Goal: Task Accomplishment & Management: Complete application form

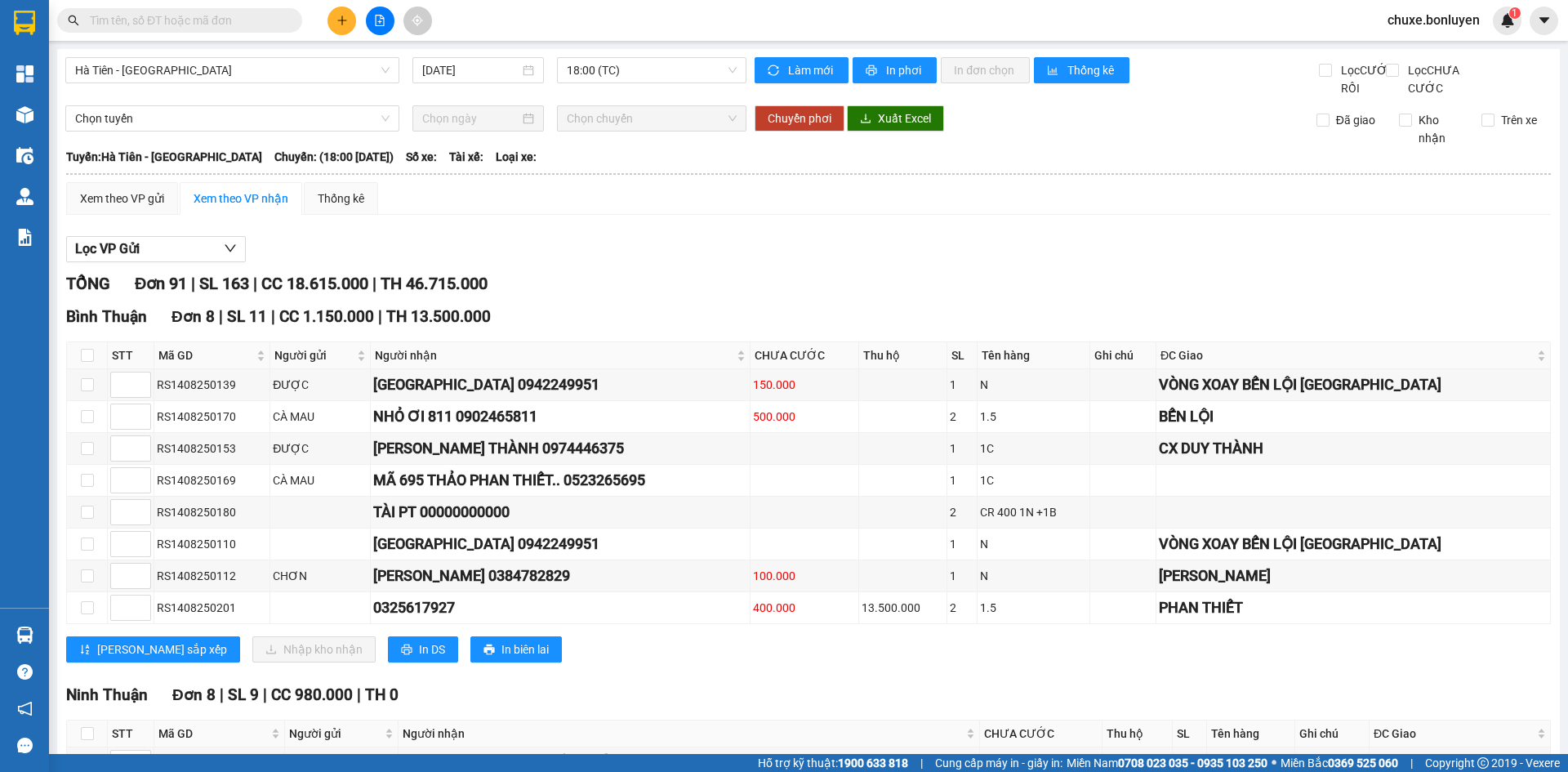
click at [166, 18] on input "text" at bounding box center [186, 20] width 193 height 18
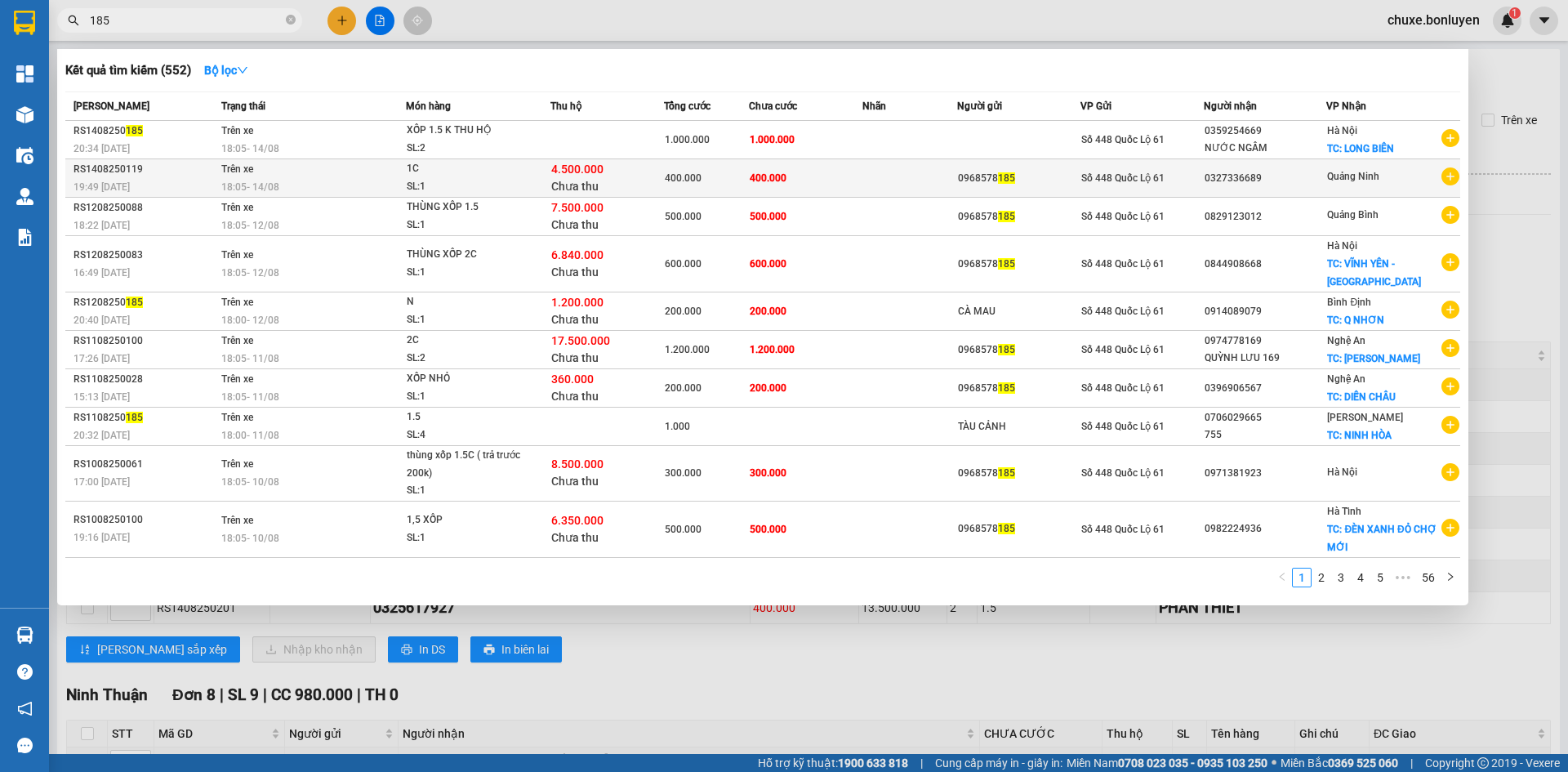
type input "185"
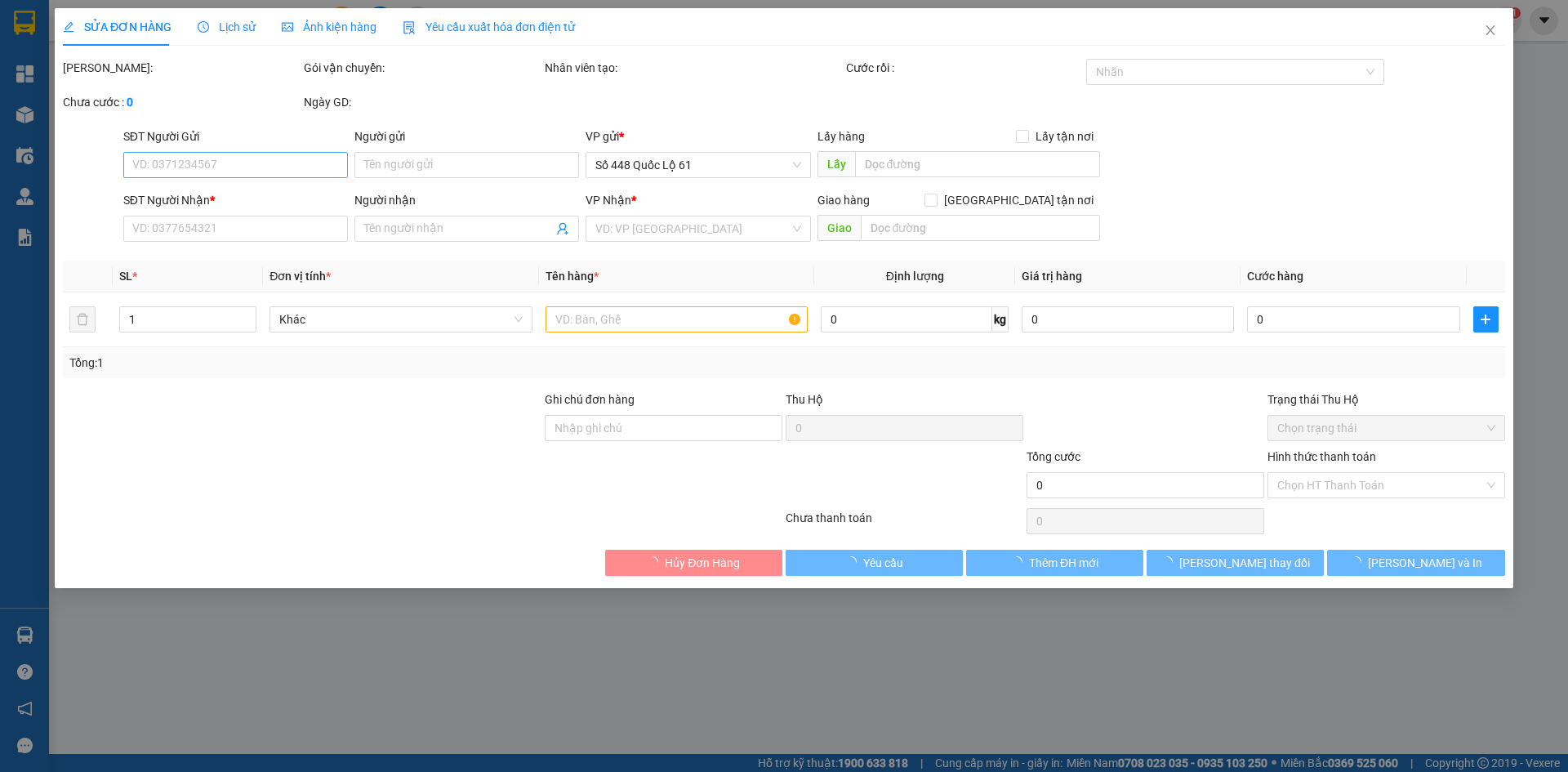
type input "0968578185"
type input "0327336689"
type input "400.000"
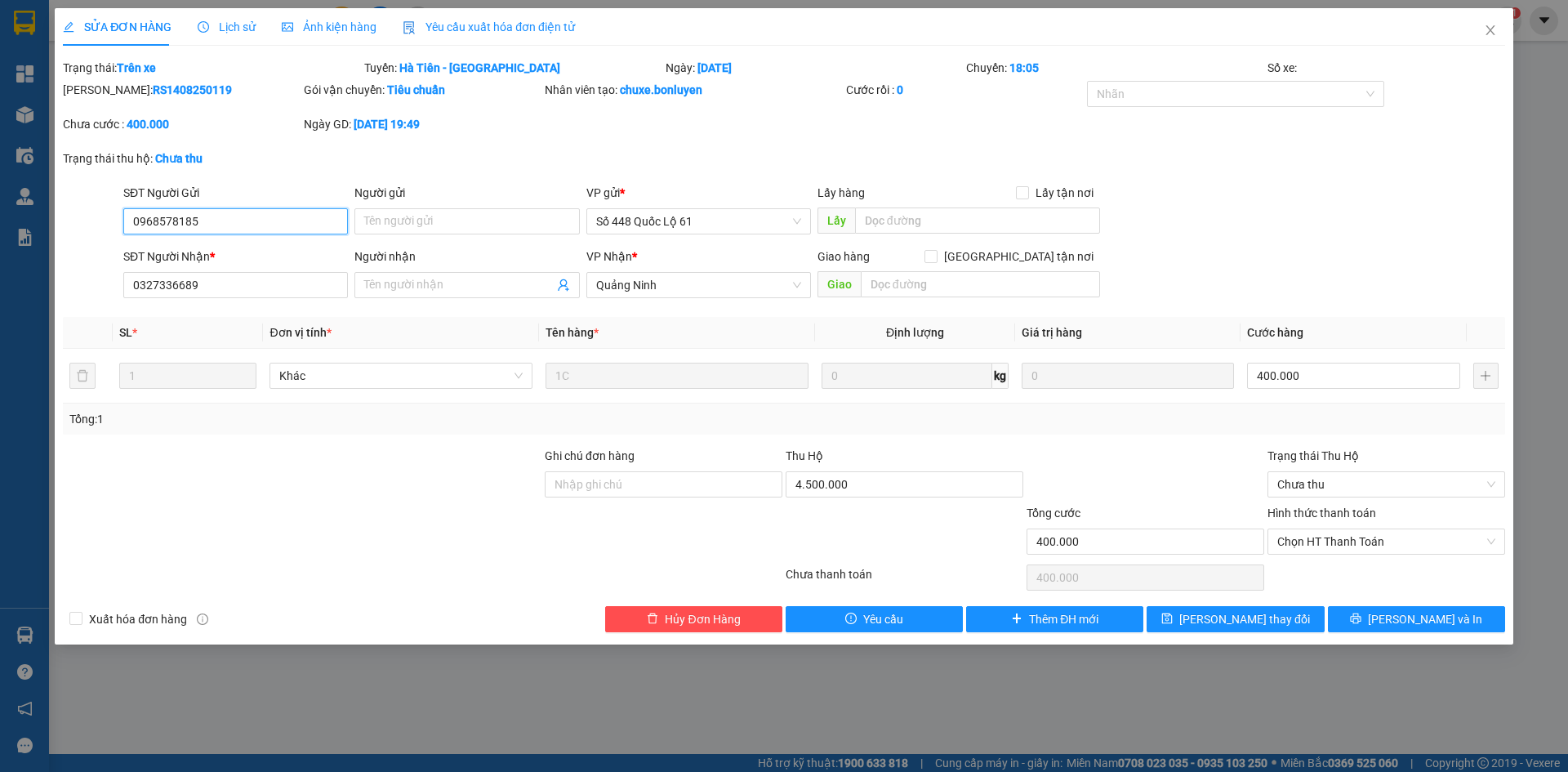
drag, startPoint x: 229, startPoint y: 224, endPoint x: 221, endPoint y: 234, distance: 12.8
click at [188, 230] on input "0968578185" at bounding box center [235, 221] width 225 height 26
click at [239, 143] on div "Chưa cước : 400.000" at bounding box center [182, 131] width 241 height 34
drag, startPoint x: 221, startPoint y: 217, endPoint x: 115, endPoint y: 226, distance: 106.4
click at [89, 231] on div "SĐT Người Gửi 0968578185 0968578185 Người gửi Tên người gửi VP gửi * Số 448 Quố…" at bounding box center [784, 212] width 1446 height 57
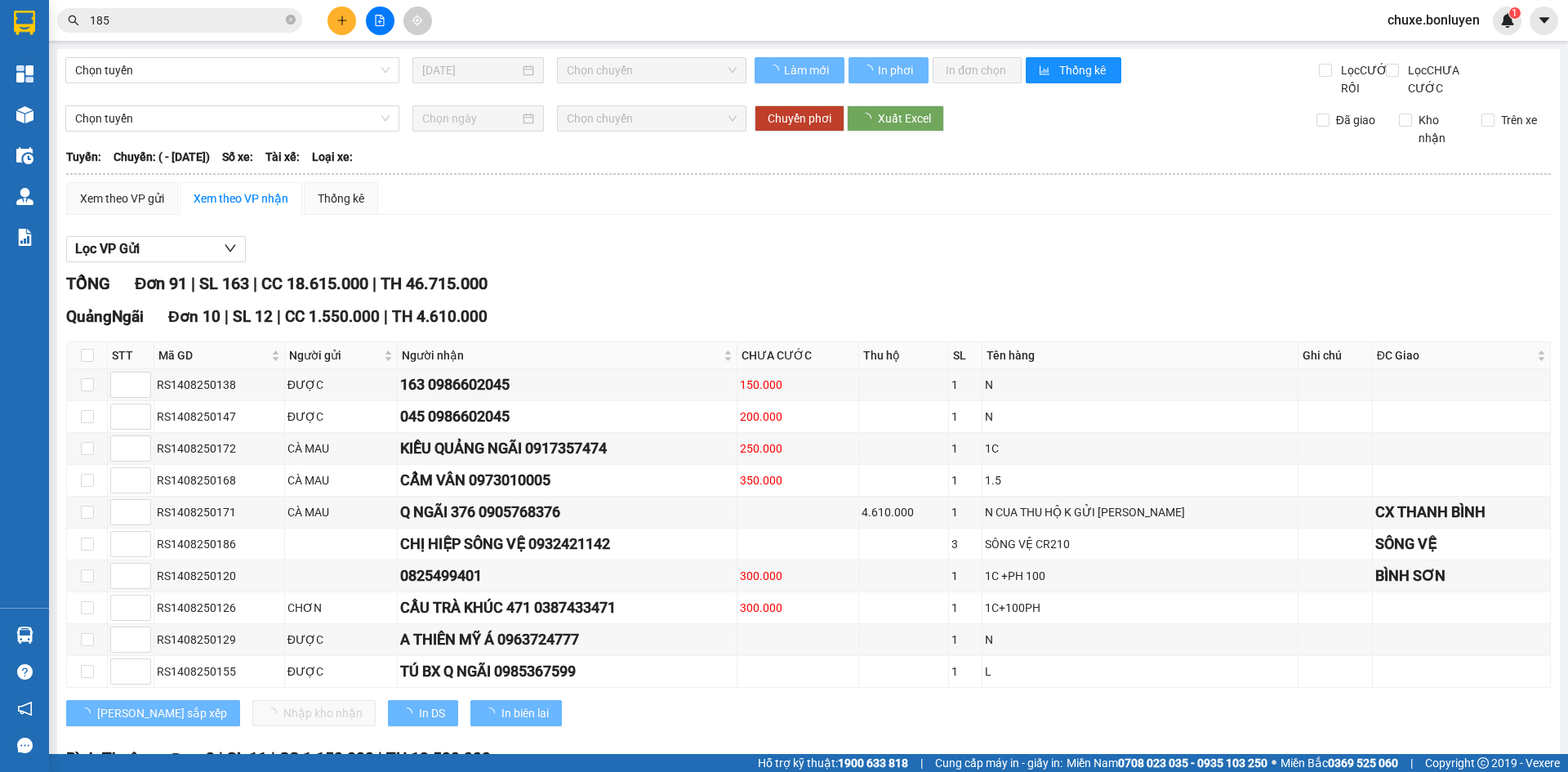
drag, startPoint x: 164, startPoint y: 26, endPoint x: 59, endPoint y: 30, distance: 105.1
click at [59, 30] on div "185" at bounding box center [159, 20] width 319 height 25
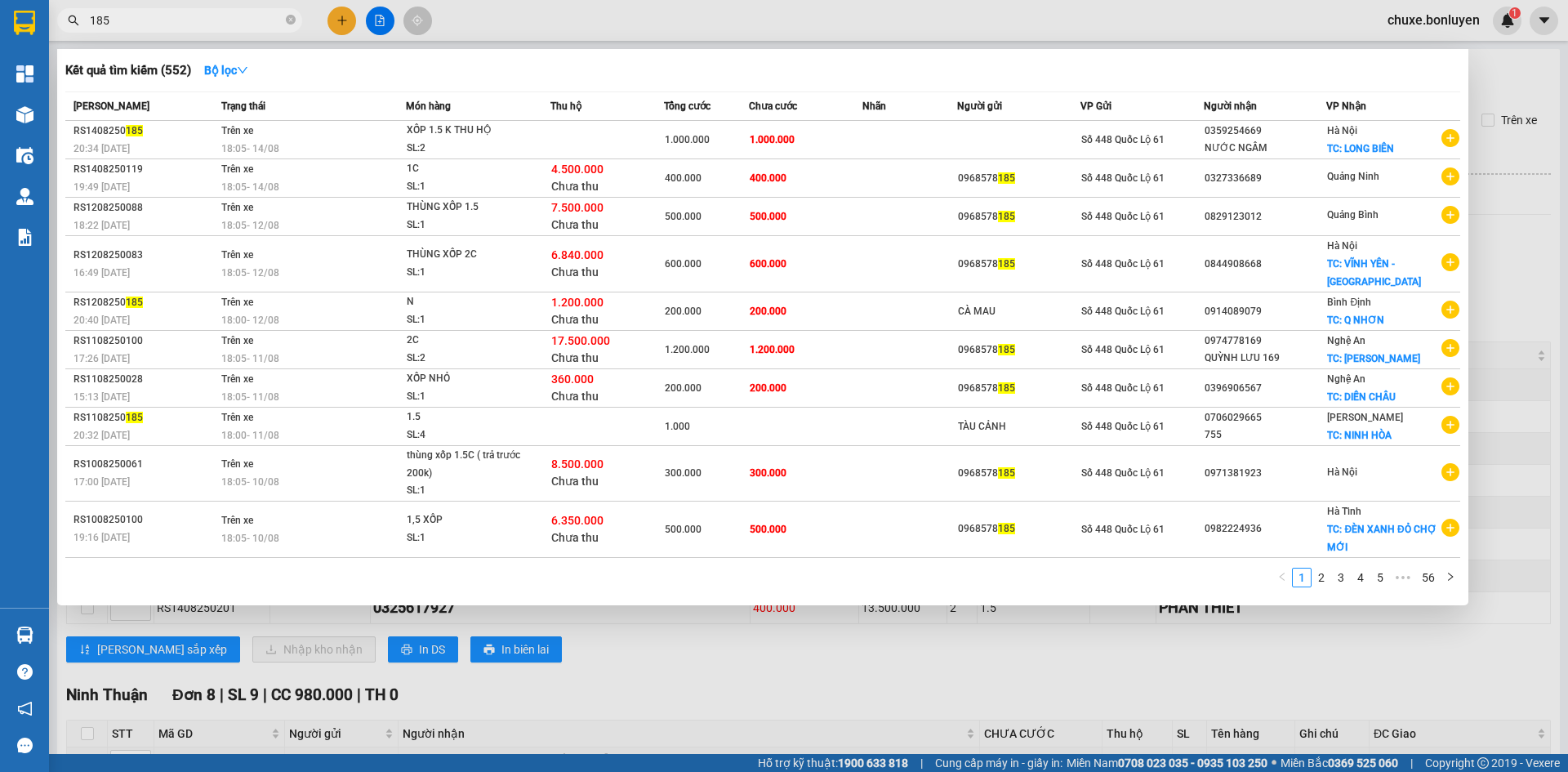
paste input "0968578"
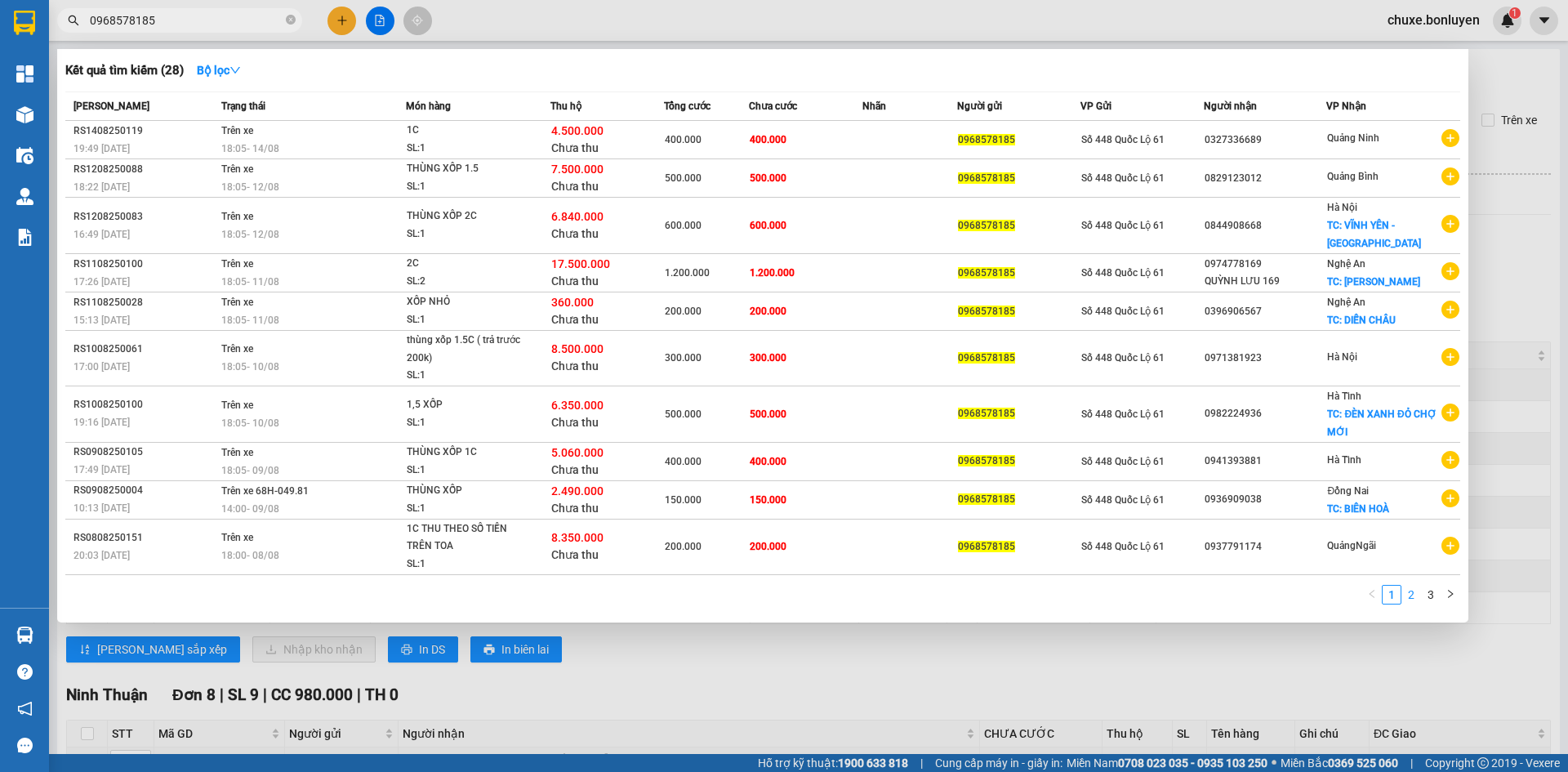
type input "0968578185"
click at [1405, 595] on link "2" at bounding box center [1412, 596] width 18 height 18
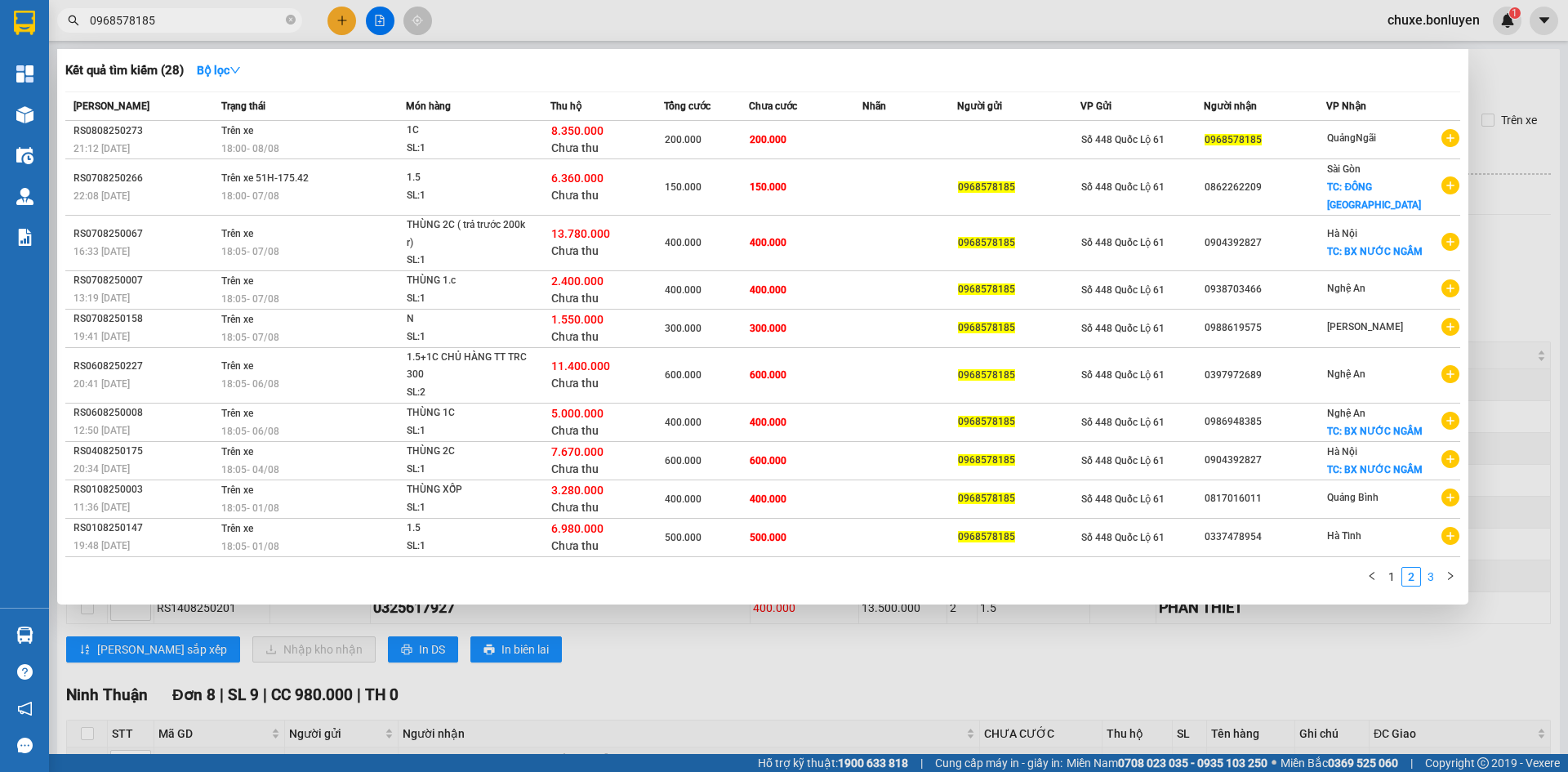
click at [1431, 576] on link "3" at bounding box center [1431, 577] width 18 height 18
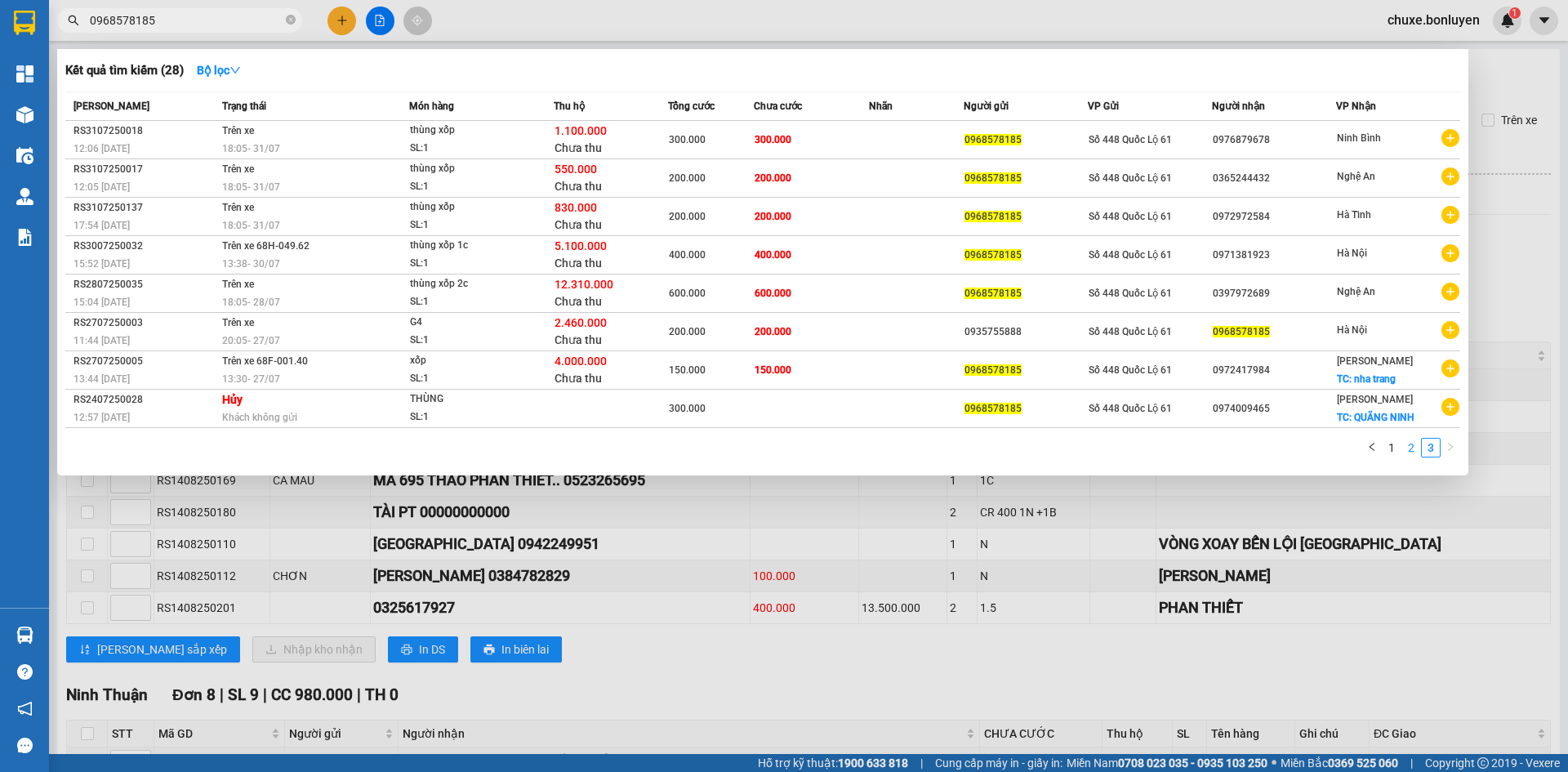
click at [1415, 447] on link "2" at bounding box center [1412, 448] width 18 height 18
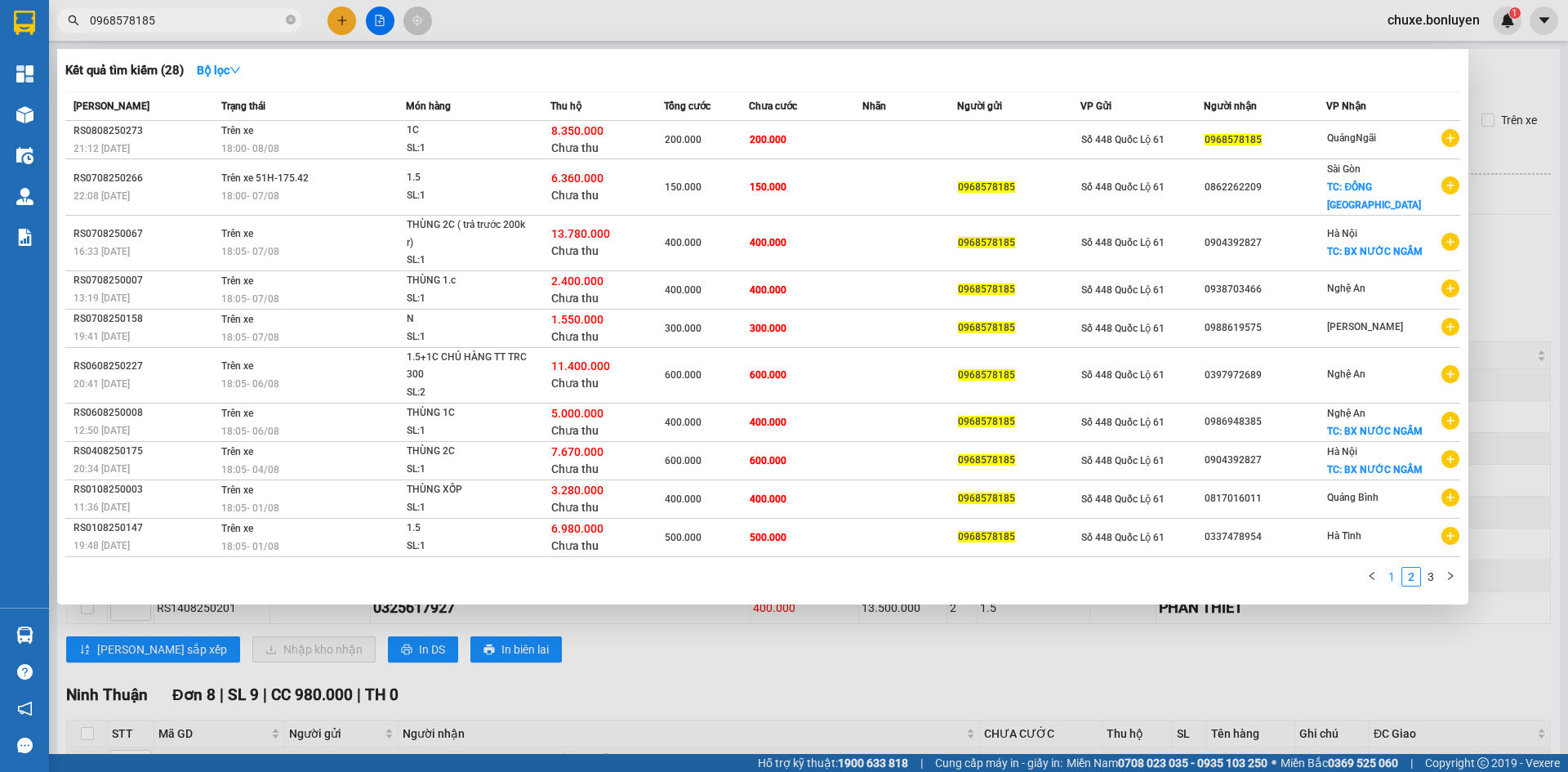
click at [1388, 572] on link "1" at bounding box center [1392, 577] width 18 height 18
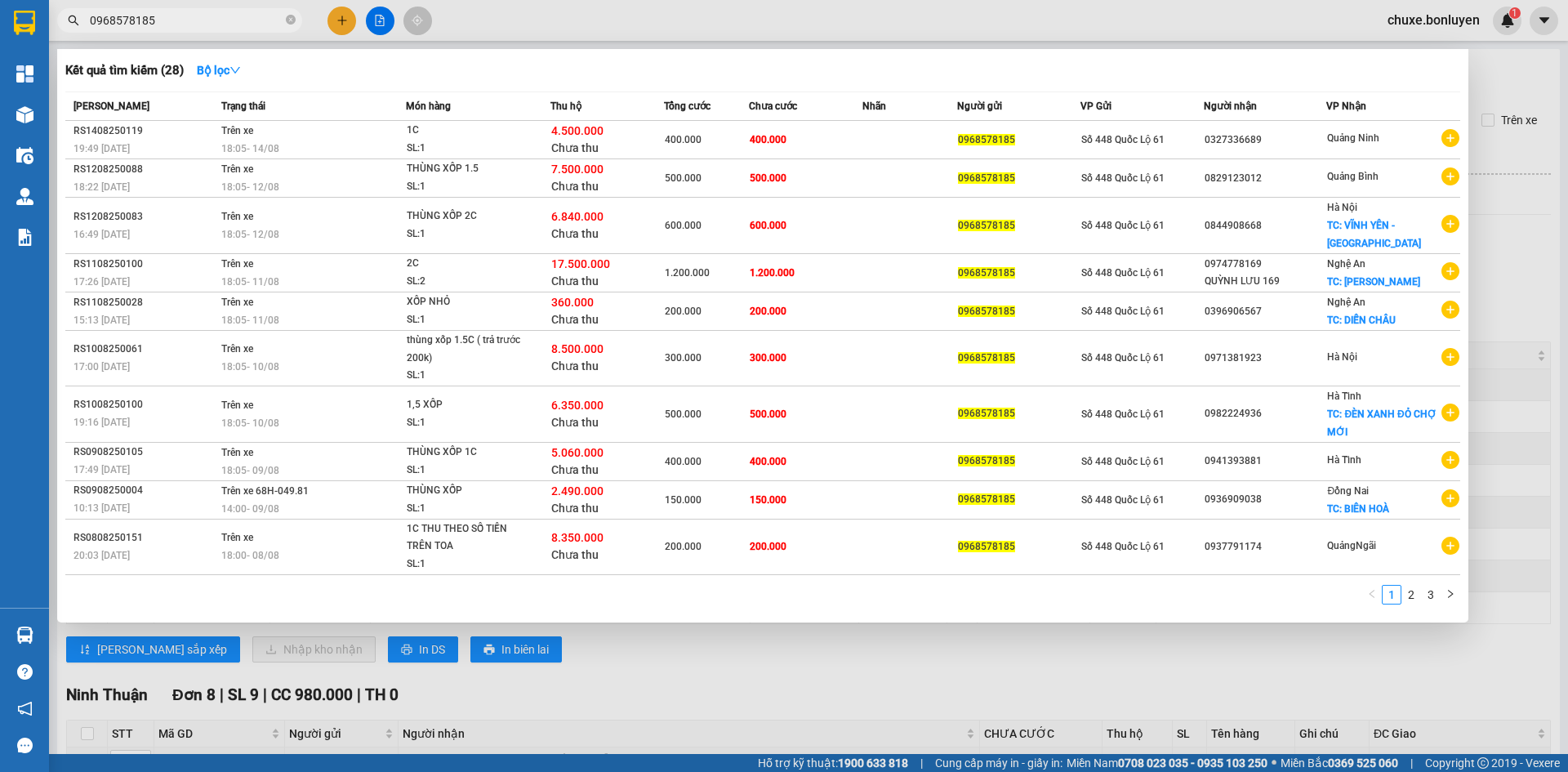
drag, startPoint x: 291, startPoint y: 22, endPoint x: 286, endPoint y: 31, distance: 10.3
click at [291, 21] on icon "close-circle" at bounding box center [290, 19] width 10 height 10
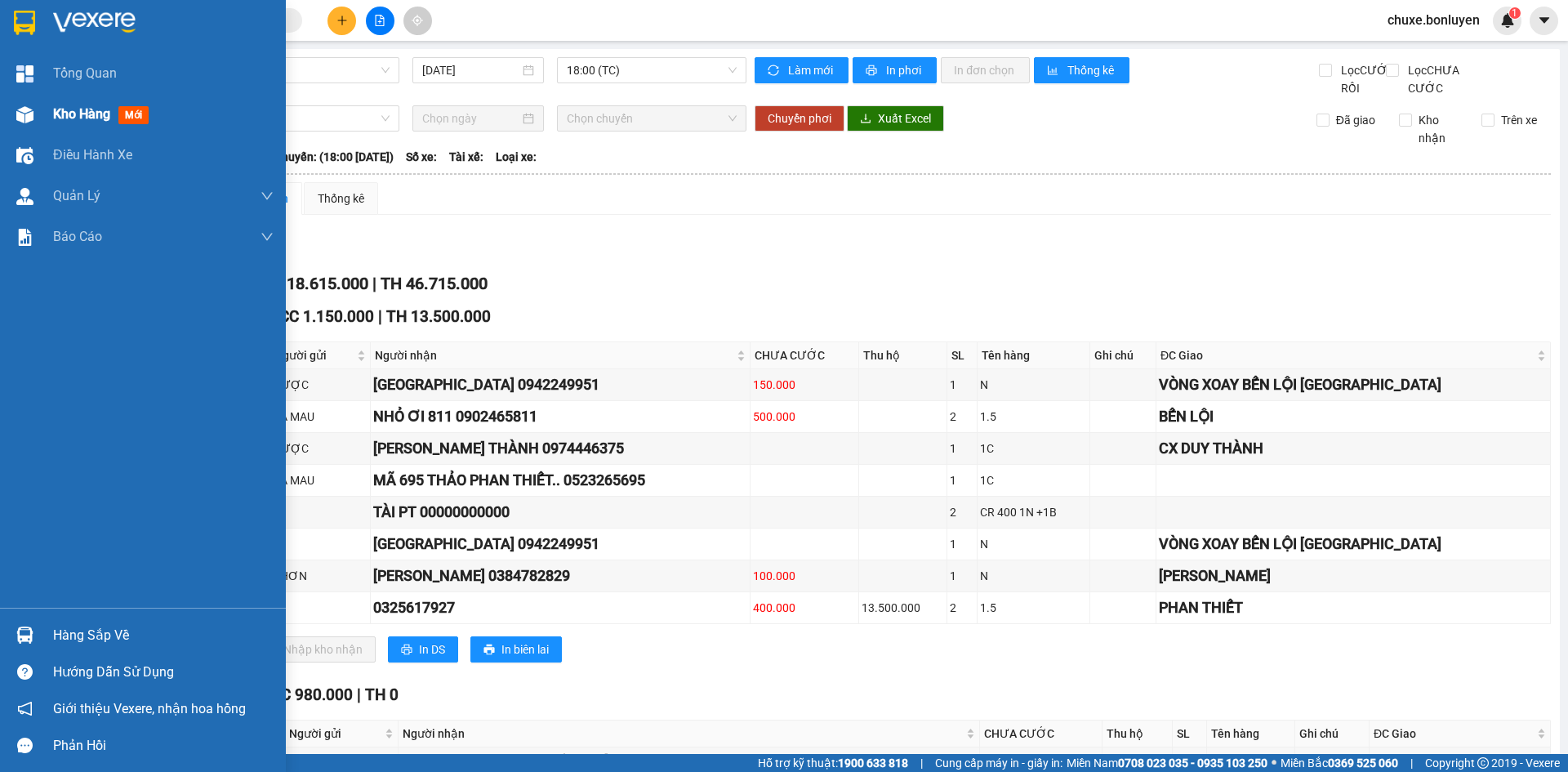
click at [19, 113] on img at bounding box center [25, 115] width 17 height 17
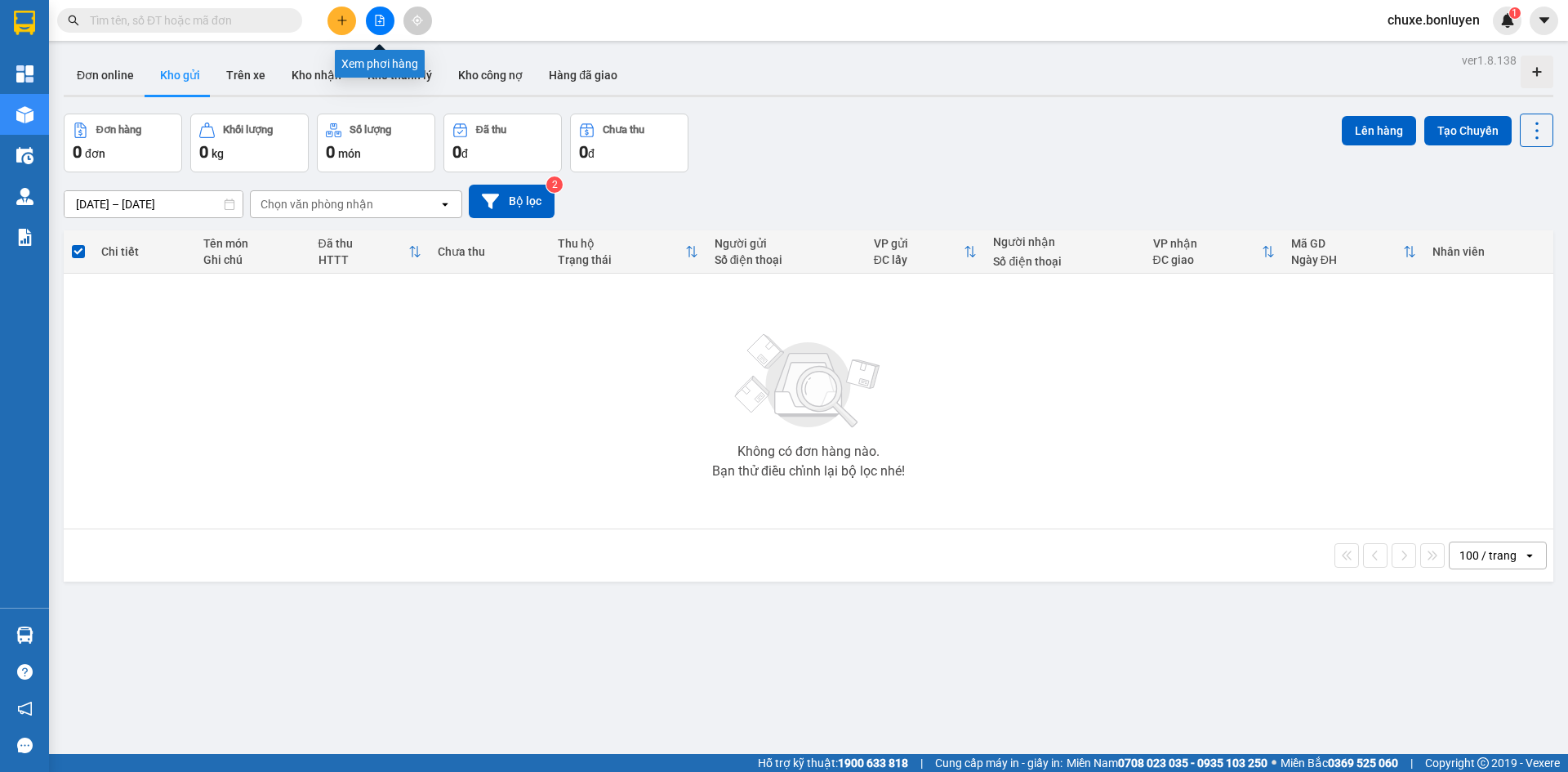
click at [379, 28] on button at bounding box center [379, 20] width 28 height 28
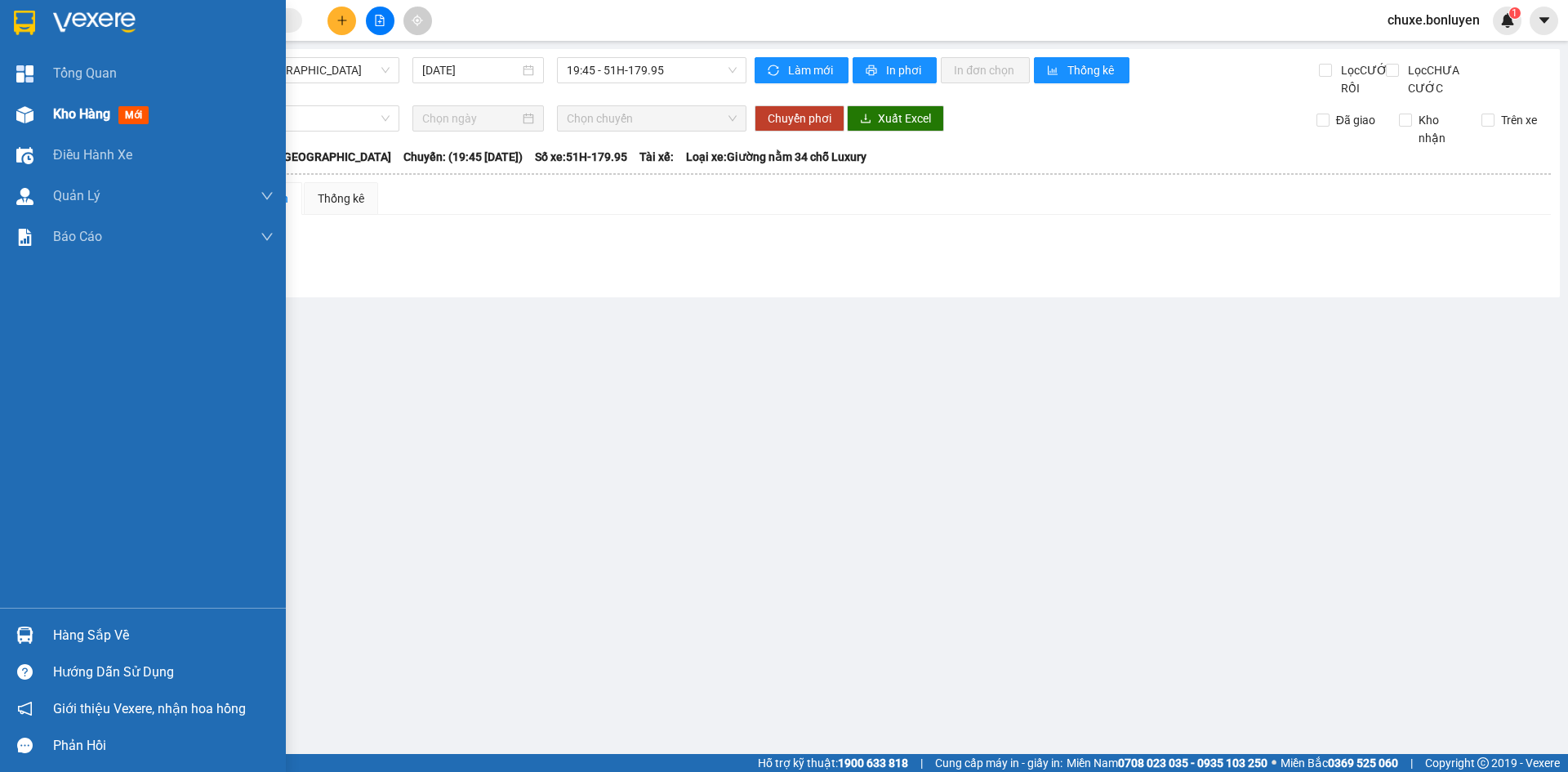
click at [25, 112] on img at bounding box center [25, 115] width 17 height 17
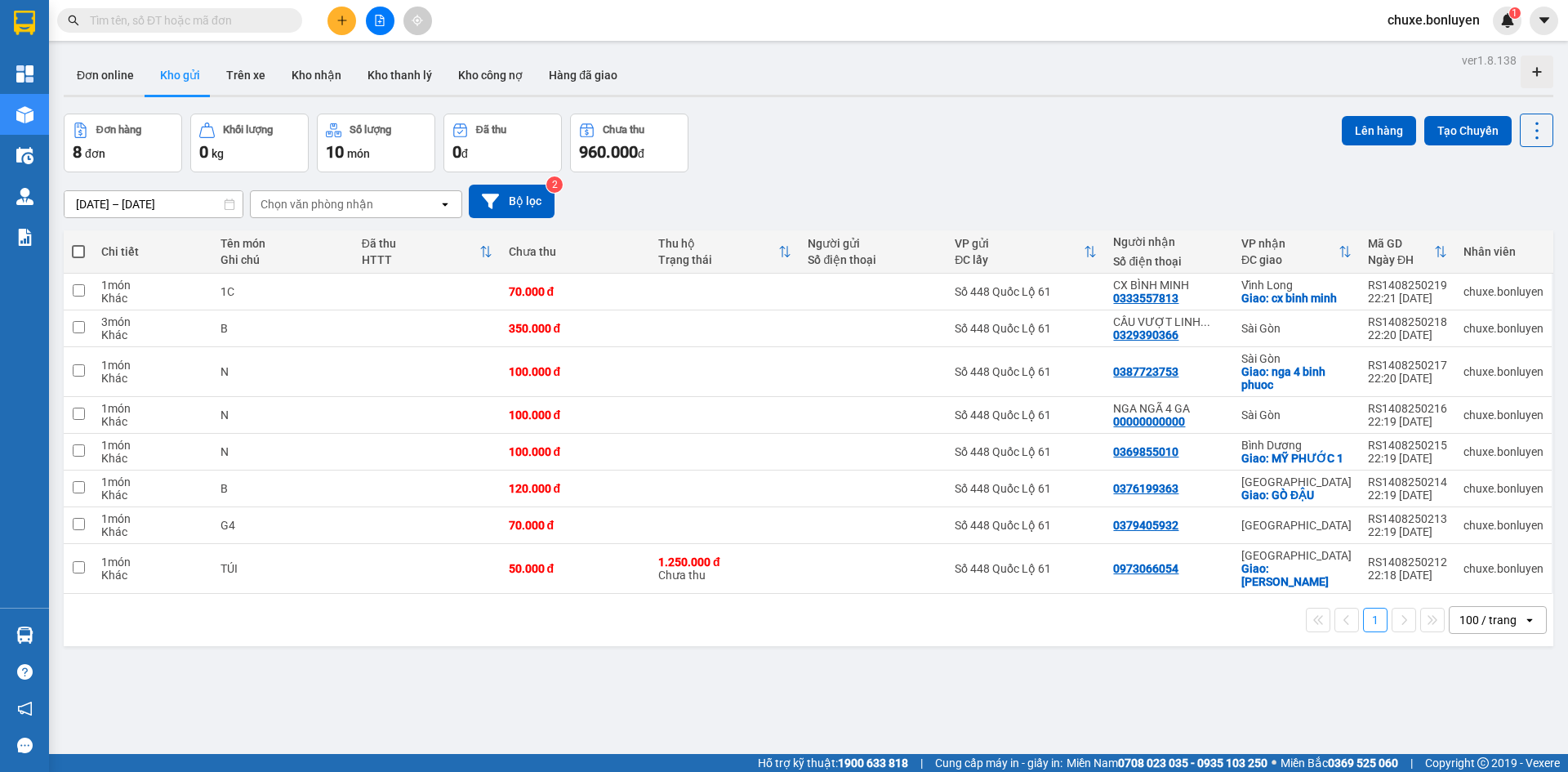
click at [1042, 119] on div "Đơn hàng 8 đơn Khối lượng 0 kg Số lượng 10 món Đã thu 0 đ Chưa thu 960.000 đ Lê…" at bounding box center [808, 143] width 1490 height 59
click at [1413, 299] on button at bounding box center [1424, 291] width 23 height 28
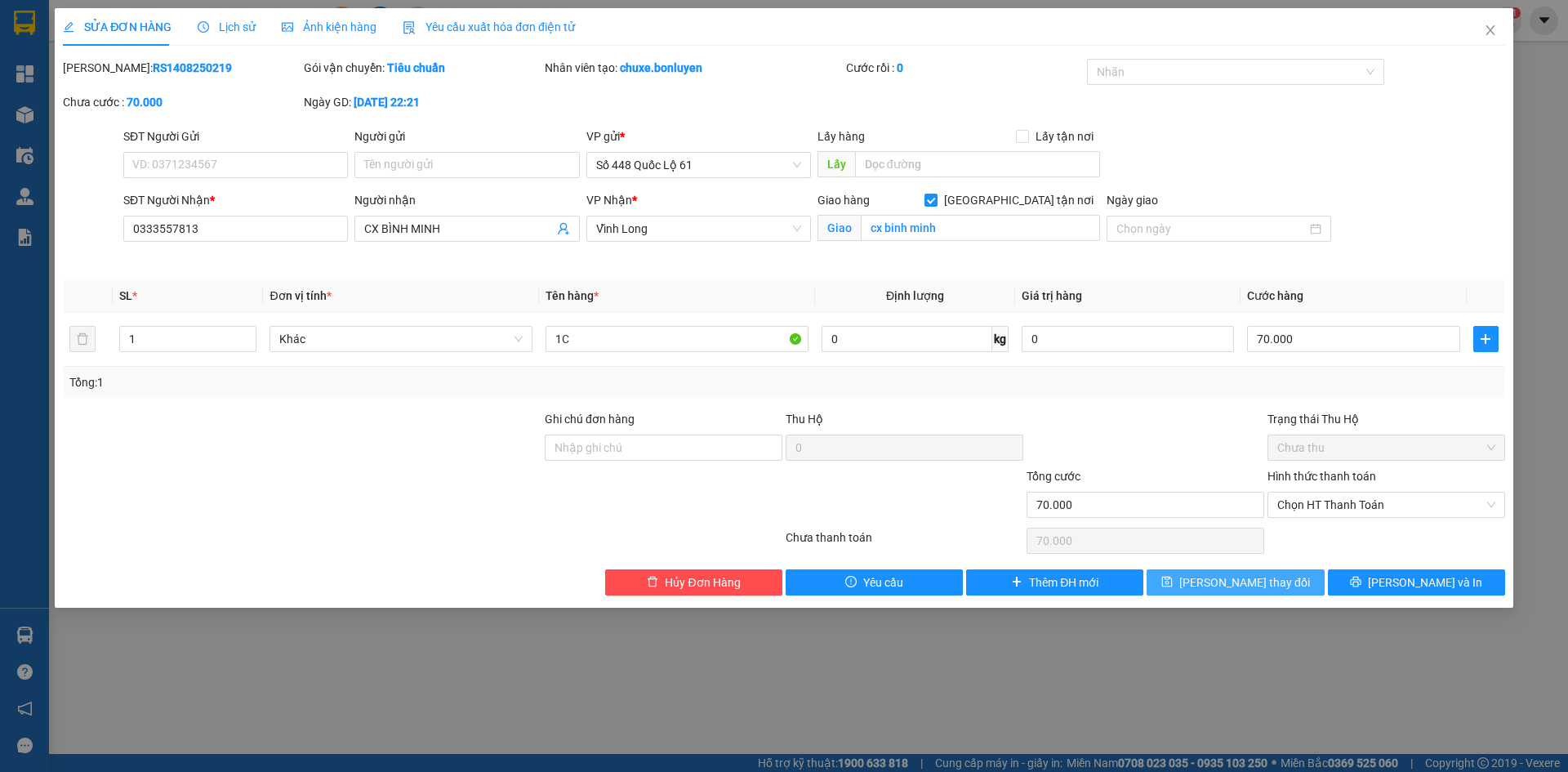
click at [1258, 575] on span "[PERSON_NAME] thay đổi" at bounding box center [1245, 583] width 130 height 18
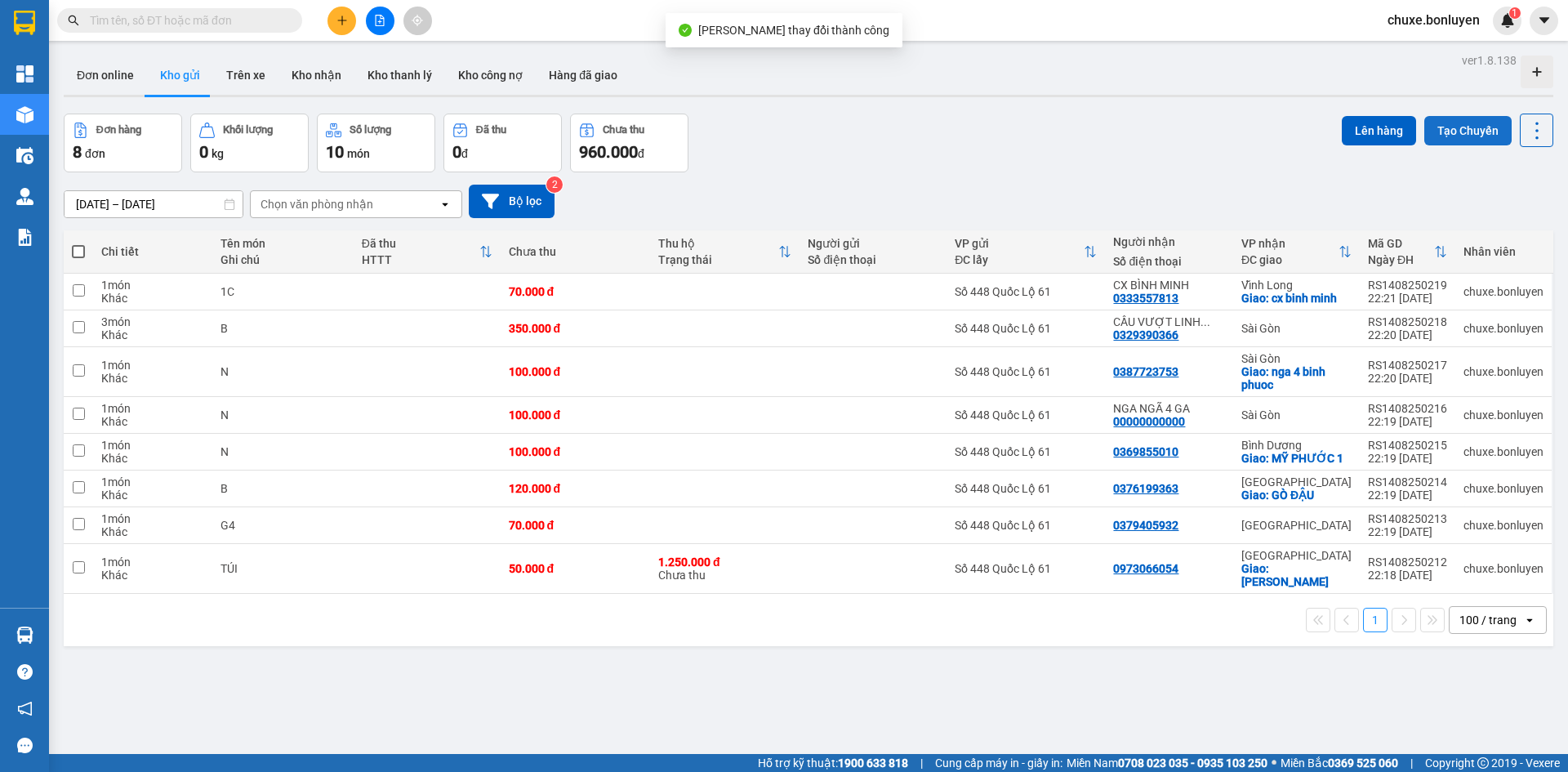
click at [1455, 131] on button "Tạo Chuyến" at bounding box center [1468, 131] width 87 height 29
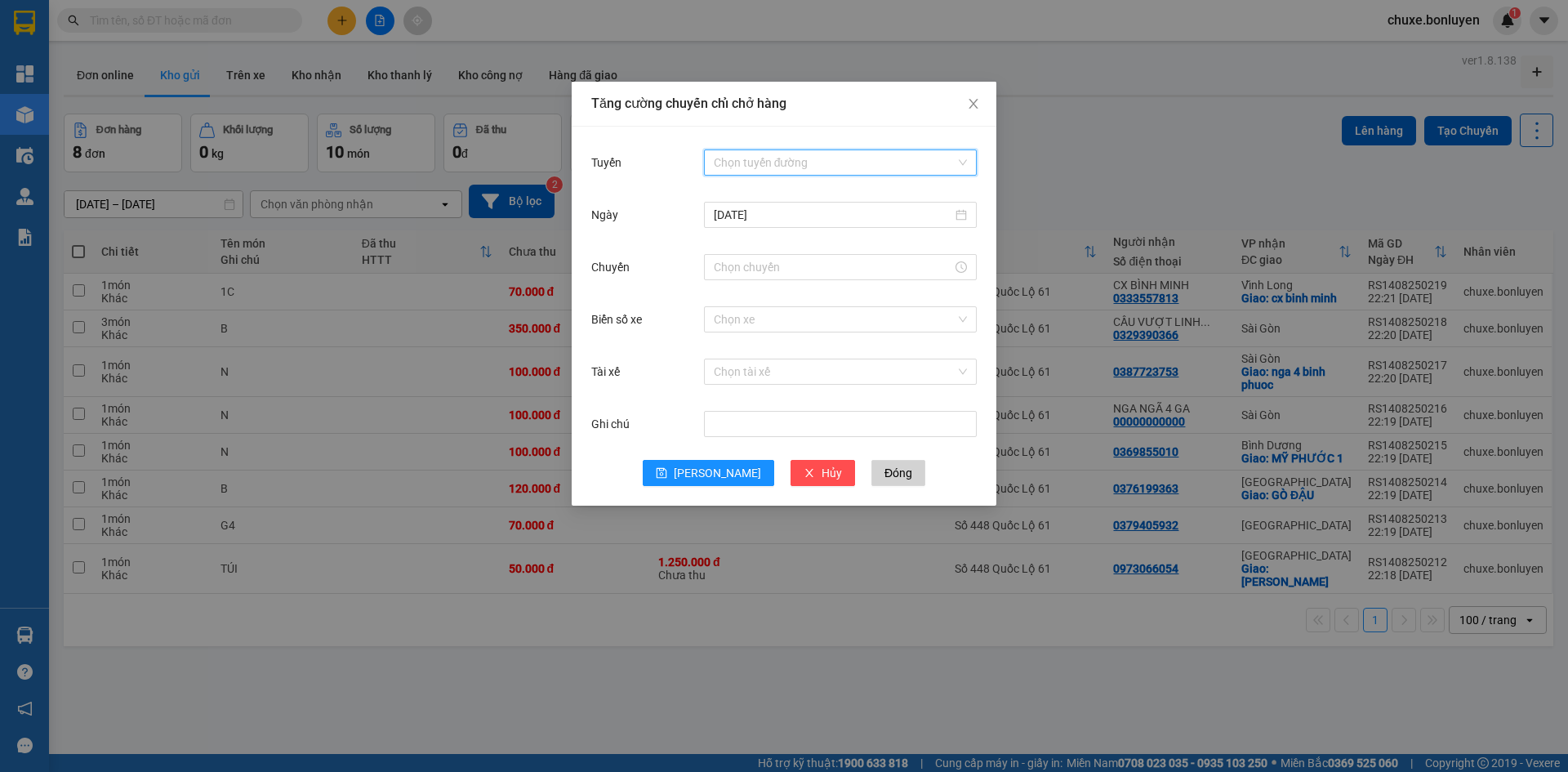
click at [778, 153] on input "Tuyến" at bounding box center [834, 163] width 242 height 25
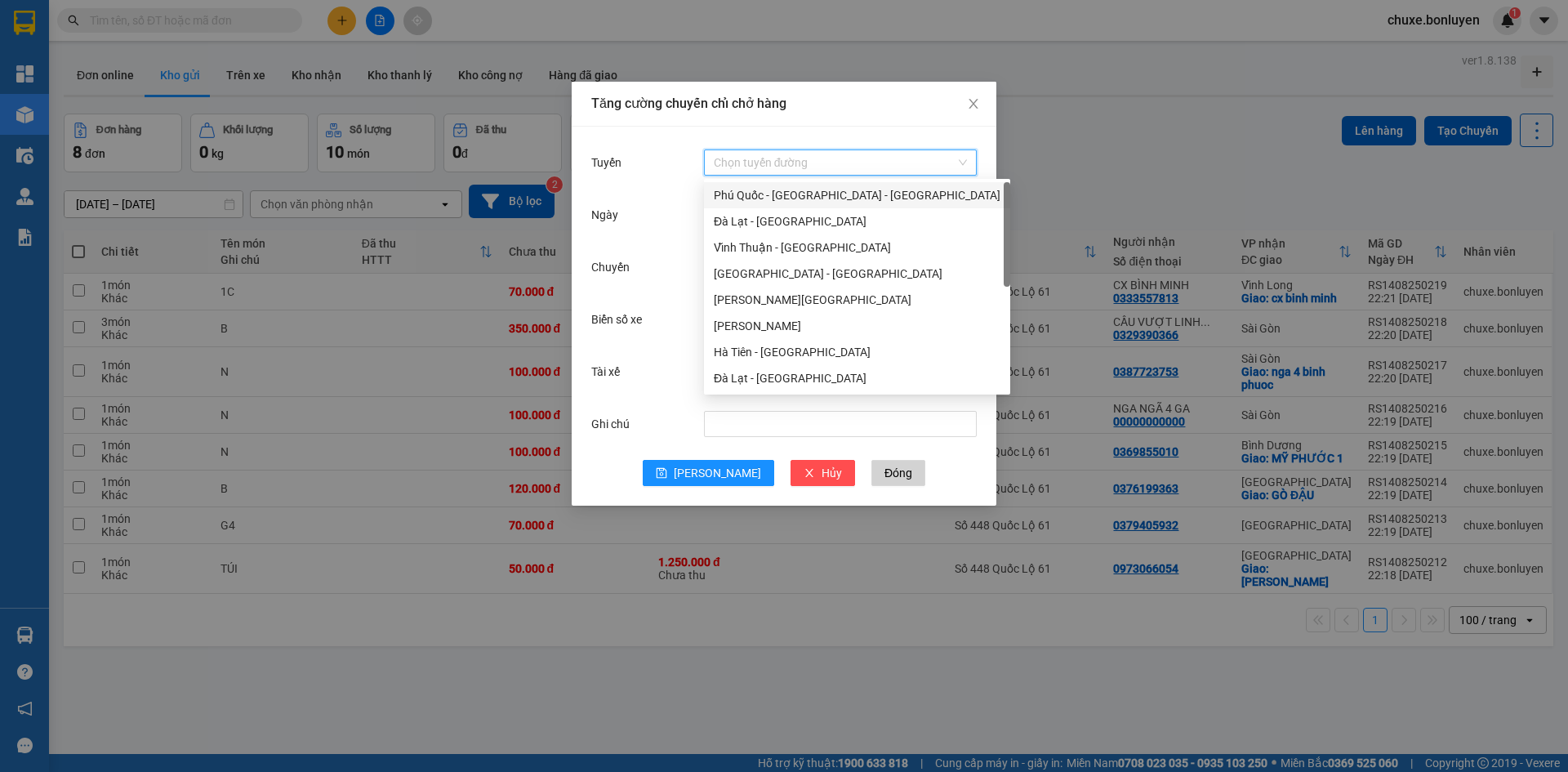
click at [785, 196] on div "Phú Quốc - [GEOGRAPHIC_DATA] - [GEOGRAPHIC_DATA]" at bounding box center [857, 196] width 287 height 18
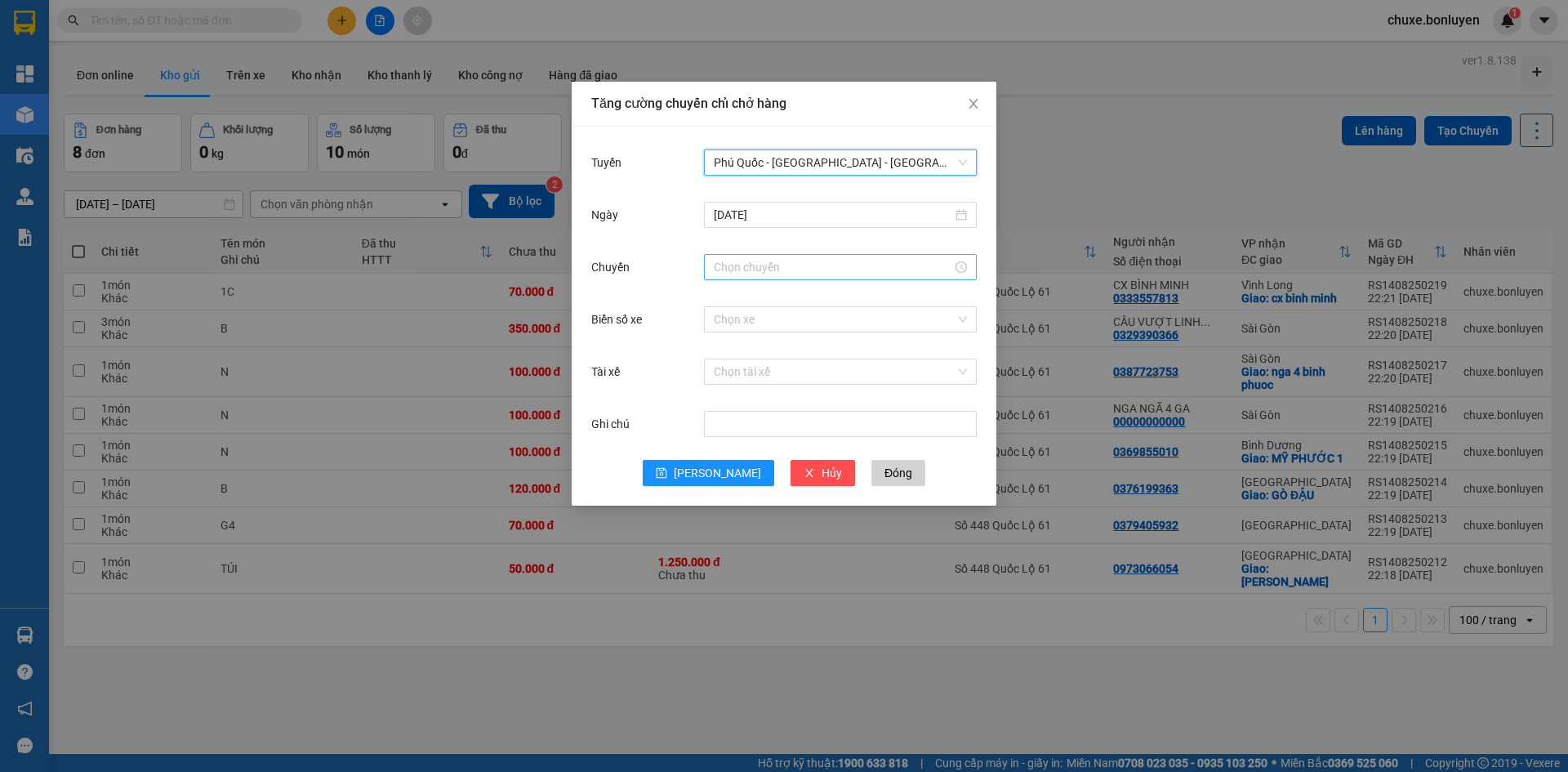
click at [755, 267] on input "Chuyến" at bounding box center [833, 267] width 239 height 18
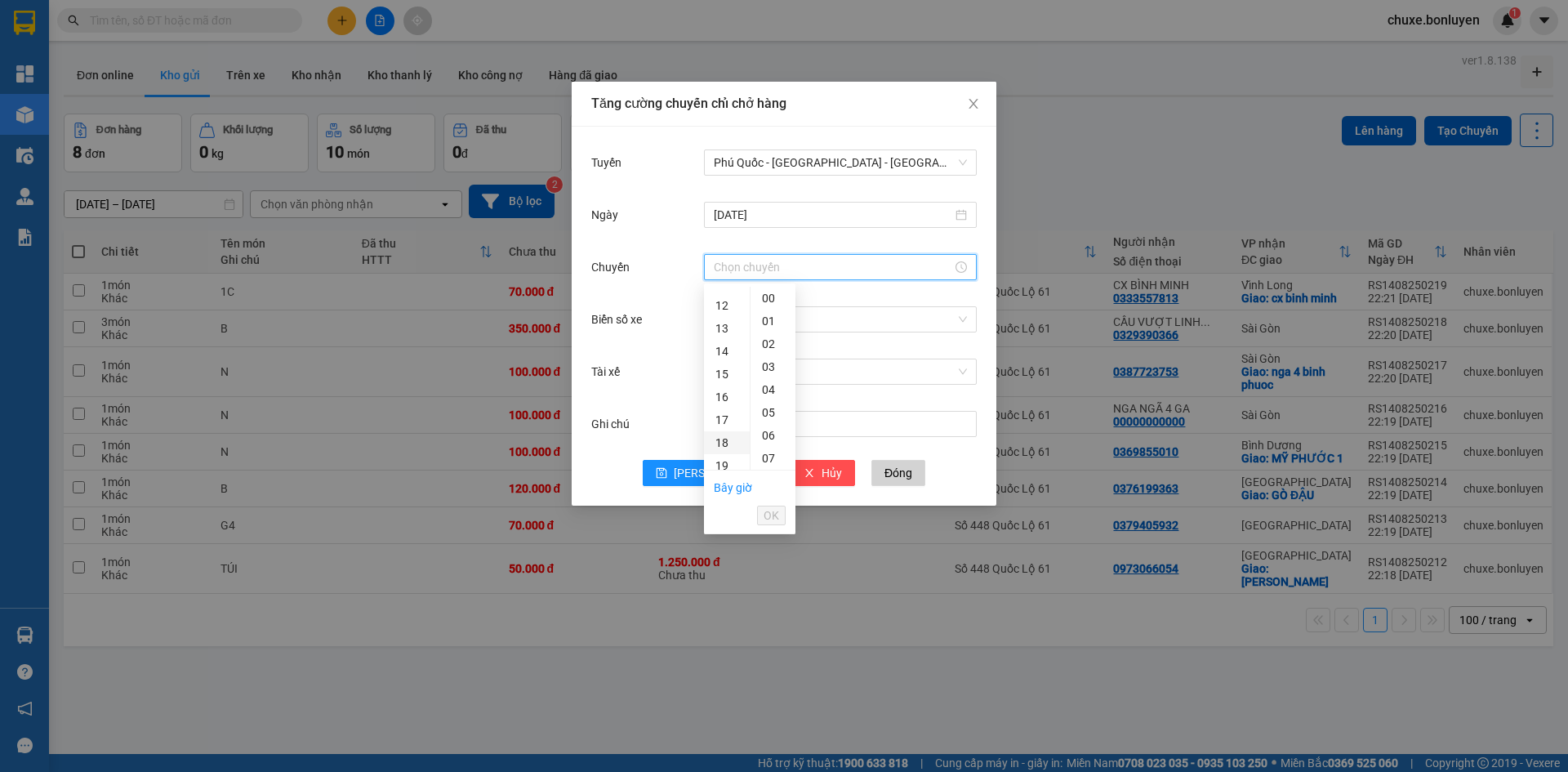
scroll to position [327, 0]
click at [722, 452] on div "21" at bounding box center [728, 451] width 46 height 23
type input "21:00"
click at [763, 517] on span "OK" at bounding box center [771, 516] width 16 height 18
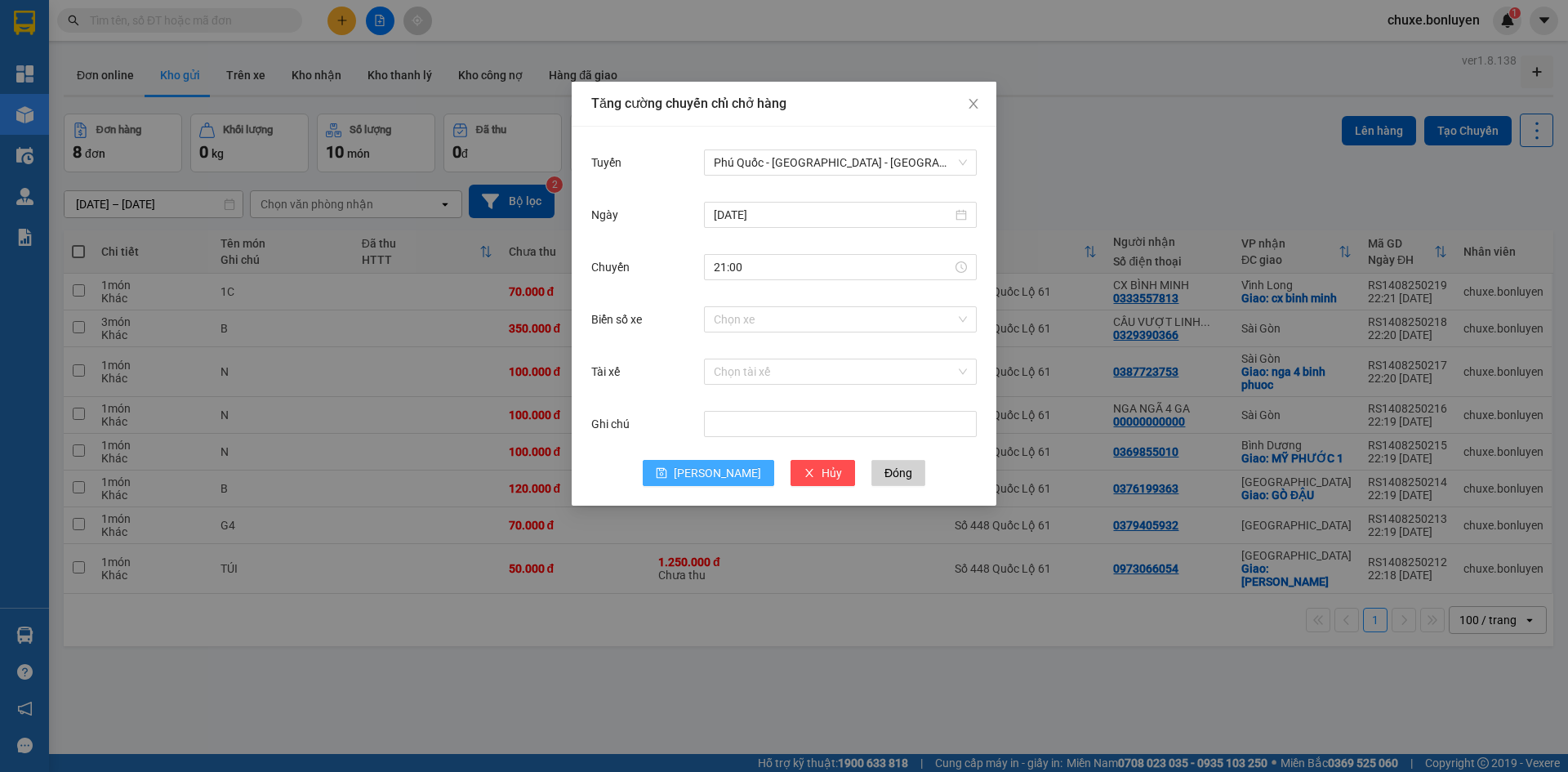
click at [718, 479] on span "[PERSON_NAME]" at bounding box center [717, 473] width 87 height 18
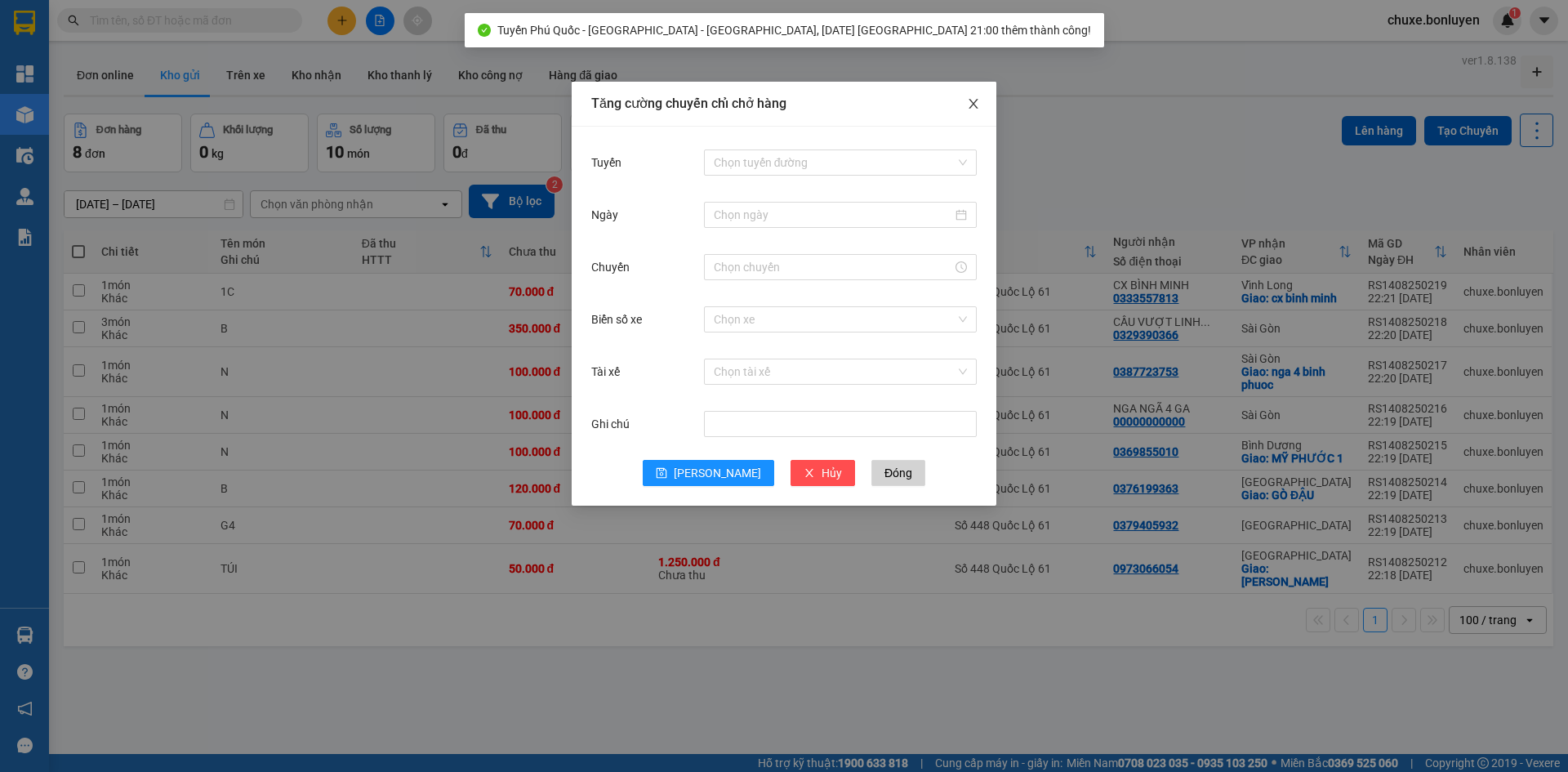
click at [977, 93] on span "Close" at bounding box center [974, 105] width 46 height 46
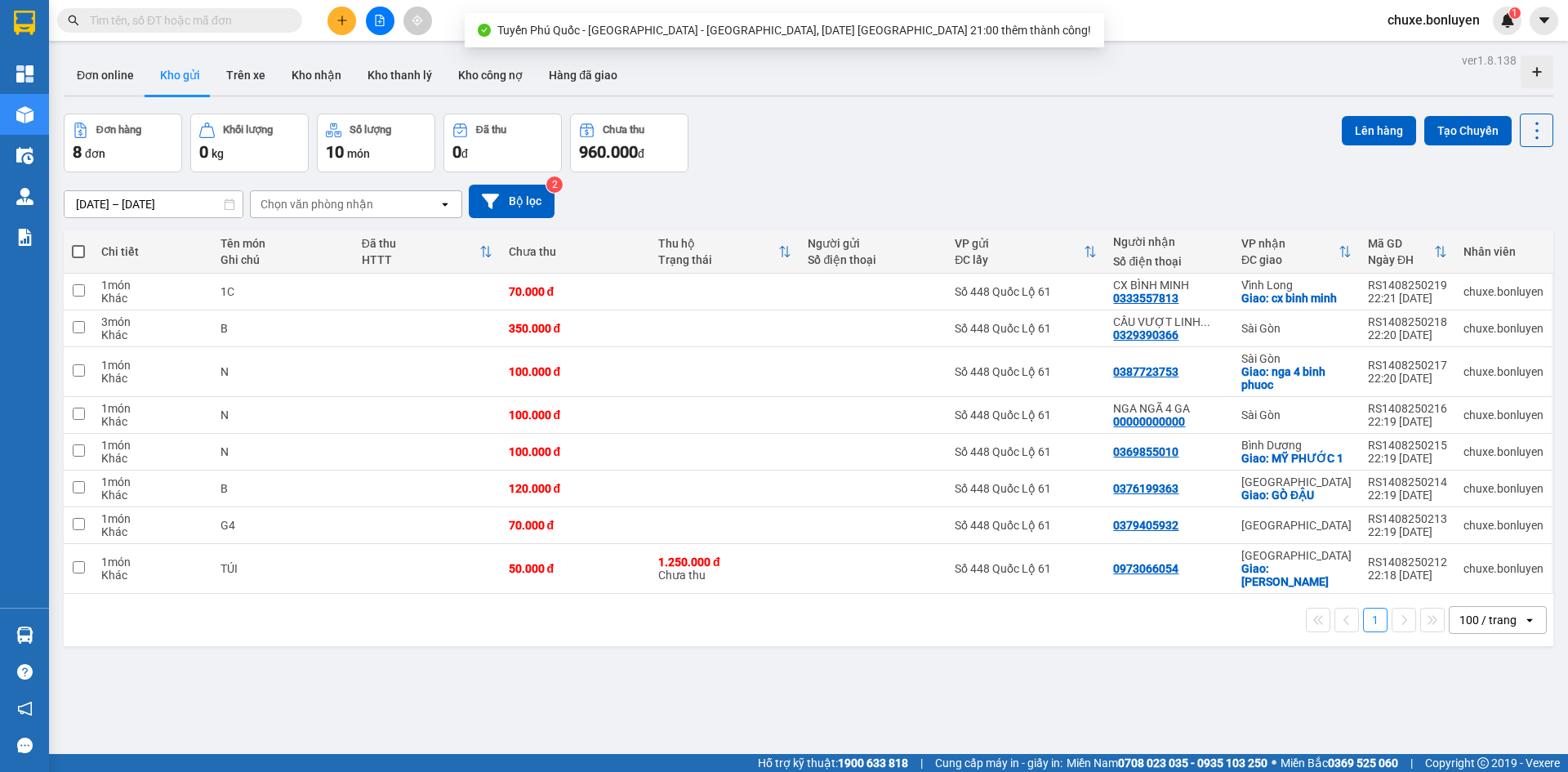
drag, startPoint x: 55, startPoint y: 245, endPoint x: 82, endPoint y: 259, distance: 30.4
click at [55, 245] on main "ver 1.8.138 Đơn online Kho gửi Trên xe Kho nhận Kho thanh lý Kho công nợ Hàng đ…" at bounding box center [784, 377] width 1568 height 755
drag, startPoint x: 81, startPoint y: 249, endPoint x: 58, endPoint y: 242, distance: 24.0
click at [77, 249] on span at bounding box center [78, 252] width 13 height 13
click at [78, 244] on input "checkbox" at bounding box center [78, 244] width 0 height 0
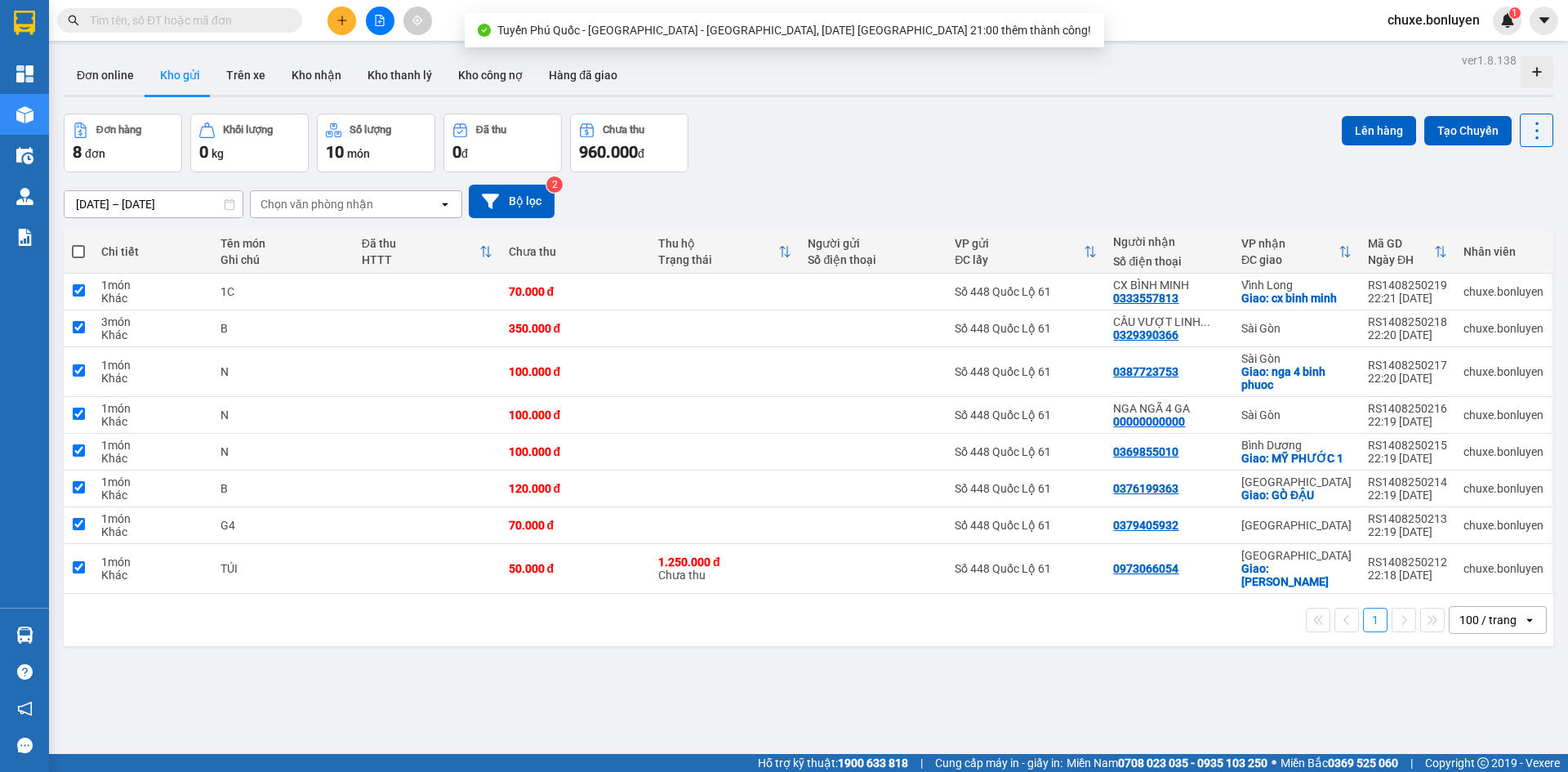
checkbox input "true"
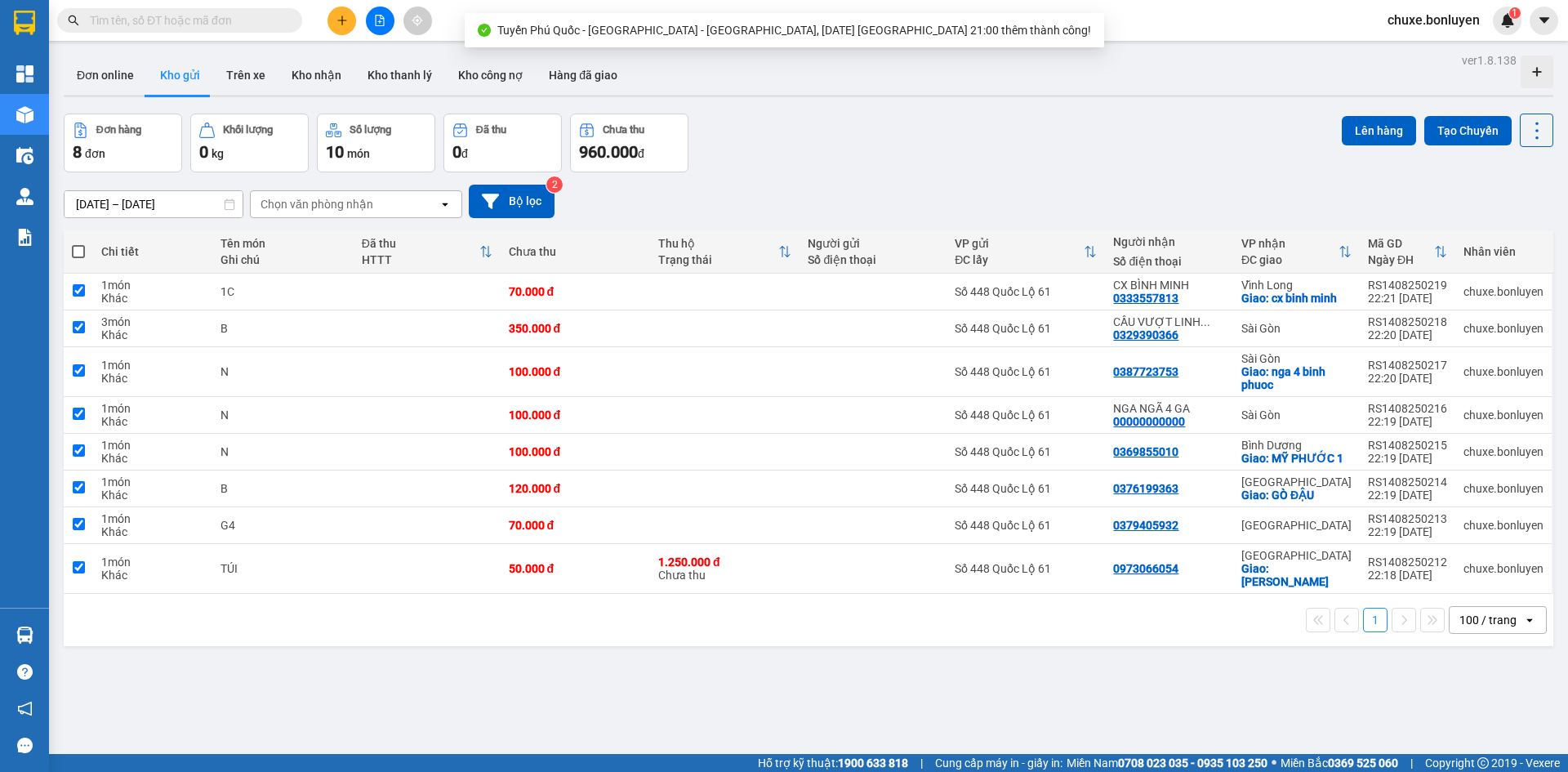
checkbox input "true"
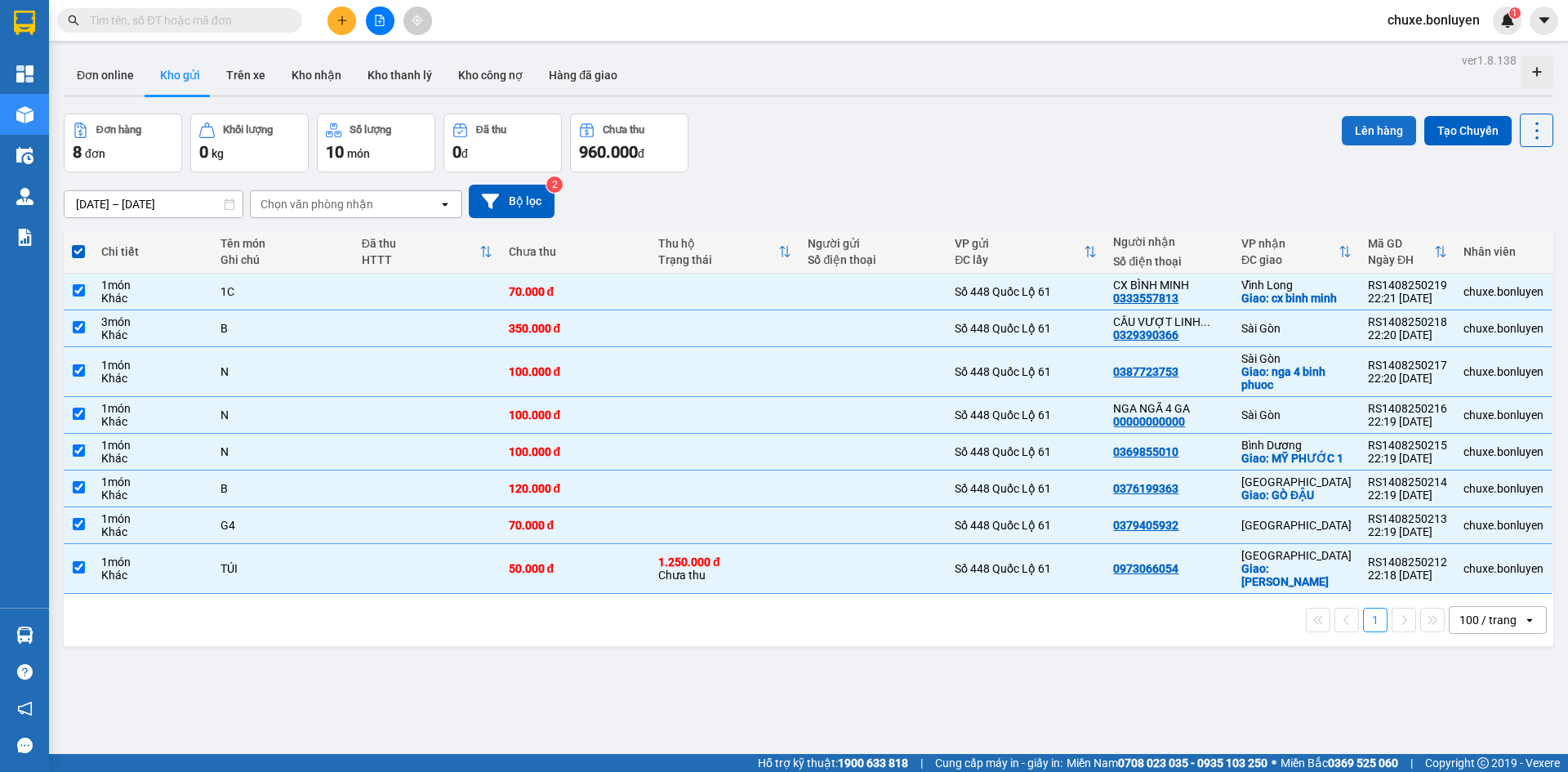
click at [1382, 125] on button "Lên hàng" at bounding box center [1379, 131] width 74 height 29
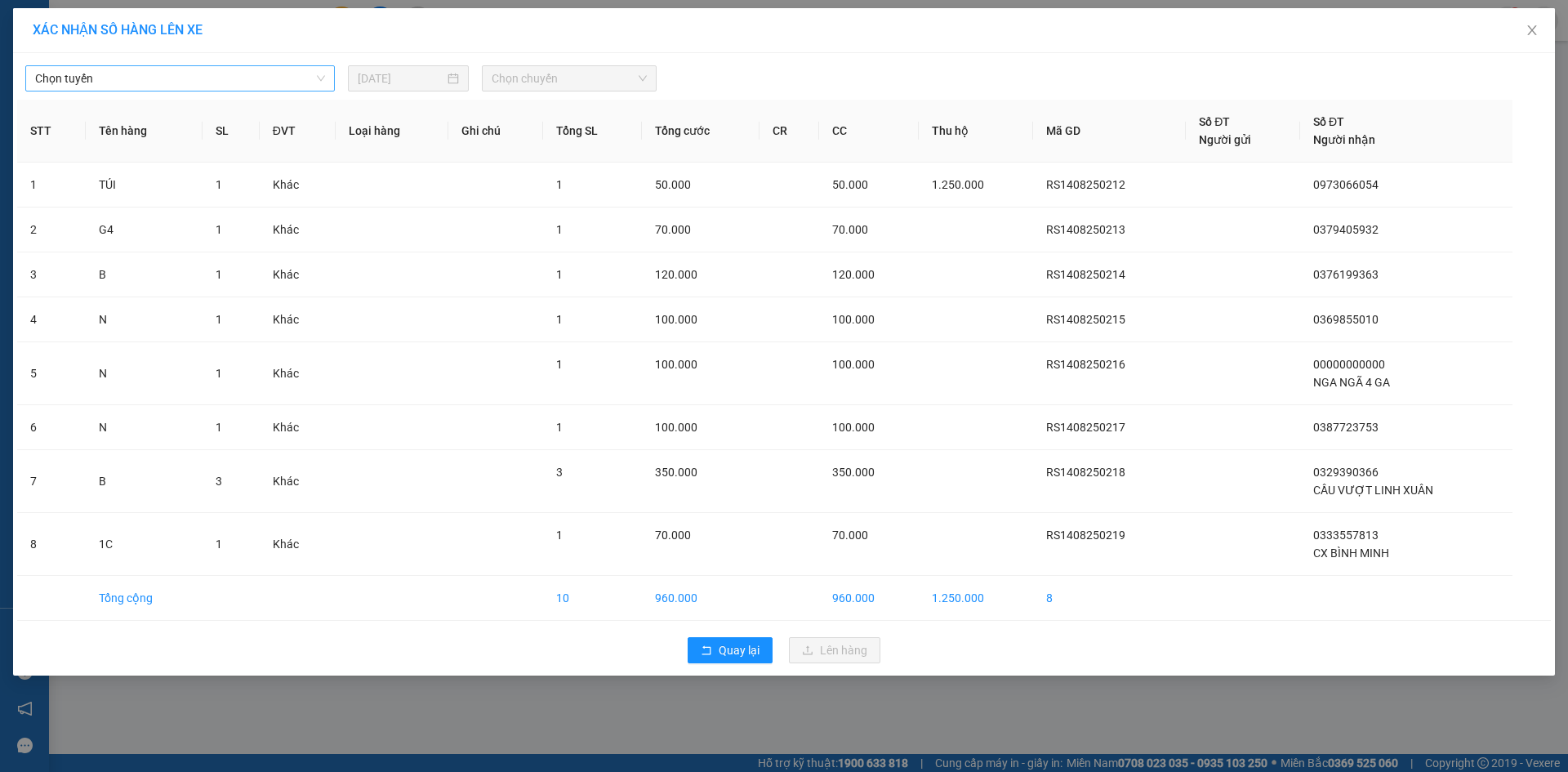
click at [195, 85] on span "Chọn tuyến" at bounding box center [180, 78] width 290 height 25
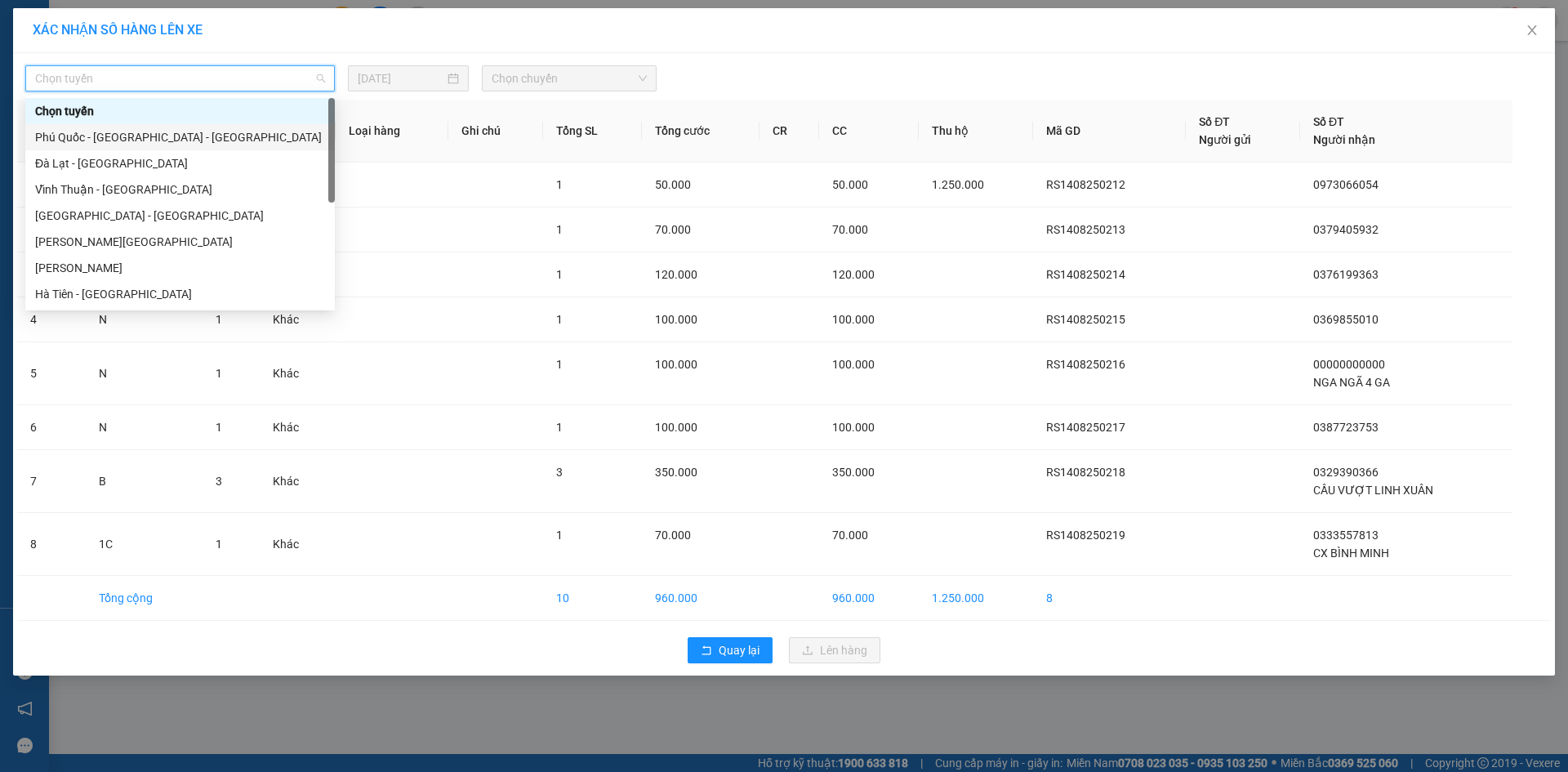
click at [170, 132] on div "Phú Quốc - [GEOGRAPHIC_DATA] - [GEOGRAPHIC_DATA]" at bounding box center [180, 138] width 290 height 18
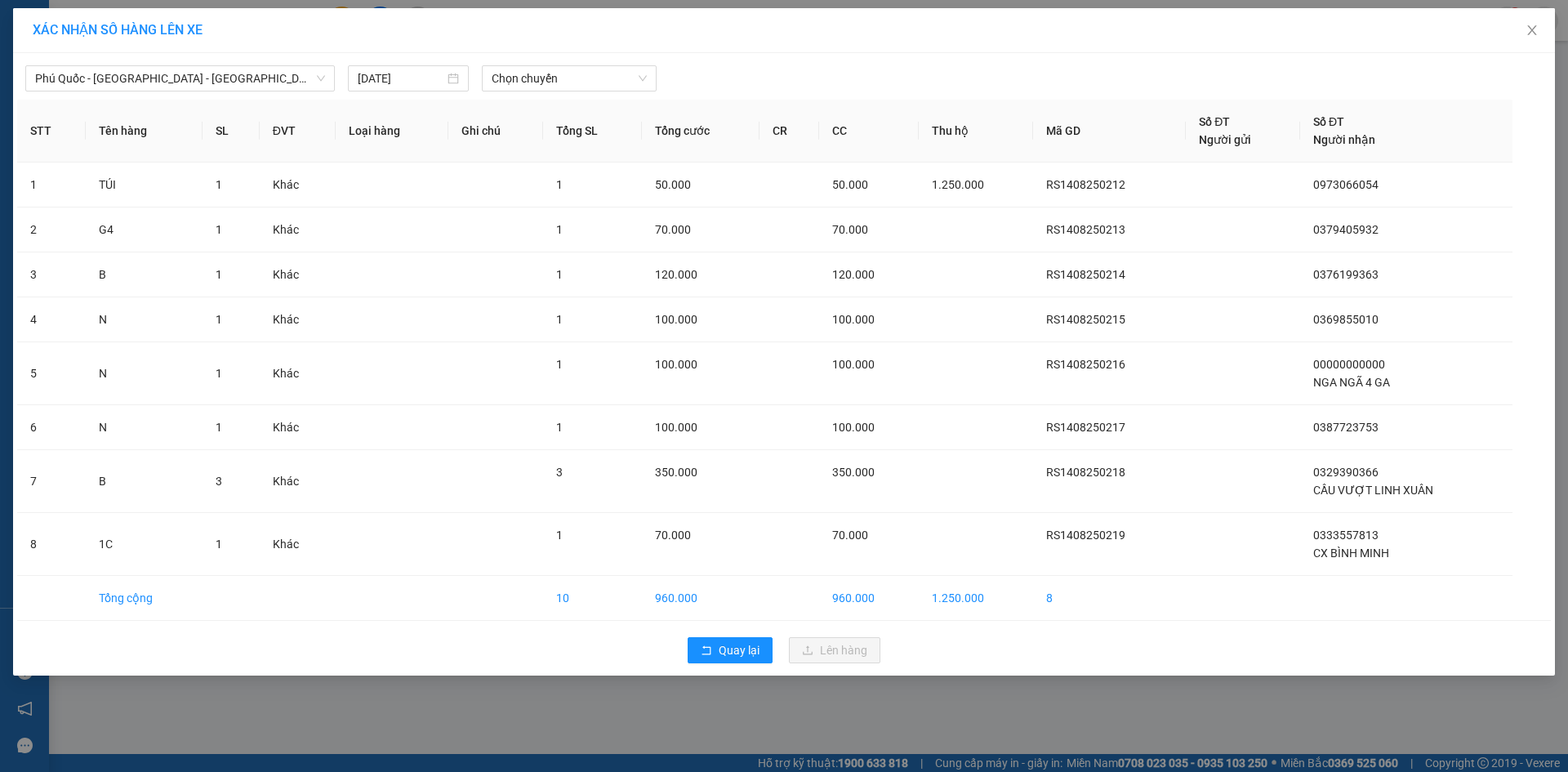
click at [515, 62] on div "Phú Quốc - [GEOGRAPHIC_DATA] - [GEOGRAPHIC_DATA] [DATE] Chọn chuyến" at bounding box center [784, 74] width 1534 height 34
click at [517, 75] on span "Chọn chuyến" at bounding box center [569, 78] width 155 height 25
click at [520, 133] on div "19:45 - 51H-179.95" at bounding box center [555, 138] width 128 height 18
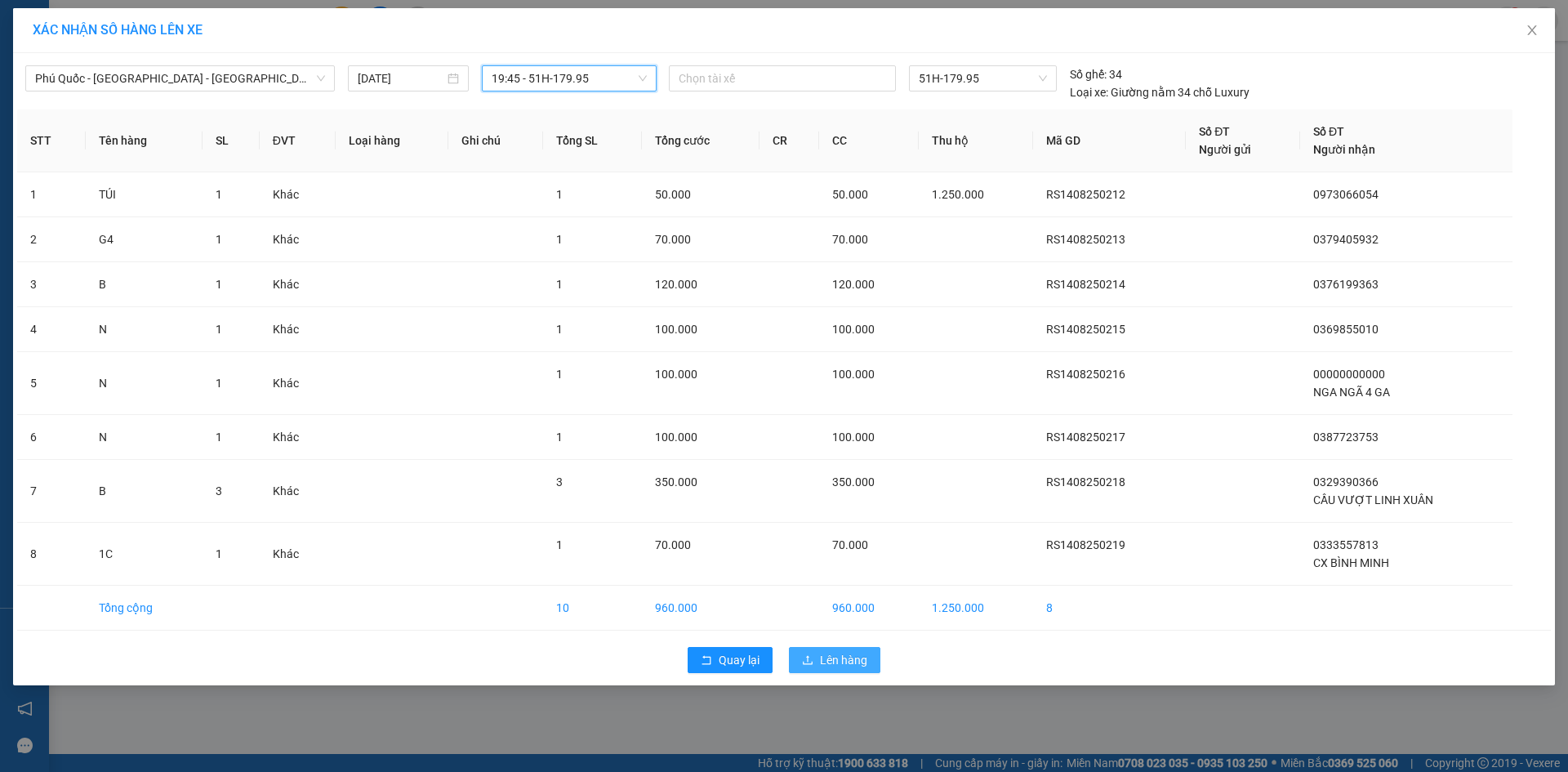
click at [837, 662] on span "Lên hàng" at bounding box center [844, 661] width 48 height 18
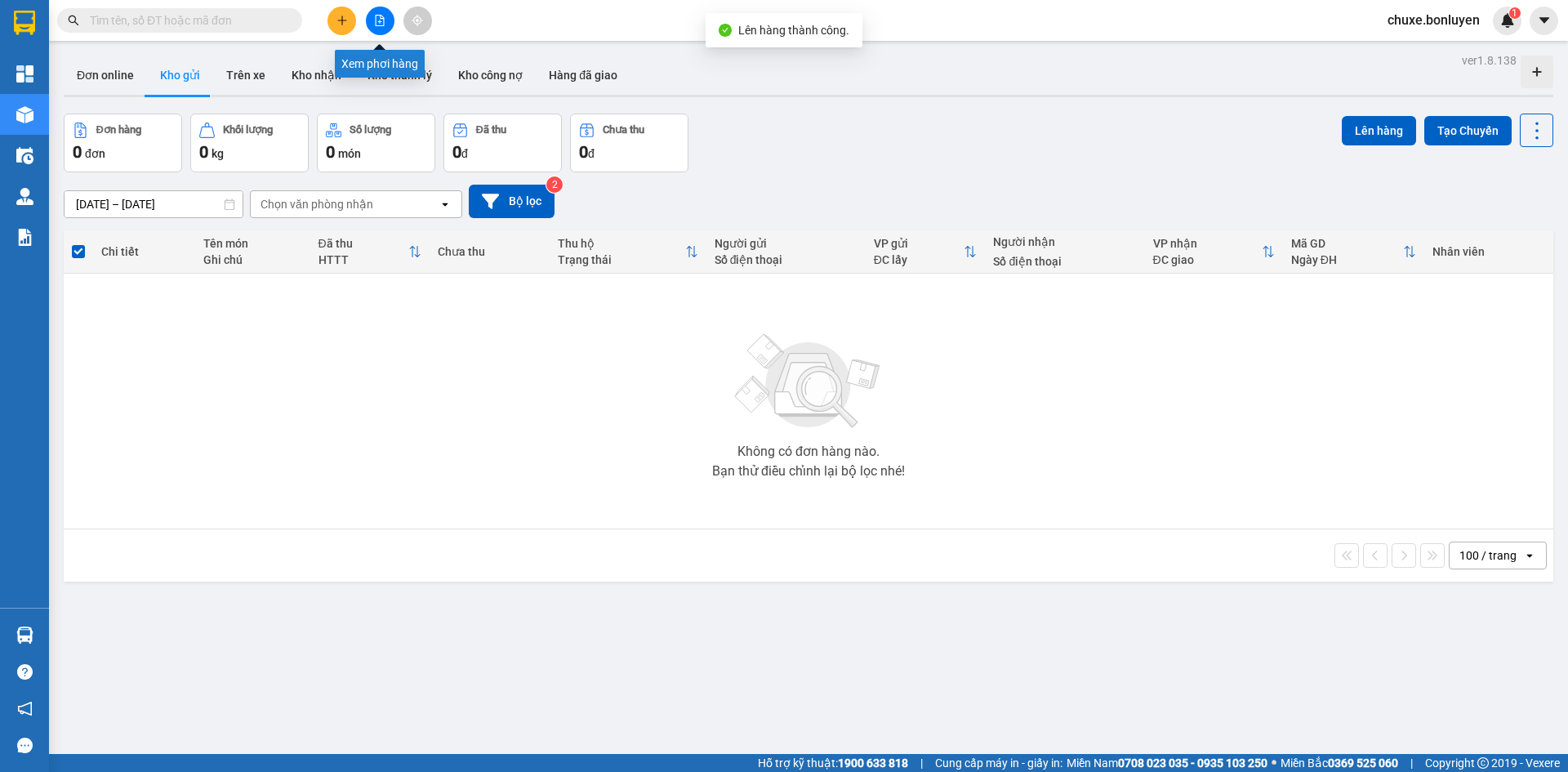
click at [381, 29] on button at bounding box center [379, 20] width 28 height 28
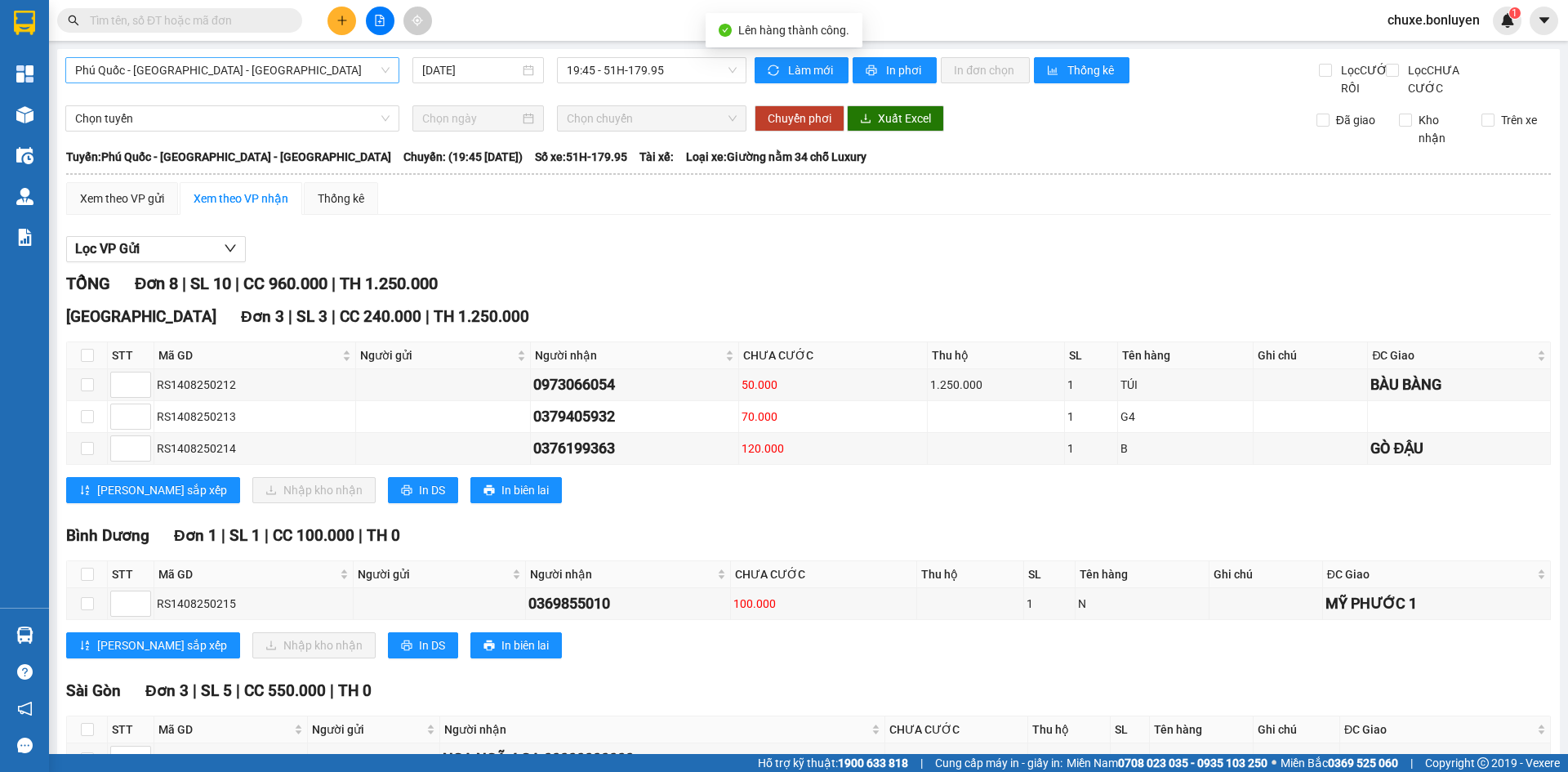
click at [331, 78] on span "Phú Quốc - [GEOGRAPHIC_DATA] - [GEOGRAPHIC_DATA]" at bounding box center [232, 70] width 314 height 25
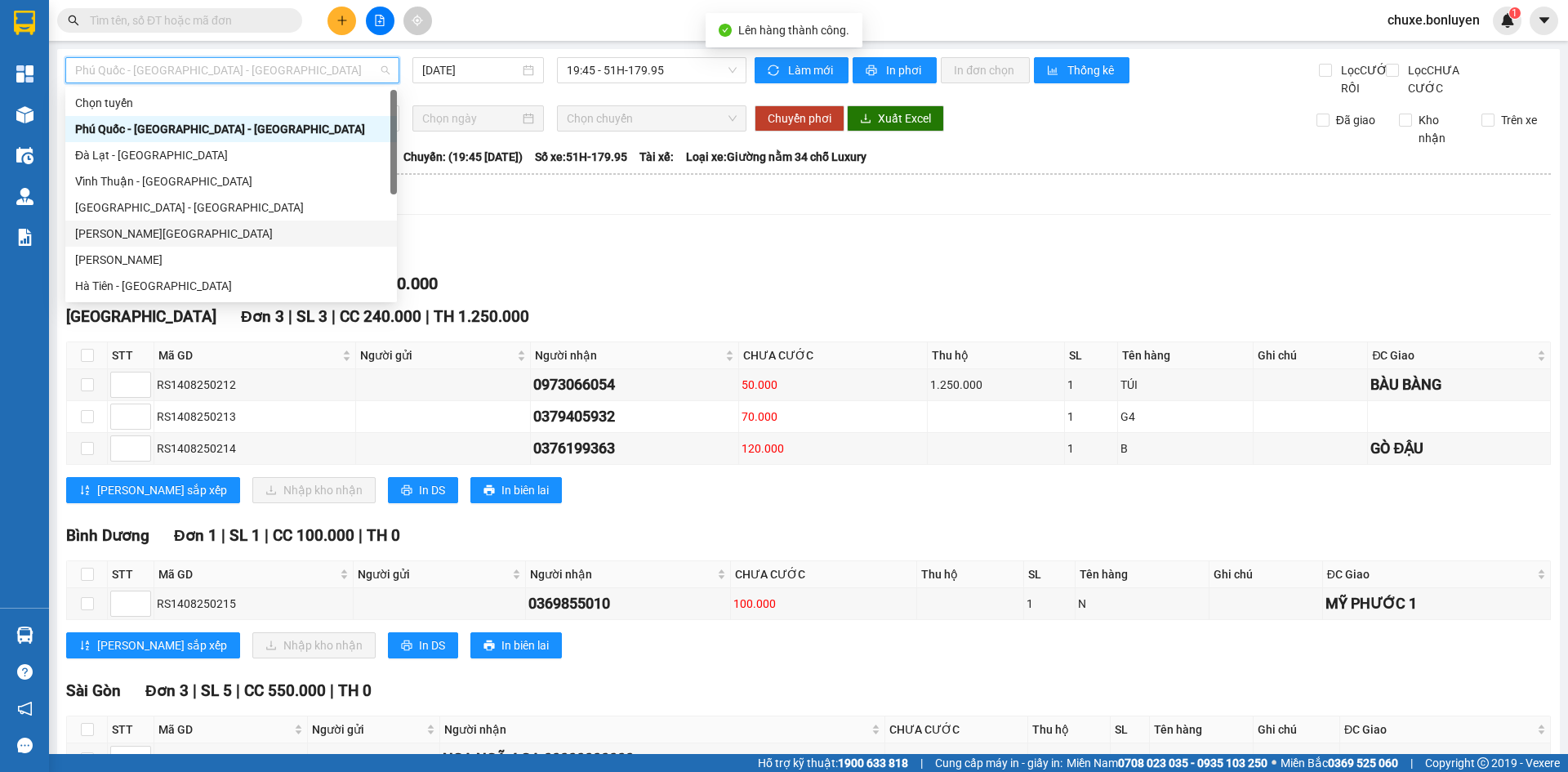
click at [662, 215] on div "Xem theo VP gửi Xem theo VP nhận Thống kê" at bounding box center [808, 199] width 1485 height 33
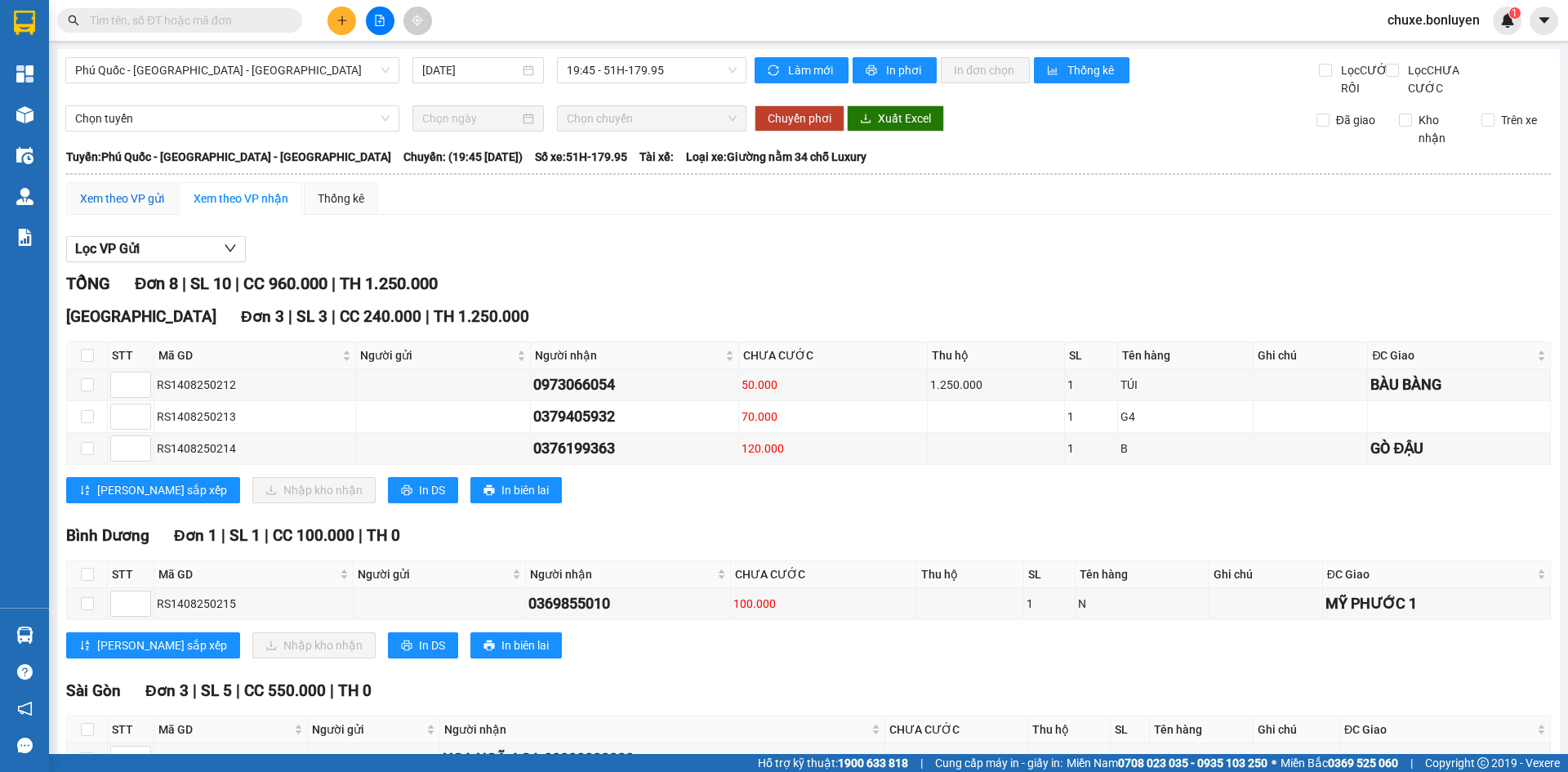
click at [119, 208] on div "Xem theo VP gửi" at bounding box center [122, 199] width 85 height 18
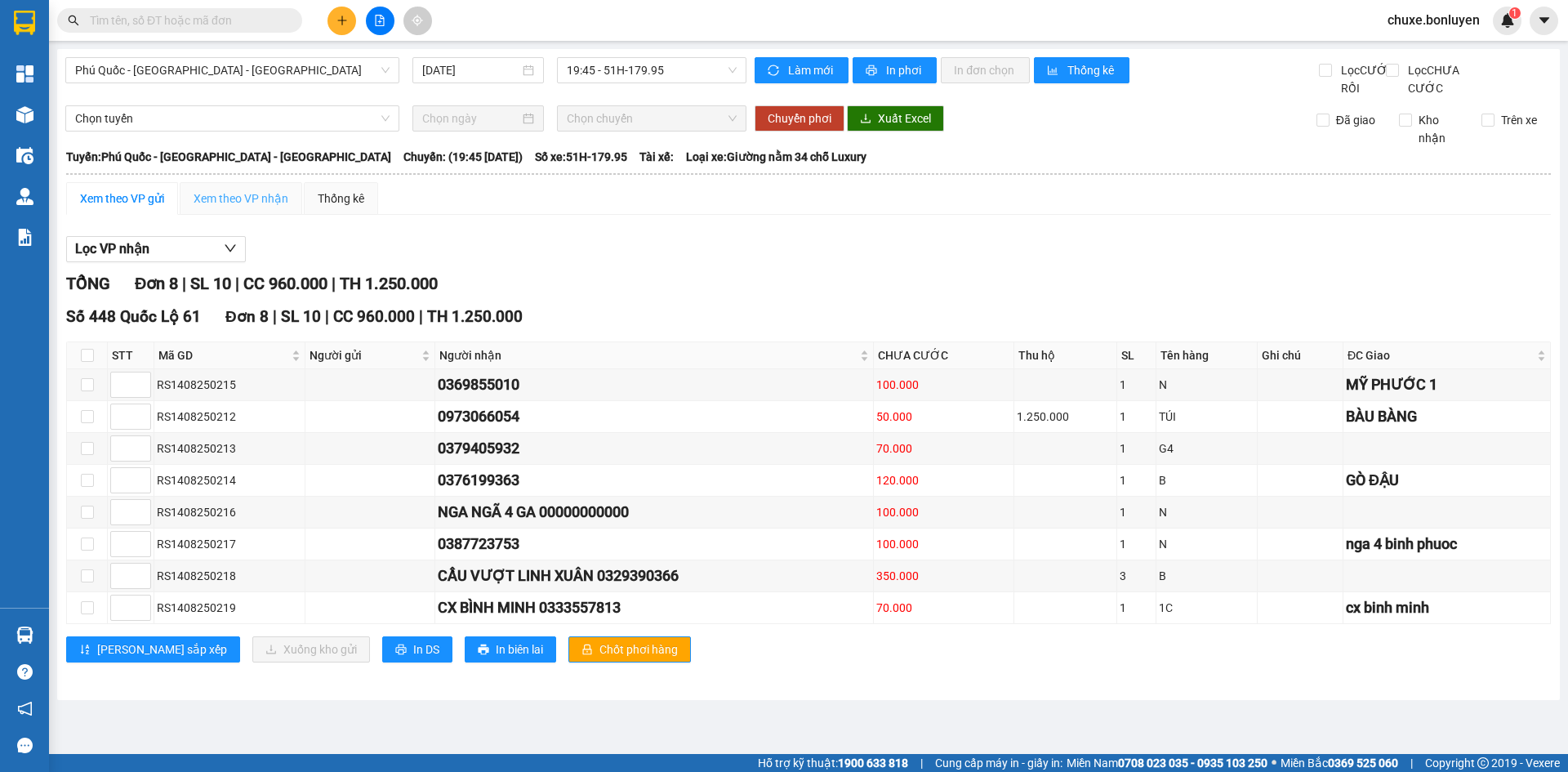
click at [278, 203] on div "Xem theo VP nhận" at bounding box center [241, 199] width 122 height 33
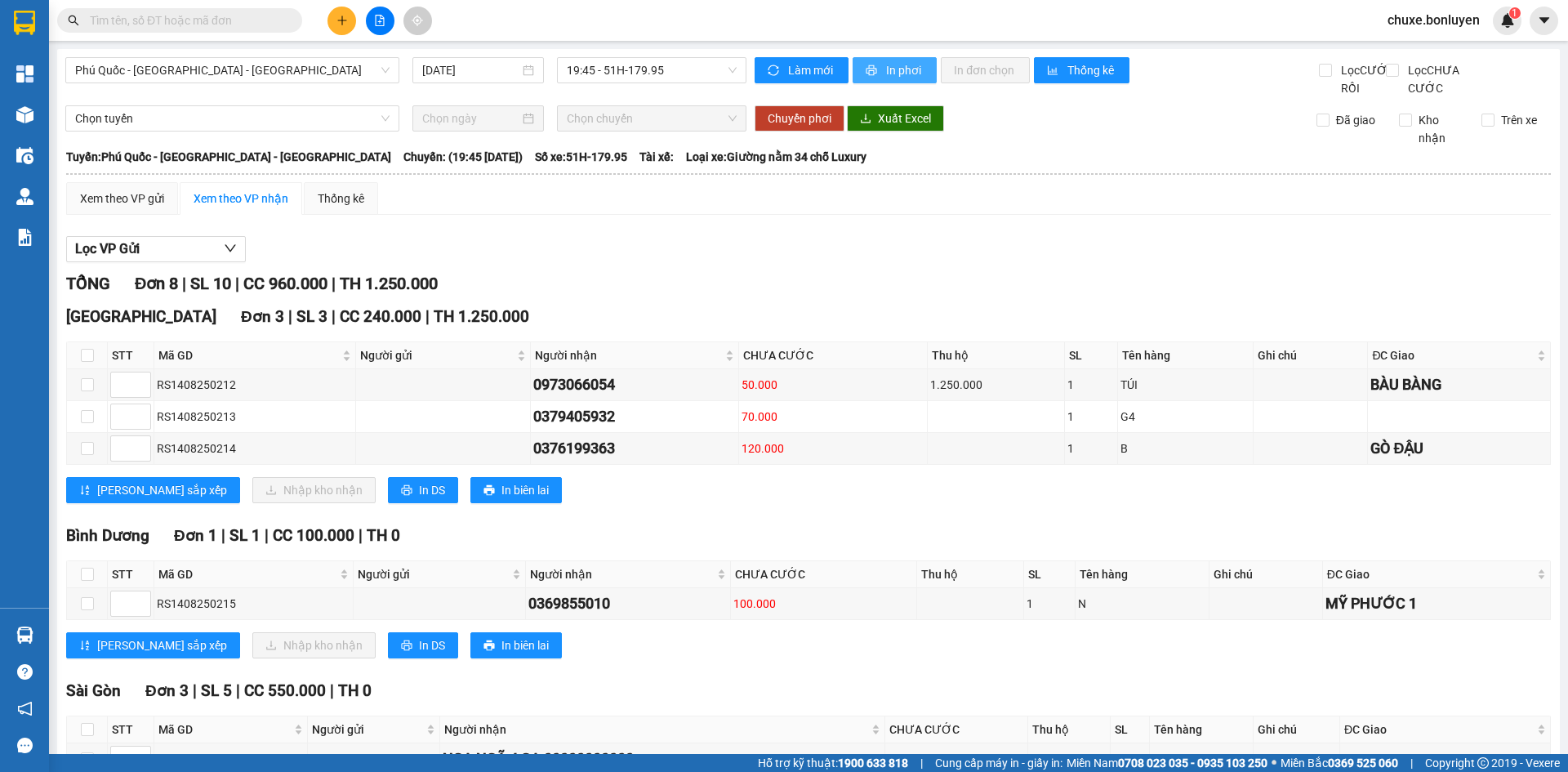
click at [898, 70] on span "In phơi" at bounding box center [905, 71] width 38 height 18
click at [874, 63] on button "In phơi" at bounding box center [895, 70] width 85 height 26
click at [282, 62] on span "Phú Quốc - [GEOGRAPHIC_DATA] - [GEOGRAPHIC_DATA]" at bounding box center [232, 70] width 314 height 25
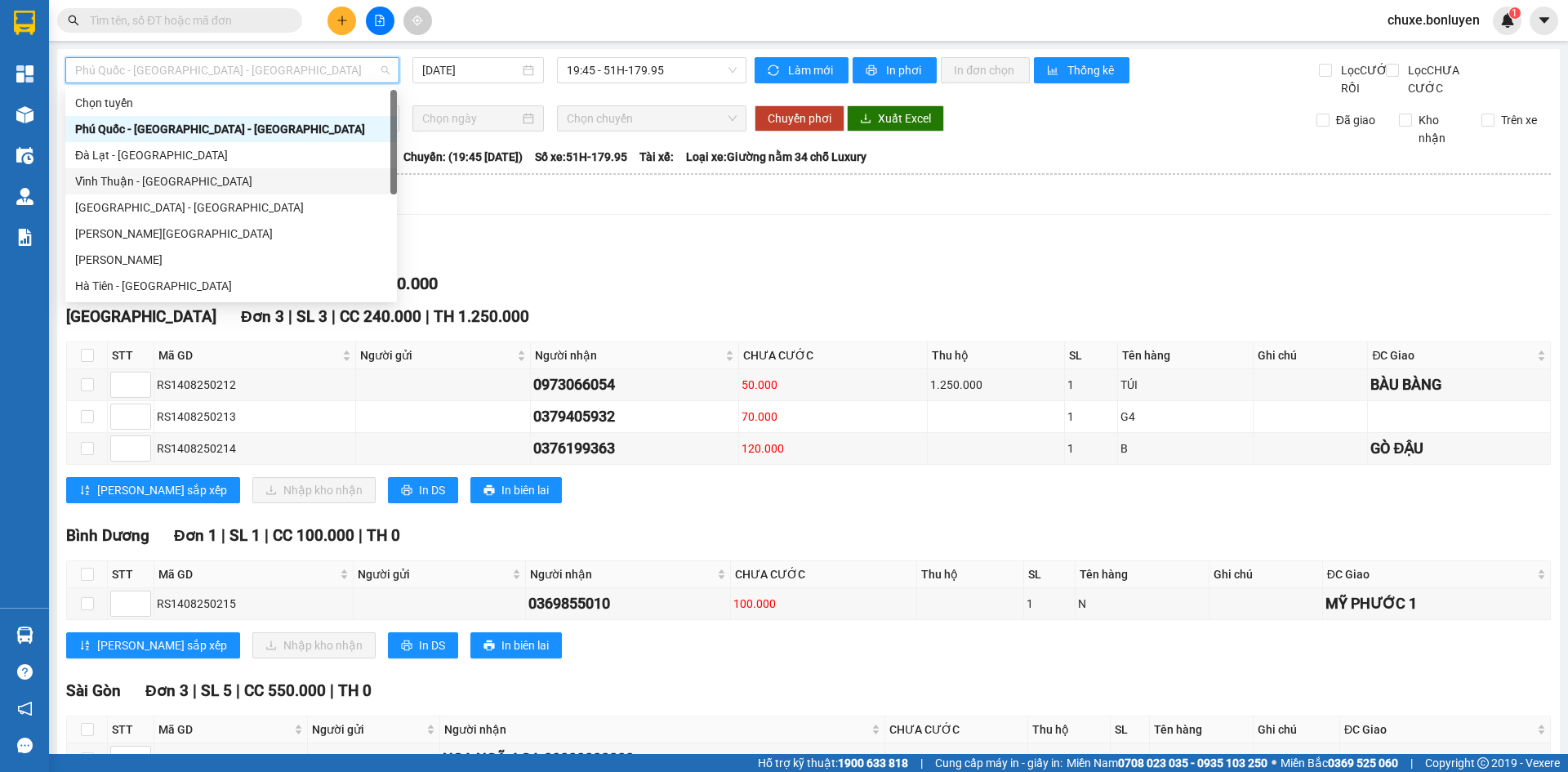
click at [256, 180] on div "Vĩnh Thuận - [GEOGRAPHIC_DATA]" at bounding box center [231, 182] width 312 height 18
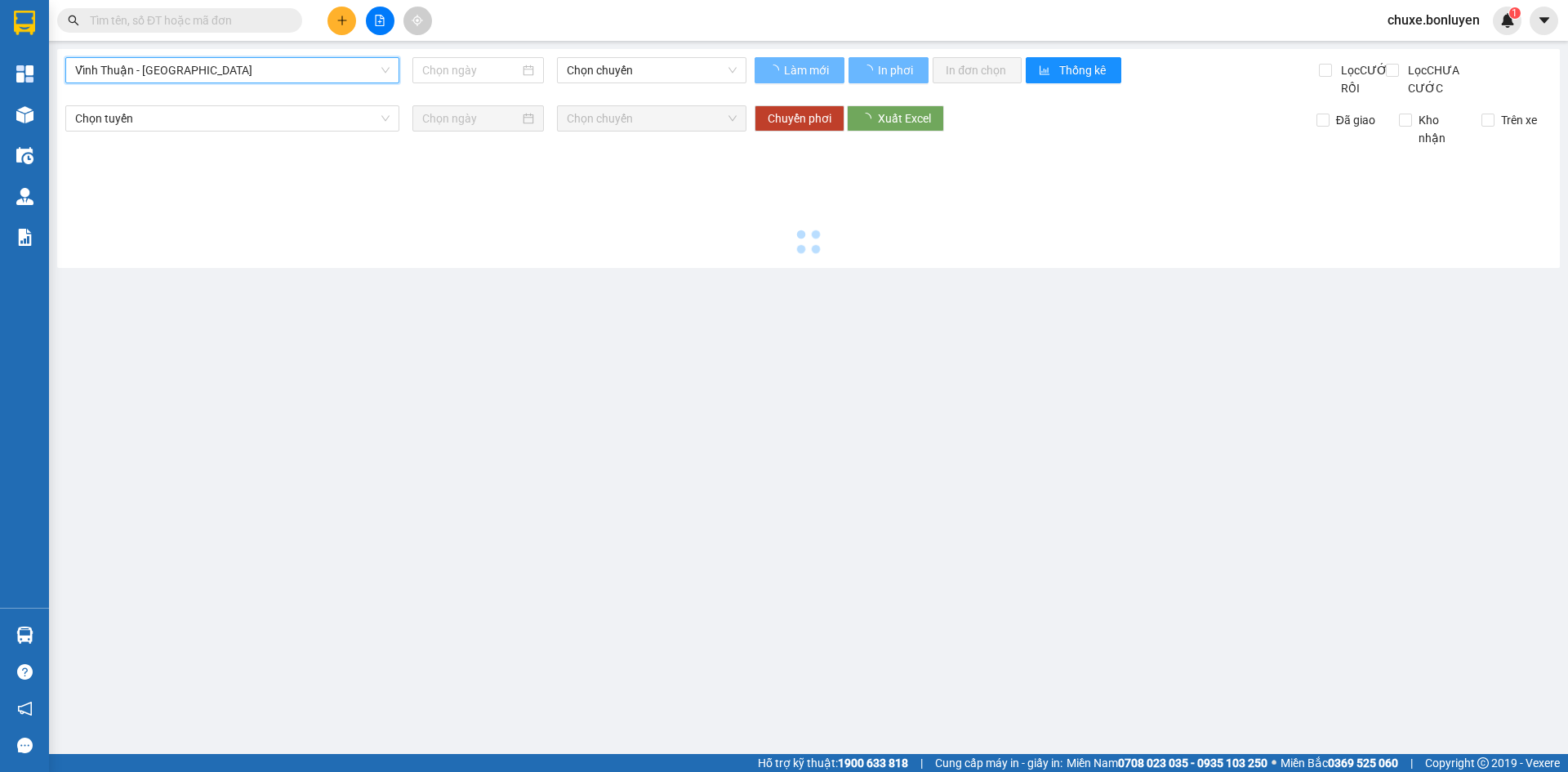
type input "[DATE]"
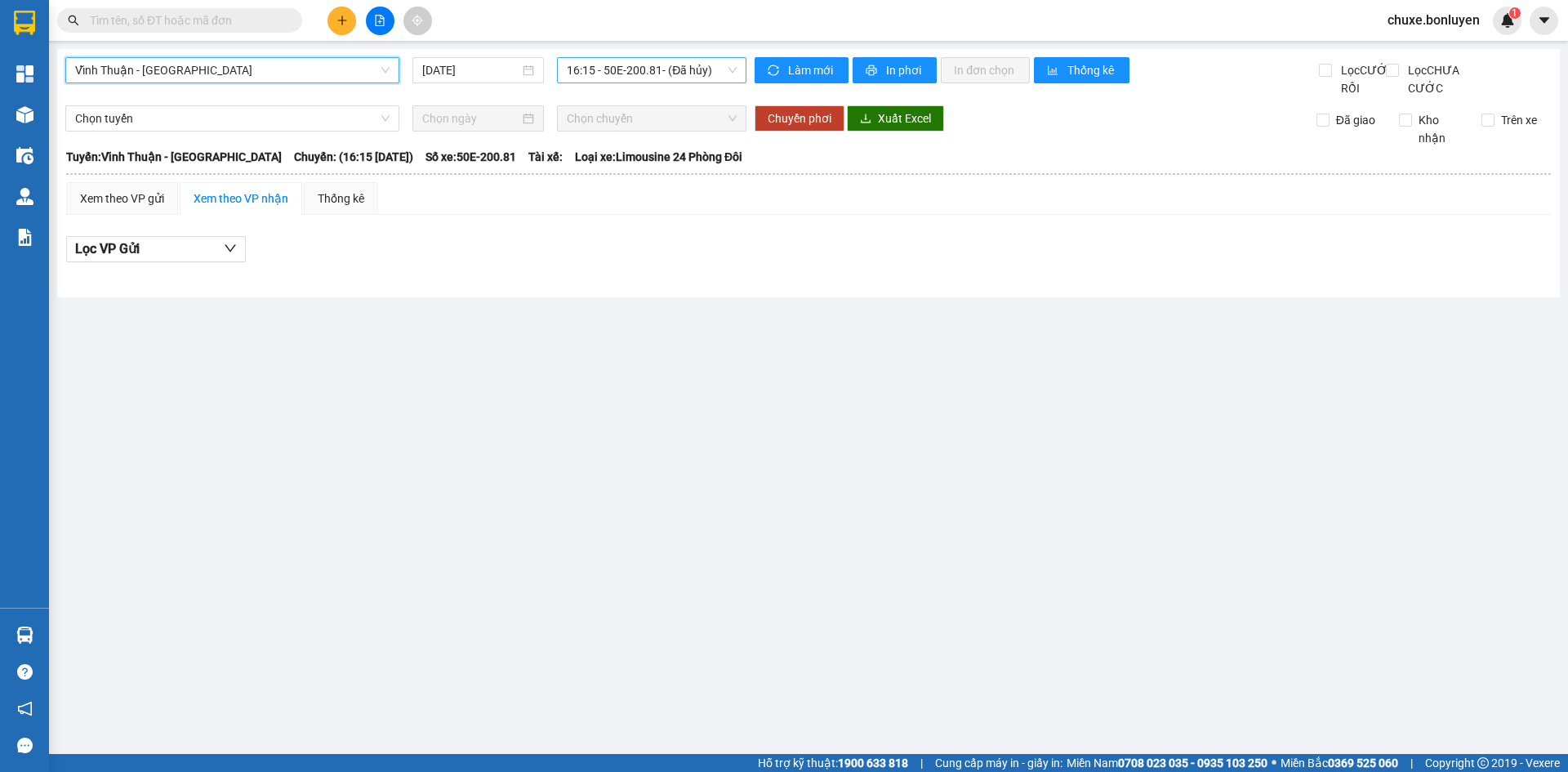
click at [624, 59] on span "16:15 - 50E-200.81 - (Đã hủy)" at bounding box center [651, 70] width 170 height 25
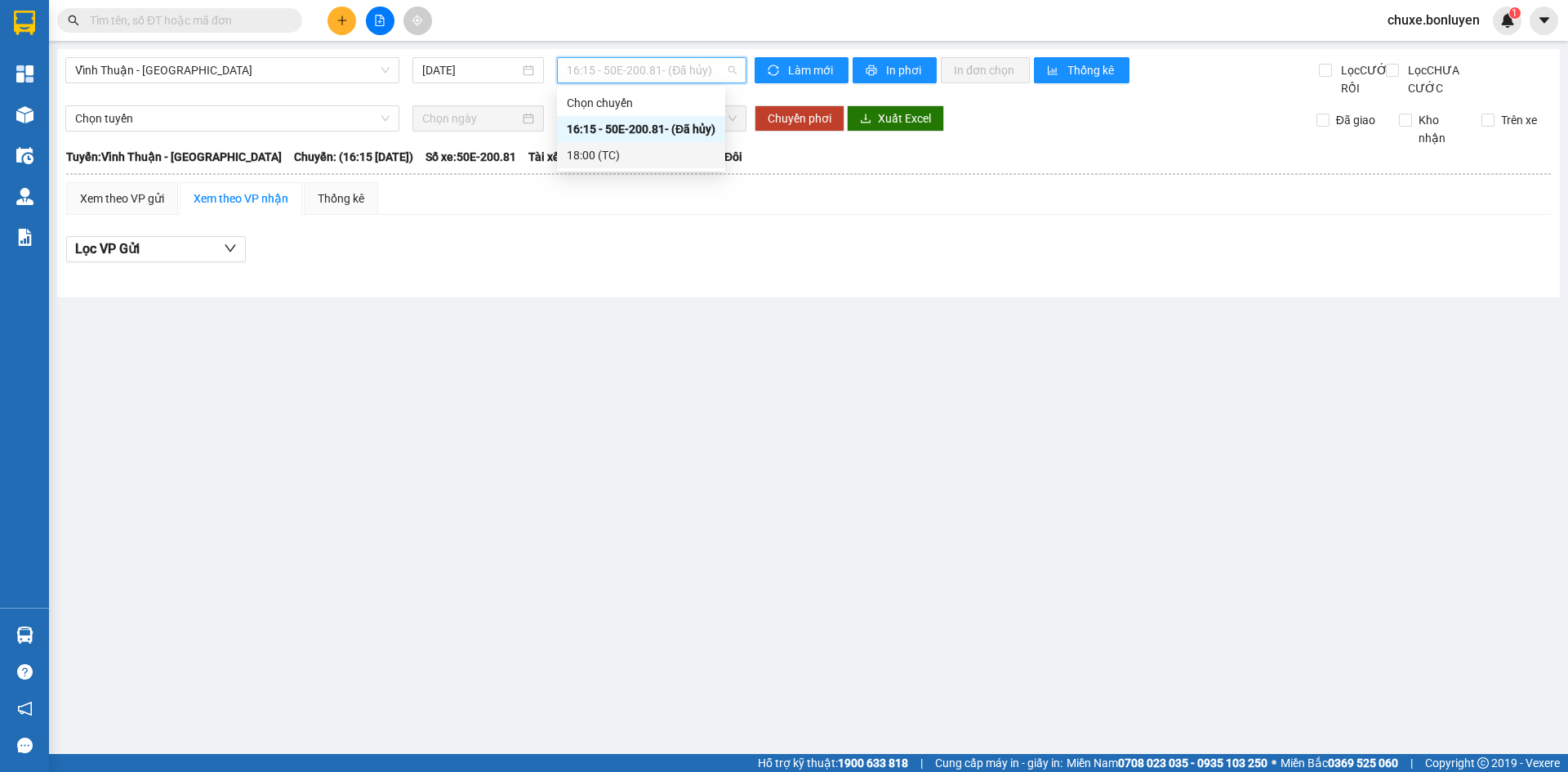
click at [638, 155] on div "18:00 (TC)" at bounding box center [641, 155] width 149 height 18
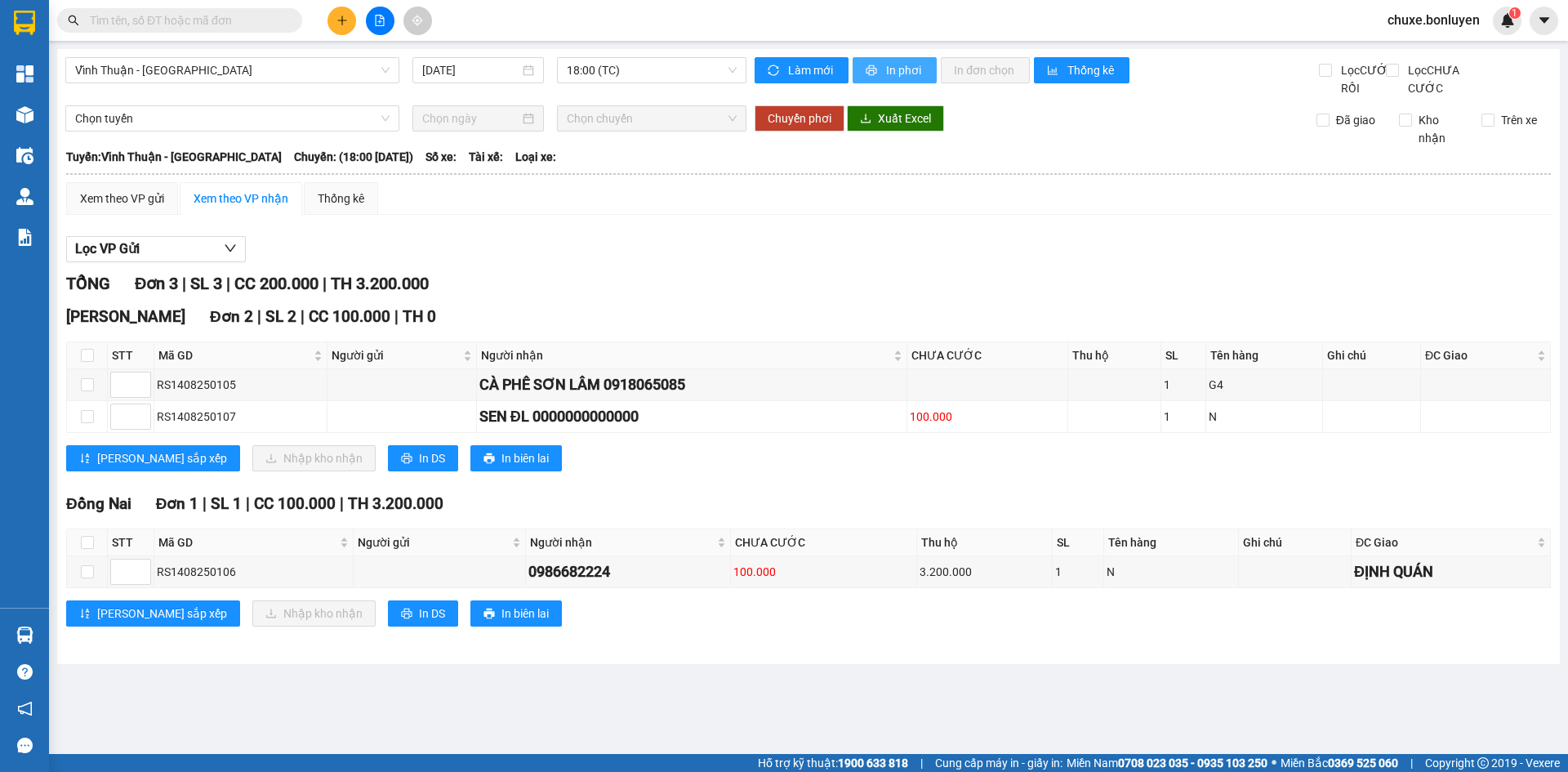
click at [902, 62] on span "In phơi" at bounding box center [905, 71] width 38 height 18
click at [324, 75] on span "Vĩnh Thuận - [GEOGRAPHIC_DATA]" at bounding box center [232, 70] width 314 height 25
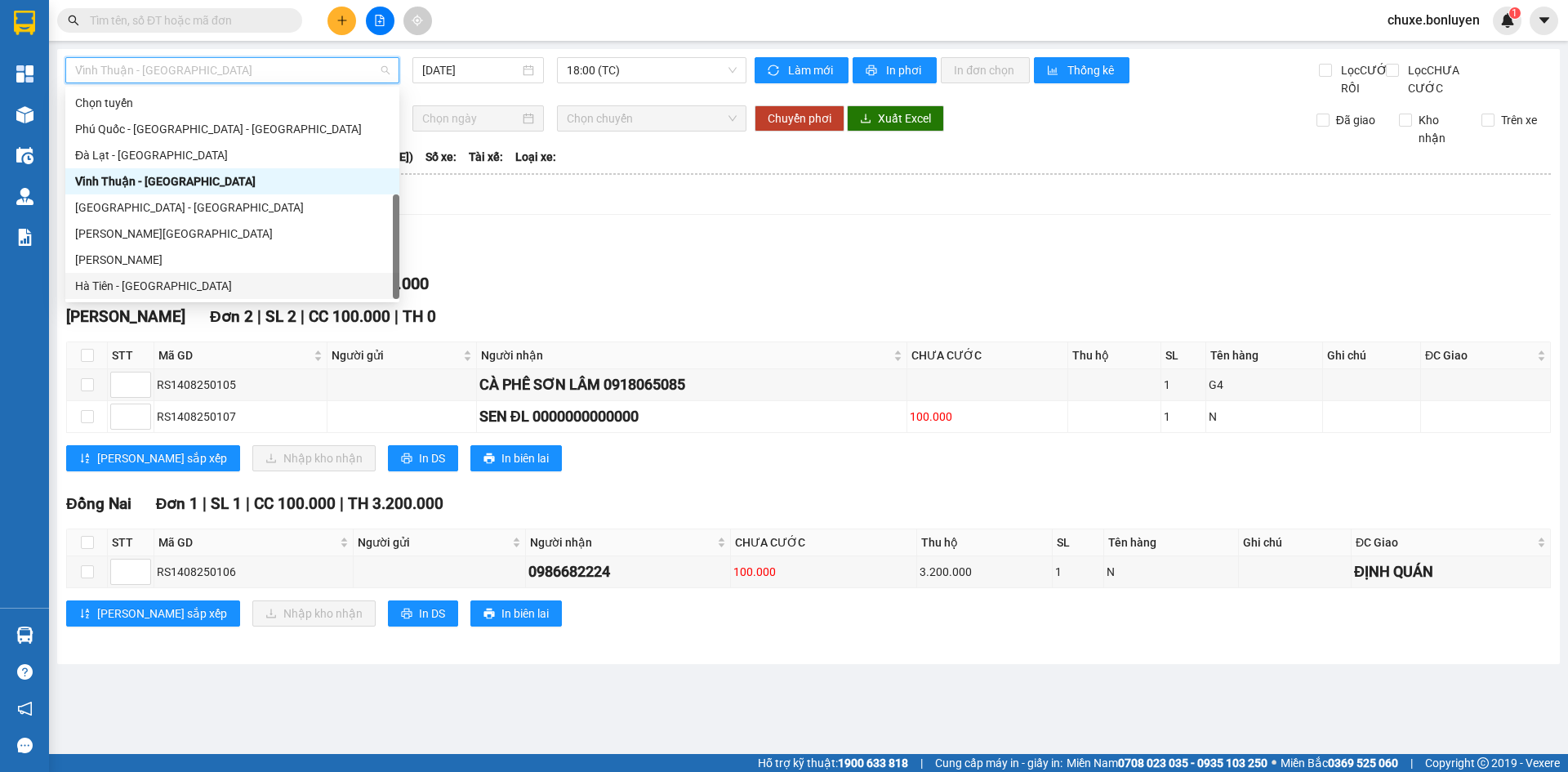
scroll to position [52, 0]
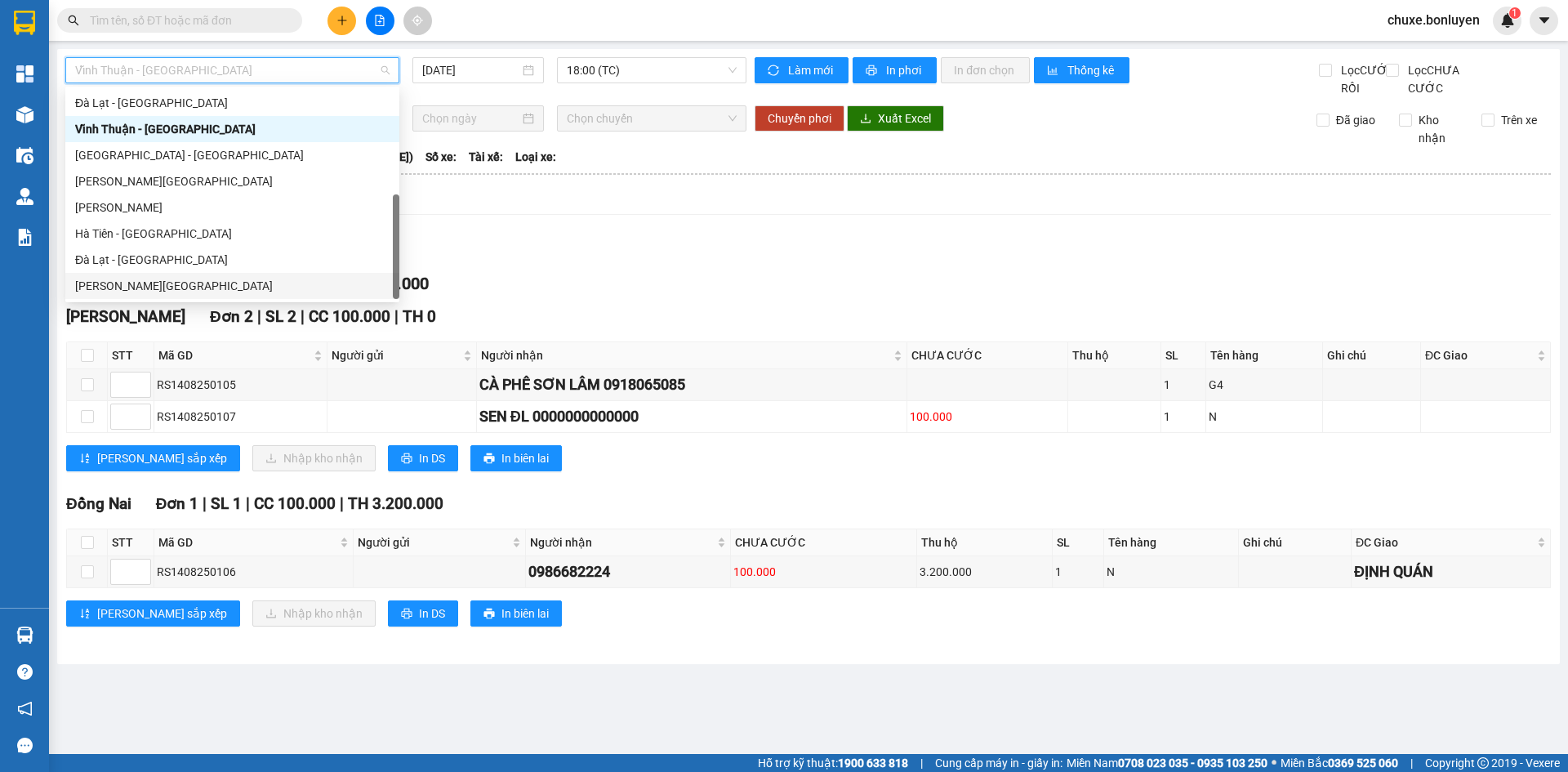
click at [200, 279] on div "[PERSON_NAME][GEOGRAPHIC_DATA]" at bounding box center [232, 286] width 314 height 18
type input "[DATE]"
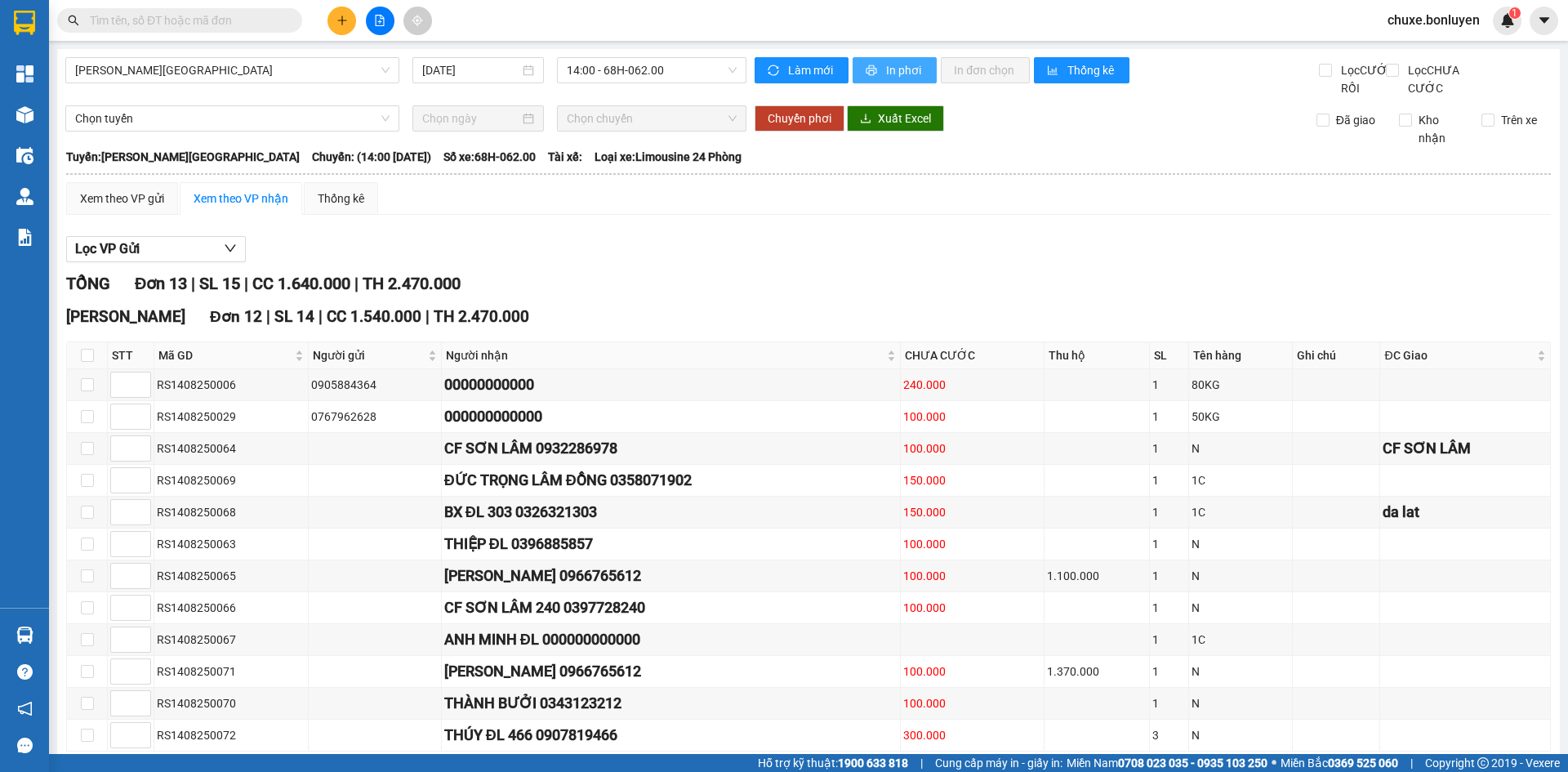
click at [927, 68] on button "In phơi" at bounding box center [895, 70] width 85 height 26
click at [278, 78] on span "[PERSON_NAME][GEOGRAPHIC_DATA]" at bounding box center [232, 70] width 314 height 25
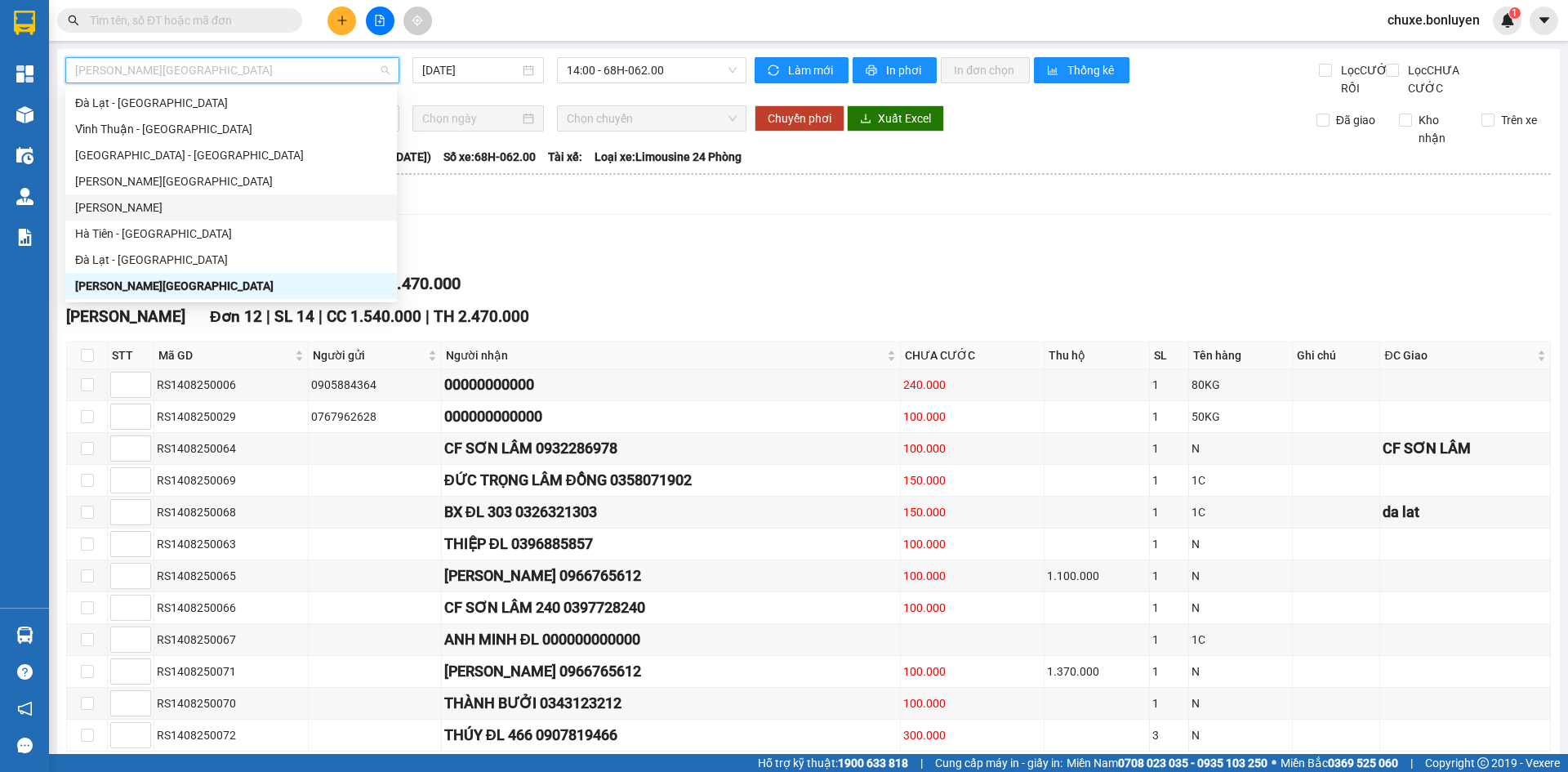
click at [191, 202] on div "[PERSON_NAME]" at bounding box center [231, 208] width 312 height 18
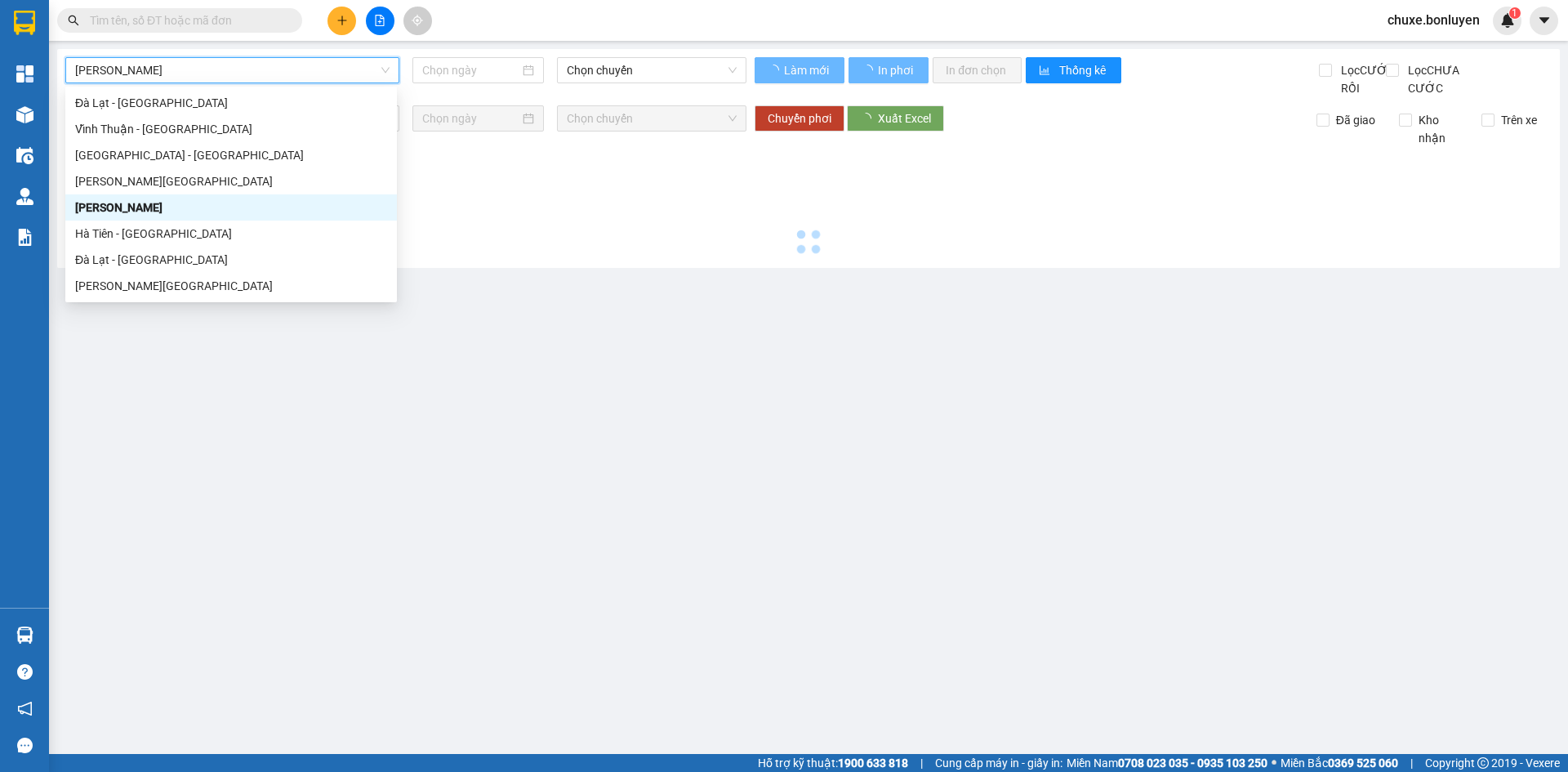
type input "[DATE]"
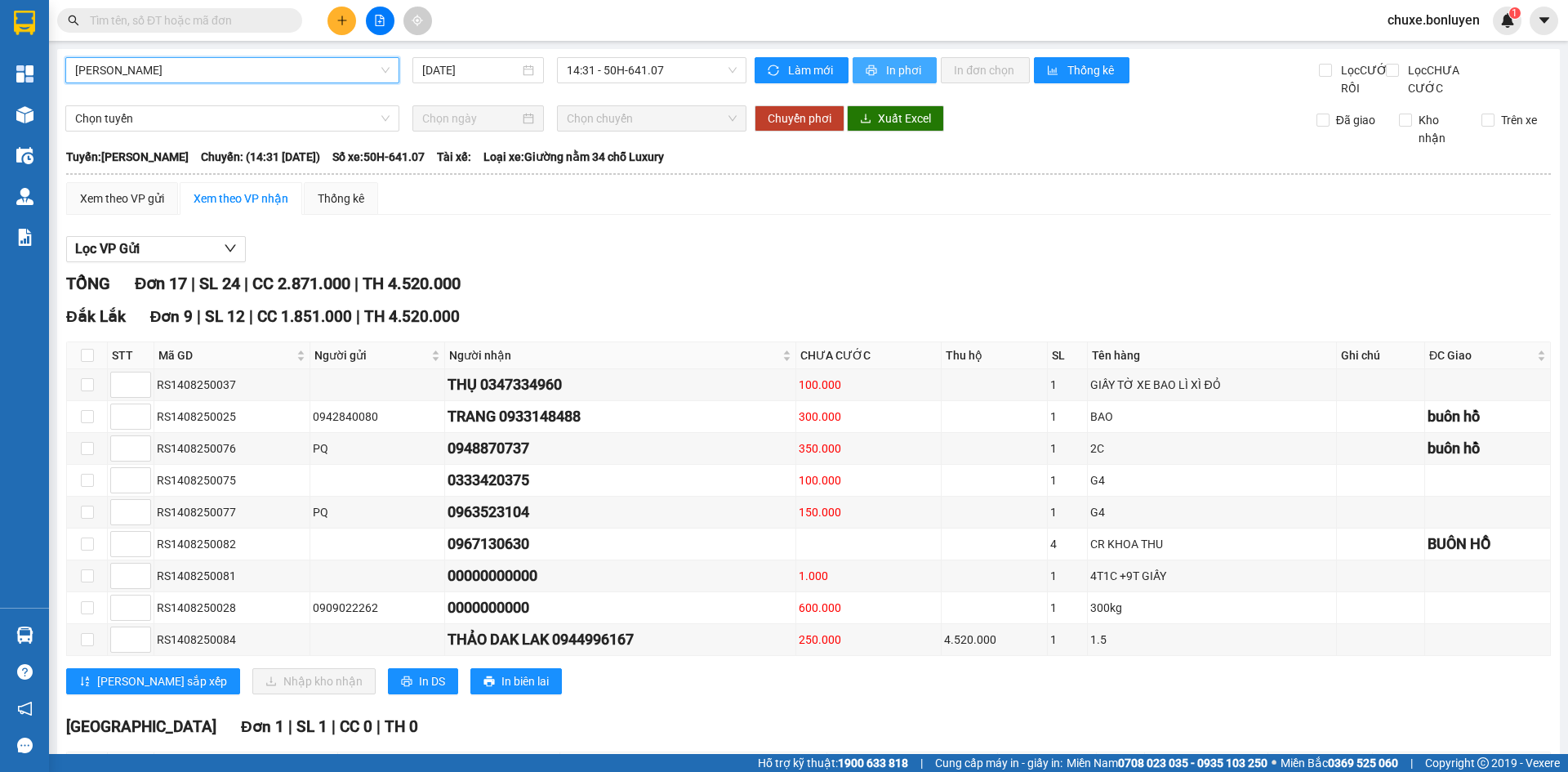
click at [891, 68] on span "In phơi" at bounding box center [905, 71] width 38 height 18
click at [189, 62] on span "[PERSON_NAME]" at bounding box center [232, 70] width 314 height 25
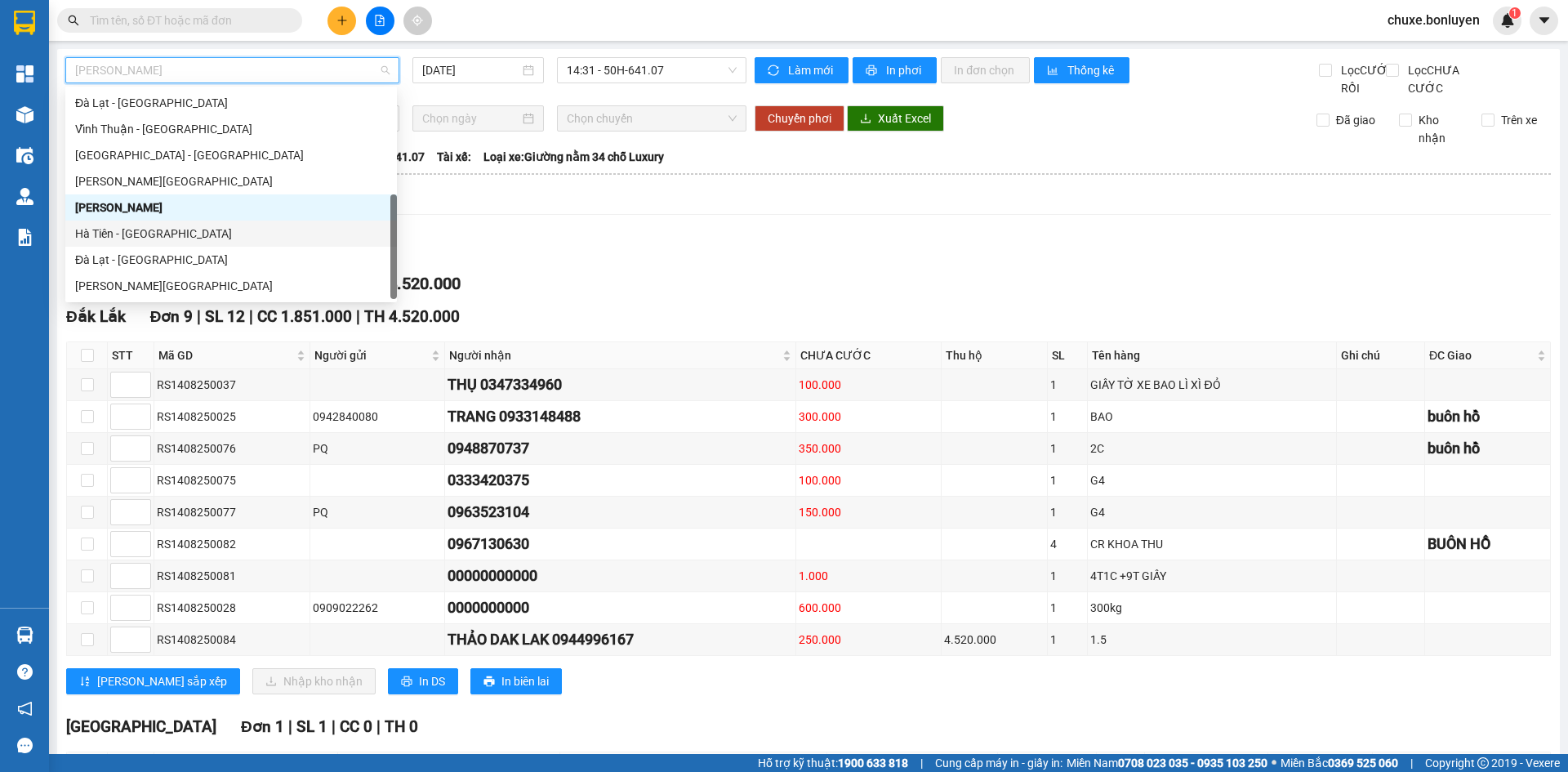
click at [171, 233] on div "Hà Tiên - [GEOGRAPHIC_DATA]" at bounding box center [231, 234] width 312 height 18
type input "[DATE]"
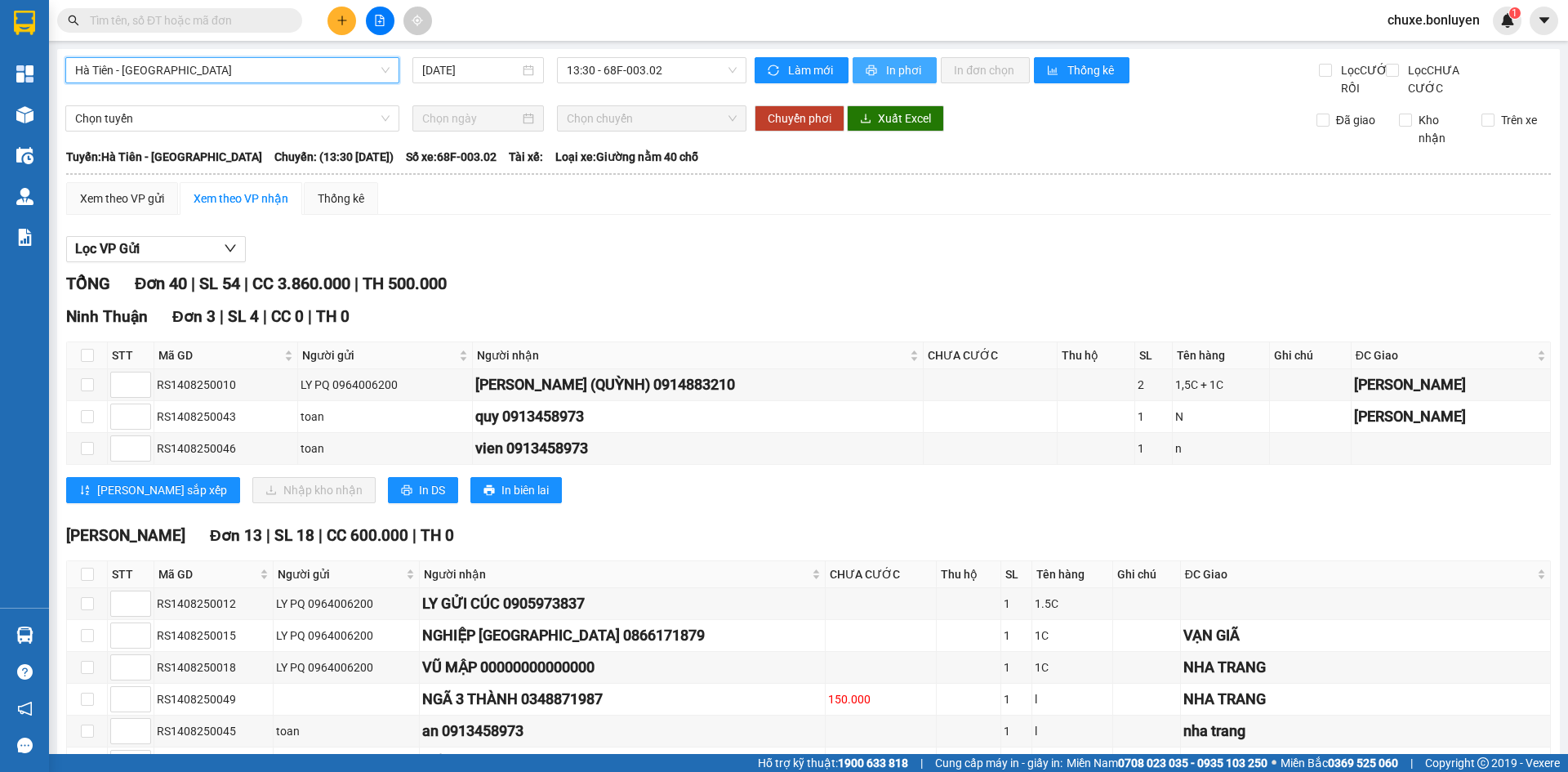
click at [896, 72] on span "In phơi" at bounding box center [905, 71] width 38 height 18
click at [630, 74] on span "13:30 - 68F-003.02" at bounding box center [651, 70] width 170 height 25
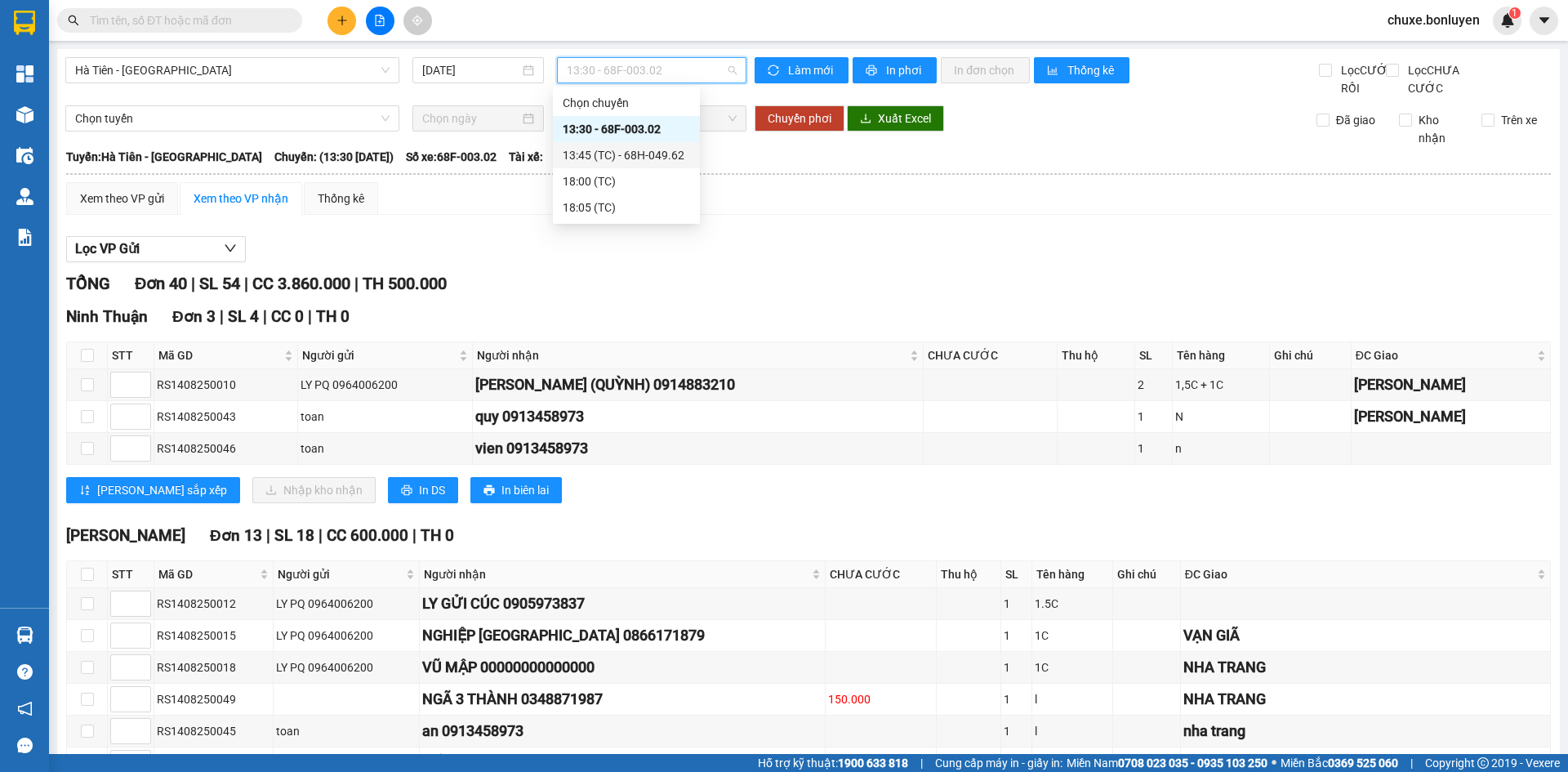
click at [639, 159] on div "13:45 (TC) - 68H-049.62" at bounding box center [626, 155] width 128 height 18
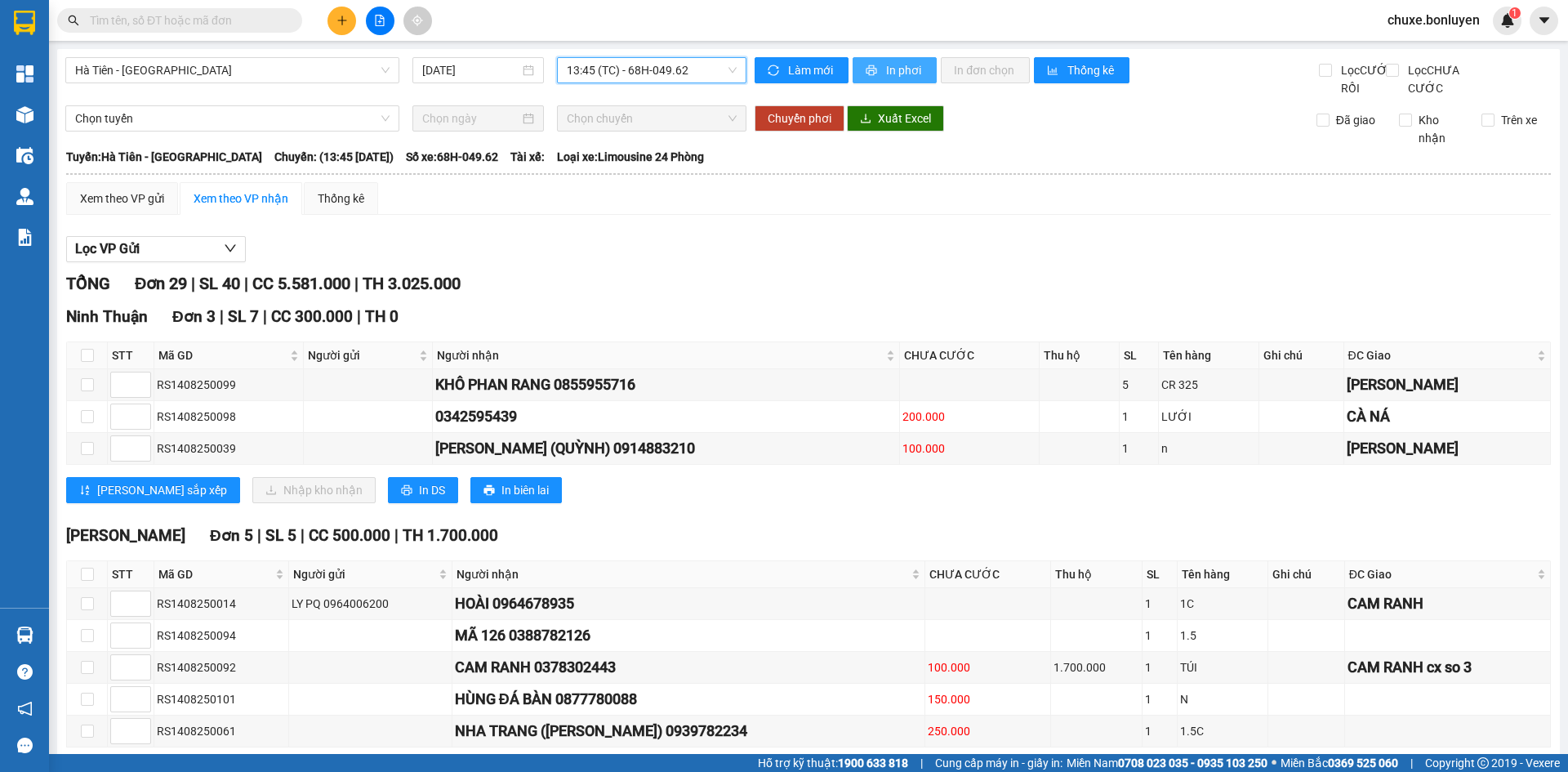
click at [886, 68] on span "In phơi" at bounding box center [905, 71] width 38 height 18
click at [691, 63] on span "13:45 (TC) - 68H-049.62" at bounding box center [651, 70] width 170 height 25
click at [615, 175] on div "18:00 (TC)" at bounding box center [626, 182] width 128 height 18
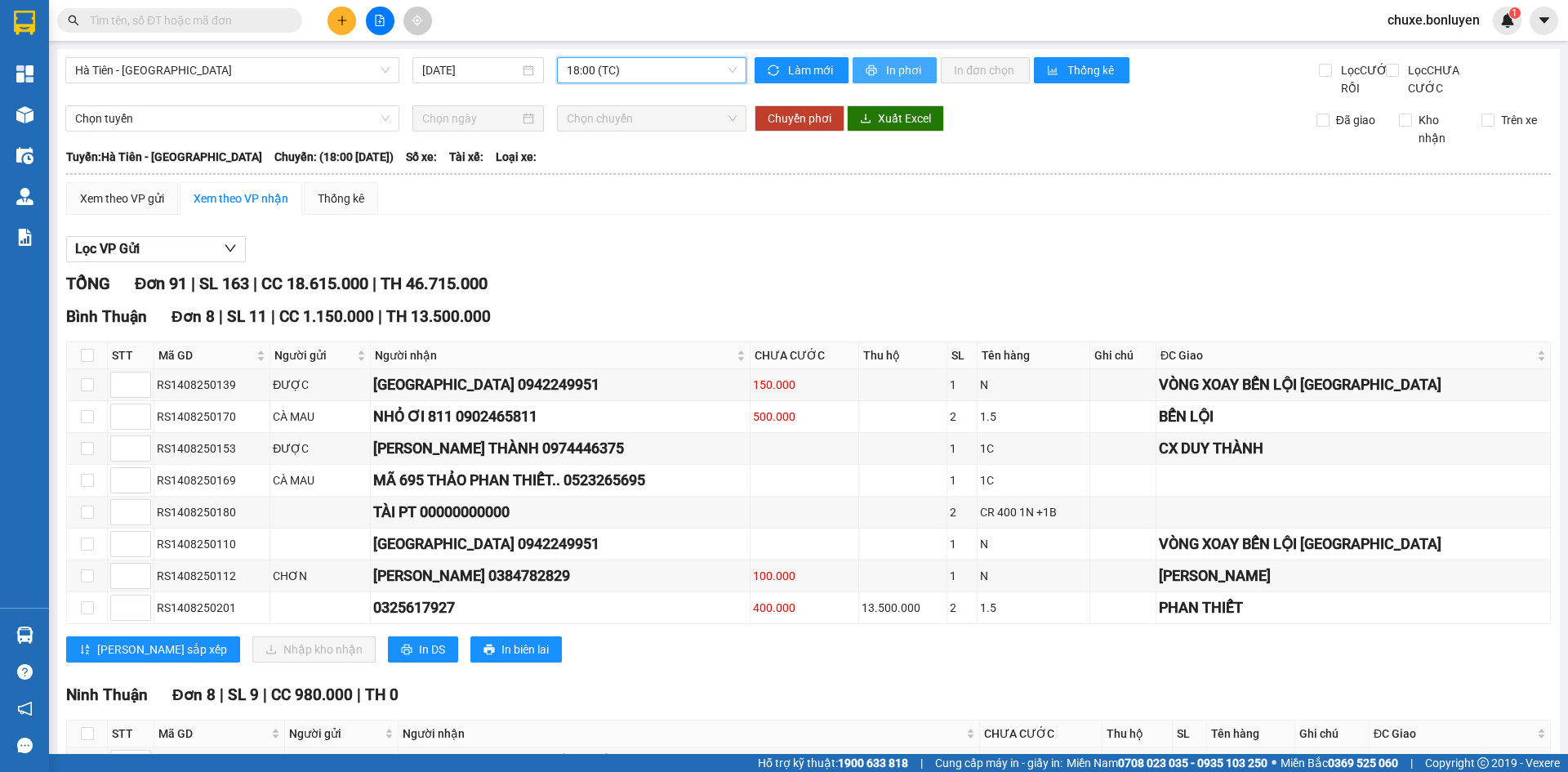
click at [900, 66] on span "In phơi" at bounding box center [905, 71] width 38 height 18
click at [682, 83] on div "18:00 (TC)" at bounding box center [651, 70] width 189 height 26
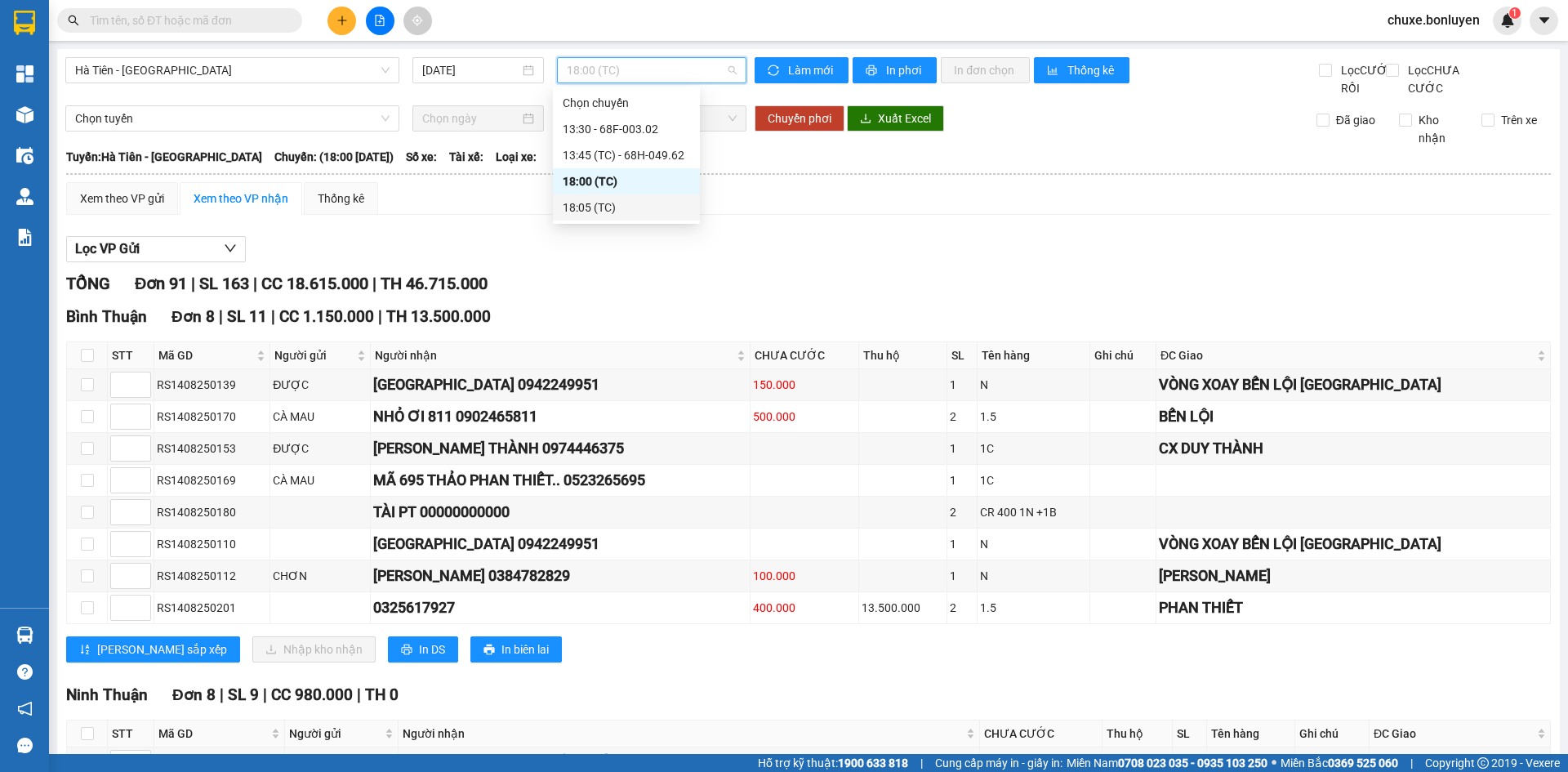
click at [648, 207] on div "18:05 (TC)" at bounding box center [626, 208] width 128 height 18
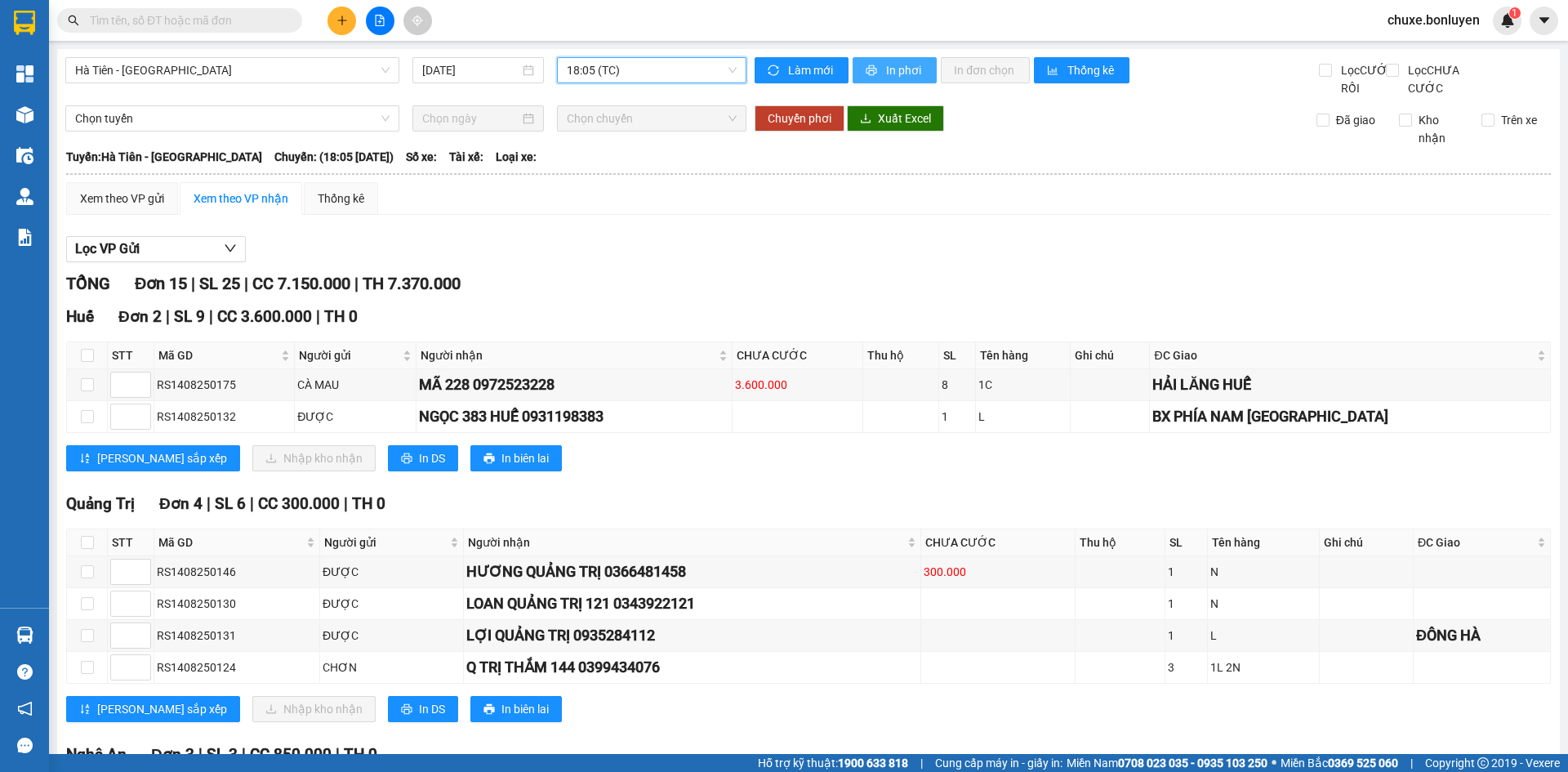
click at [910, 64] on span "In phơi" at bounding box center [905, 71] width 38 height 18
drag, startPoint x: 652, startPoint y: 228, endPoint x: 71, endPoint y: 187, distance: 582.4
click at [652, 215] on div "Xem theo VP gửi Xem theo VP nhận Thống kê" at bounding box center [808, 199] width 1485 height 33
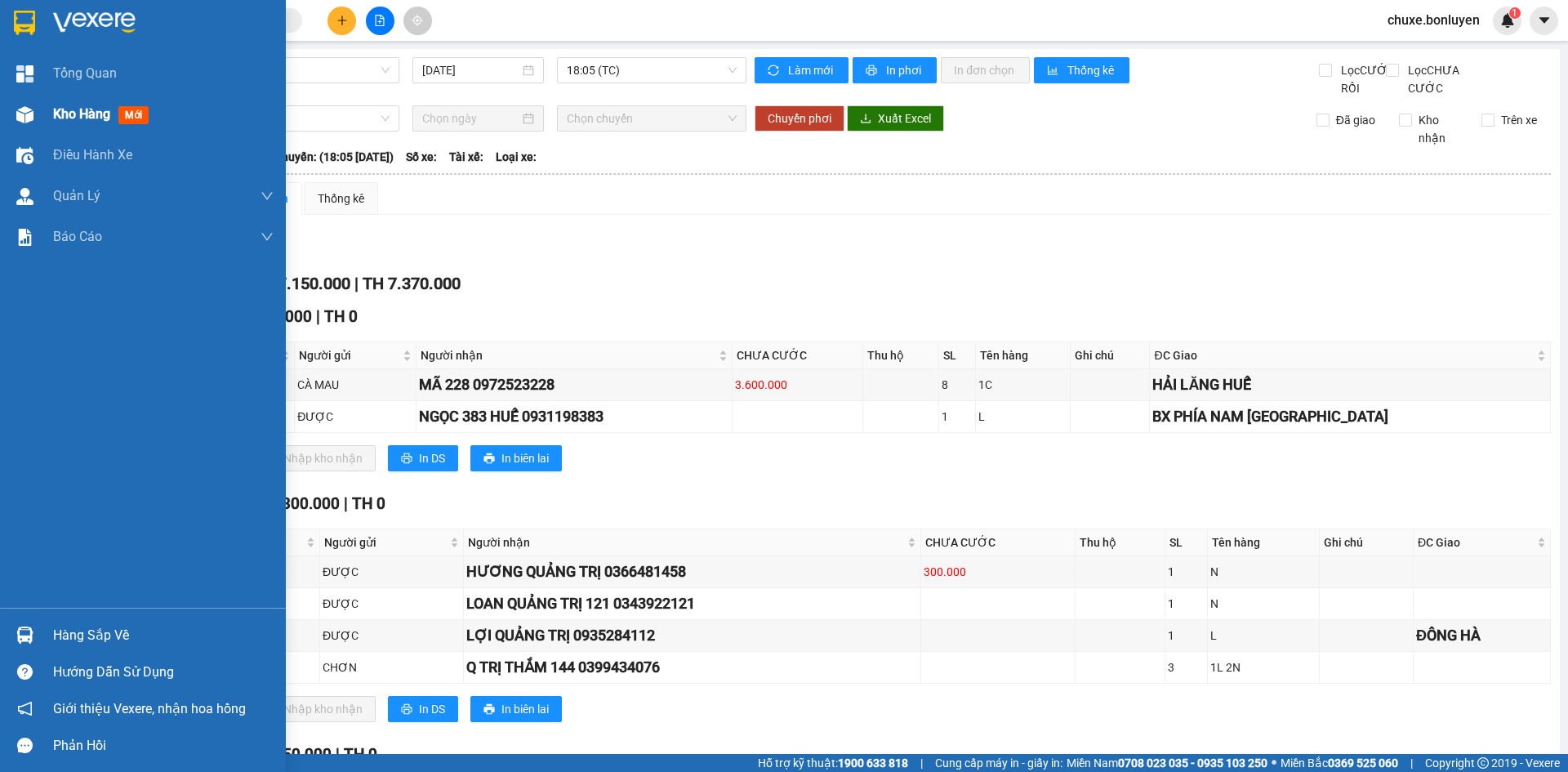
click at [32, 109] on img at bounding box center [25, 115] width 17 height 17
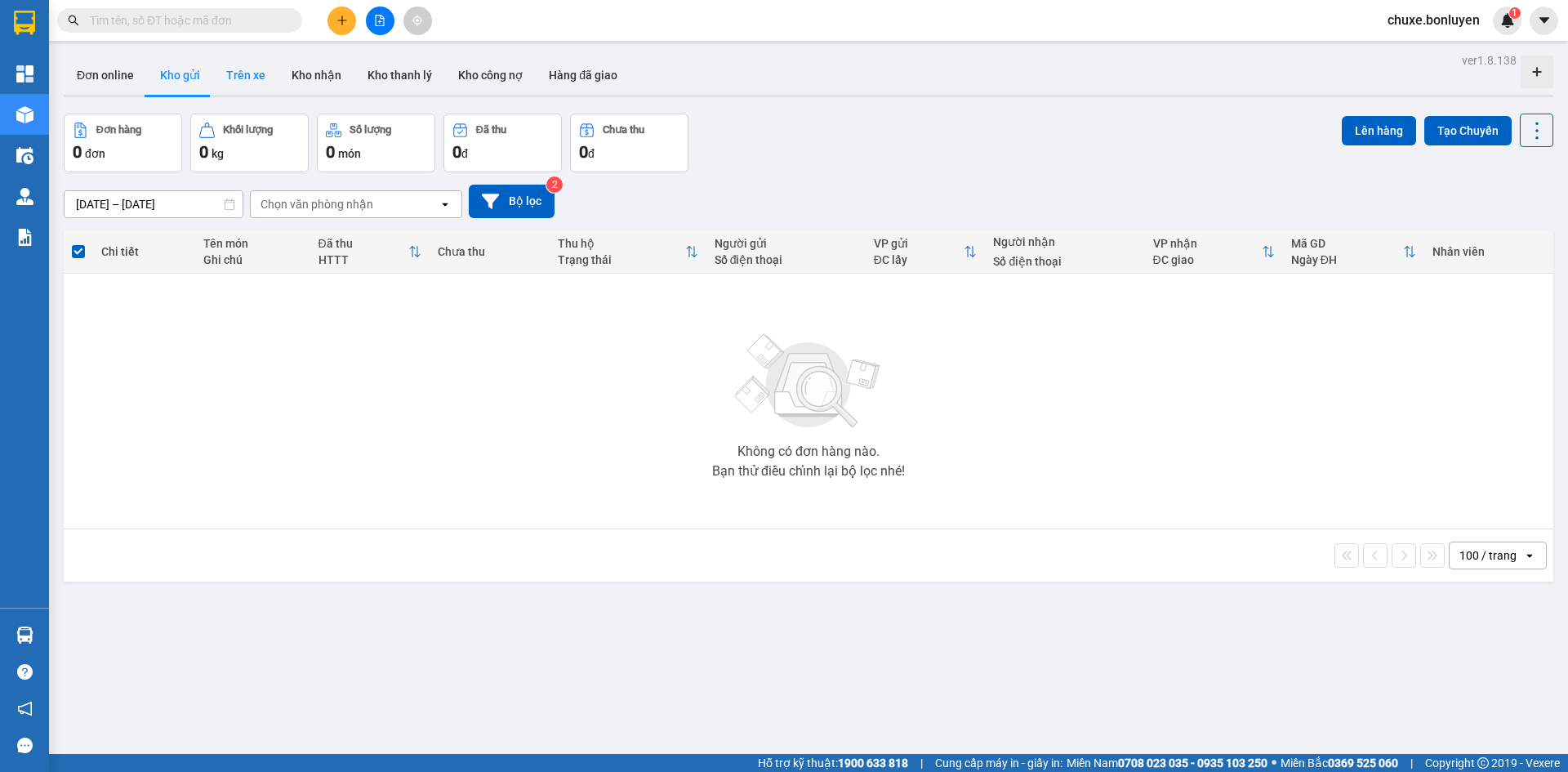
click at [230, 69] on button "Trên xe" at bounding box center [245, 74] width 65 height 40
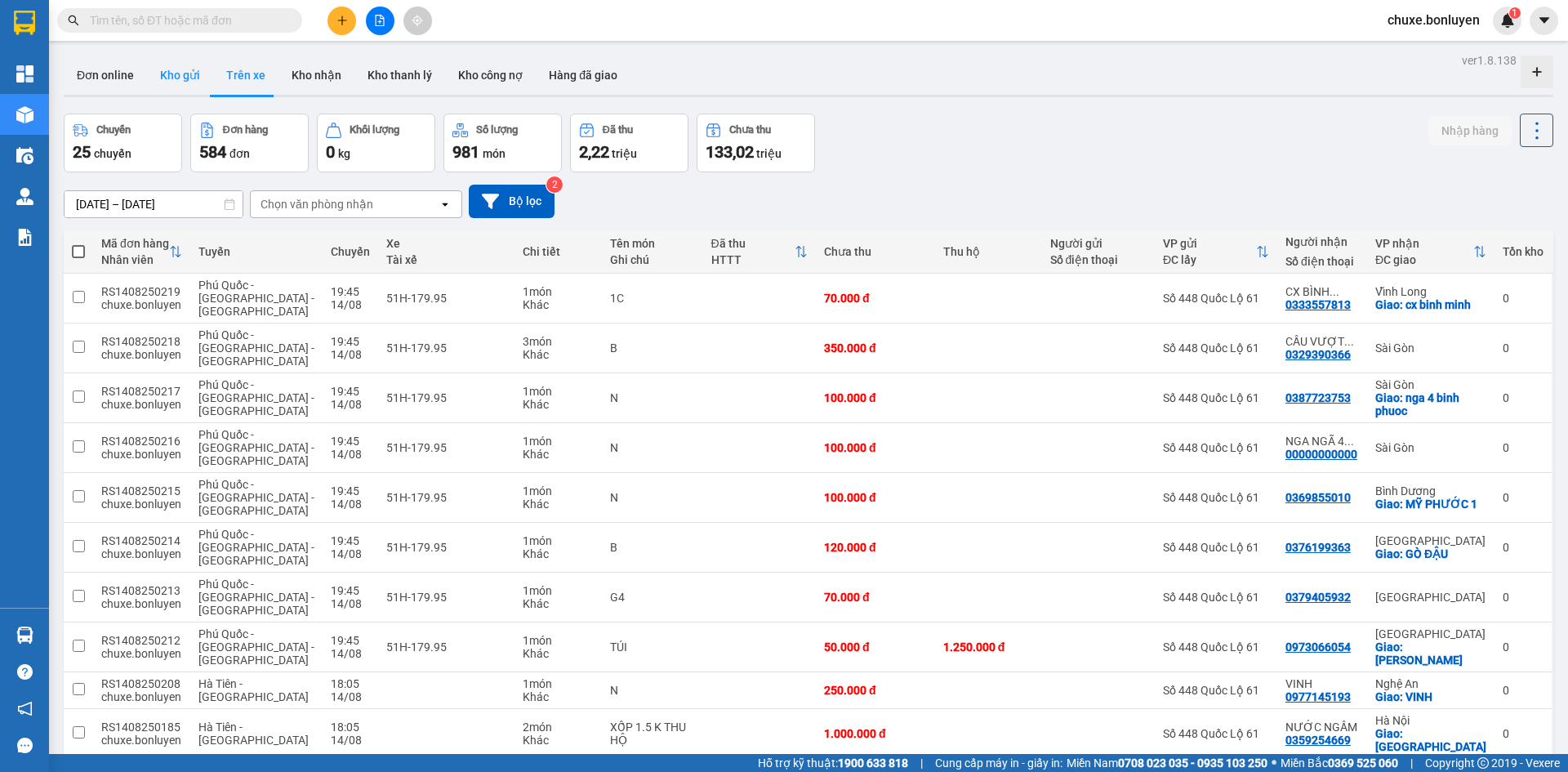
click at [176, 71] on button "Kho gửi" at bounding box center [180, 74] width 66 height 40
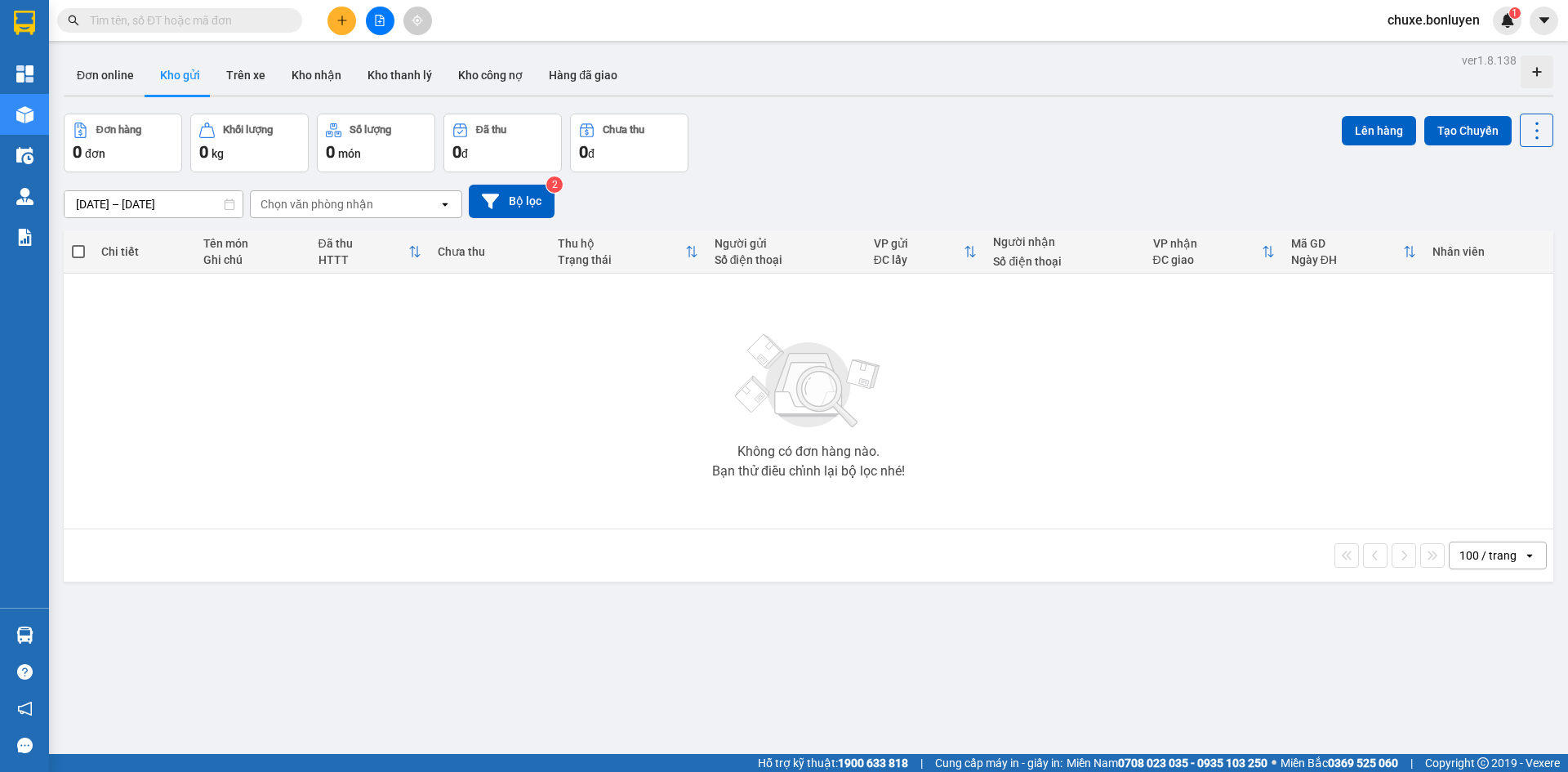
click at [368, 19] on button at bounding box center [379, 20] width 28 height 28
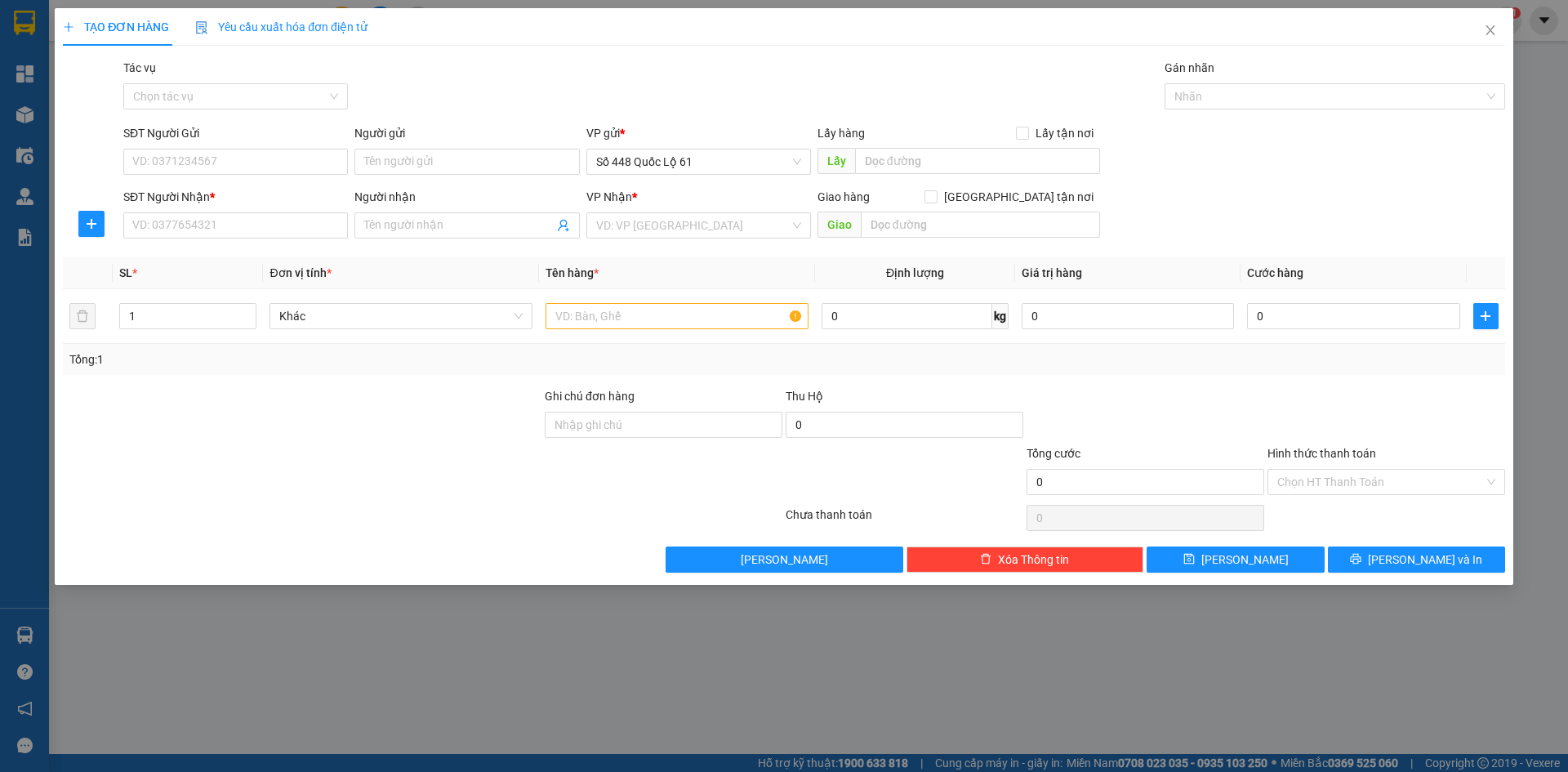
click at [276, 221] on input "SĐT Người Nhận *" at bounding box center [235, 225] width 225 height 26
type input "2"
type input "0973066054"
click at [638, 226] on input "search" at bounding box center [693, 225] width 194 height 25
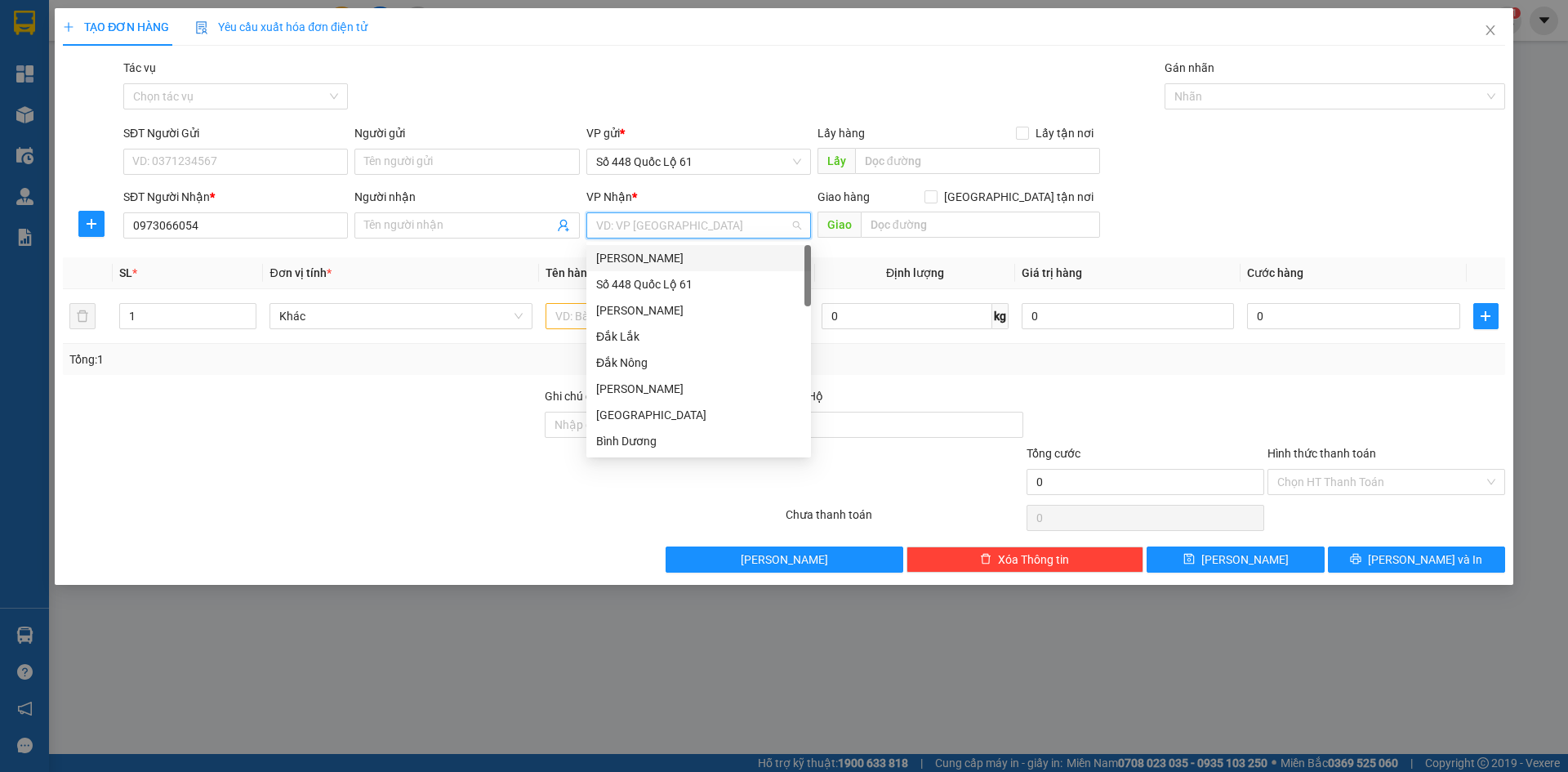
type input "B"
click at [675, 262] on div "[GEOGRAPHIC_DATA]" at bounding box center [698, 258] width 205 height 18
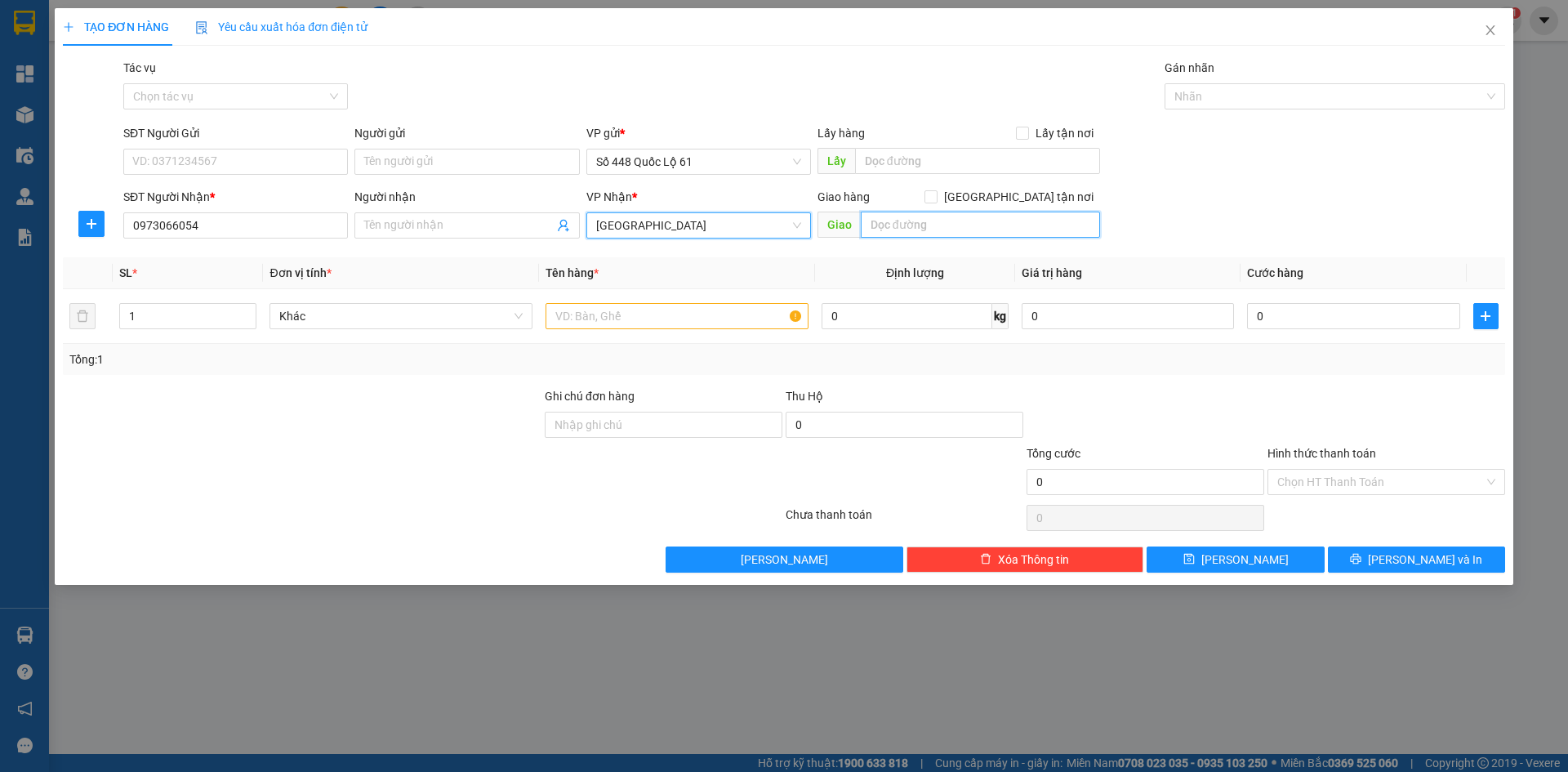
click at [1032, 222] on input "text" at bounding box center [980, 224] width 240 height 26
type input "BÀU BÀNG"
click at [1024, 188] on label "[GEOGRAPHIC_DATA] tận nơi" at bounding box center [1012, 198] width 175 height 18
click at [936, 190] on input "[GEOGRAPHIC_DATA] tận nơi" at bounding box center [931, 196] width 11 height 11
checkbox input "true"
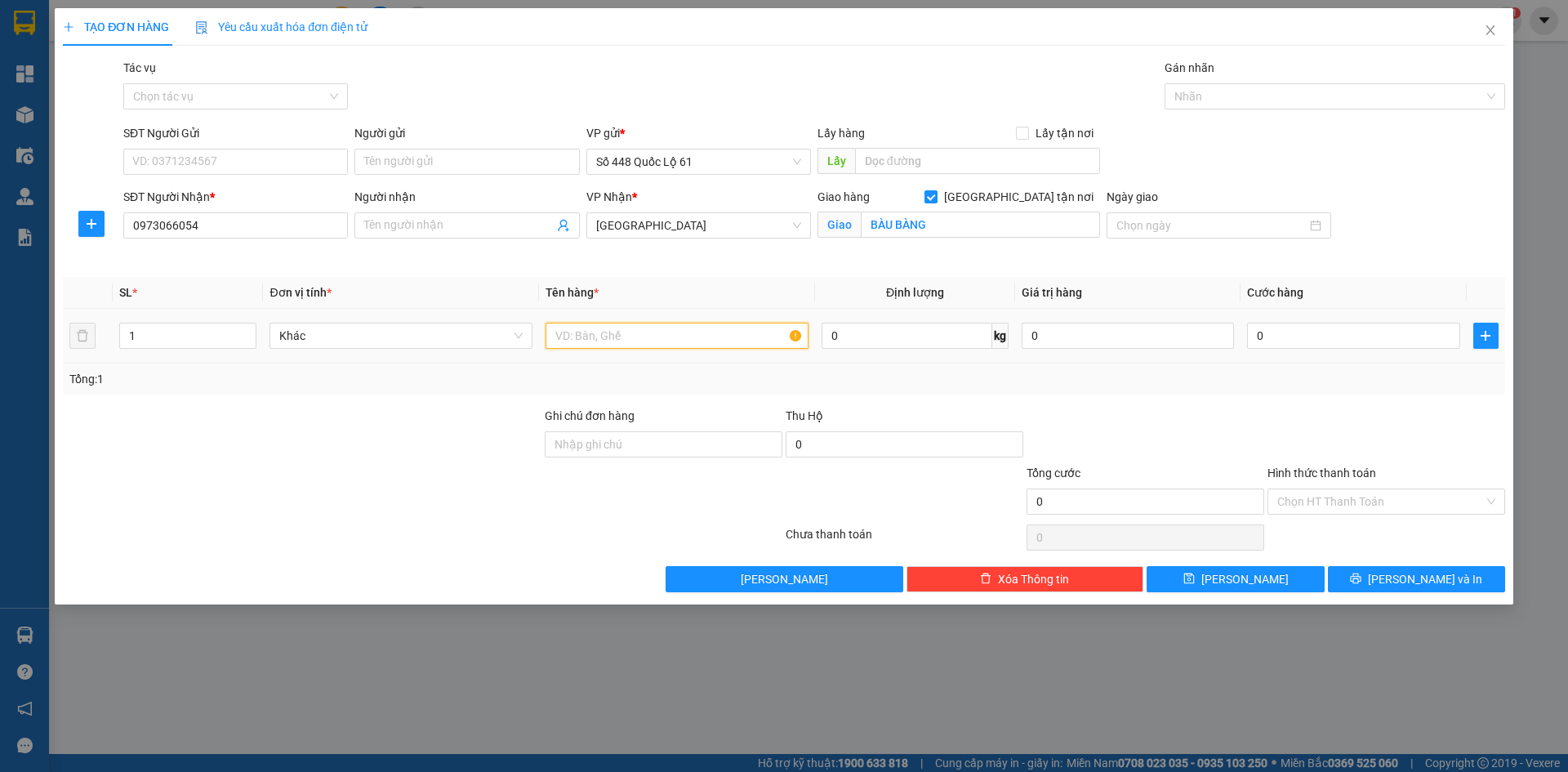
click at [690, 335] on input "text" at bounding box center [677, 335] width 263 height 26
type input "TÚI"
click at [1283, 335] on input "0" at bounding box center [1353, 335] width 212 height 26
type input "005"
type input "5"
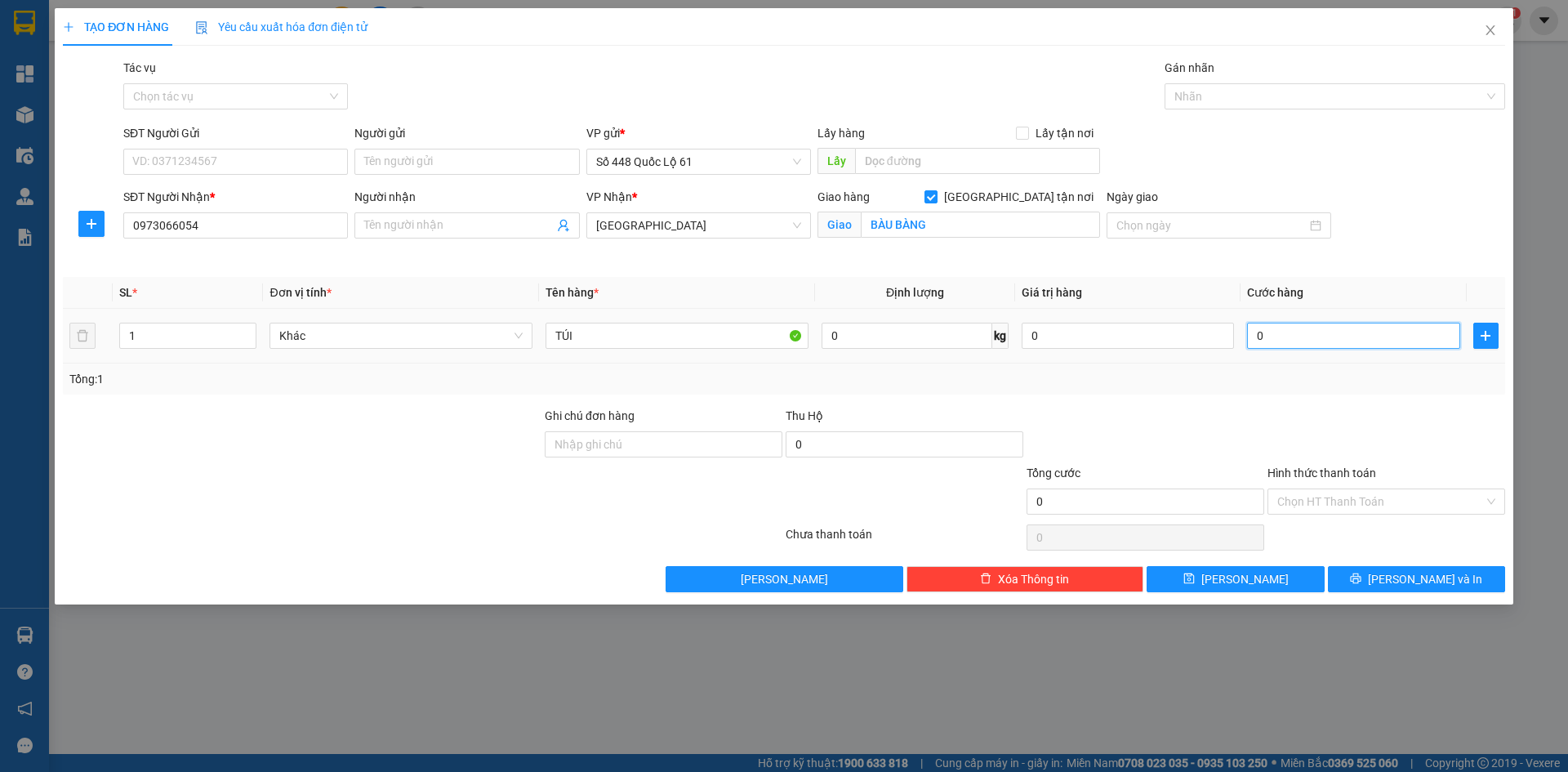
type input "5"
type input "0.050"
type input "50"
type input "50.000"
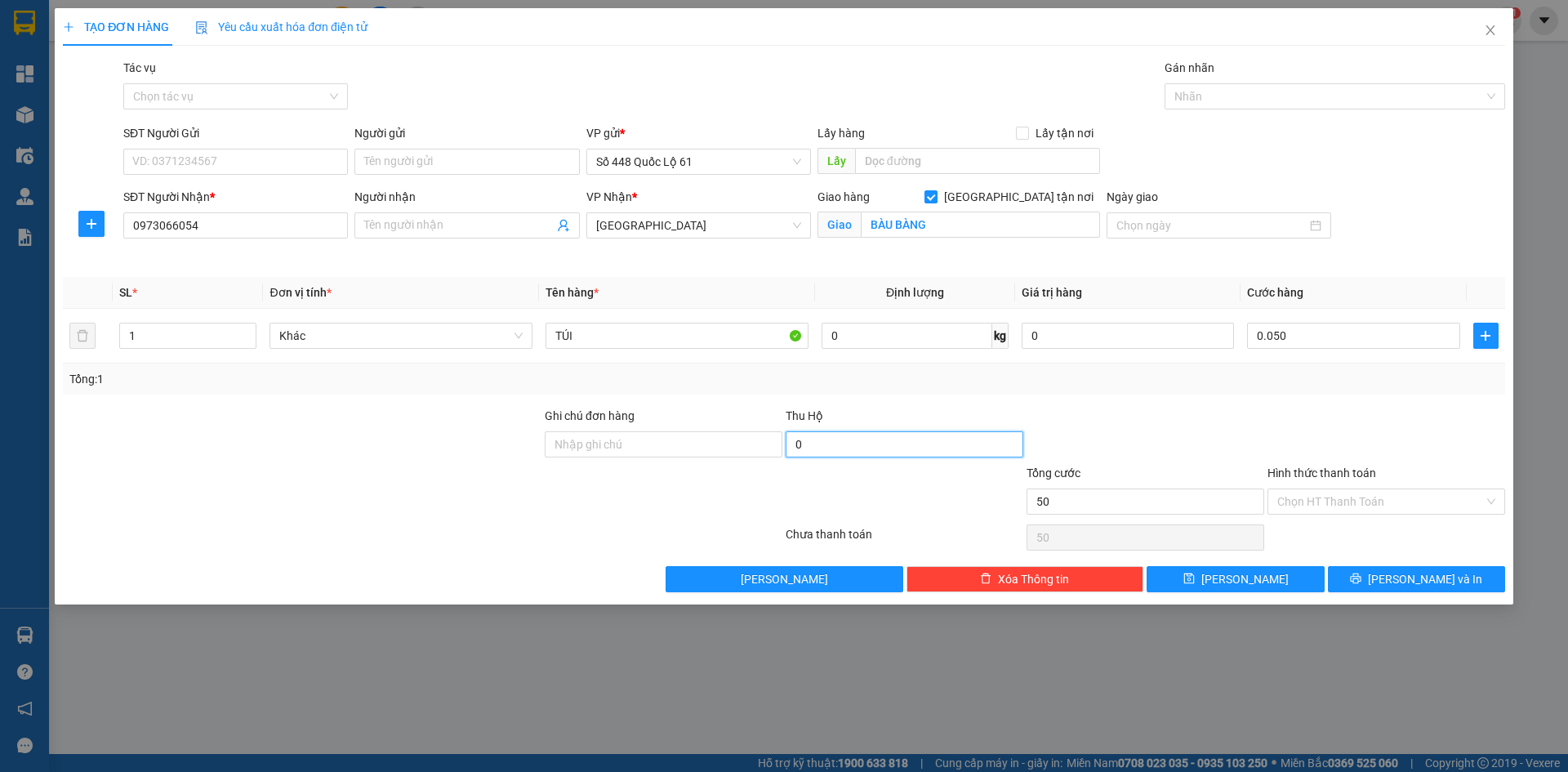
type input "50.000"
click at [858, 449] on input "0" at bounding box center [904, 445] width 238 height 26
type input "1.250.000"
click at [1265, 577] on button "[PERSON_NAME]" at bounding box center [1235, 579] width 177 height 26
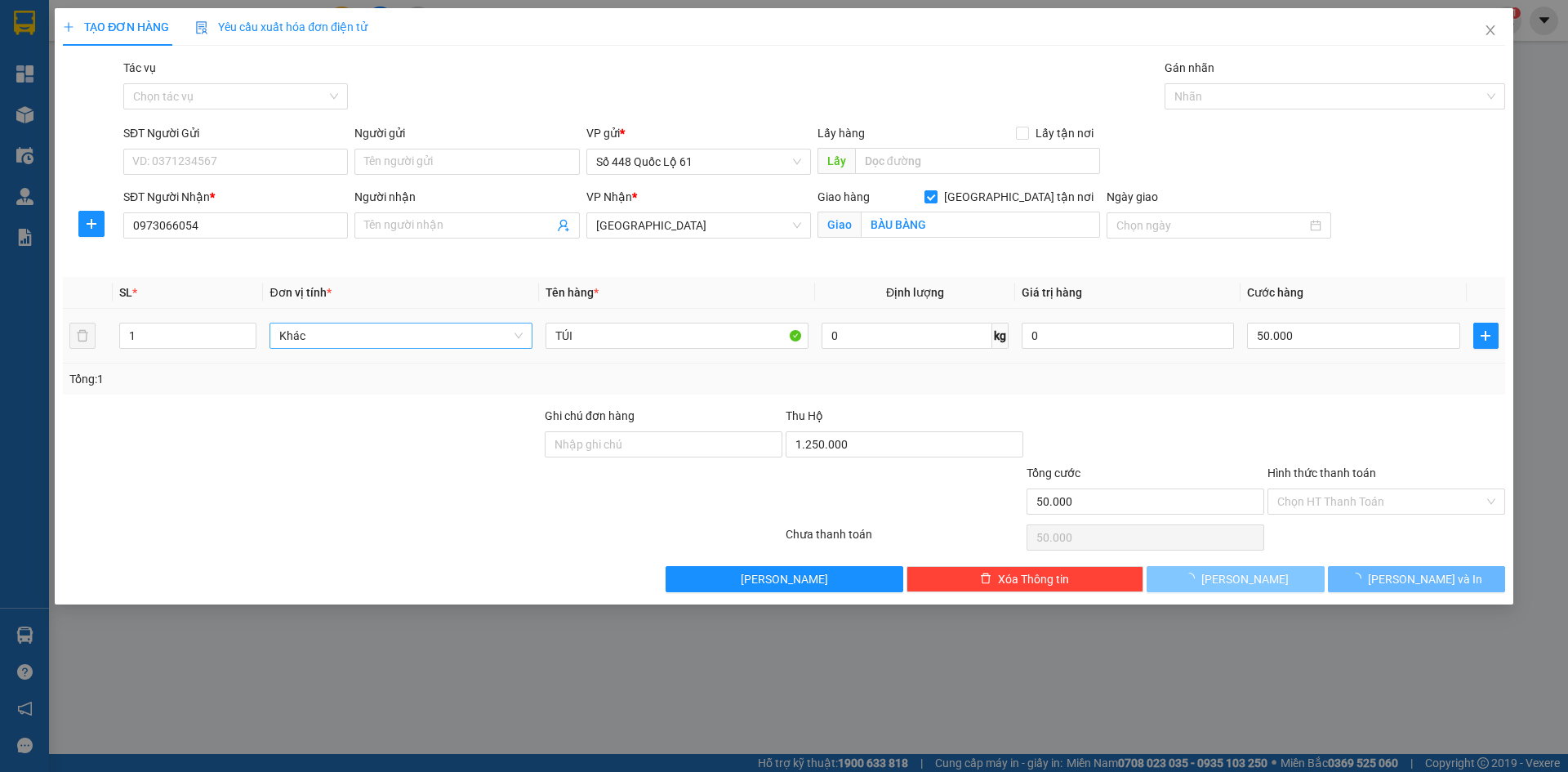
checkbox input "false"
type input "0"
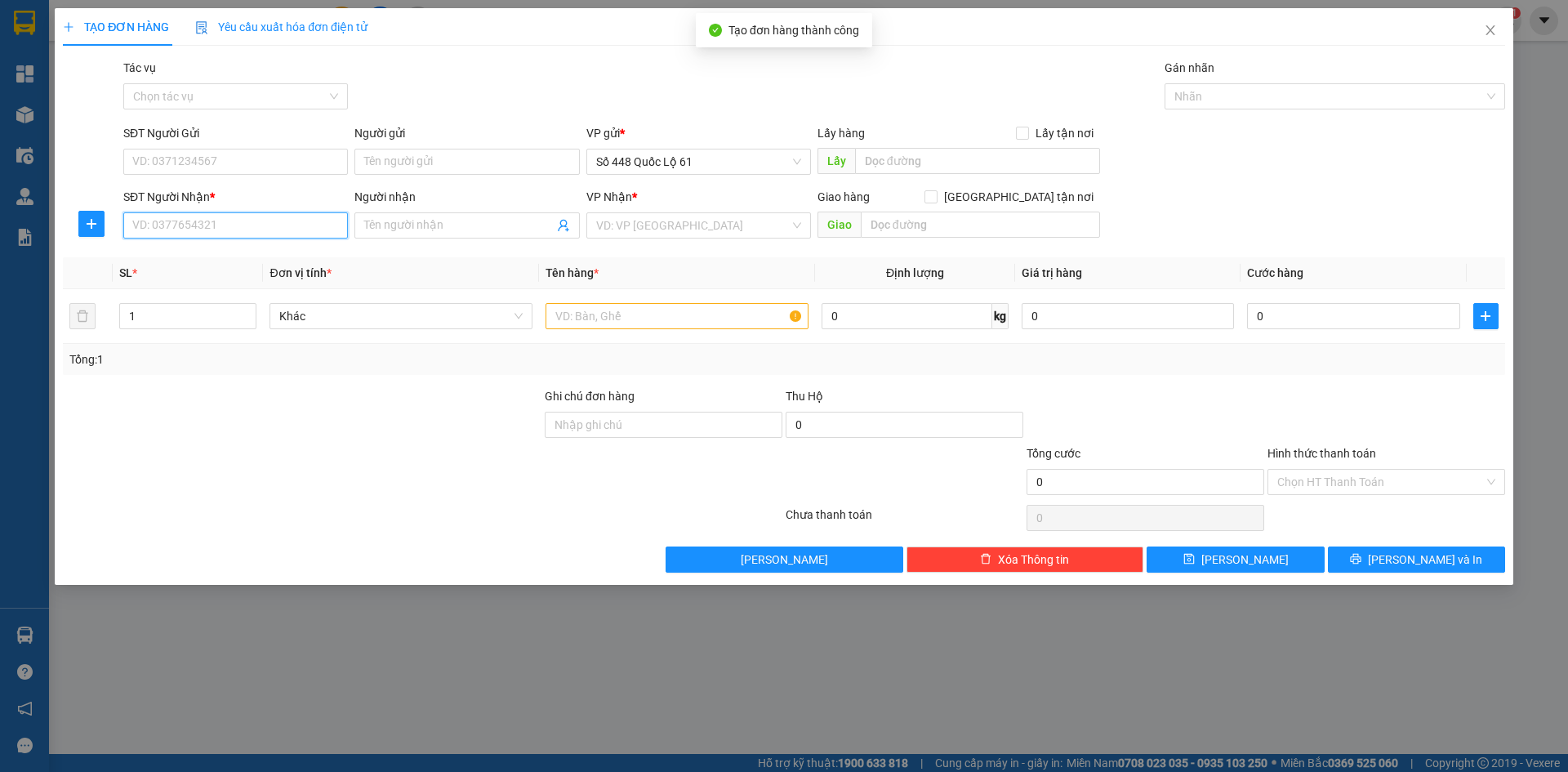
click at [272, 225] on input "SĐT Người Nhận *" at bounding box center [235, 225] width 225 height 26
type input "0379405932"
click at [657, 222] on input "search" at bounding box center [693, 225] width 194 height 25
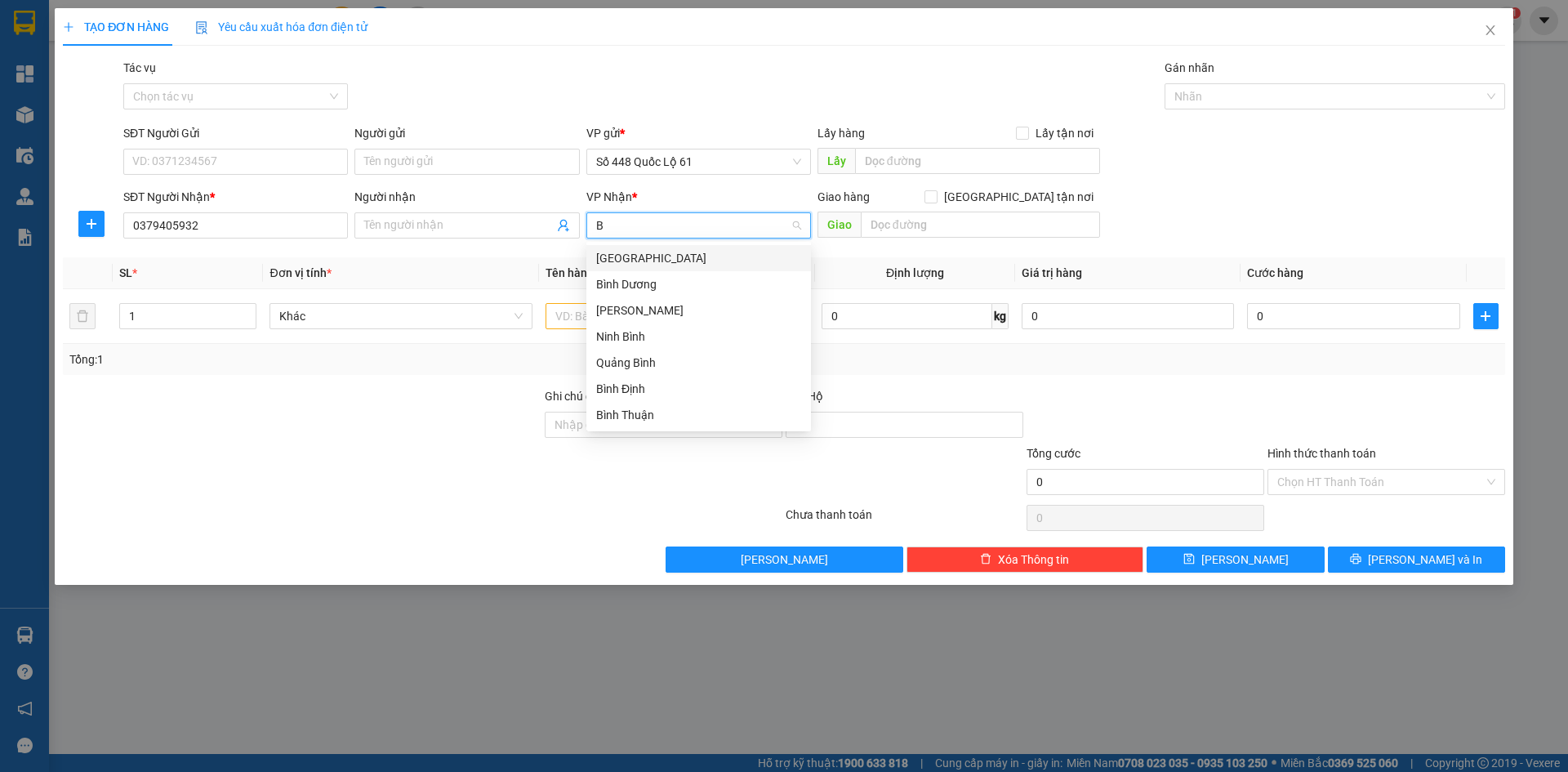
type input "BI"
click at [637, 265] on div "[GEOGRAPHIC_DATA]" at bounding box center [698, 258] width 205 height 18
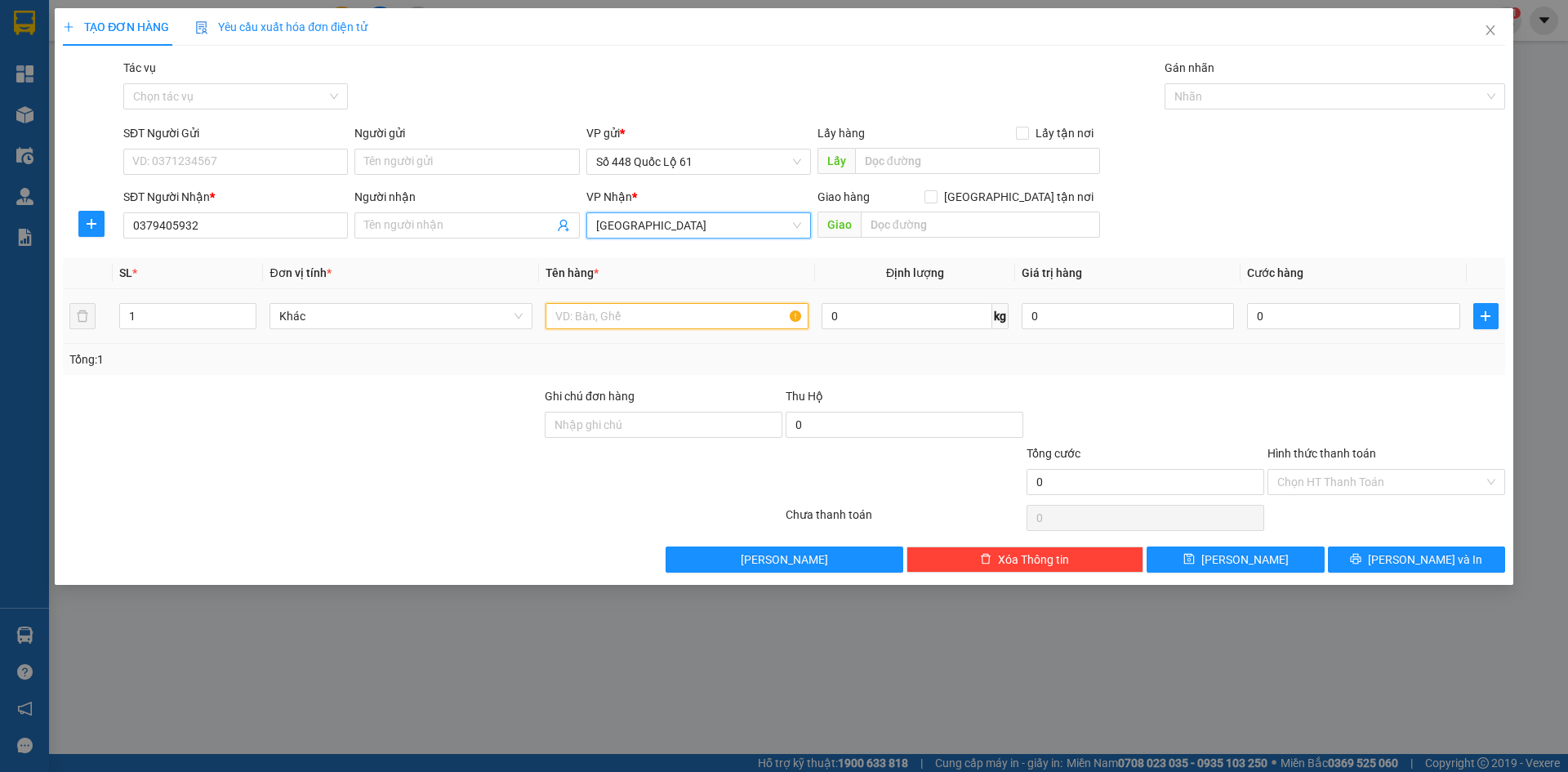
click at [606, 310] on input "text" at bounding box center [677, 316] width 263 height 26
type input "G4"
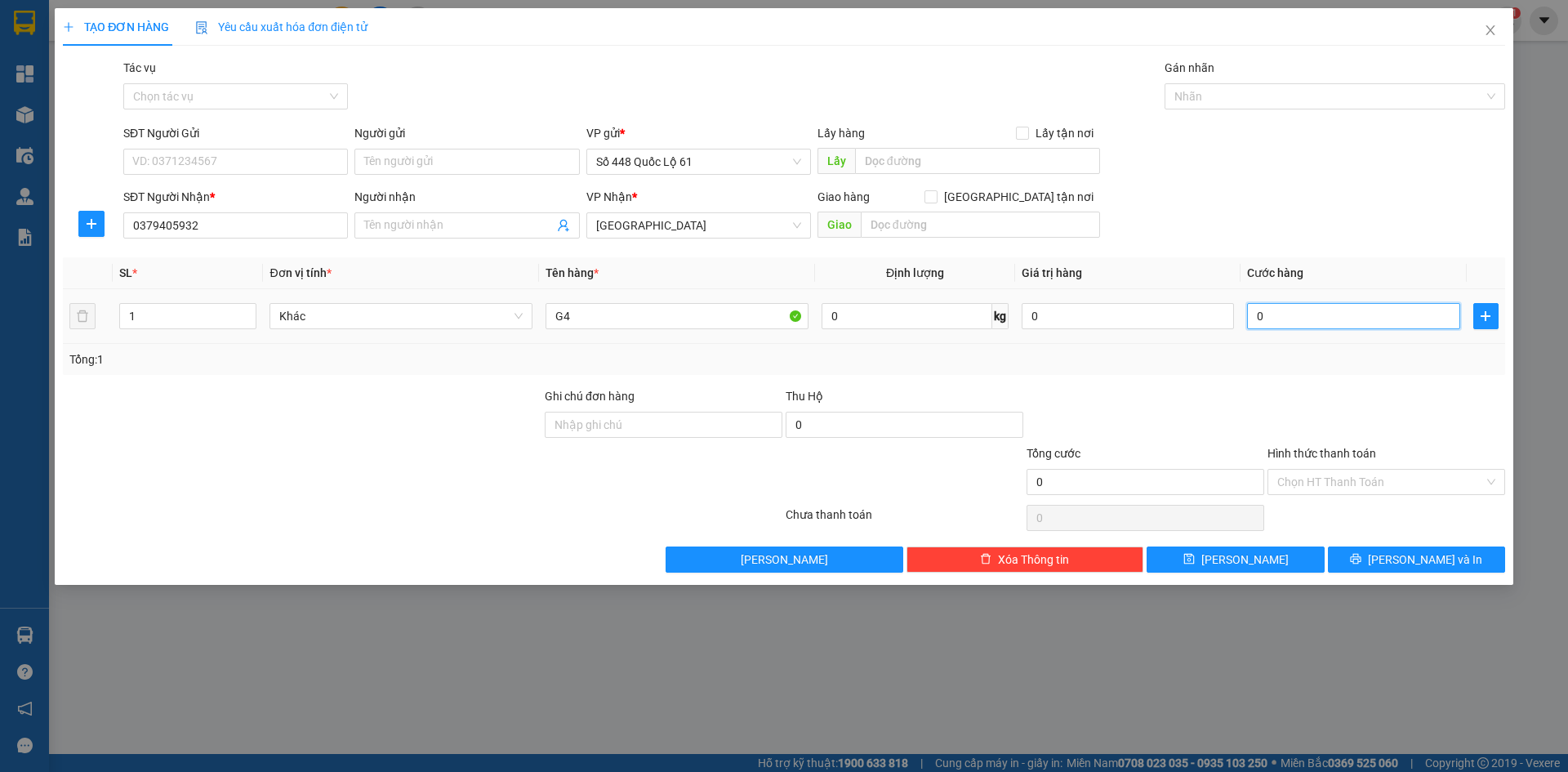
click at [1303, 313] on input "0" at bounding box center [1353, 316] width 212 height 26
type input "001"
type input "1"
type input "0.010"
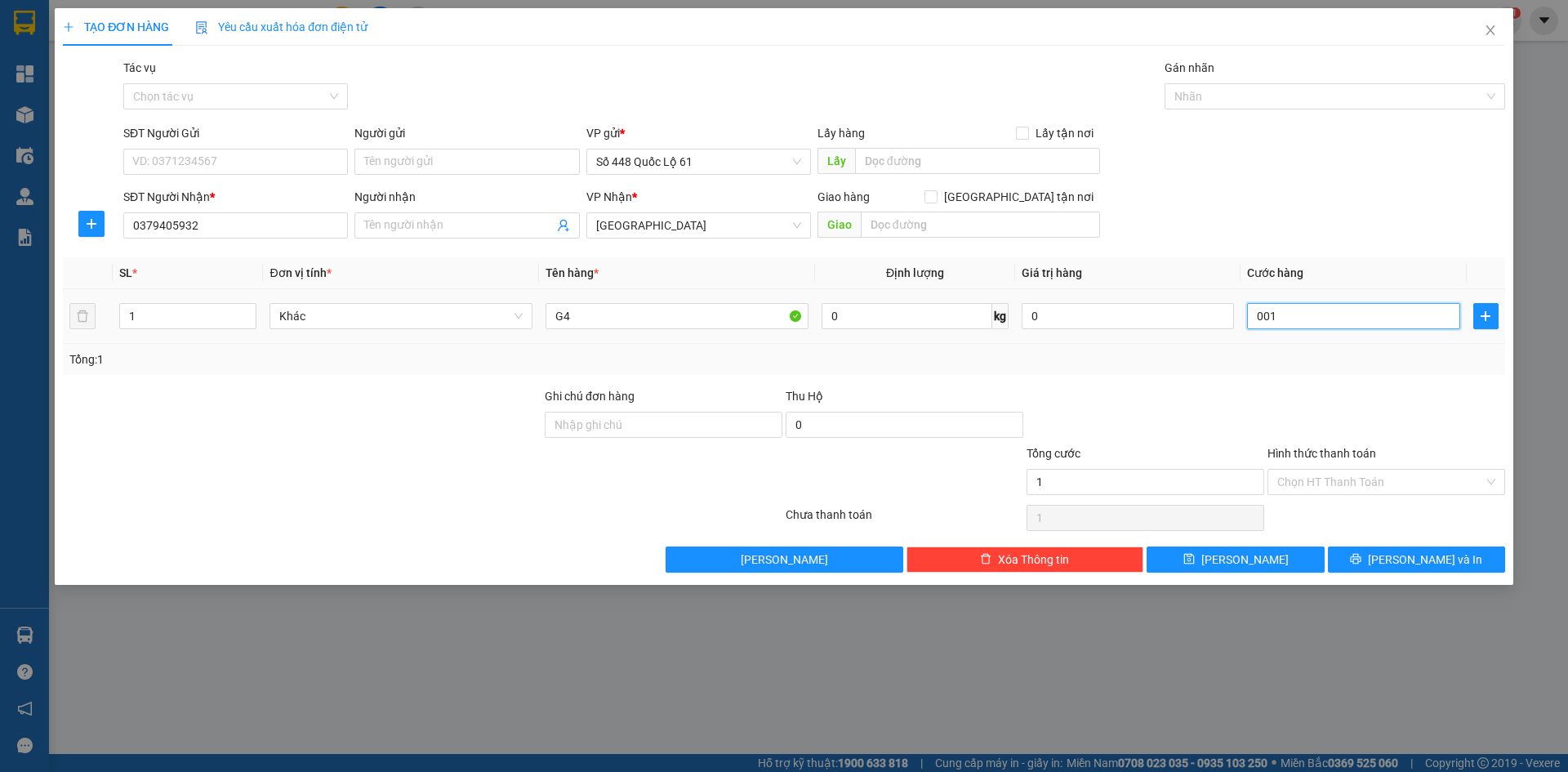
type input "10"
type input "00.100"
type input "100"
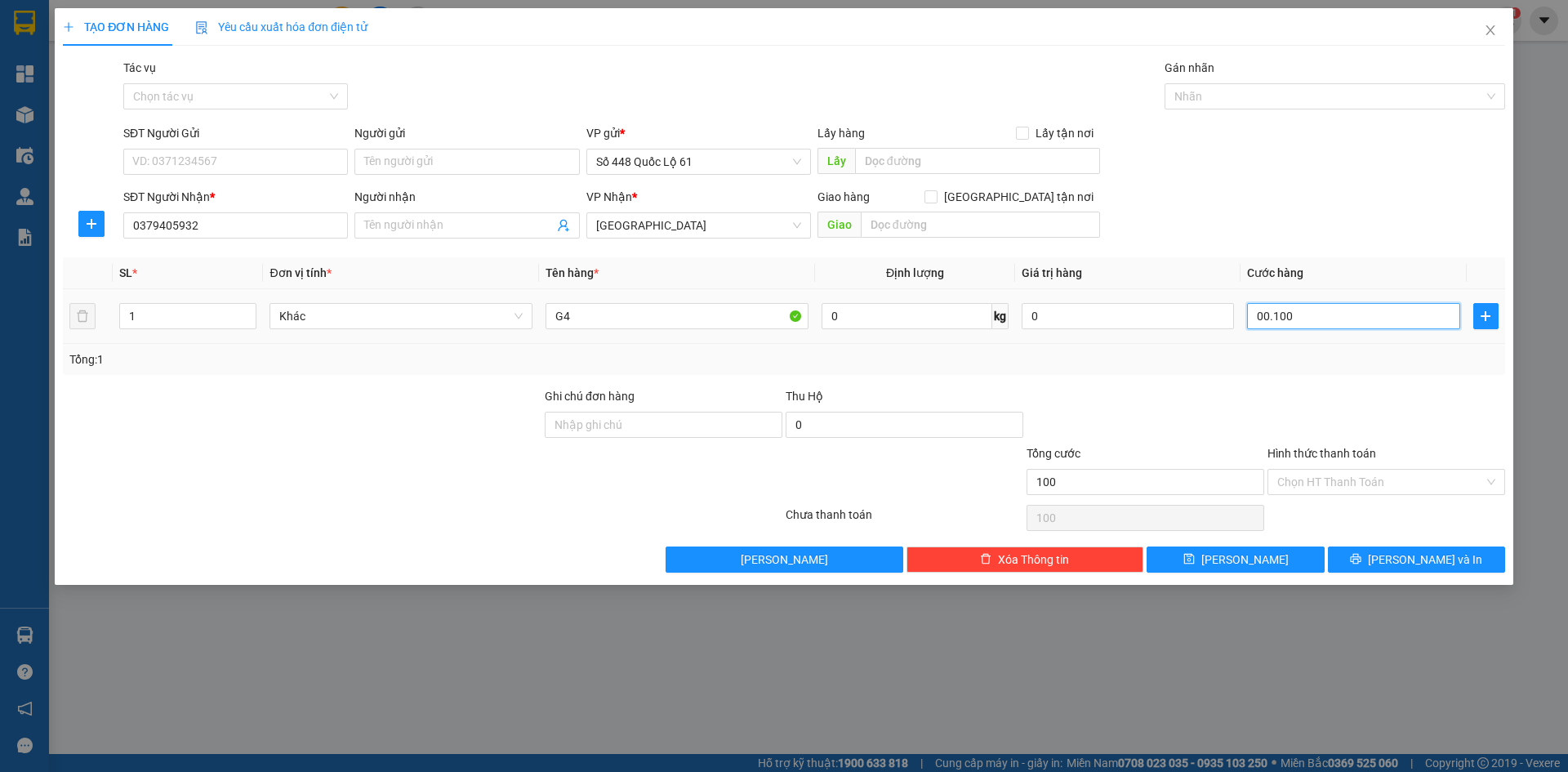
type input "00.100"
type input "100"
drag, startPoint x: 1303, startPoint y: 319, endPoint x: 1026, endPoint y: 350, distance: 278.7
click at [1057, 358] on div "SL * Đơn vị tính * Tên hàng * Định lượng Giá trị hàng Cước hàng 1 Khác G4 0 kg …" at bounding box center [784, 316] width 1442 height 118
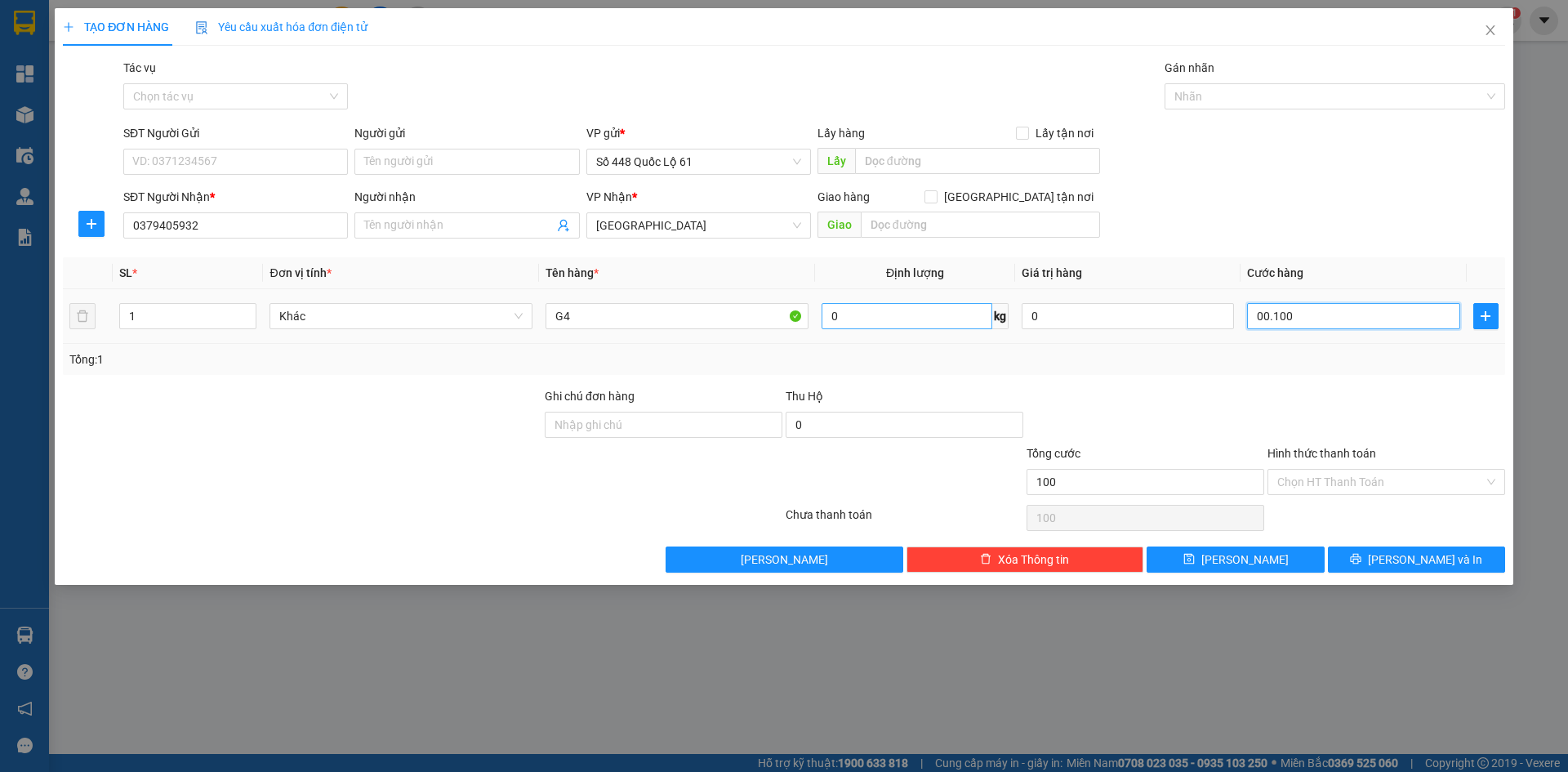
type input "7"
type input "70"
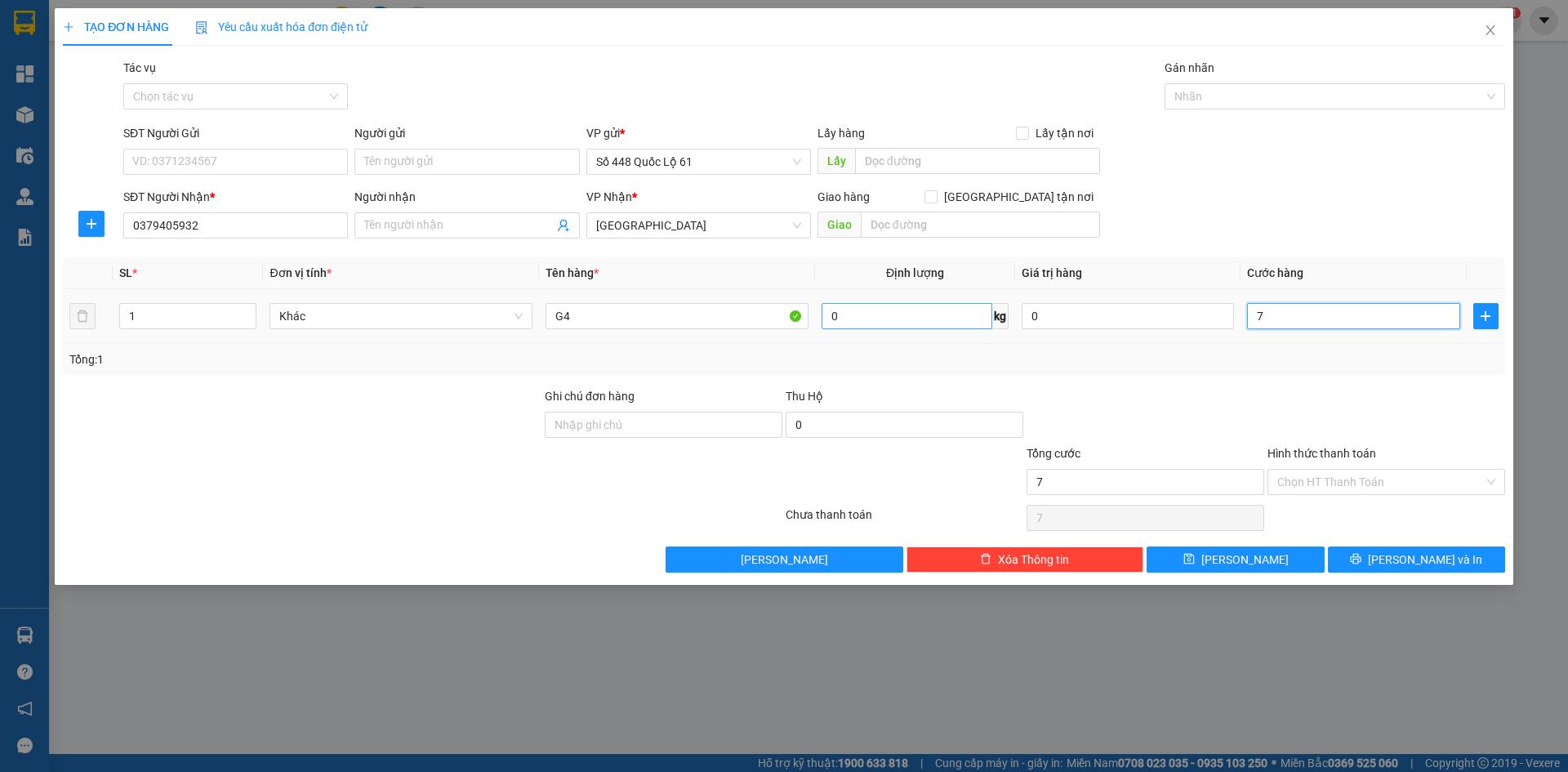
type input "70"
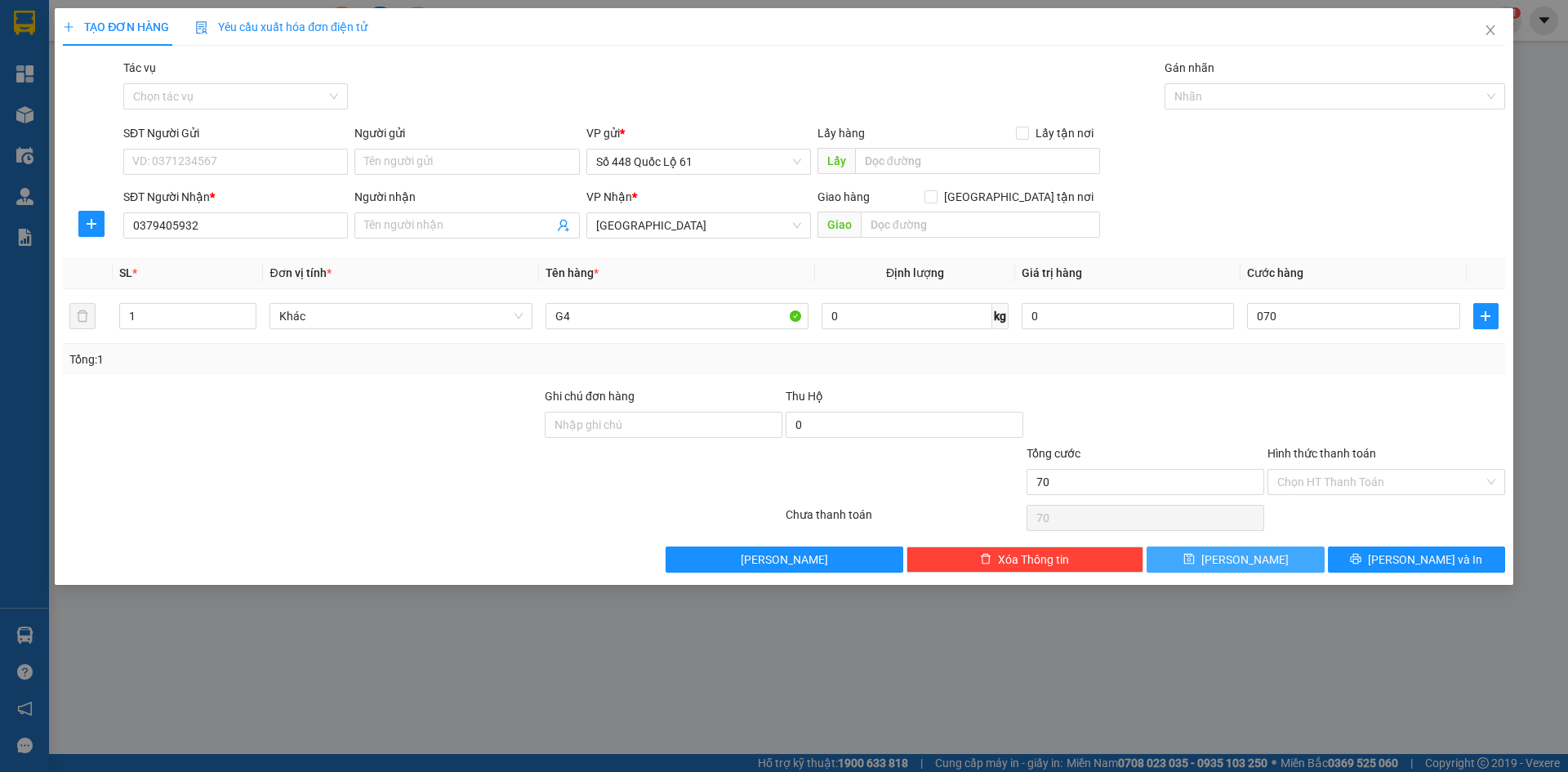
type input "70.000"
drag, startPoint x: 1243, startPoint y: 561, endPoint x: 1213, endPoint y: 561, distance: 30.0
click at [1239, 562] on span "[PERSON_NAME]" at bounding box center [1245, 560] width 87 height 18
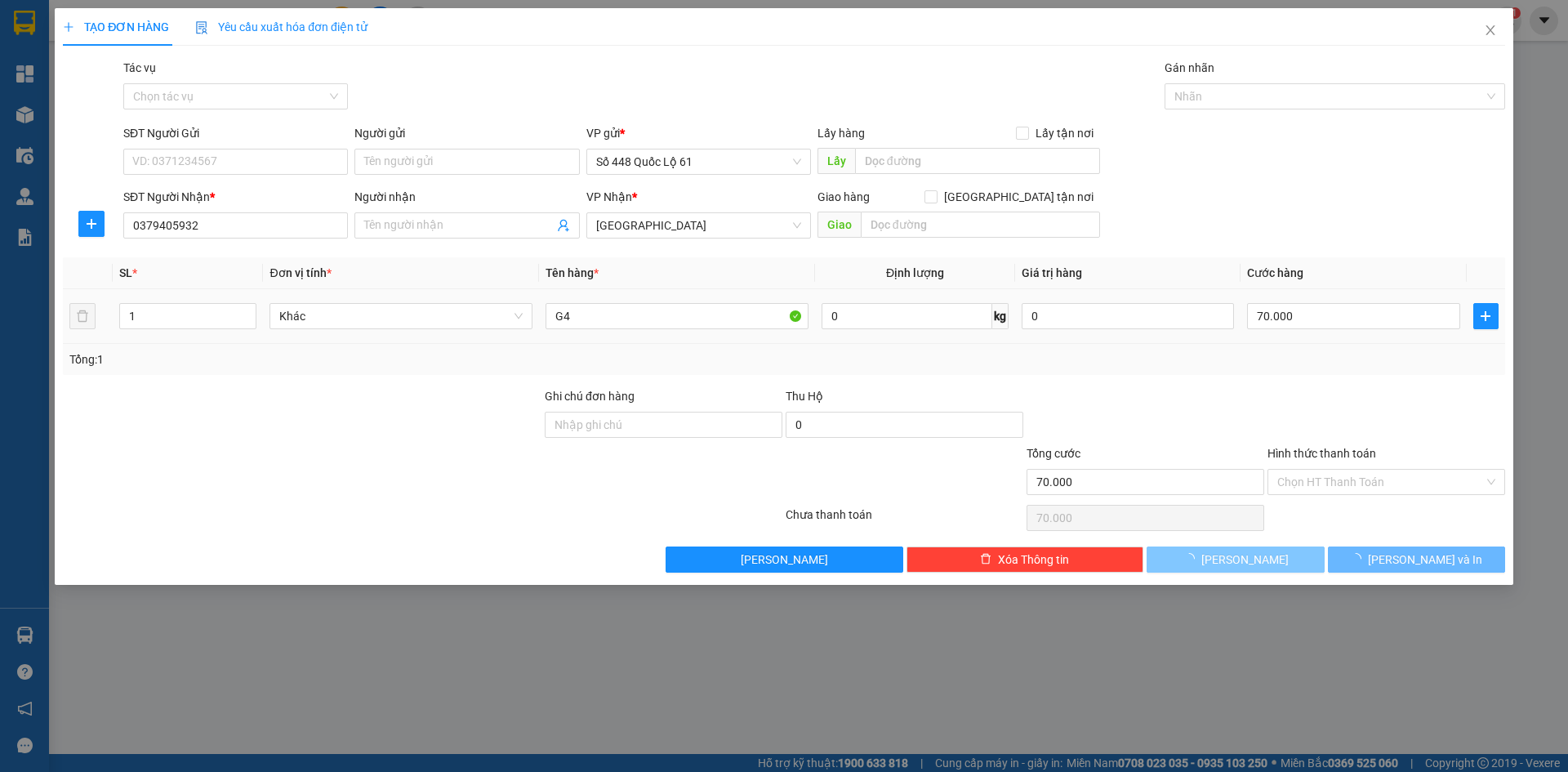
type input "0"
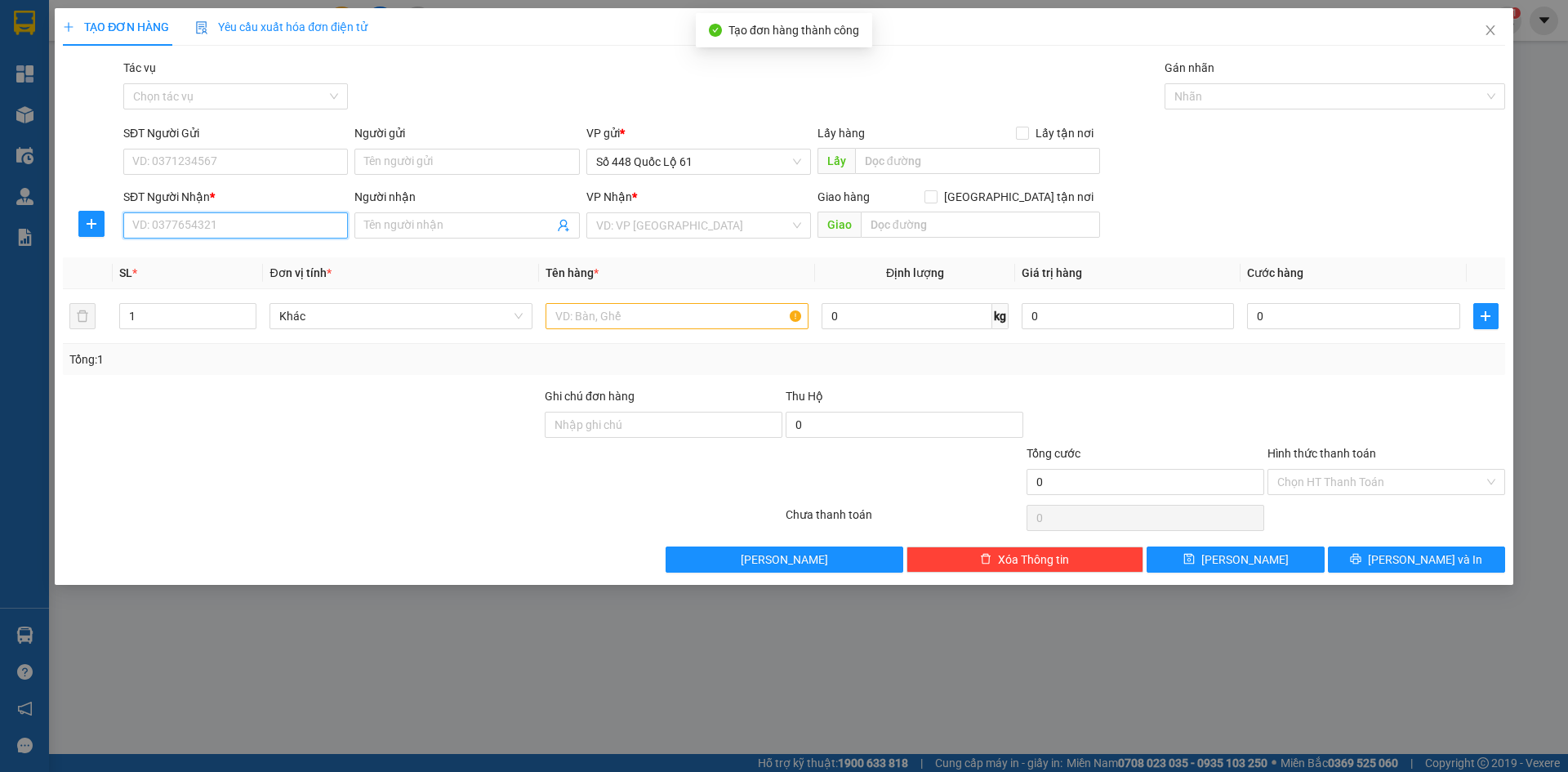
click at [194, 225] on input "SĐT Người Nhận *" at bounding box center [235, 225] width 225 height 26
type input "0376199363"
click at [646, 224] on input "search" at bounding box center [693, 225] width 194 height 25
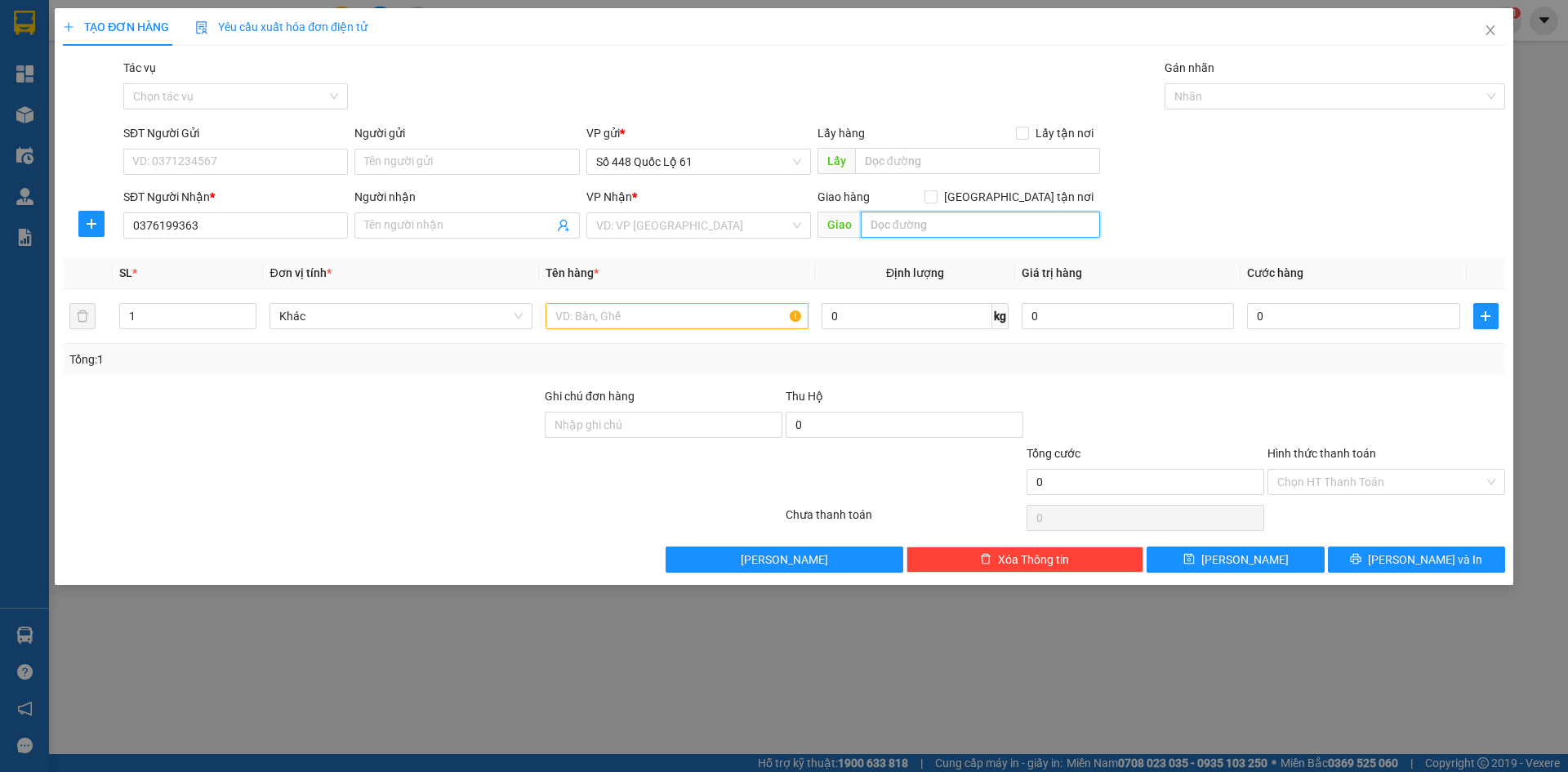
drag, startPoint x: 940, startPoint y: 222, endPoint x: 719, endPoint y: 202, distance: 221.9
click at [941, 221] on input "text" at bounding box center [980, 224] width 240 height 26
type input "GÒ ĐẬU"
drag, startPoint x: 1021, startPoint y: 196, endPoint x: 984, endPoint y: 210, distance: 39.6
click at [936, 196] on input "[GEOGRAPHIC_DATA] tận nơi" at bounding box center [931, 196] width 11 height 11
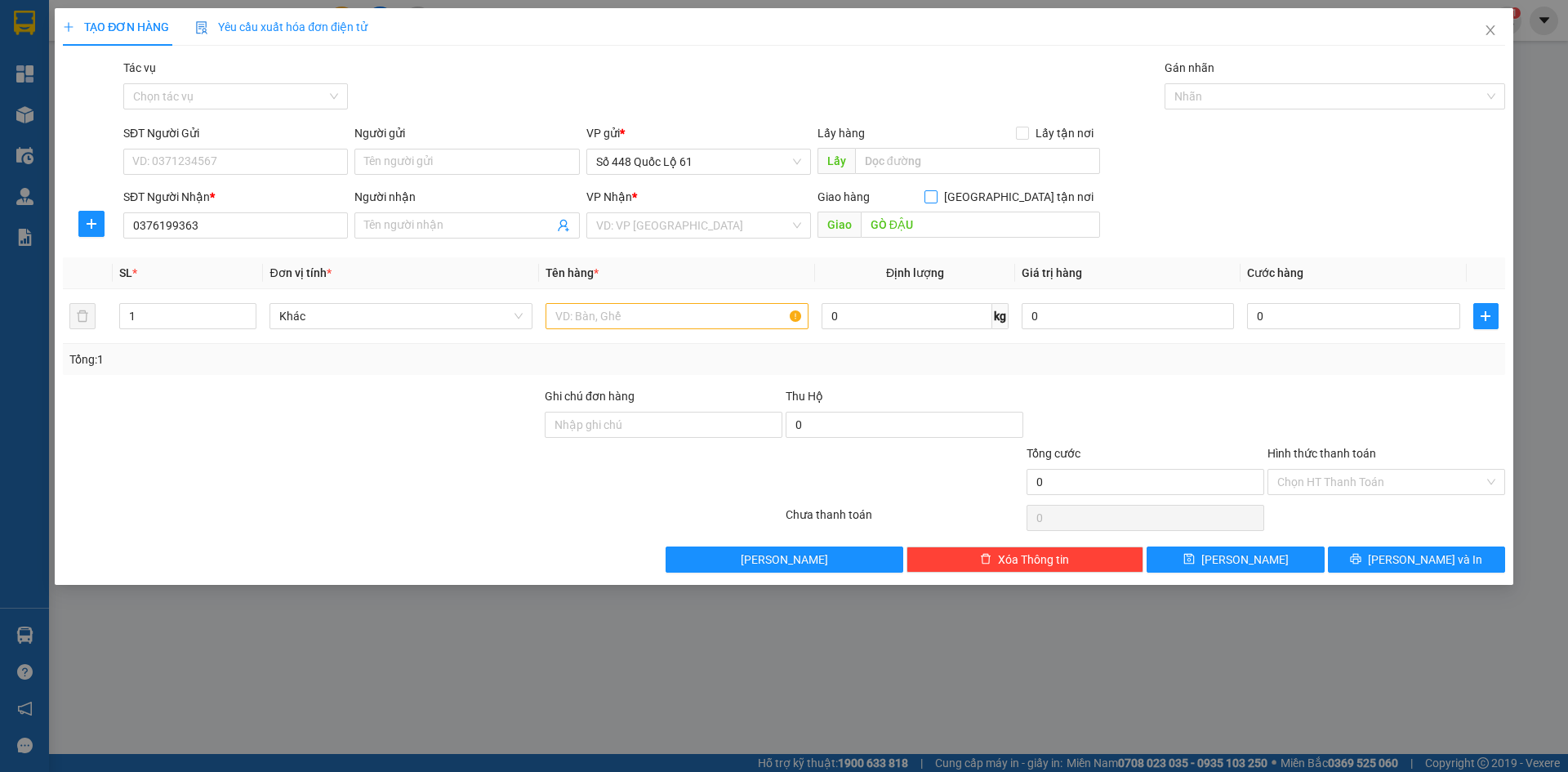
checkbox input "true"
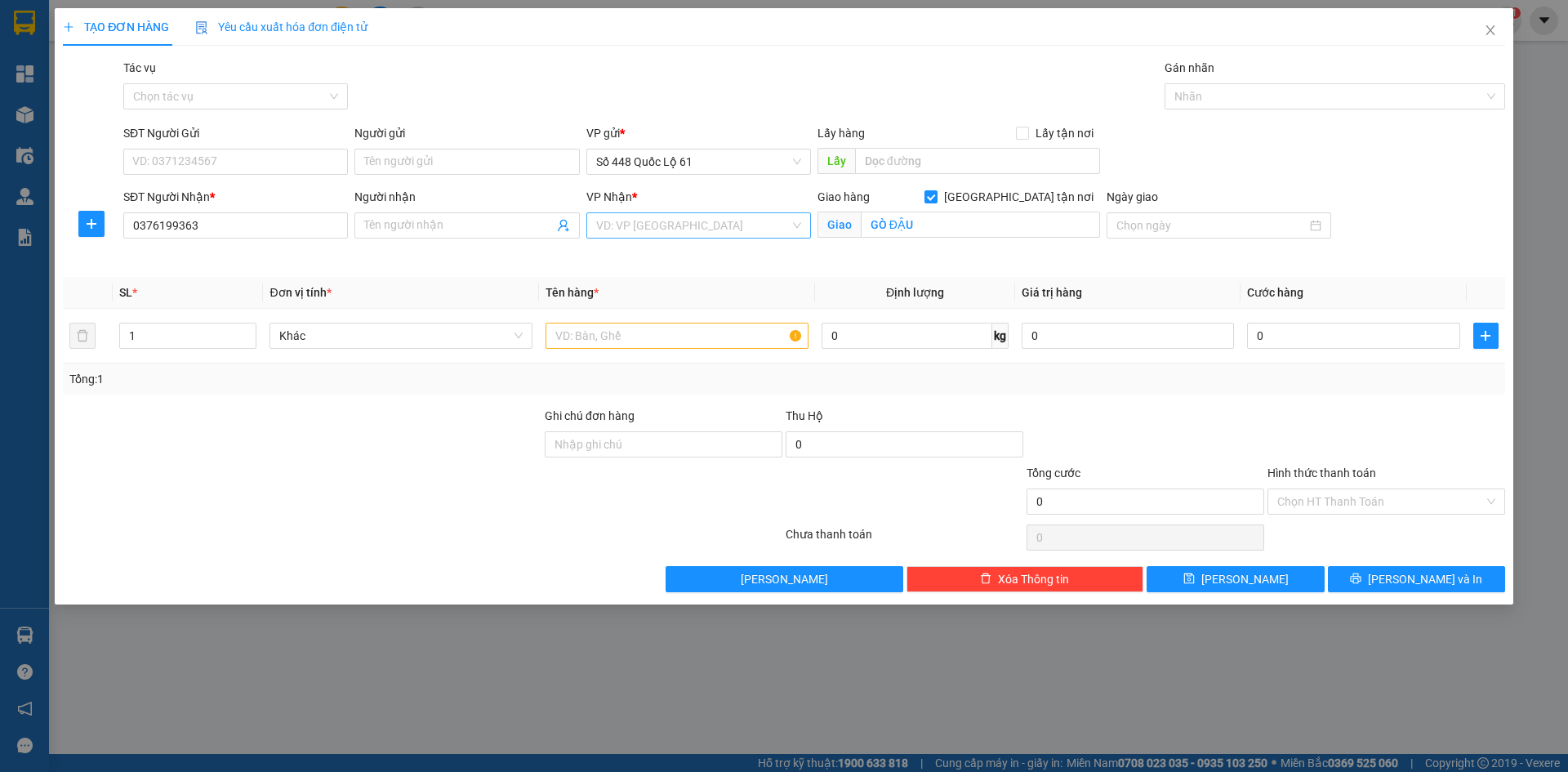
click at [660, 232] on input "search" at bounding box center [693, 225] width 194 height 25
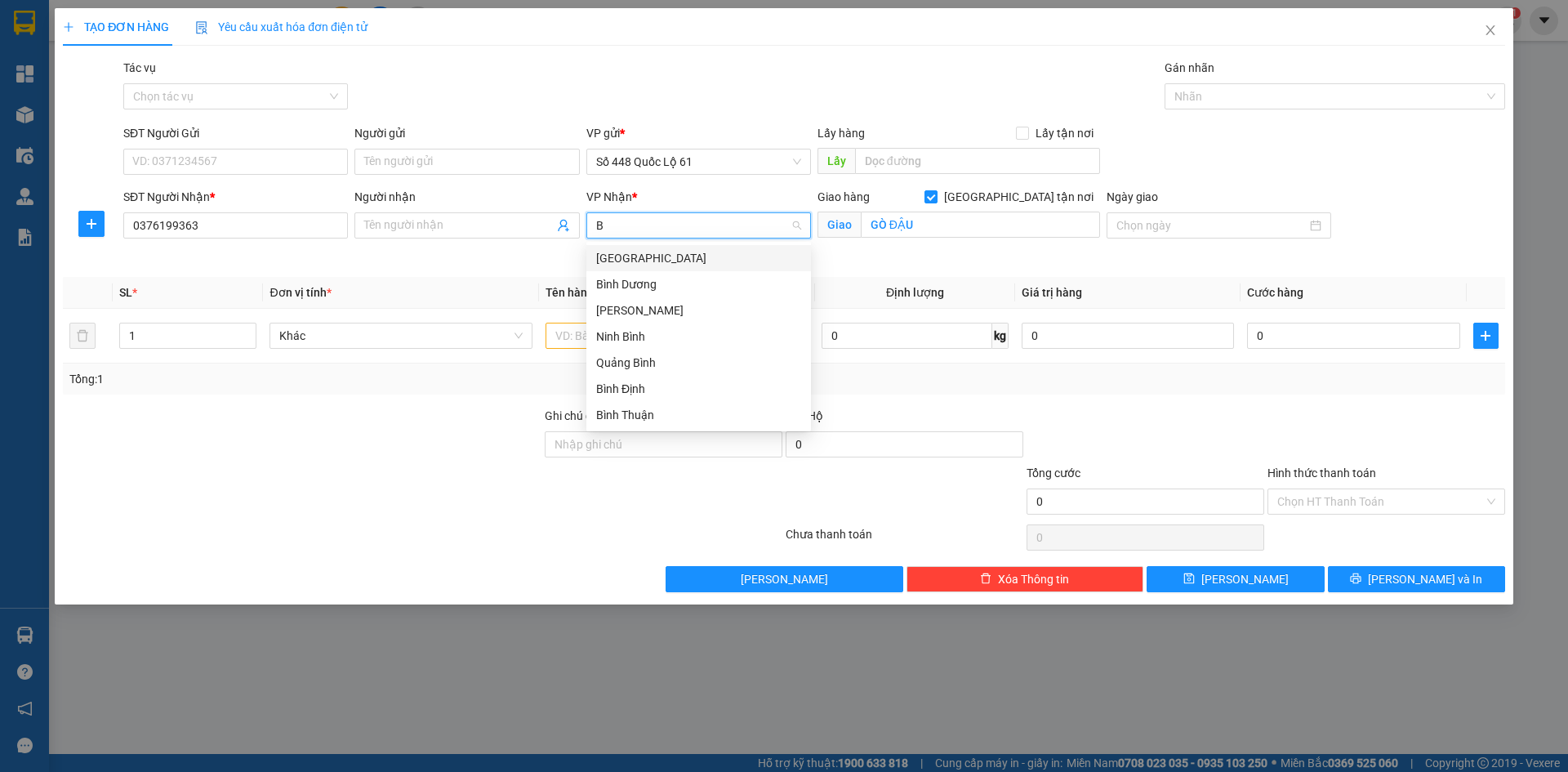
type input "BI"
click at [658, 257] on div "[GEOGRAPHIC_DATA]" at bounding box center [698, 258] width 205 height 18
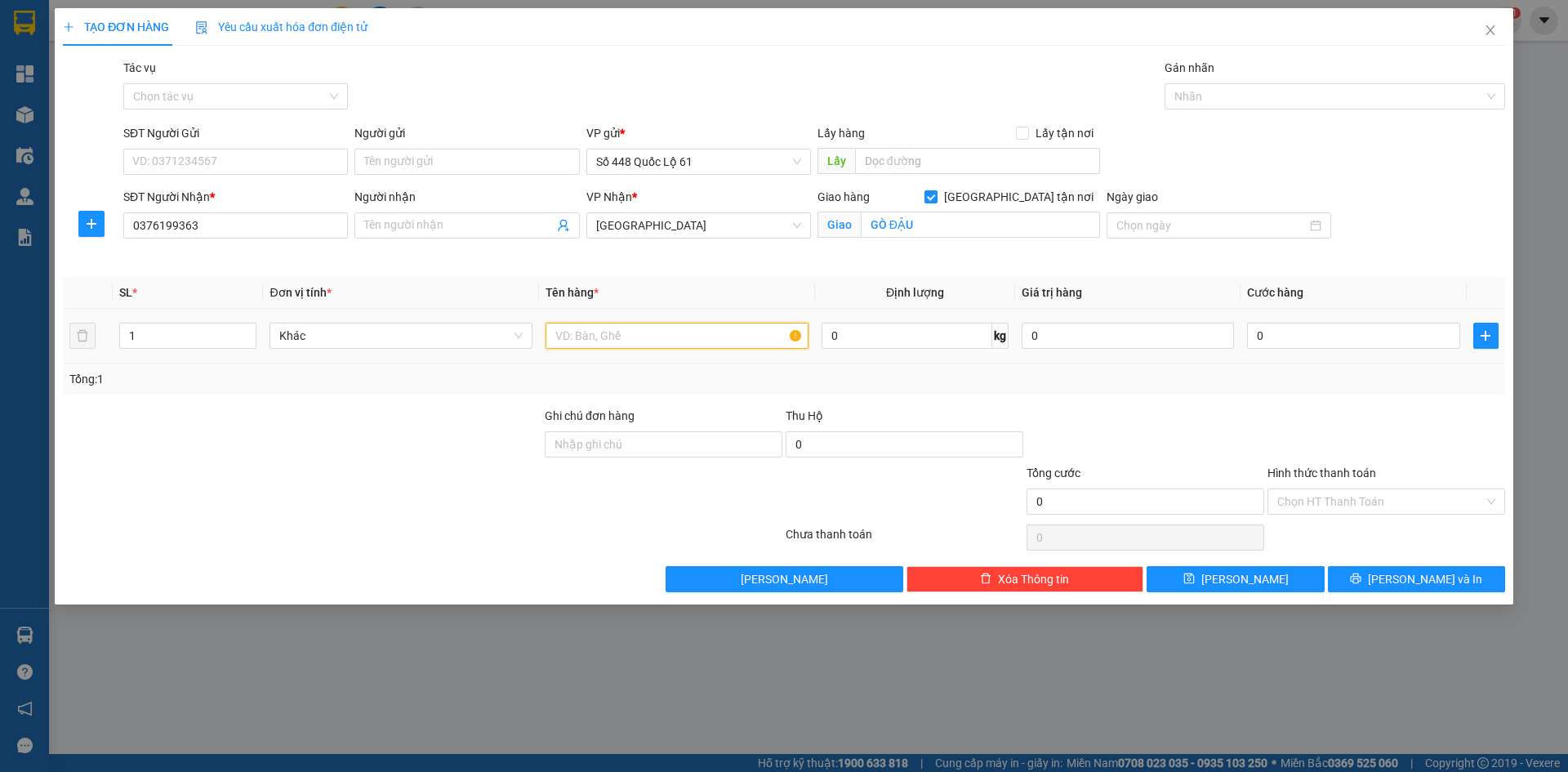
click at [641, 345] on input "text" at bounding box center [677, 335] width 263 height 26
type input "B"
click at [1292, 341] on input "0" at bounding box center [1353, 335] width 212 height 26
type input "001"
type input "1"
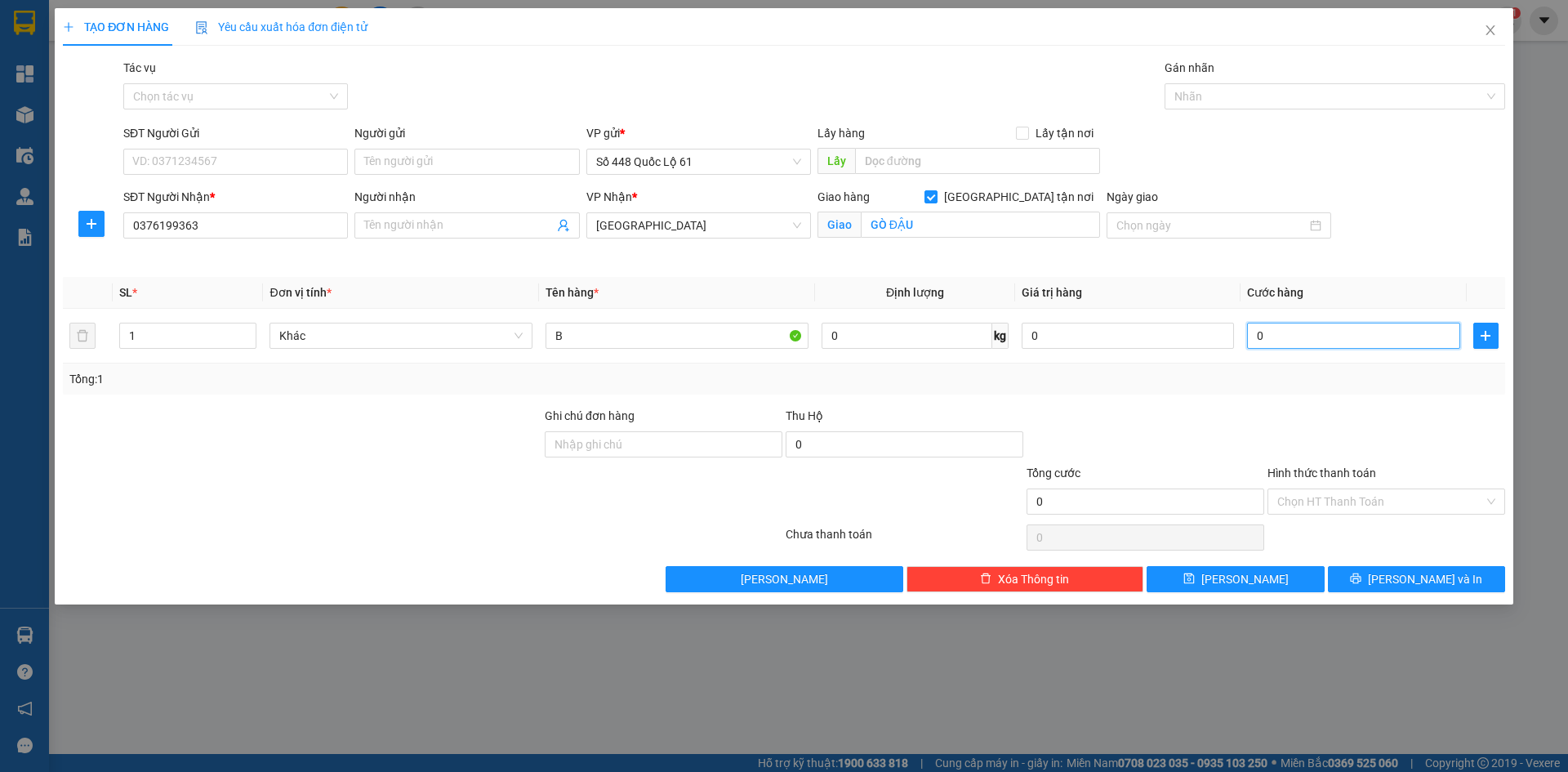
type input "1"
type input "0.012"
type input "12"
type input "00.120"
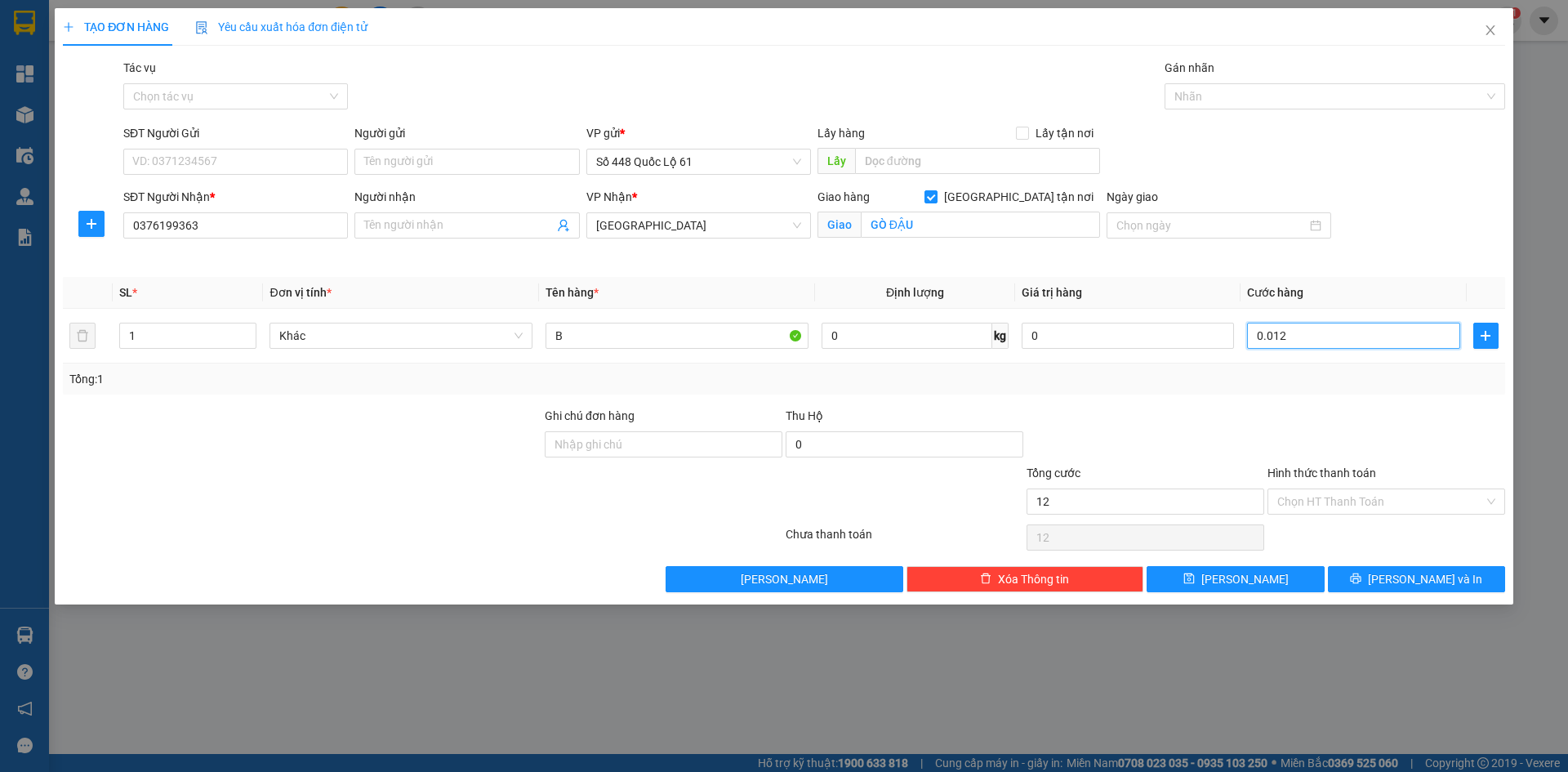
type input "120"
type input "120.000"
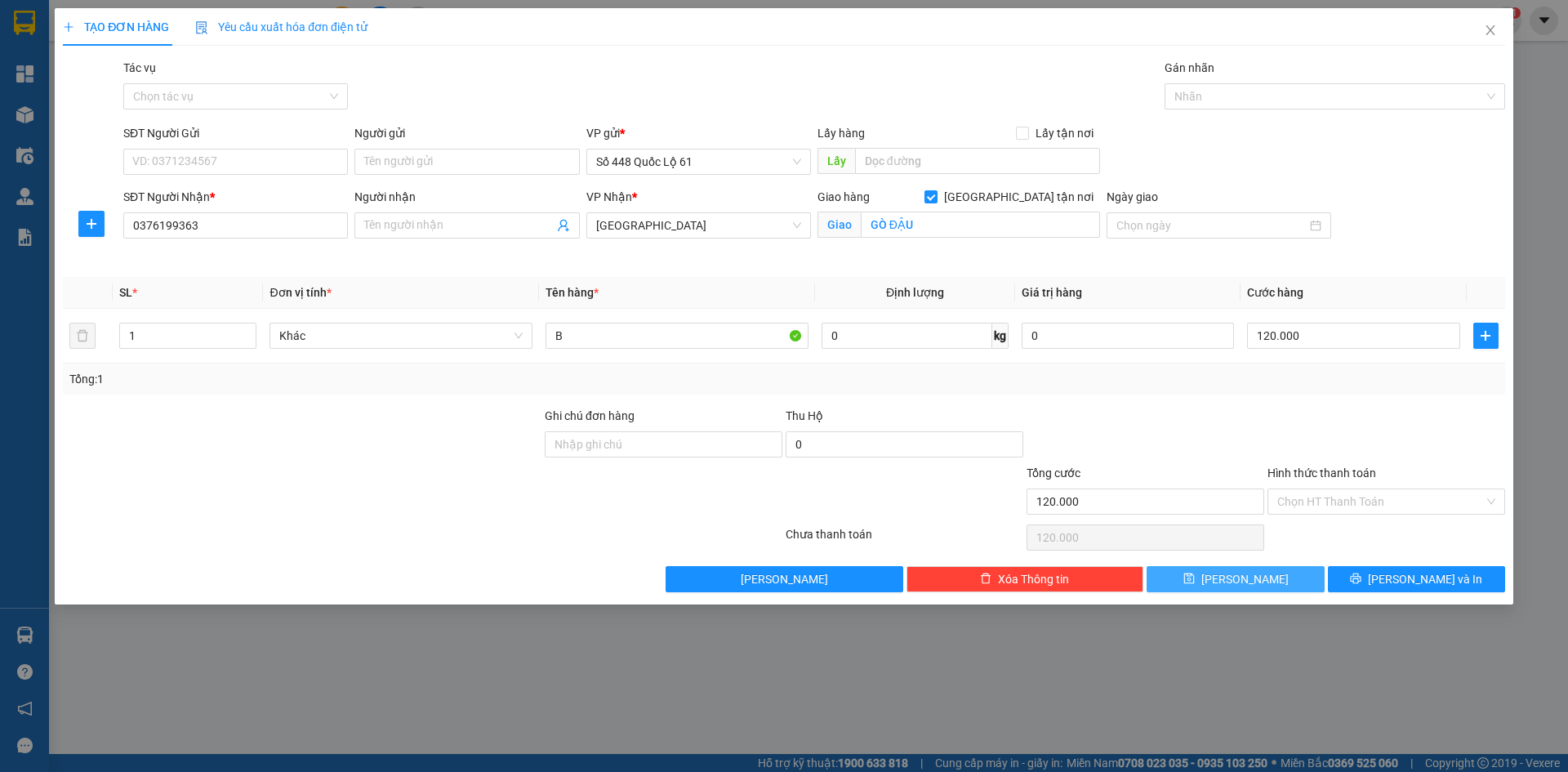
click at [1275, 581] on button "[PERSON_NAME]" at bounding box center [1235, 579] width 177 height 26
checkbox input "false"
type input "0"
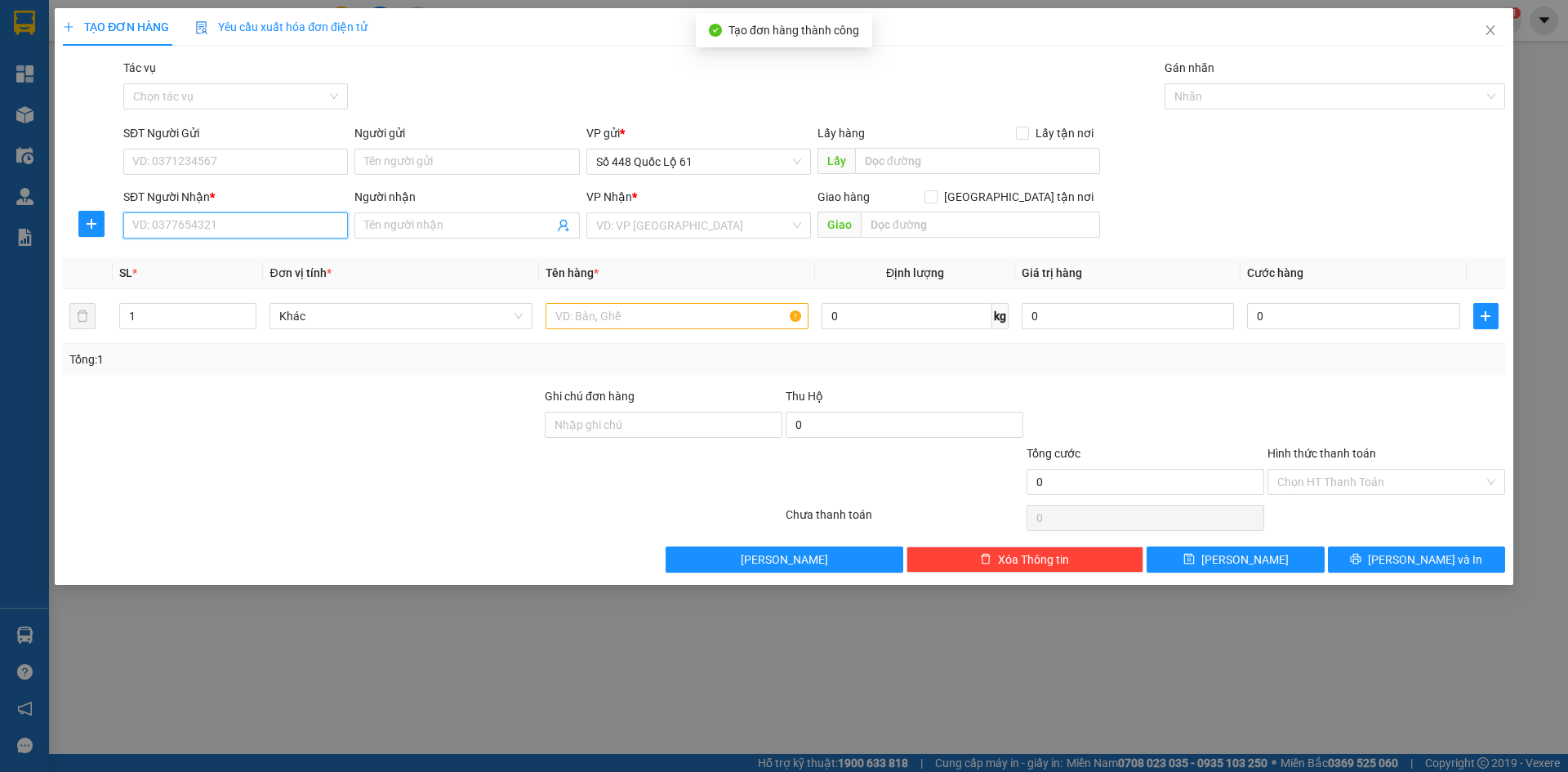
click at [279, 223] on input "SĐT Người Nhận *" at bounding box center [235, 225] width 225 height 26
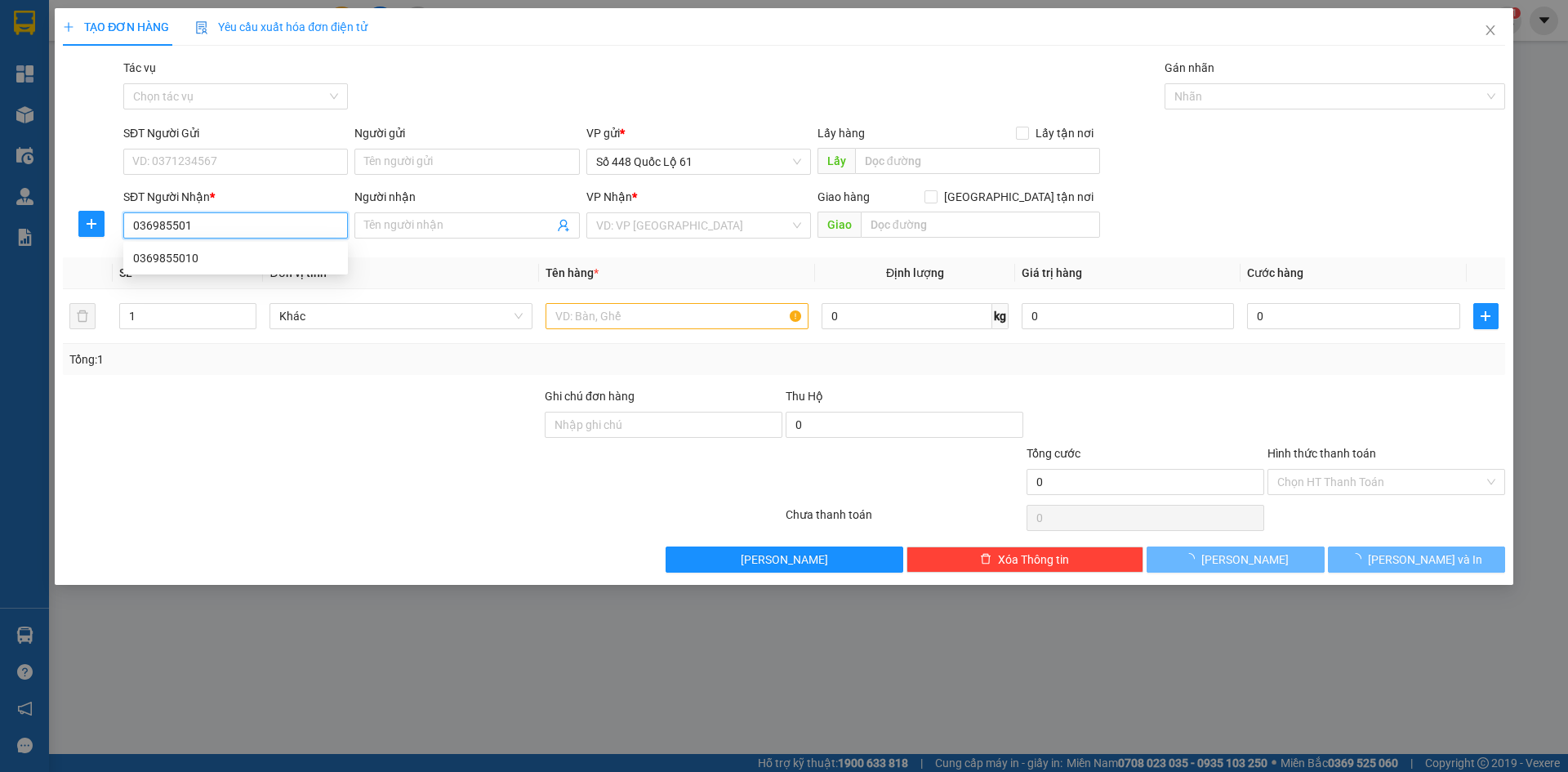
type input "0369855010"
click at [229, 262] on div "0369855010" at bounding box center [235, 258] width 205 height 18
checkbox input "true"
type input "MỸ PHƯỚC 1"
type input "100.000"
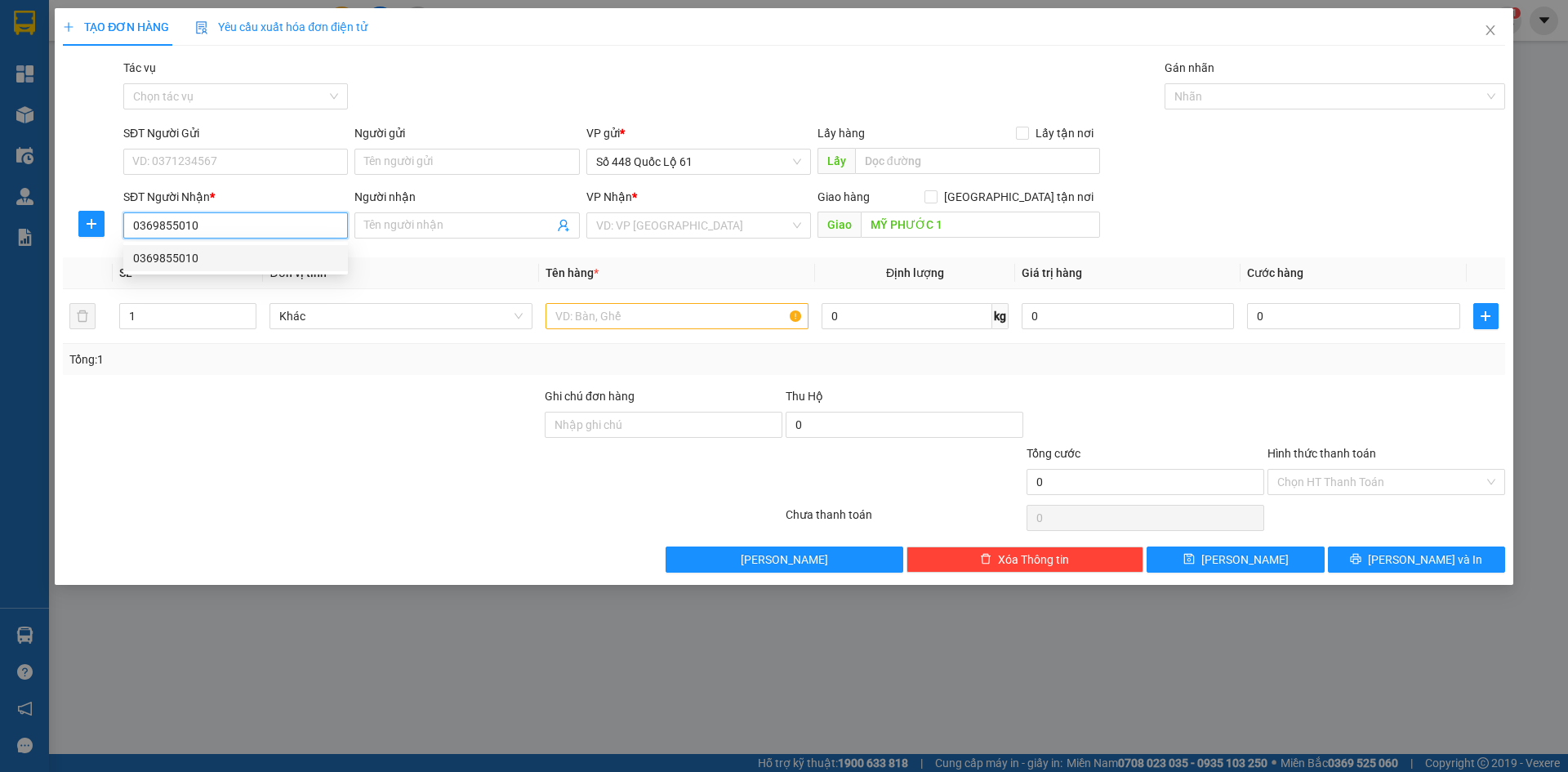
type input "100.000"
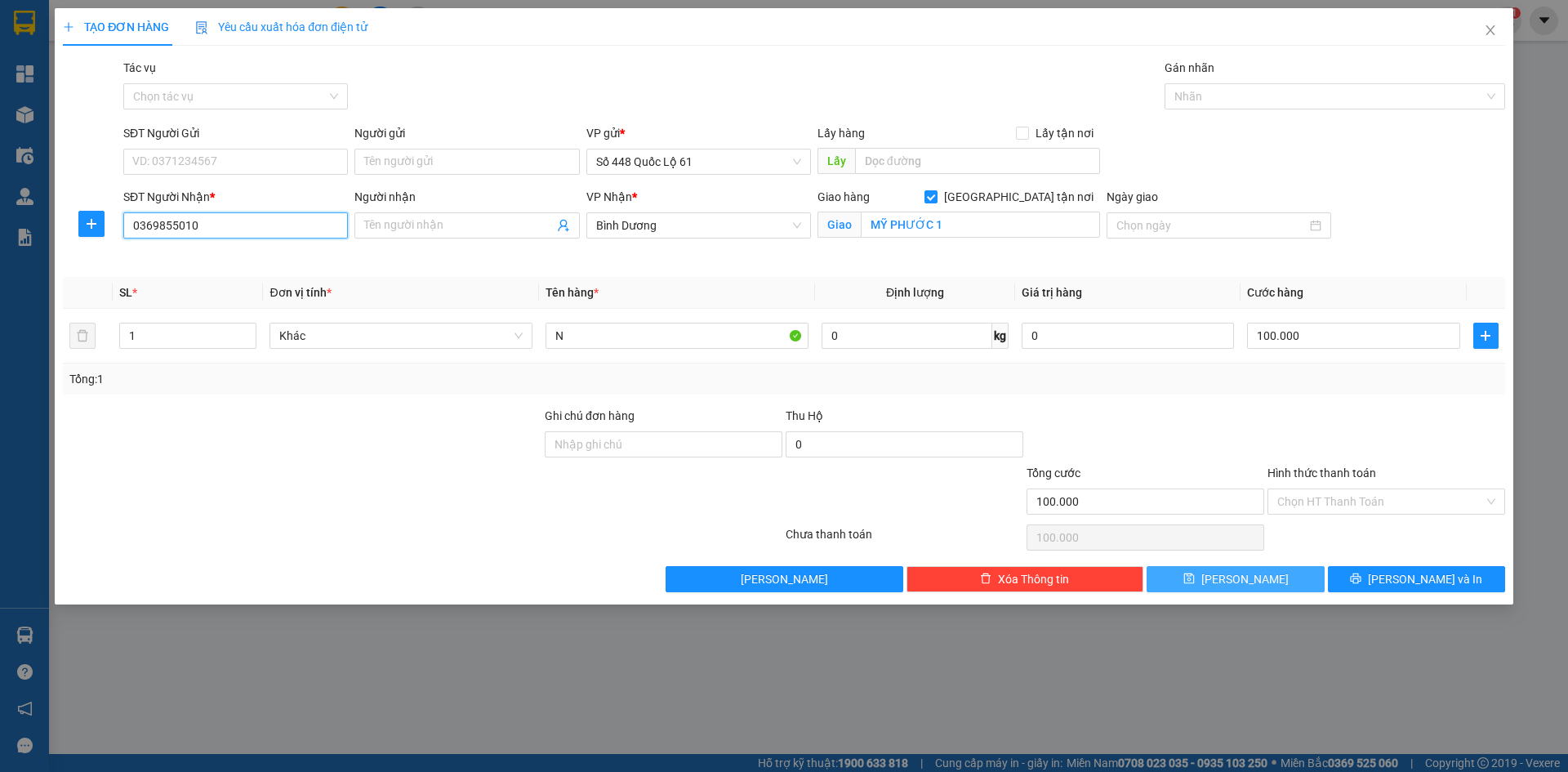
type input "0369855010"
drag, startPoint x: 1279, startPoint y: 585, endPoint x: 1287, endPoint y: 582, distance: 8.5
click at [1279, 585] on button "[PERSON_NAME]" at bounding box center [1235, 579] width 177 height 26
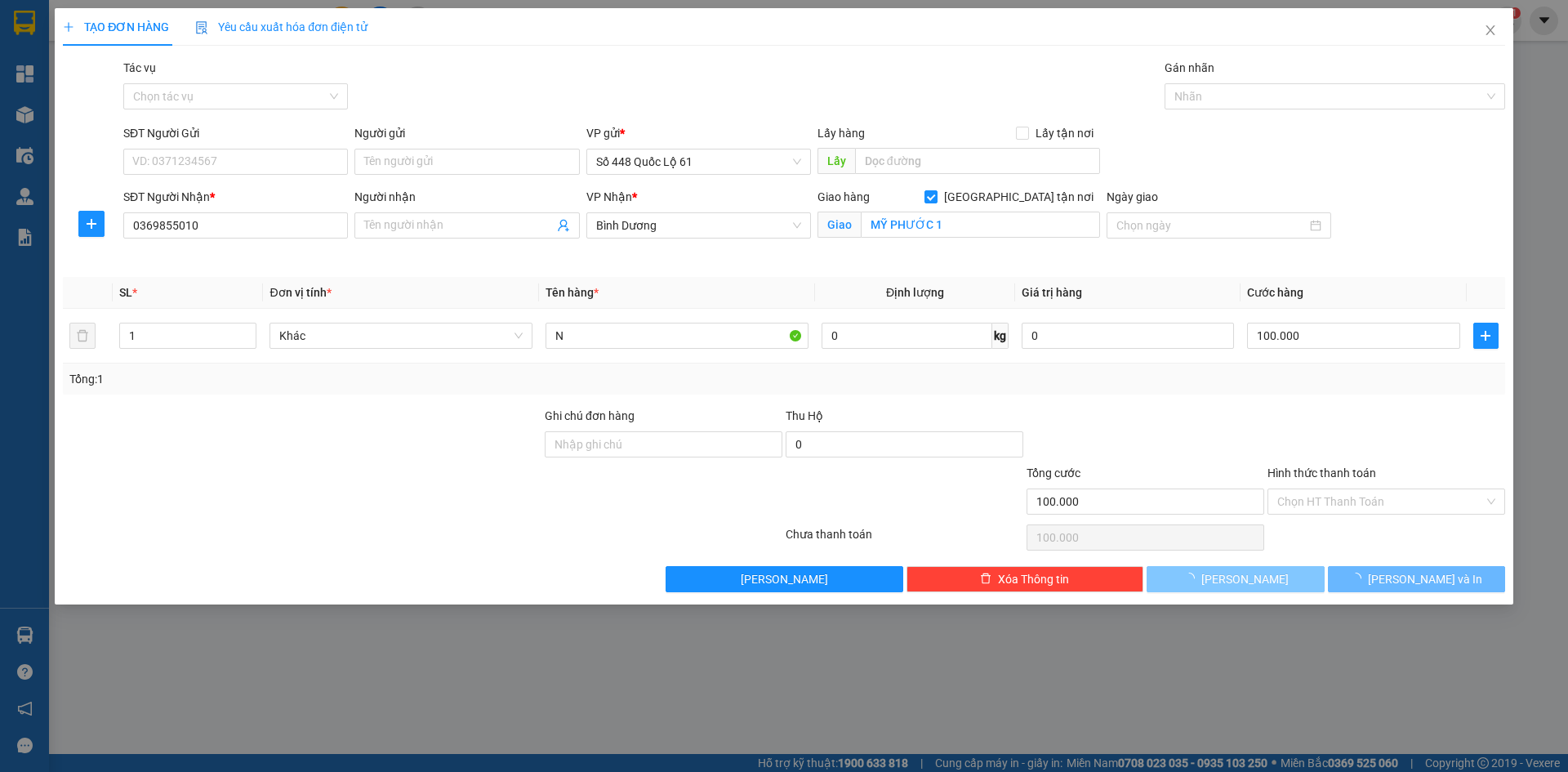
checkbox input "false"
type input "0"
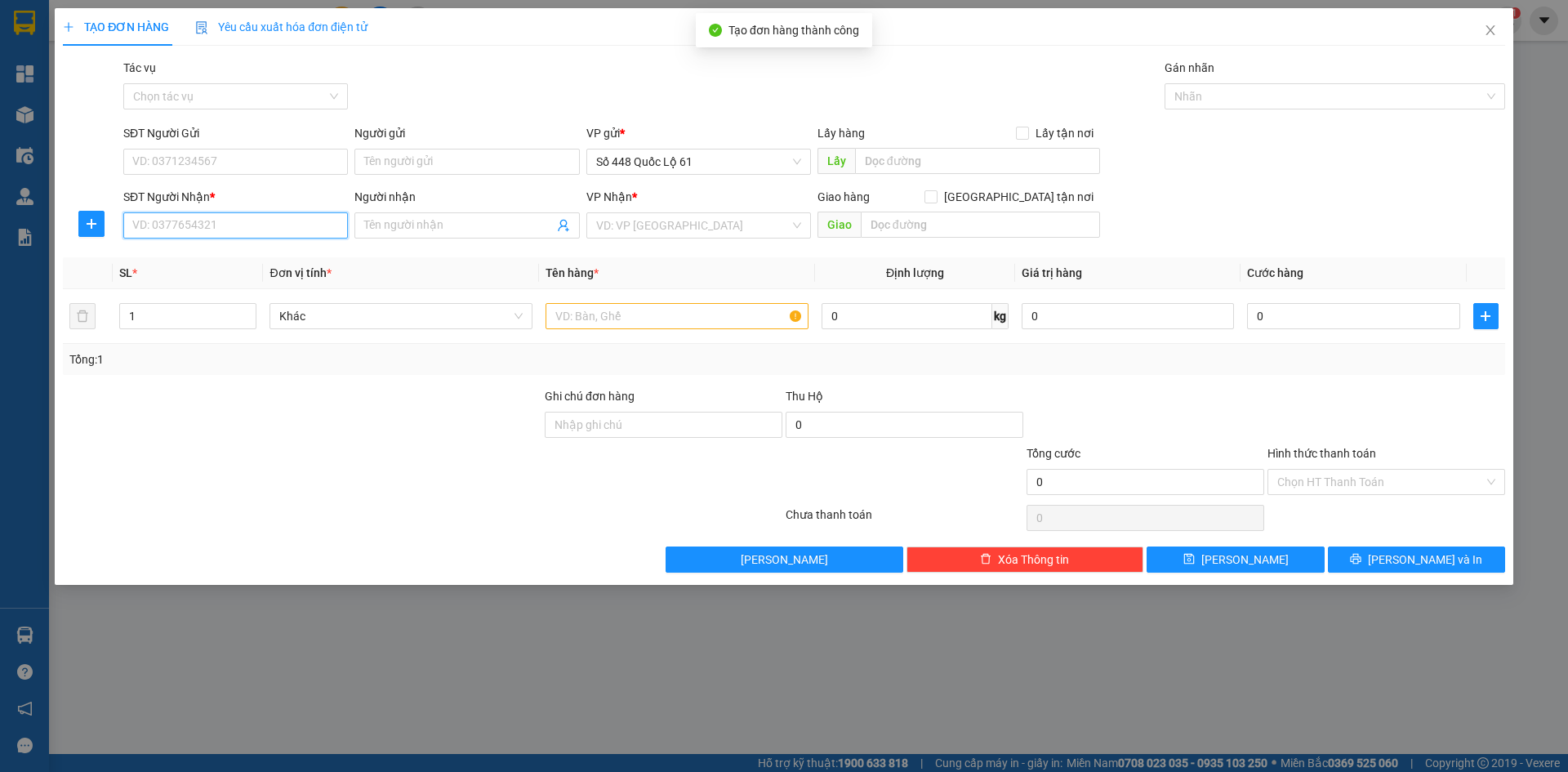
click at [225, 221] on input "SĐT Người Nhận *" at bounding box center [235, 225] width 225 height 26
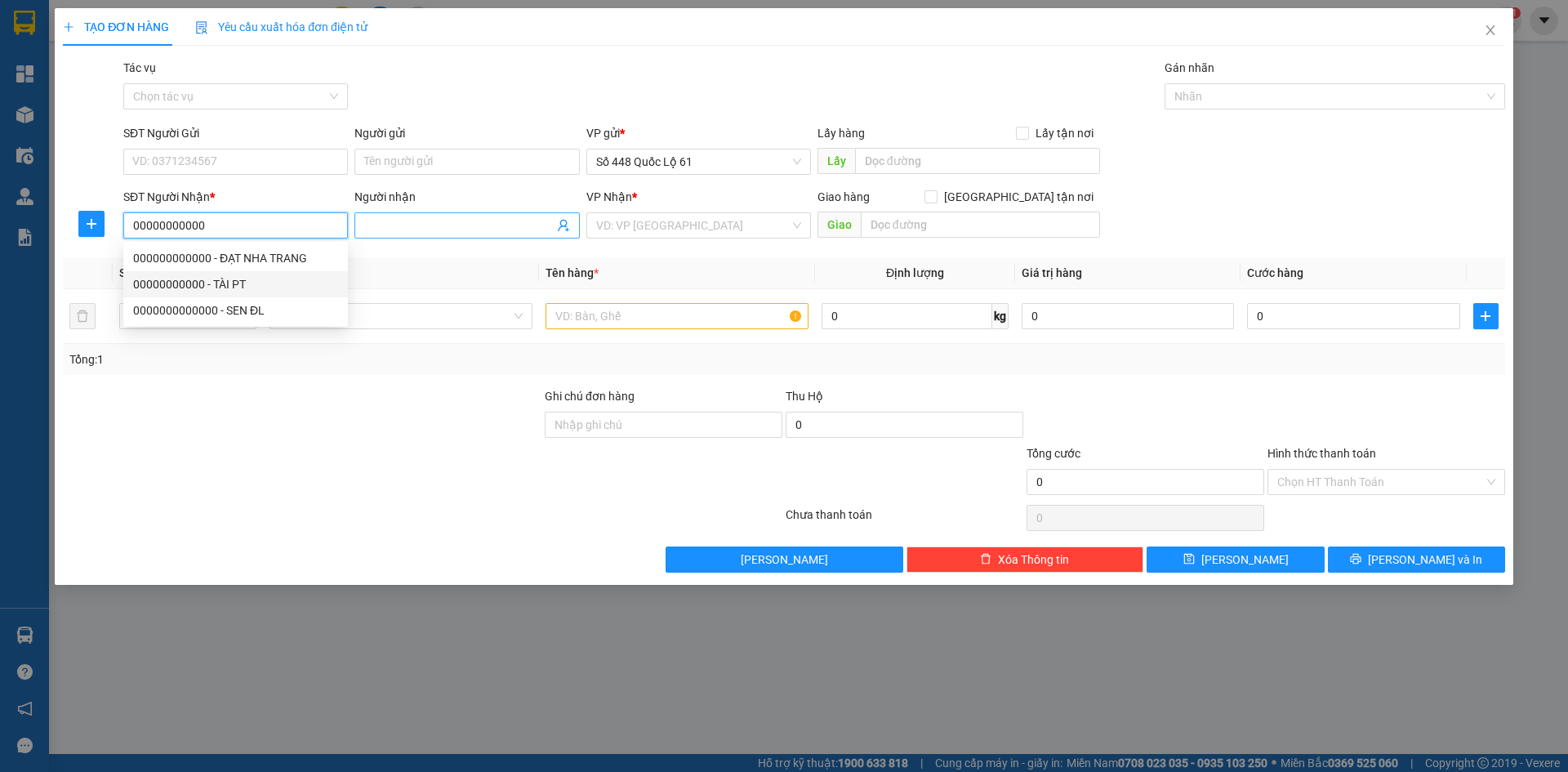
type input "00000000000"
click at [432, 224] on input "Người nhận" at bounding box center [458, 226] width 188 height 18
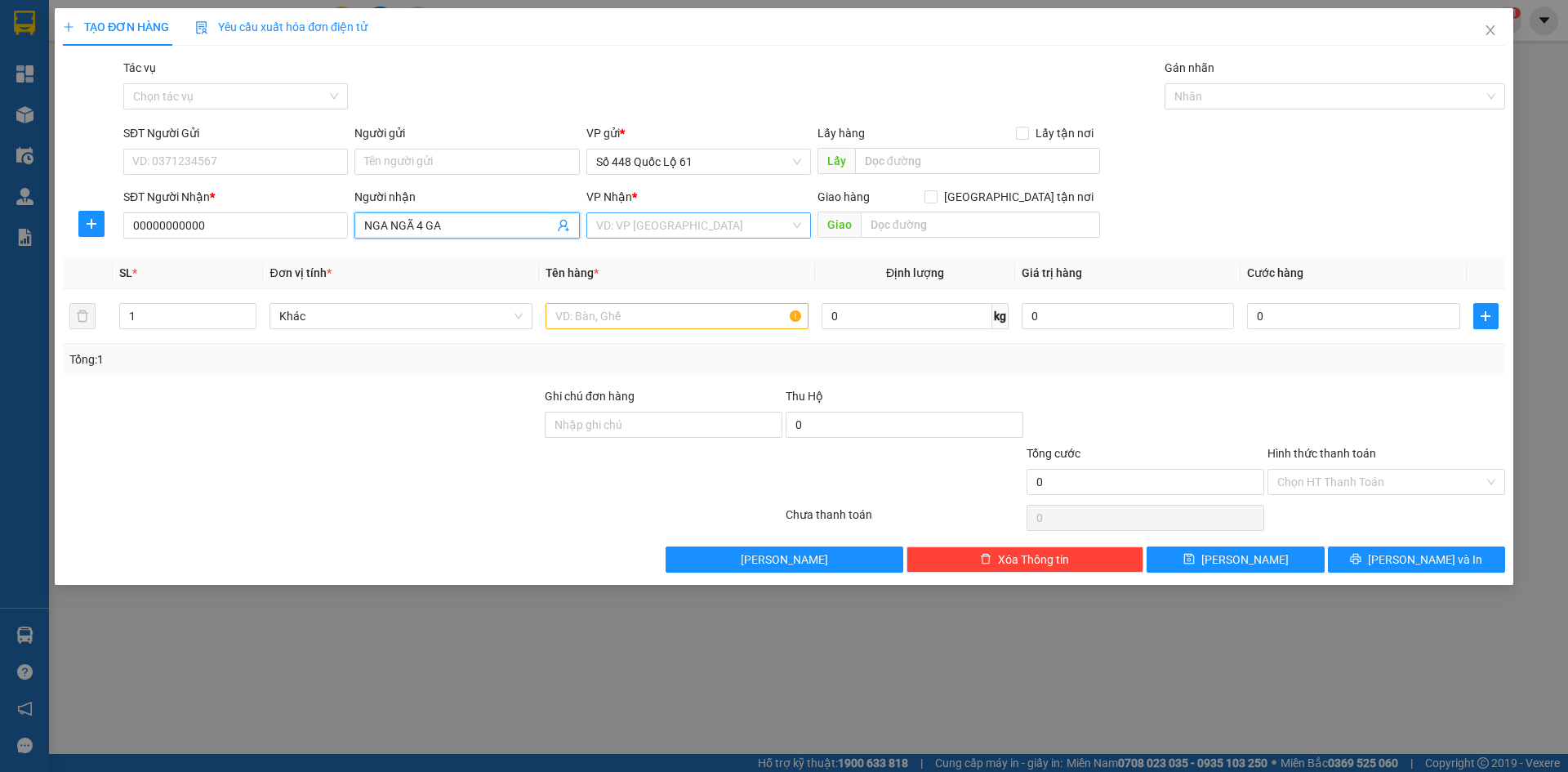
type input "NGA NGÃ 4 GA"
click at [724, 228] on input "search" at bounding box center [693, 225] width 194 height 25
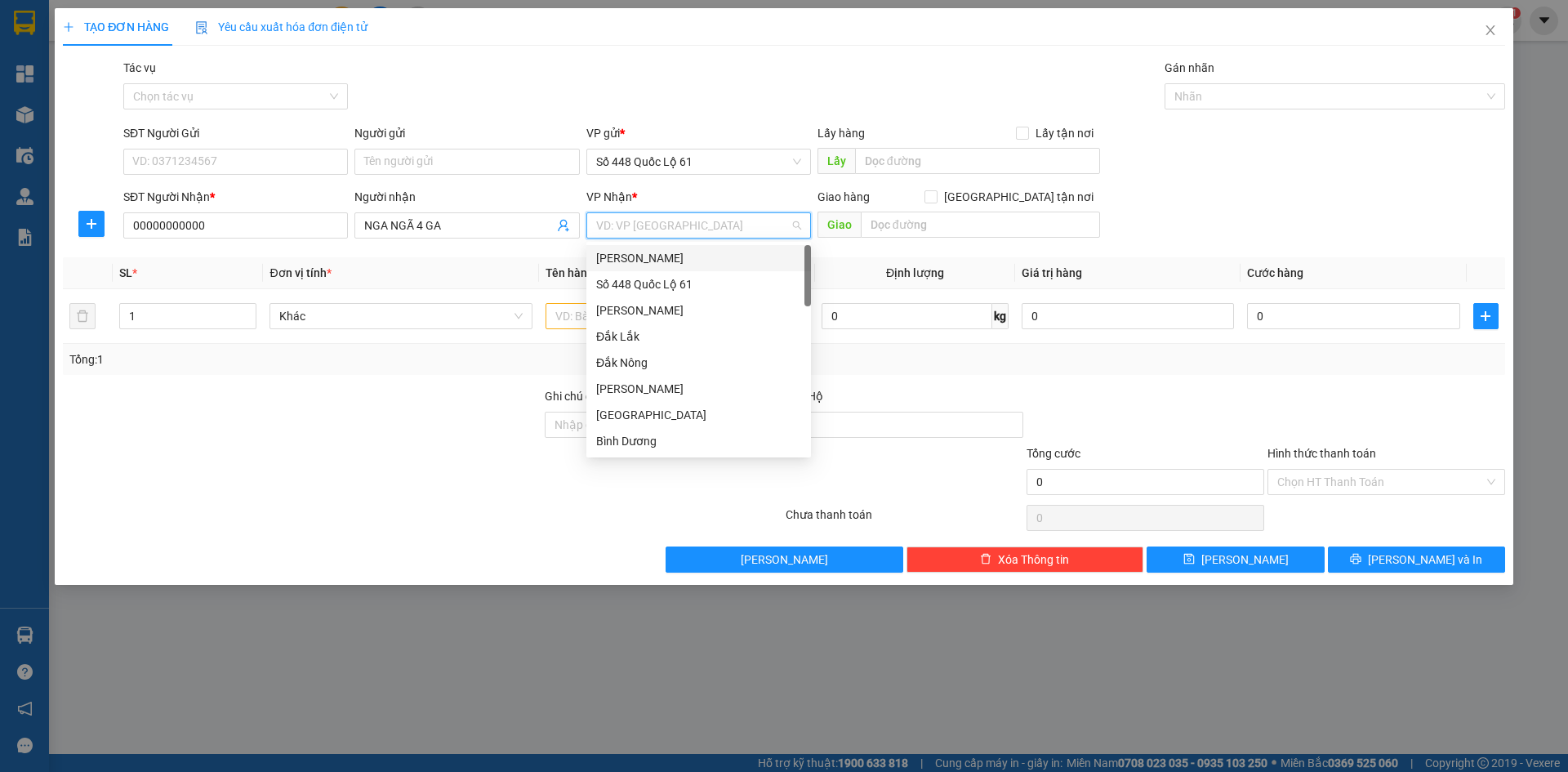
type input "S"
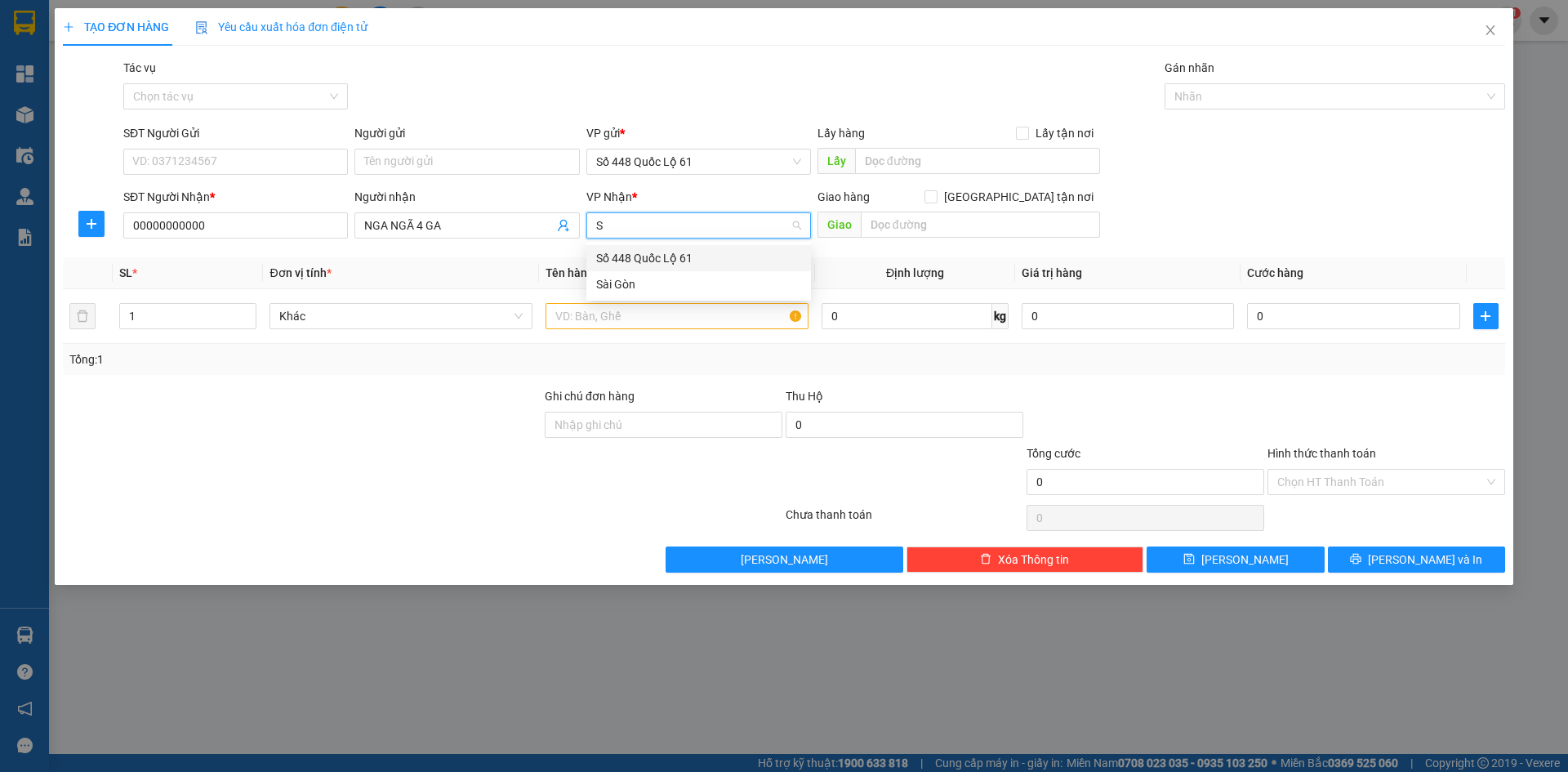
click at [677, 283] on div "Sài Gòn" at bounding box center [698, 285] width 205 height 18
click at [649, 313] on input "text" at bounding box center [677, 316] width 263 height 26
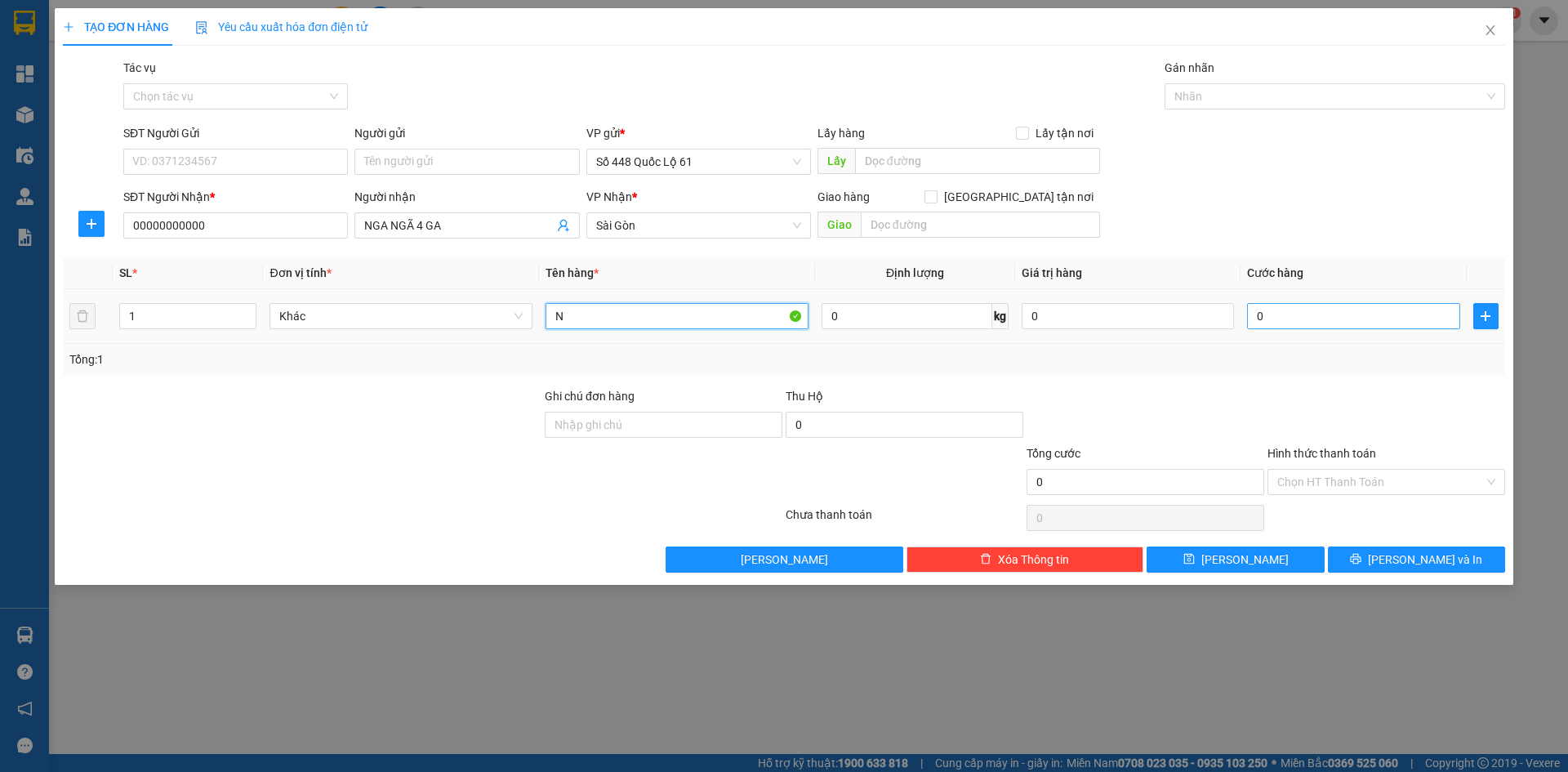
type input "N"
click at [1271, 310] on input "0" at bounding box center [1353, 316] width 212 height 26
type input "1"
type input "001"
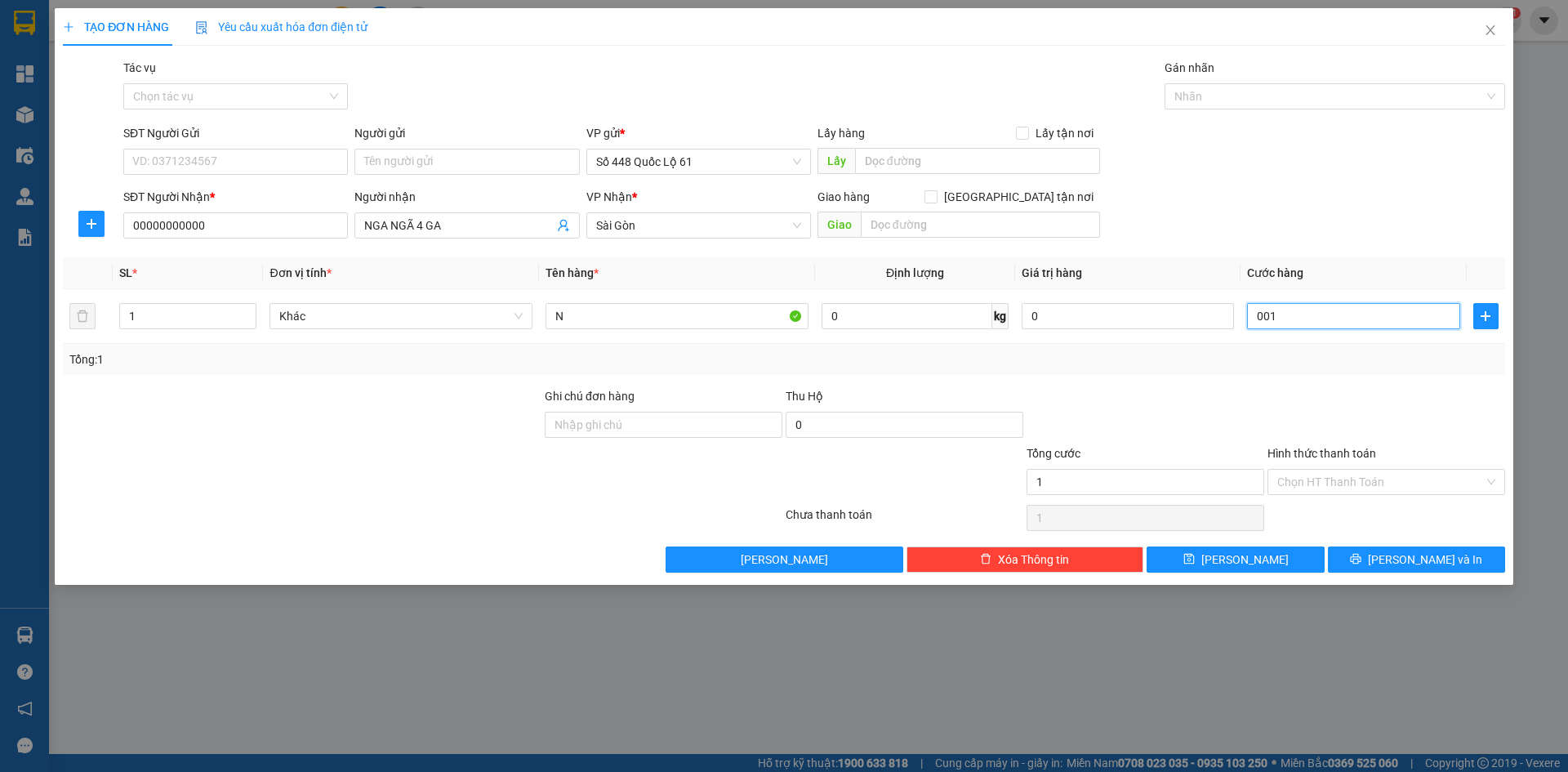
type input "10"
type input "0.010"
type input "100"
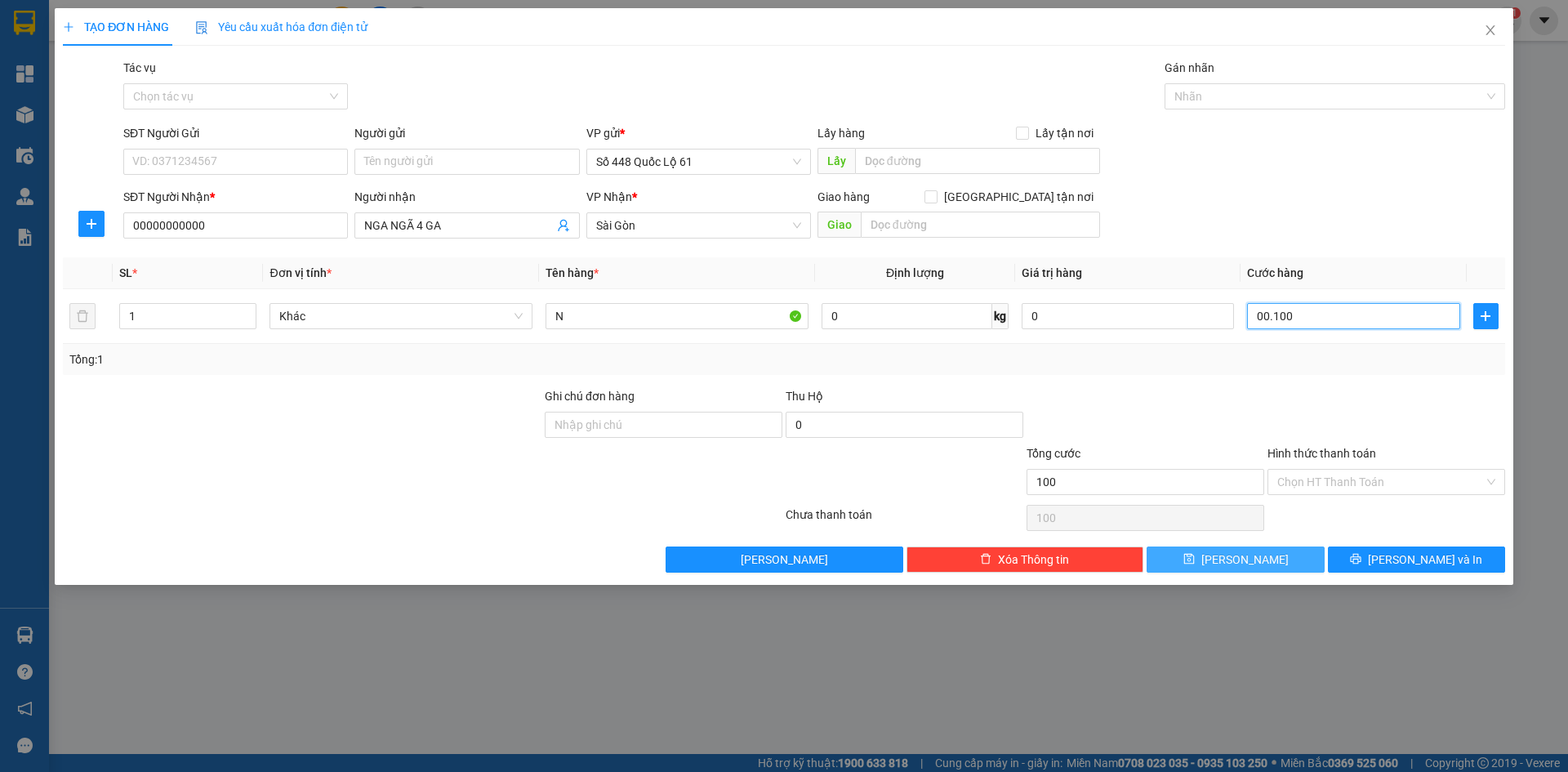
type input "00.100"
type input "100.000"
drag, startPoint x: 1292, startPoint y: 557, endPoint x: 886, endPoint y: 466, distance: 416.1
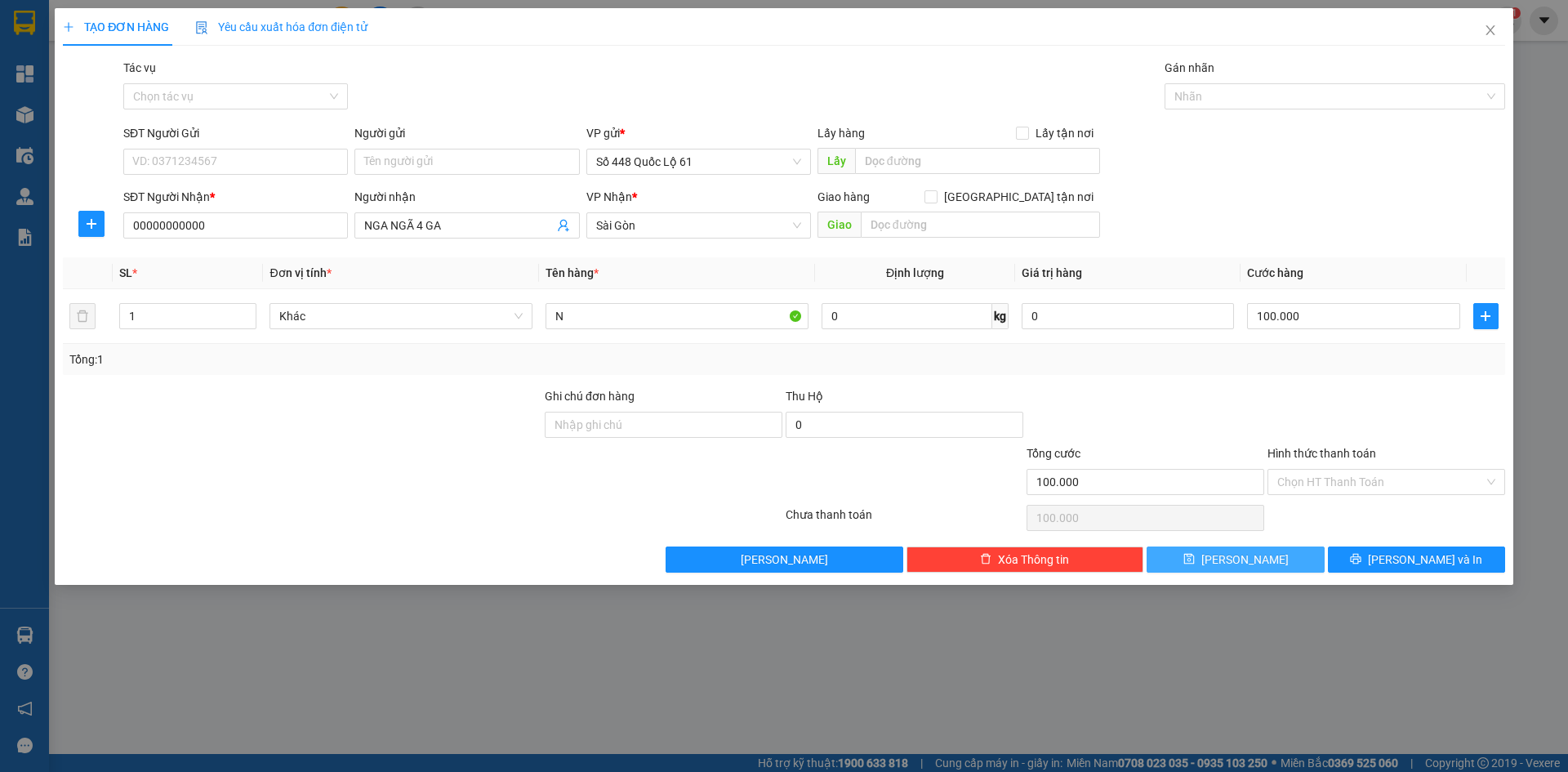
click at [1277, 558] on button "[PERSON_NAME]" at bounding box center [1235, 560] width 177 height 26
type input "0"
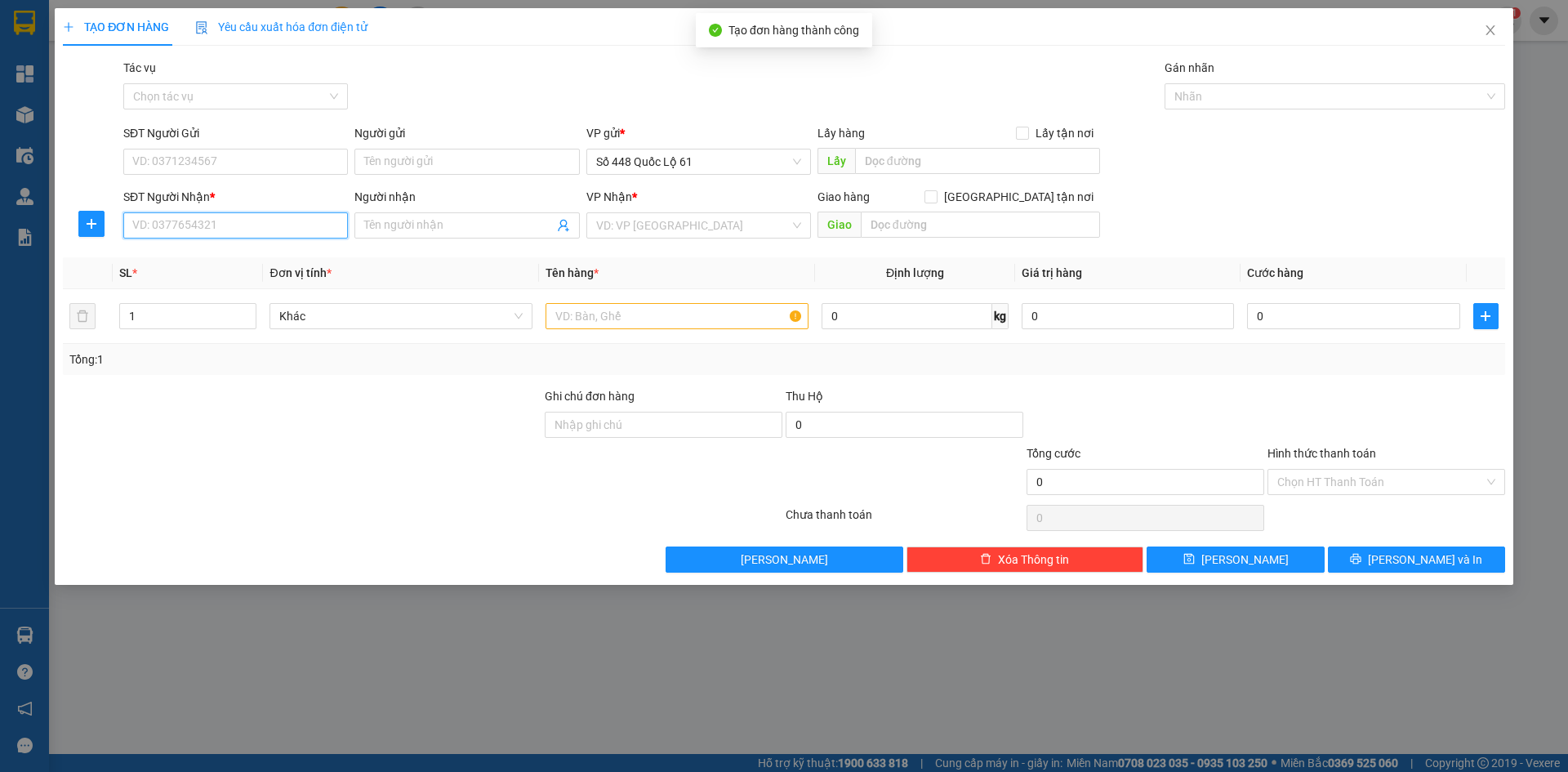
click at [256, 226] on input "SĐT Người Nhận *" at bounding box center [235, 225] width 225 height 26
type input "0387723753"
click at [263, 260] on div "0387723753" at bounding box center [235, 258] width 205 height 18
checkbox input "true"
type input "nga 4 binh phuoc"
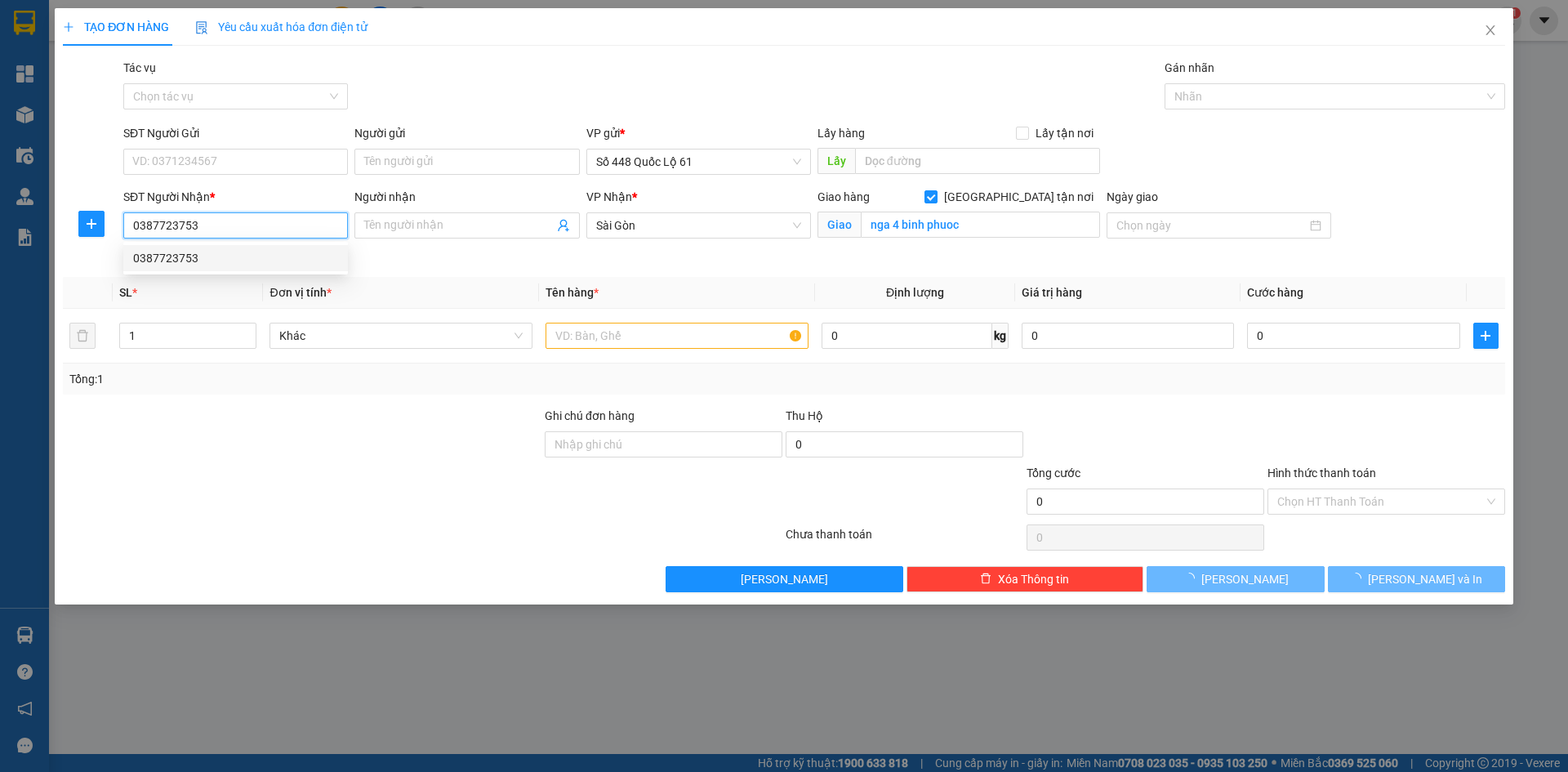
type input "150.000"
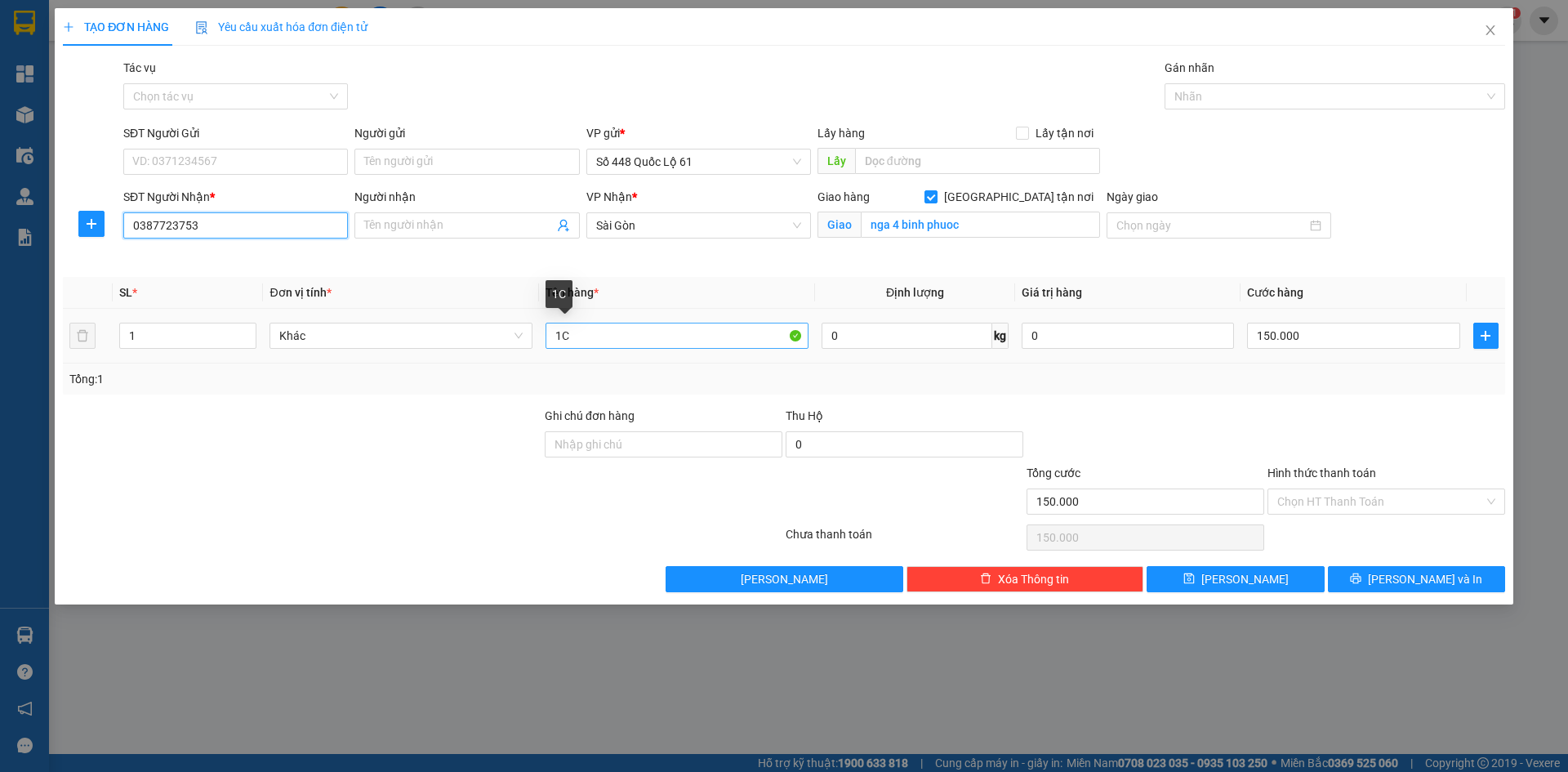
type input "0387723753"
drag, startPoint x: 615, startPoint y: 344, endPoint x: 357, endPoint y: 337, distance: 258.1
click at [356, 337] on tr "1 Khác 1C 0 kg 0 150.000" at bounding box center [784, 336] width 1442 height 55
type input "N"
click at [1302, 348] on input "150.000" at bounding box center [1353, 335] width 212 height 26
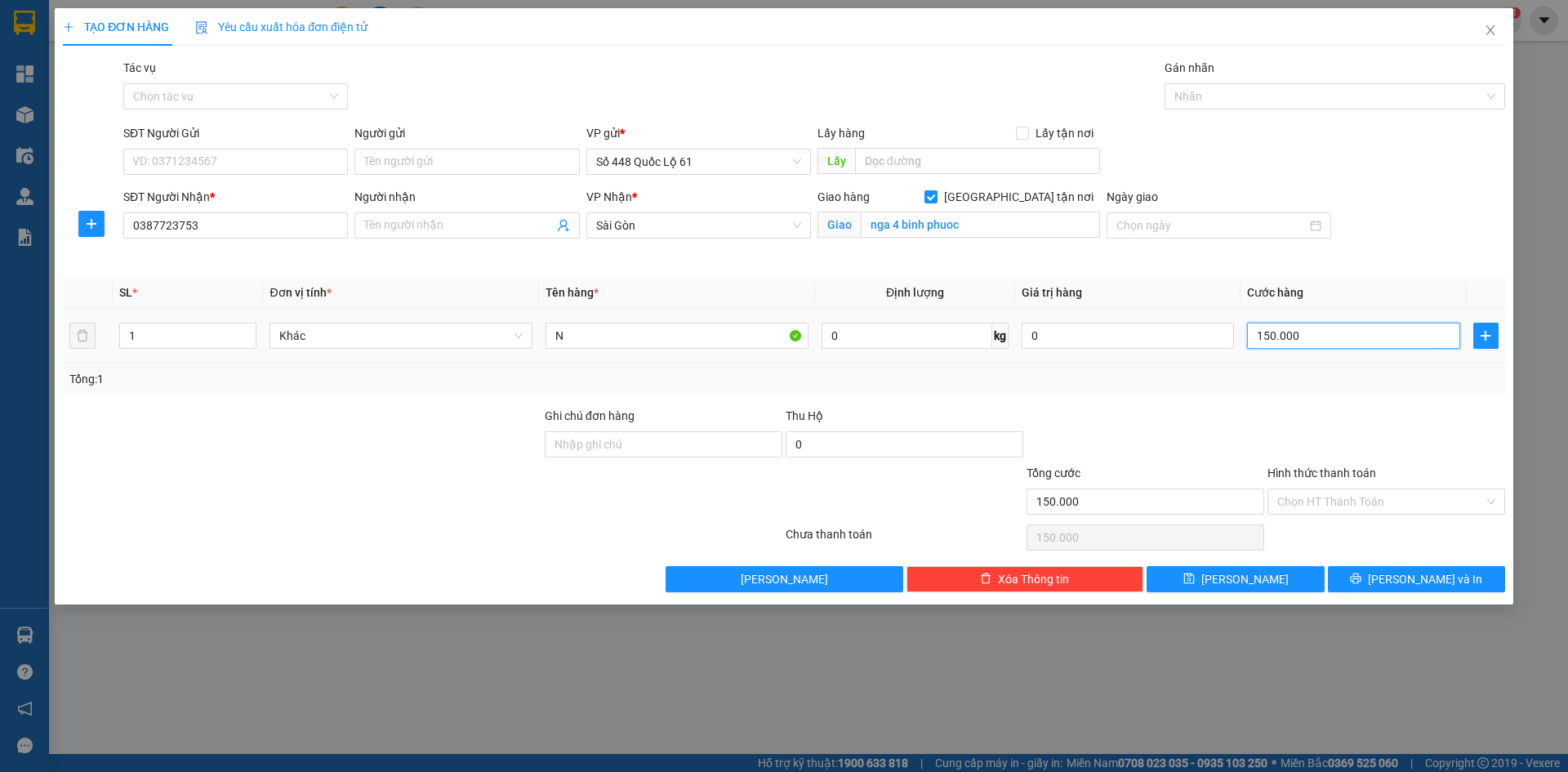
type input "1"
type input "00.001"
type input "10"
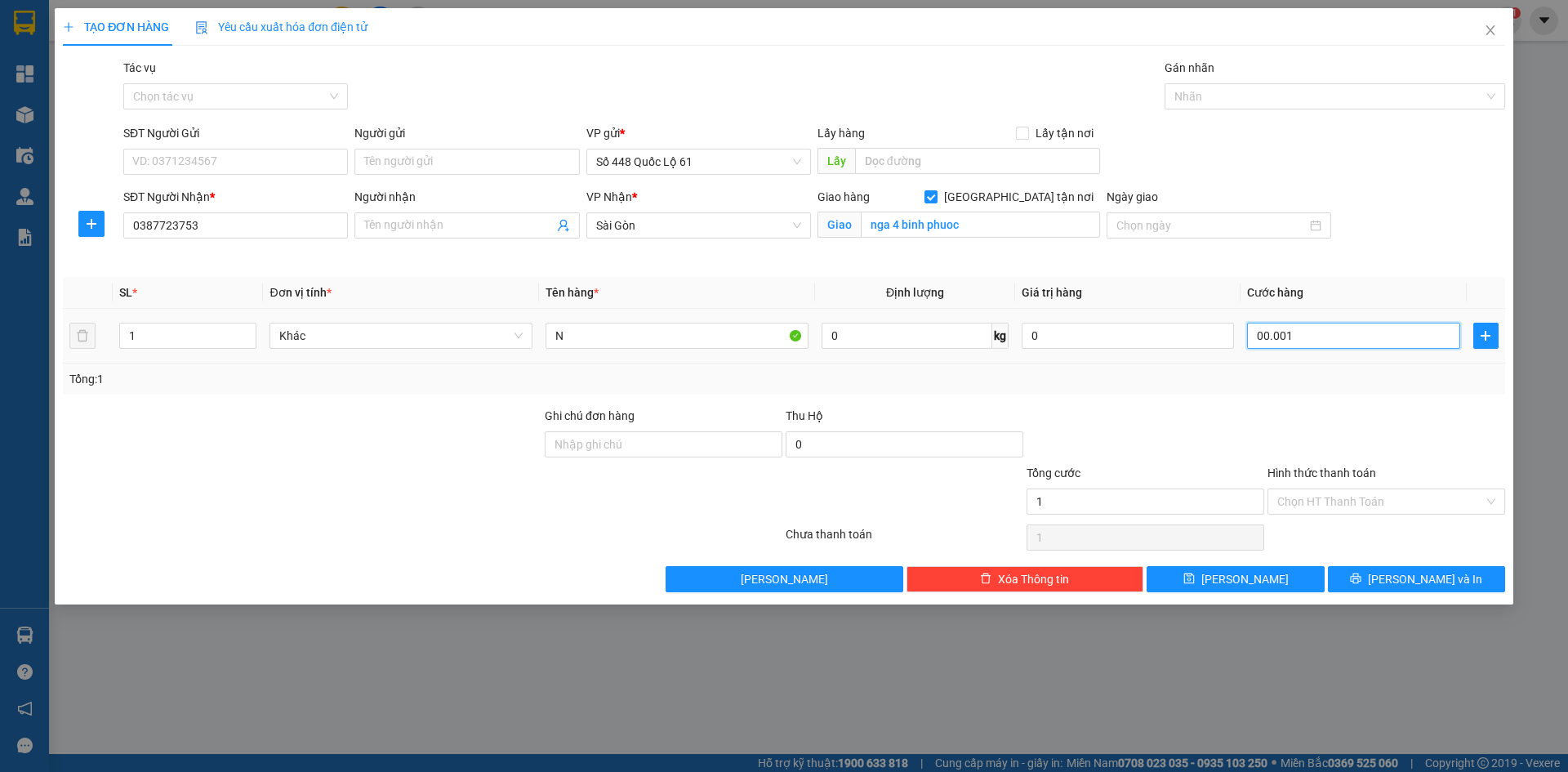
type input "0.000.010"
type input "100"
type input "000.000.100"
type input "100.000"
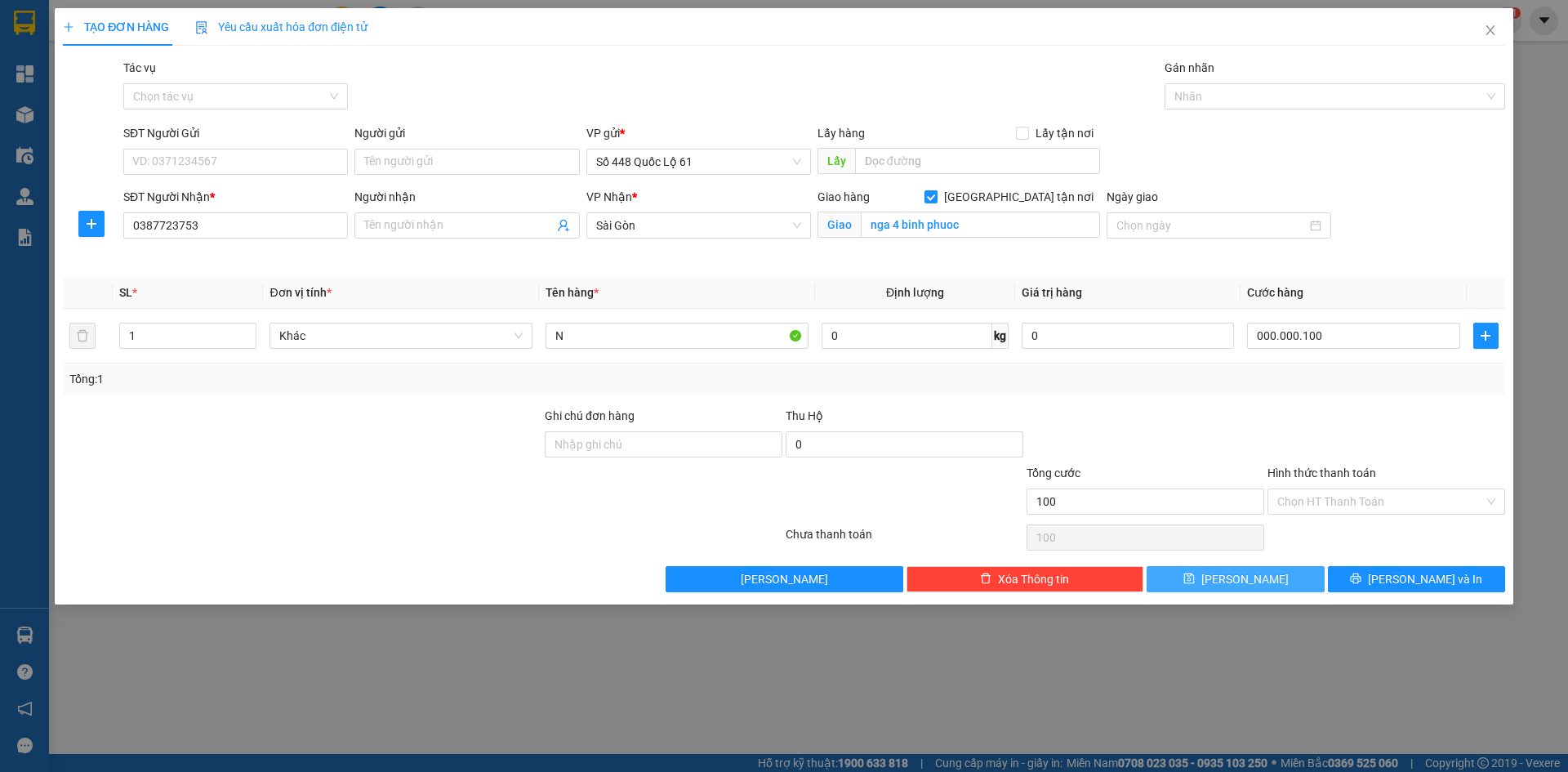
type input "100.000"
click at [1235, 573] on span "[PERSON_NAME]" at bounding box center [1245, 580] width 87 height 18
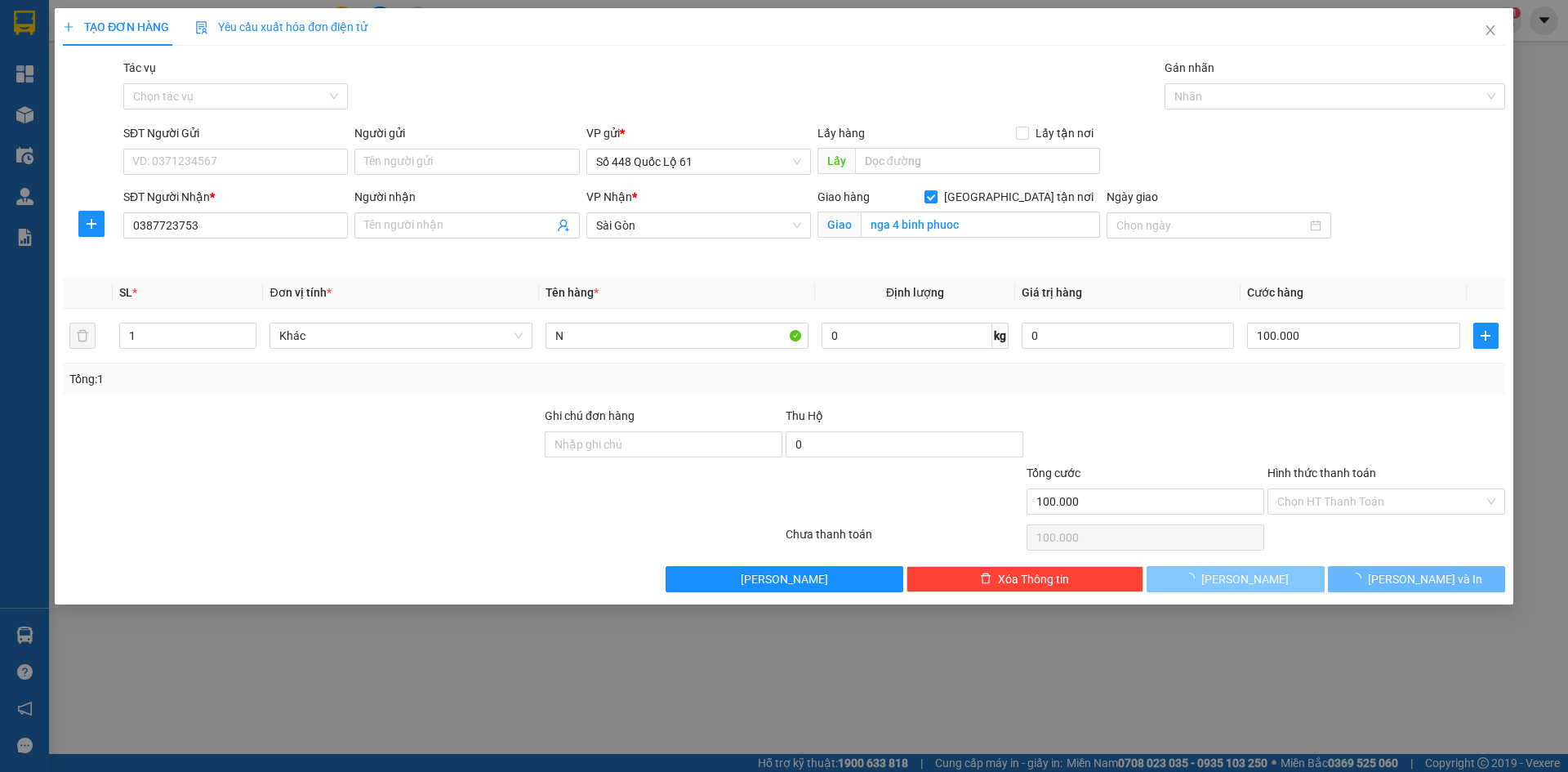
checkbox input "false"
type input "0"
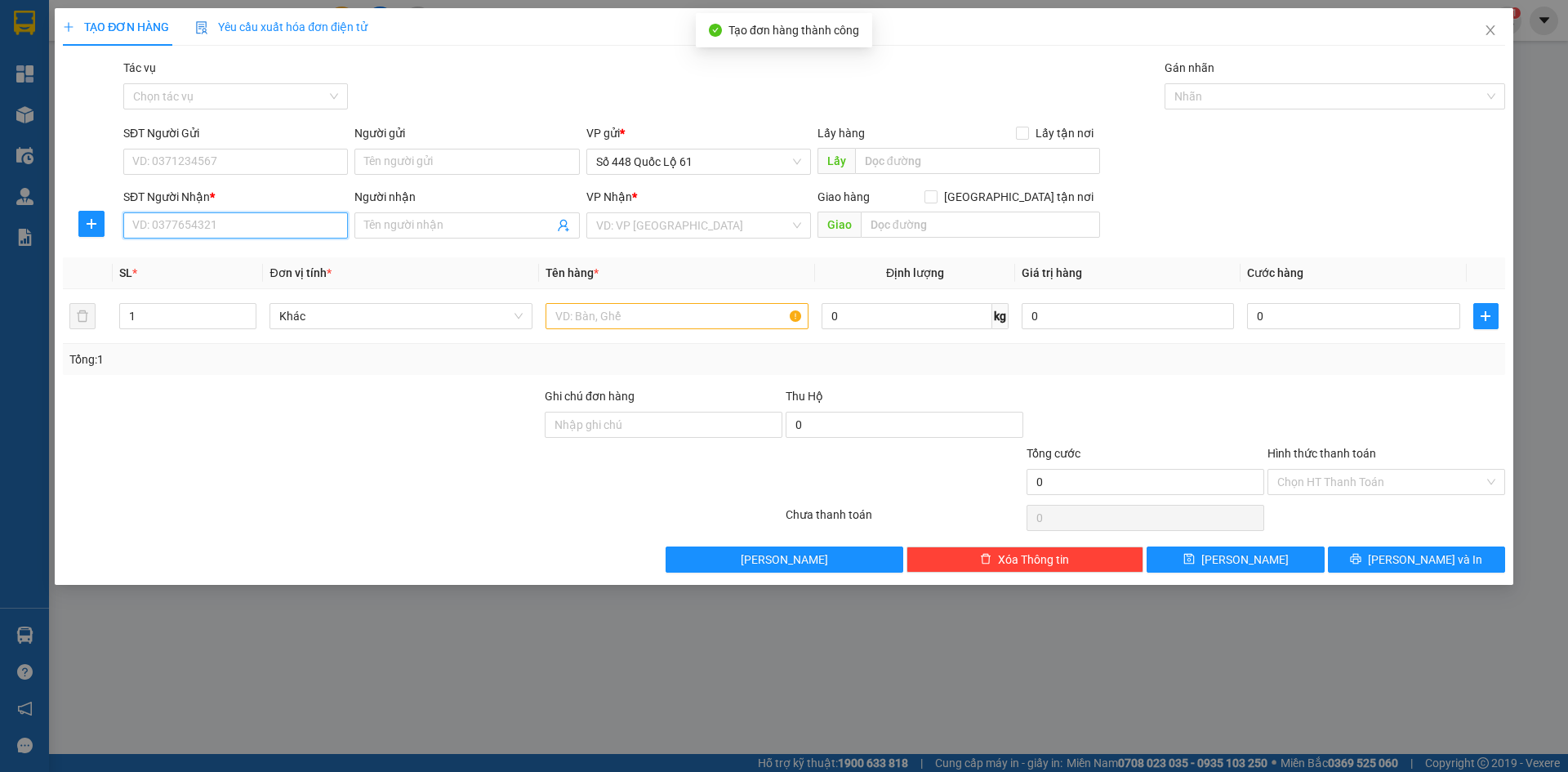
click at [254, 219] on input "SĐT Người Nhận *" at bounding box center [235, 225] width 225 height 26
click at [256, 247] on div "0329390366 - CẦU VƯỢT LINH XUÂN" at bounding box center [235, 258] width 225 height 26
type input "0329390366"
type input "CẦU VƯỢT LINH XUÂN"
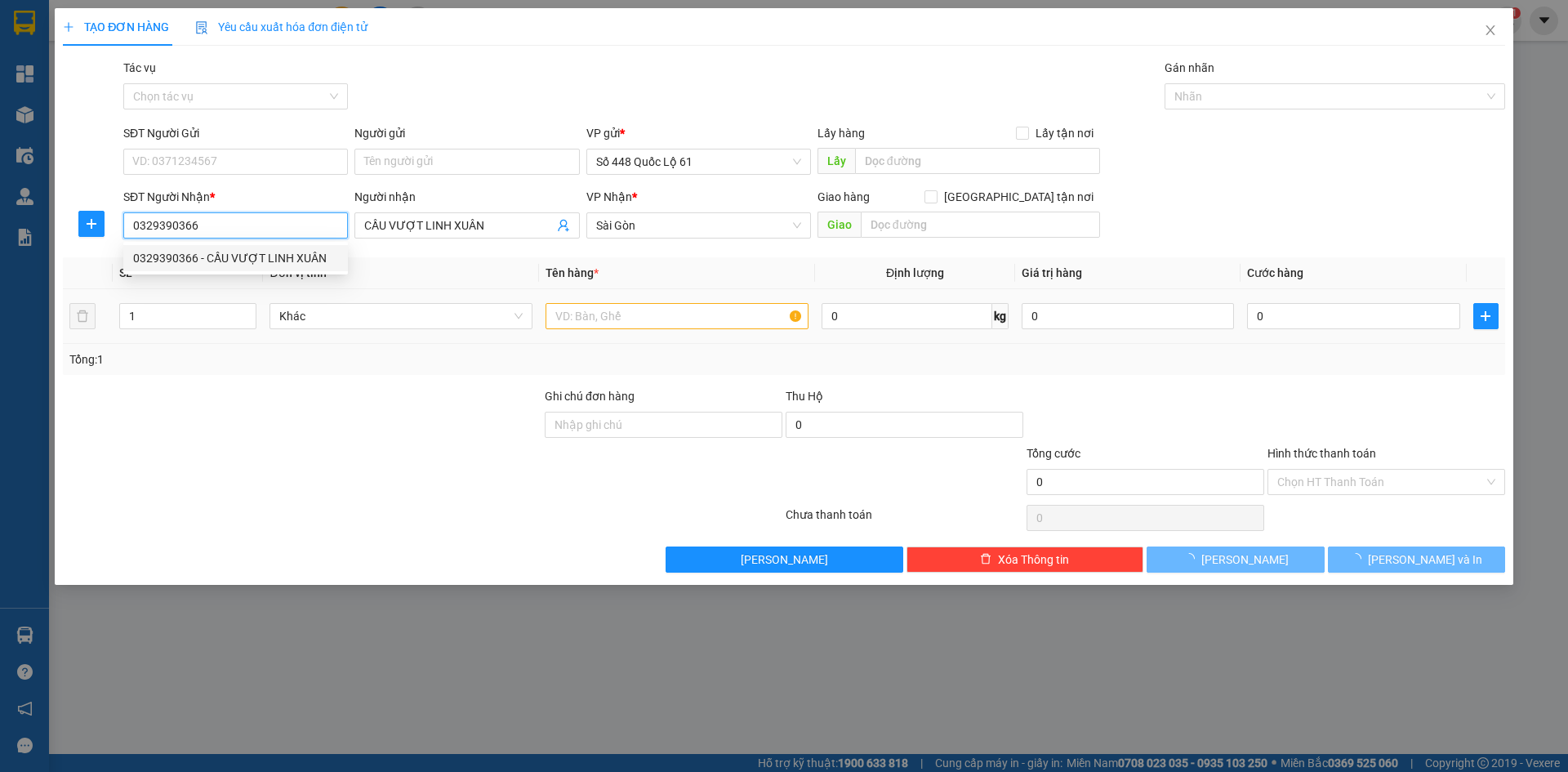
type input "800.000"
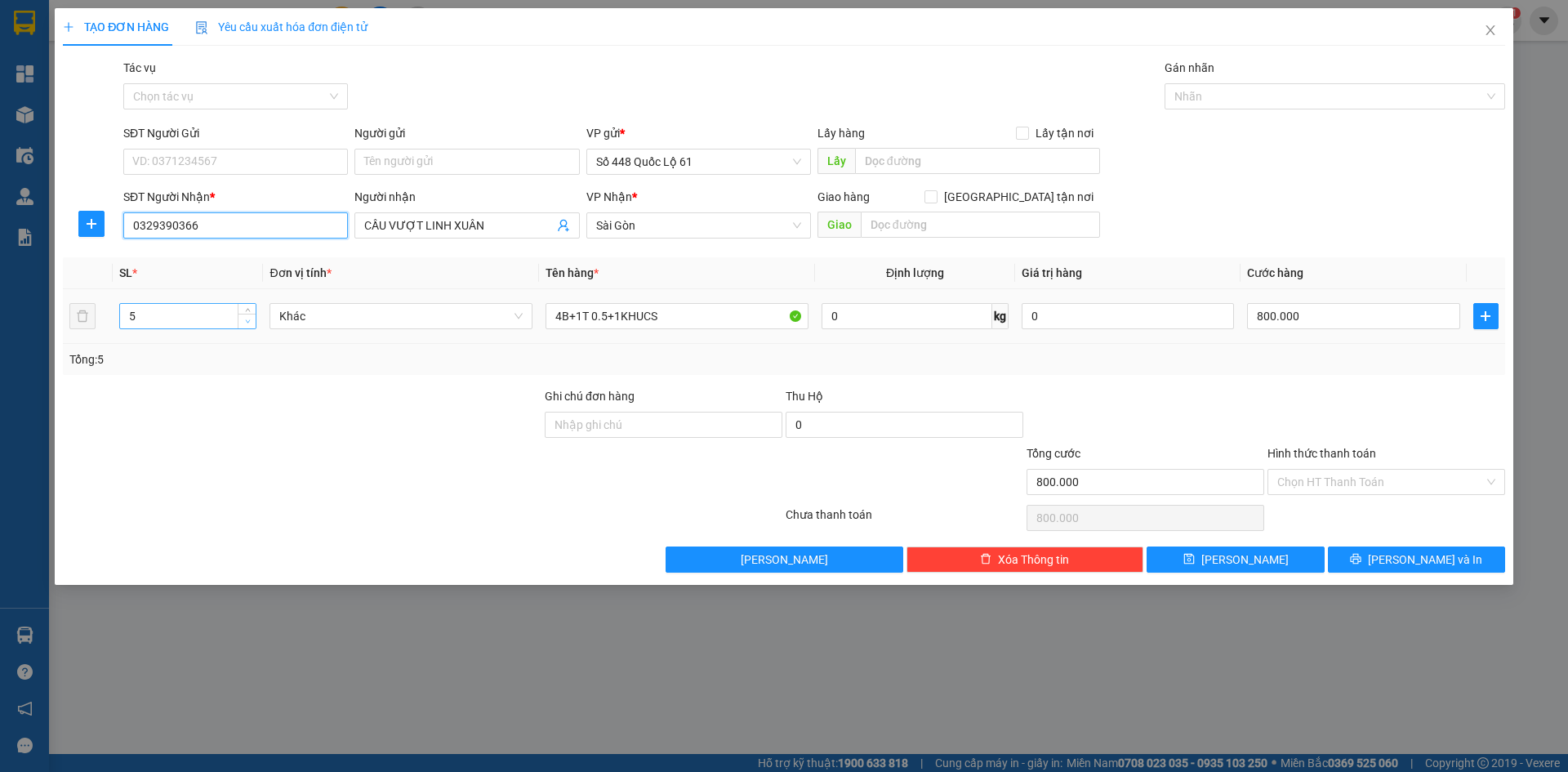
type input "0329390366"
click at [246, 327] on span "Decrease Value" at bounding box center [247, 321] width 18 height 15
type input "3"
click at [246, 327] on span "Decrease Value" at bounding box center [247, 321] width 18 height 15
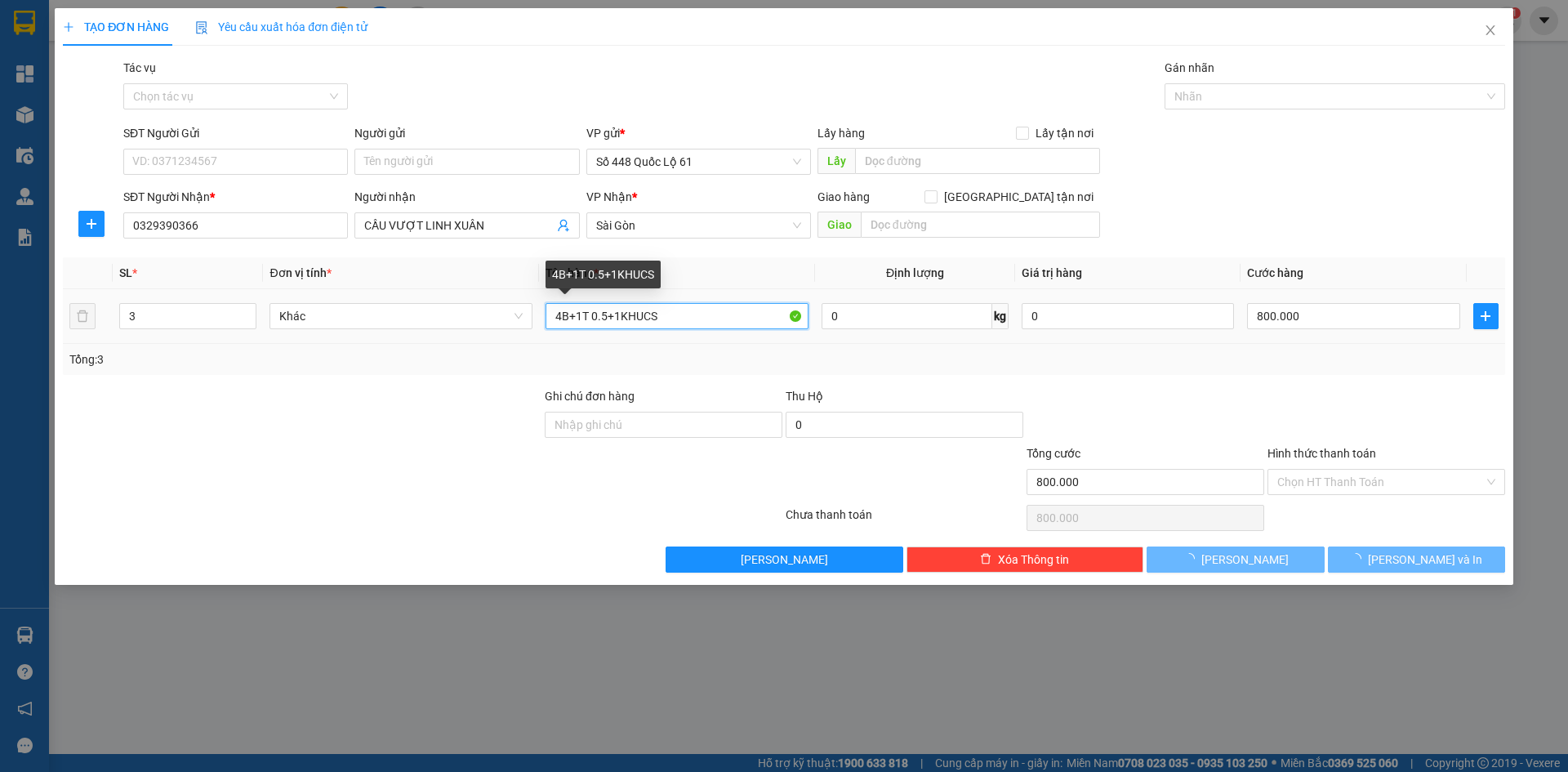
drag, startPoint x: 699, startPoint y: 312, endPoint x: 0, endPoint y: 290, distance: 699.3
click at [139, 296] on tr "3 Khác 4B+1T 0.5+1KHUCS 0 kg 0 800.000" at bounding box center [784, 317] width 1442 height 55
type input "0"
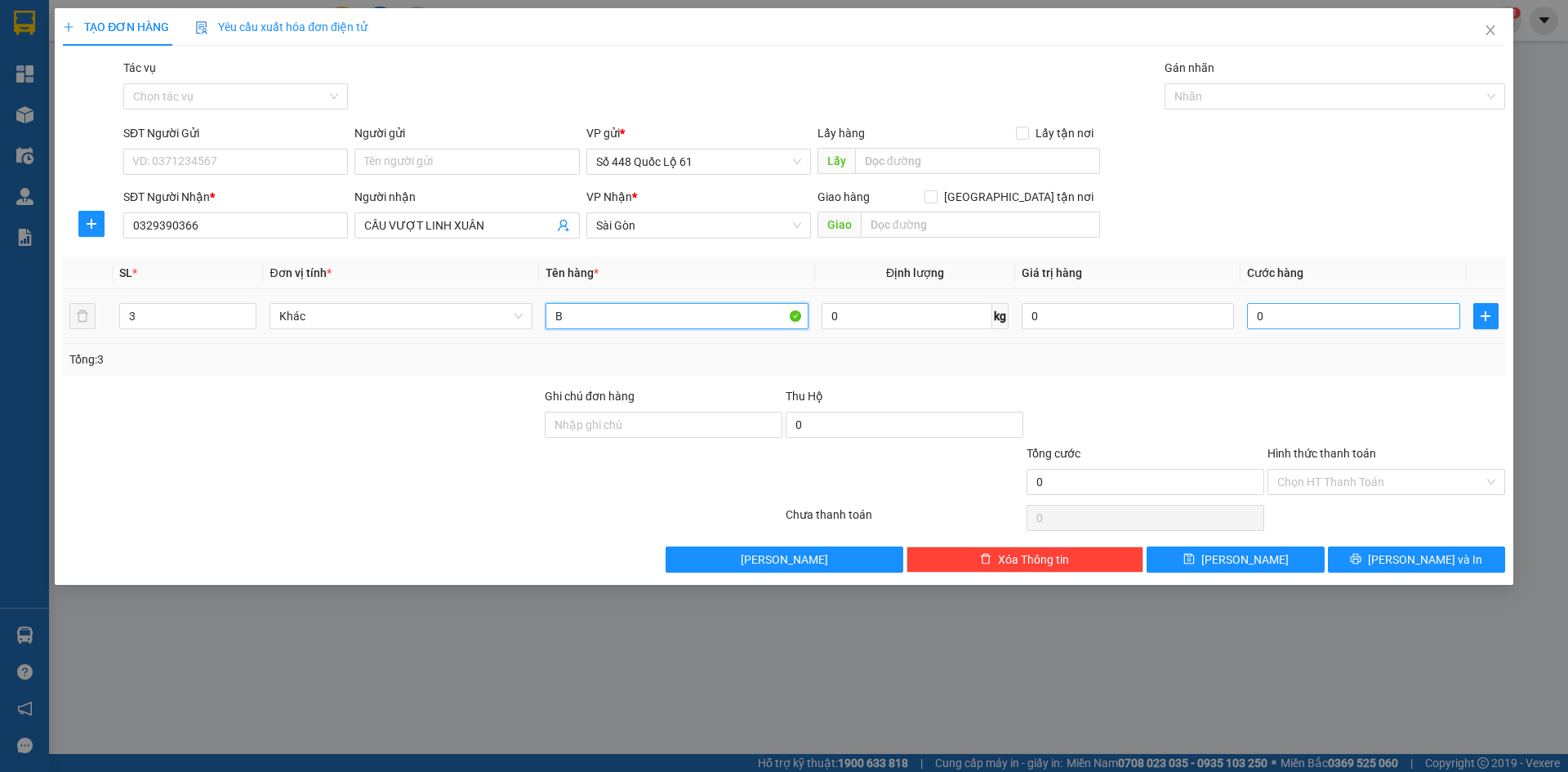
type input "B"
click at [1291, 312] on input "0" at bounding box center [1353, 316] width 212 height 26
type input "3"
type input "003"
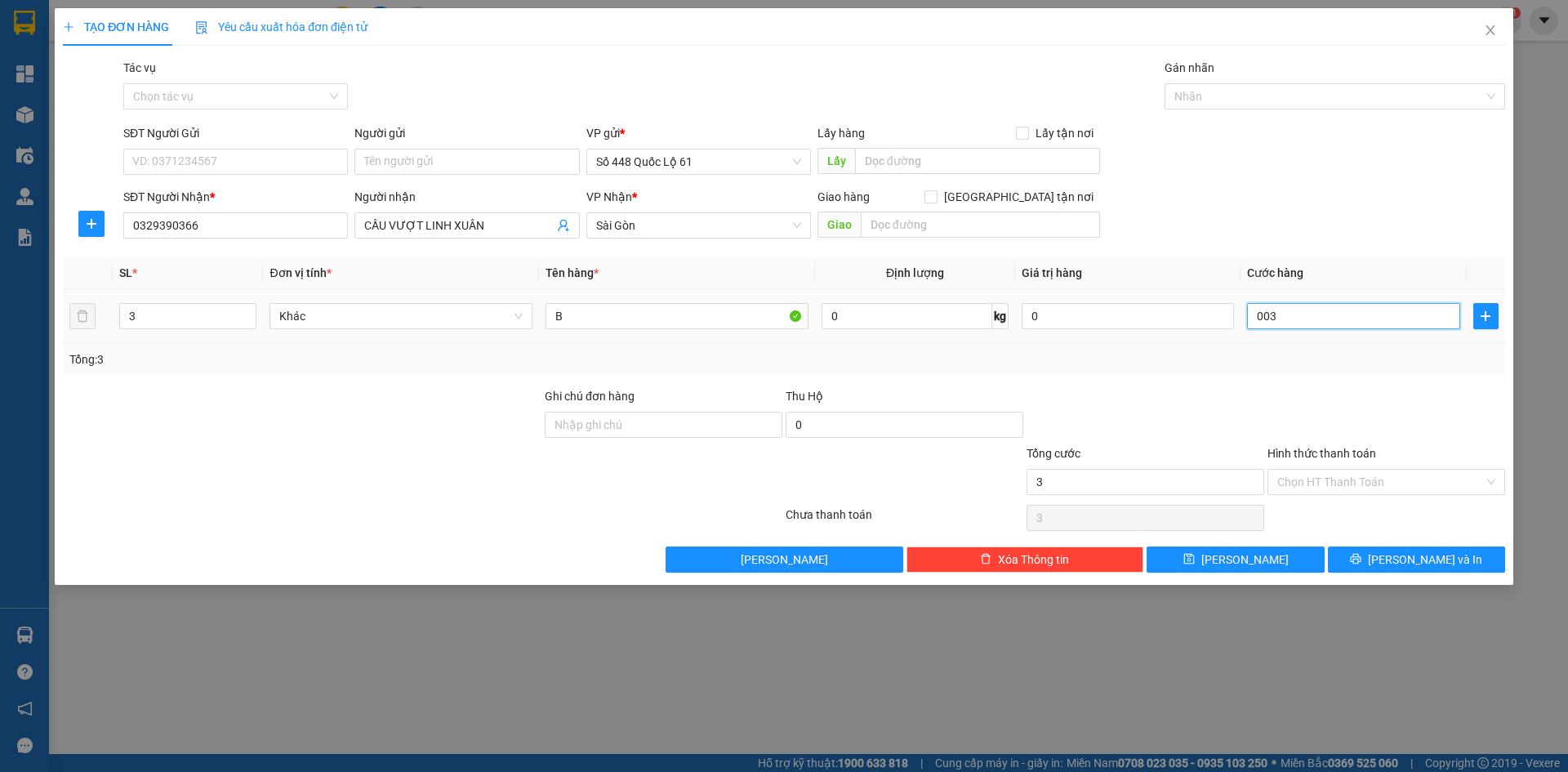
type input "35"
type input "0.035"
type input "350"
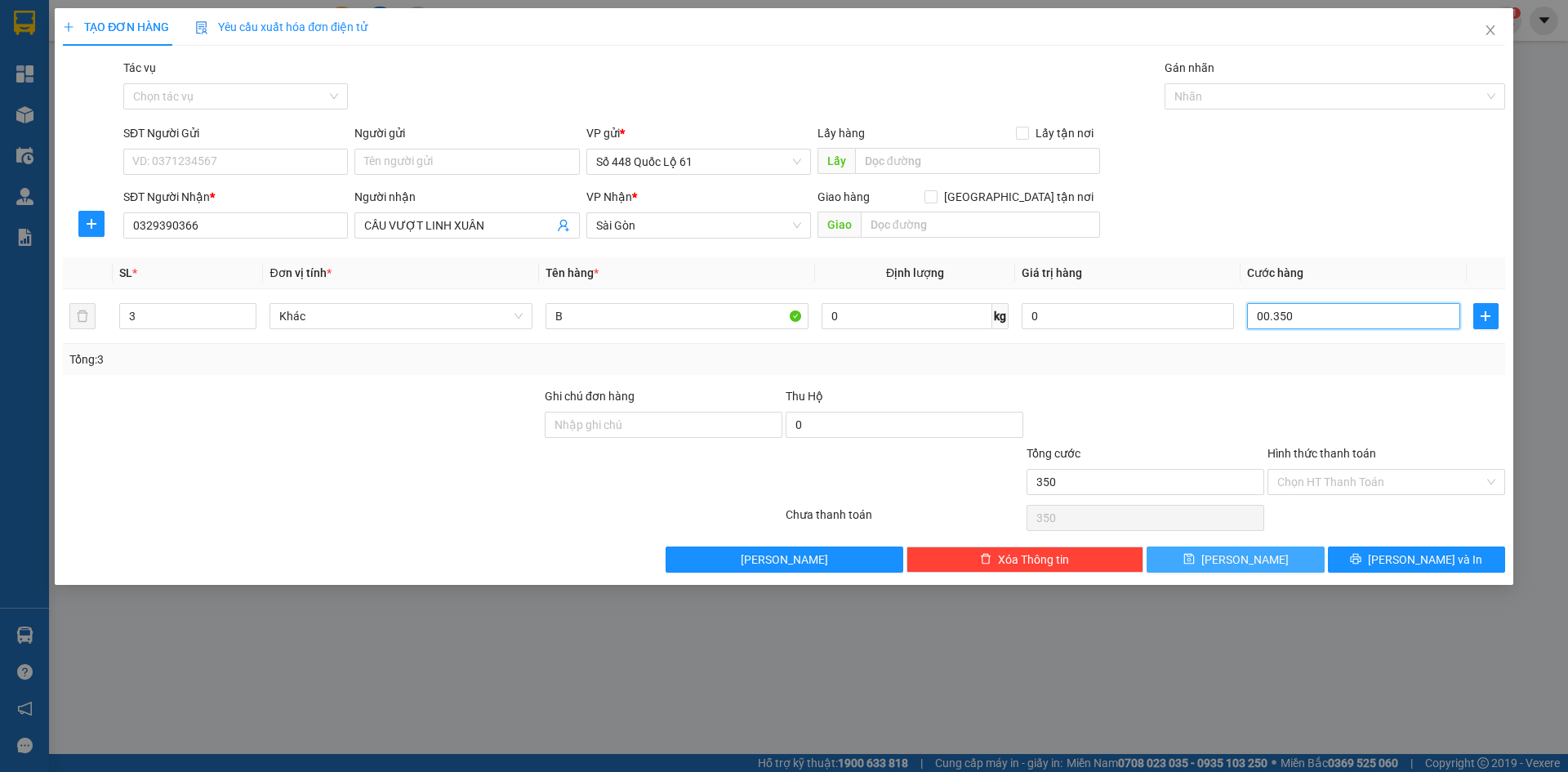
type input "00.350"
type input "350.000"
click at [1234, 564] on button "[PERSON_NAME]" at bounding box center [1235, 560] width 177 height 26
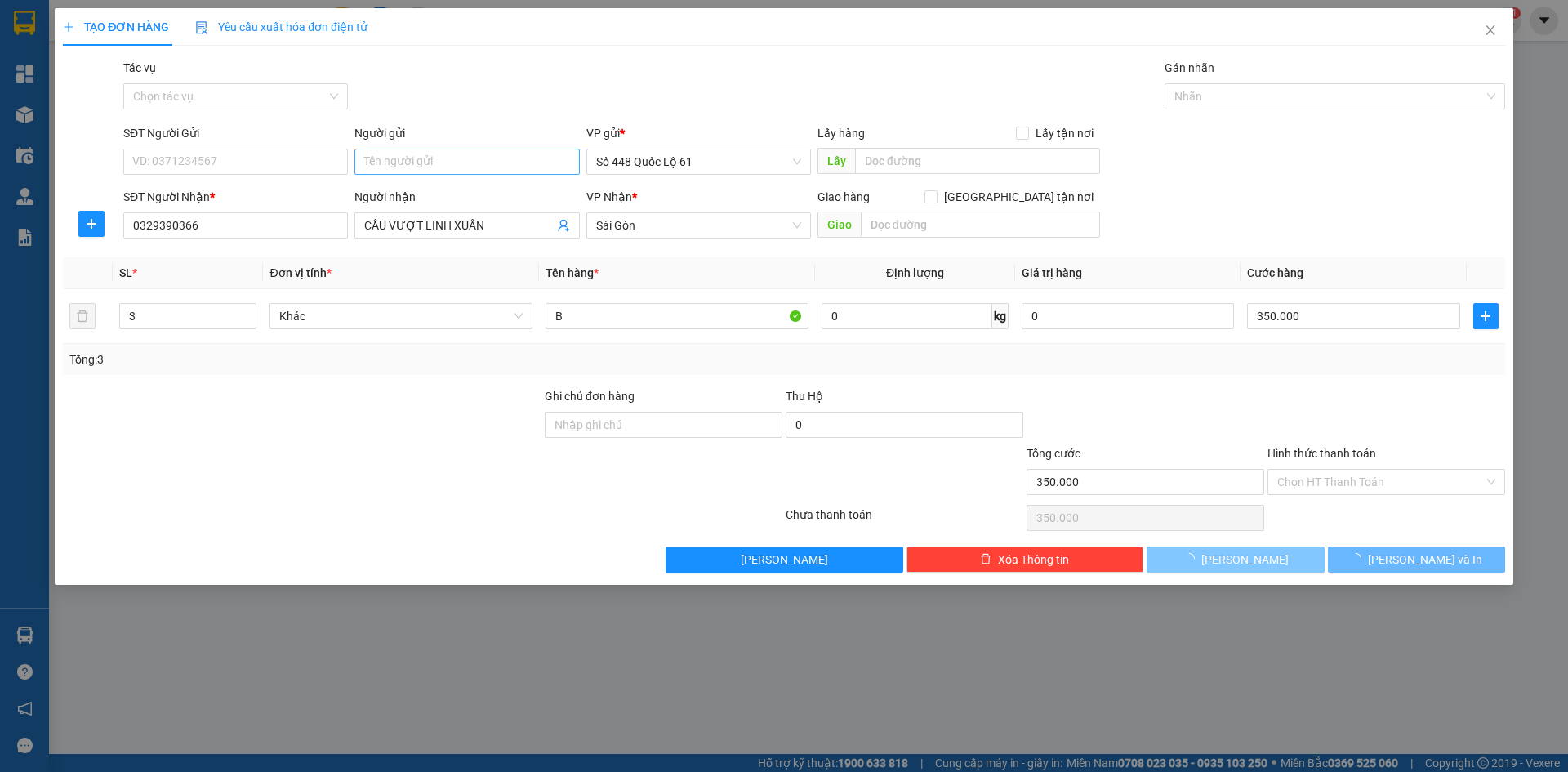
type input "0"
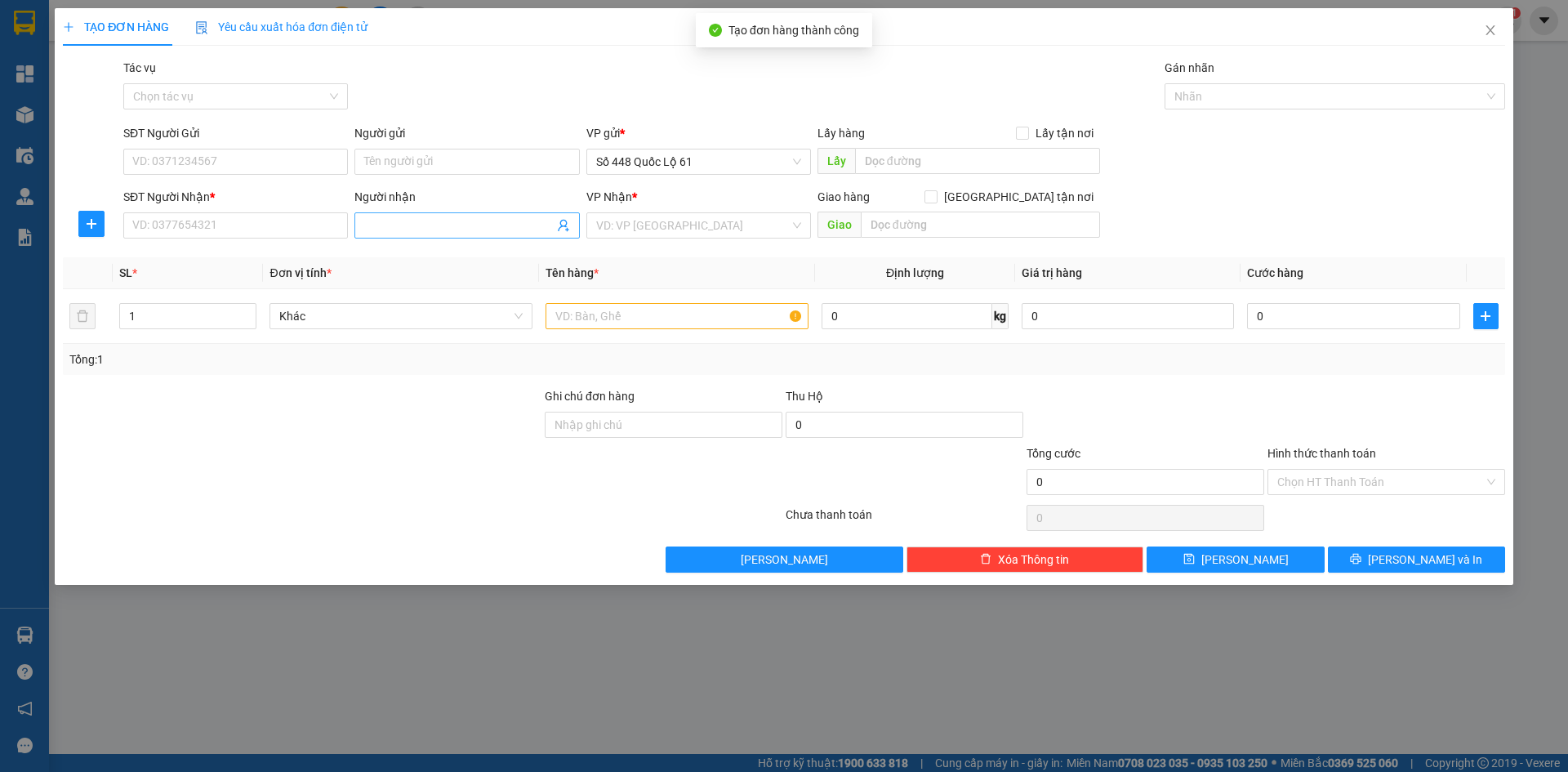
click at [427, 233] on input "Người nhận" at bounding box center [458, 226] width 188 height 18
type input "CX BÌNH"
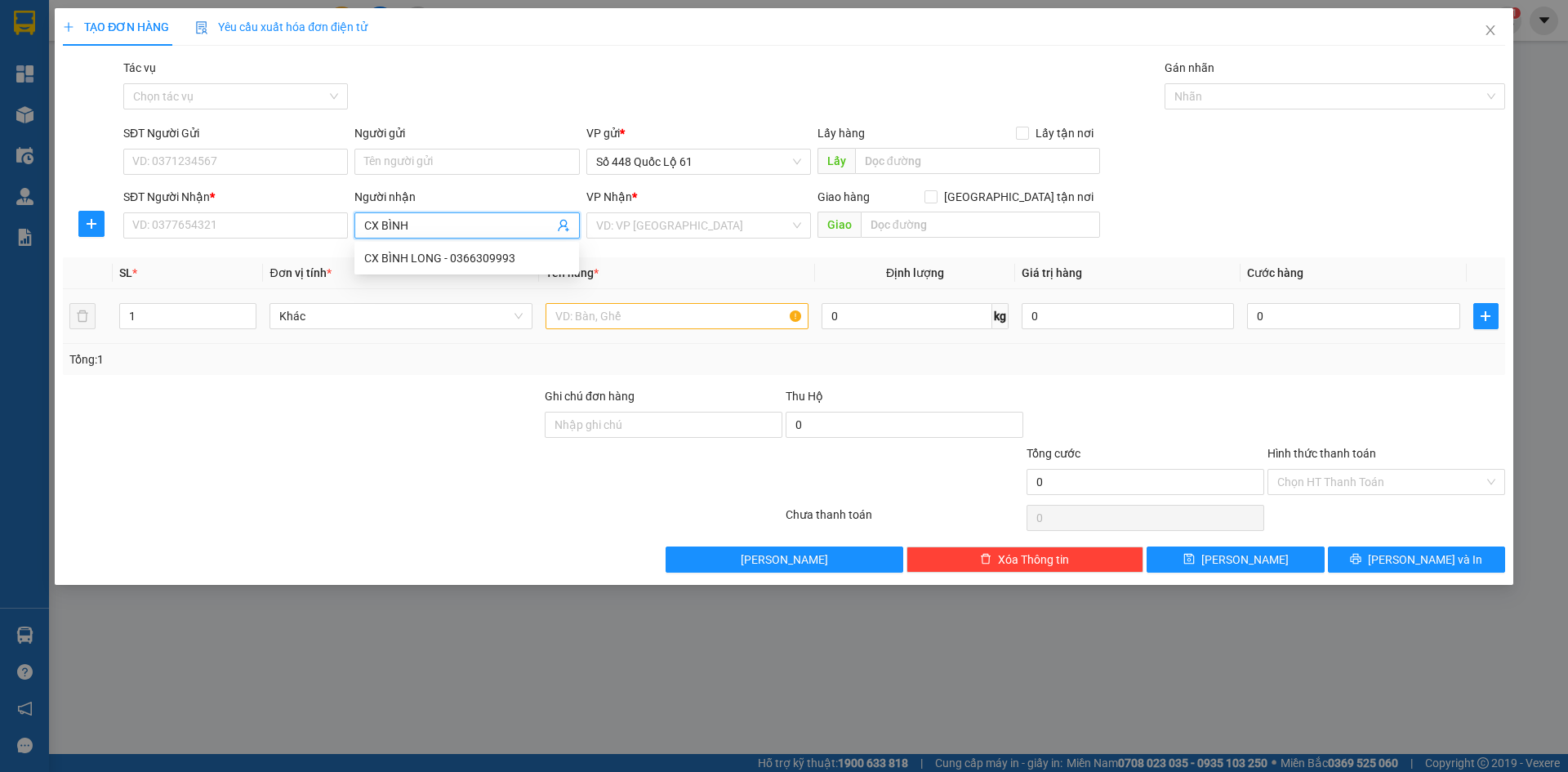
drag, startPoint x: 483, startPoint y: 219, endPoint x: 121, endPoint y: 292, distance: 369.3
click at [121, 294] on div "Transit Pickup Surcharge Ids Transit Deliver Surcharge Ids Transit Deliver Surc…" at bounding box center [784, 315] width 1442 height 514
type input "0"
click at [279, 231] on input "SĐT Người Nhận *" at bounding box center [235, 225] width 225 height 26
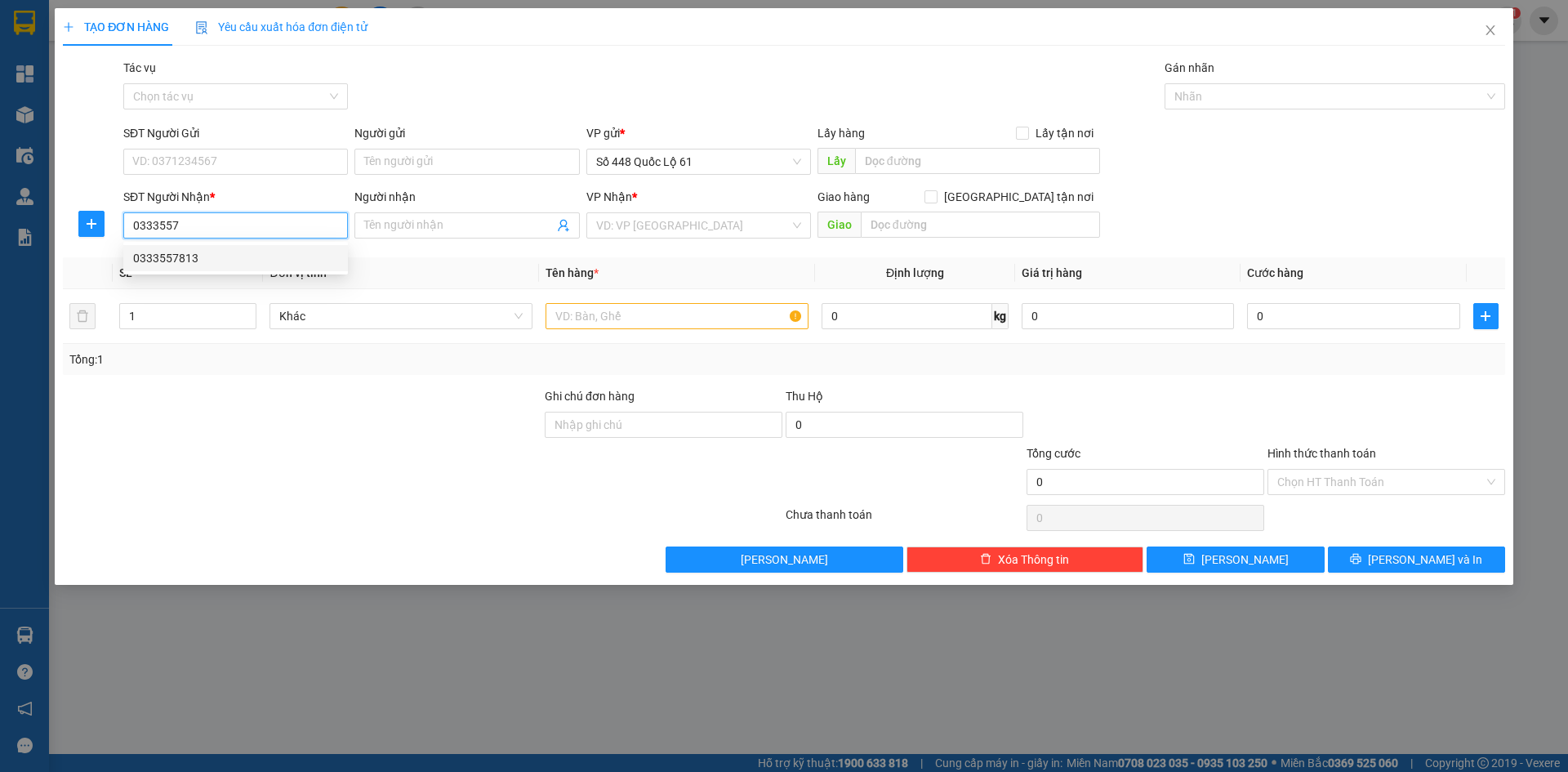
drag, startPoint x: 256, startPoint y: 250, endPoint x: 306, endPoint y: 248, distance: 50.0
click at [261, 251] on div "0333557813" at bounding box center [235, 258] width 205 height 18
type input "0333557813"
checkbox input "true"
type input "cx binh minh"
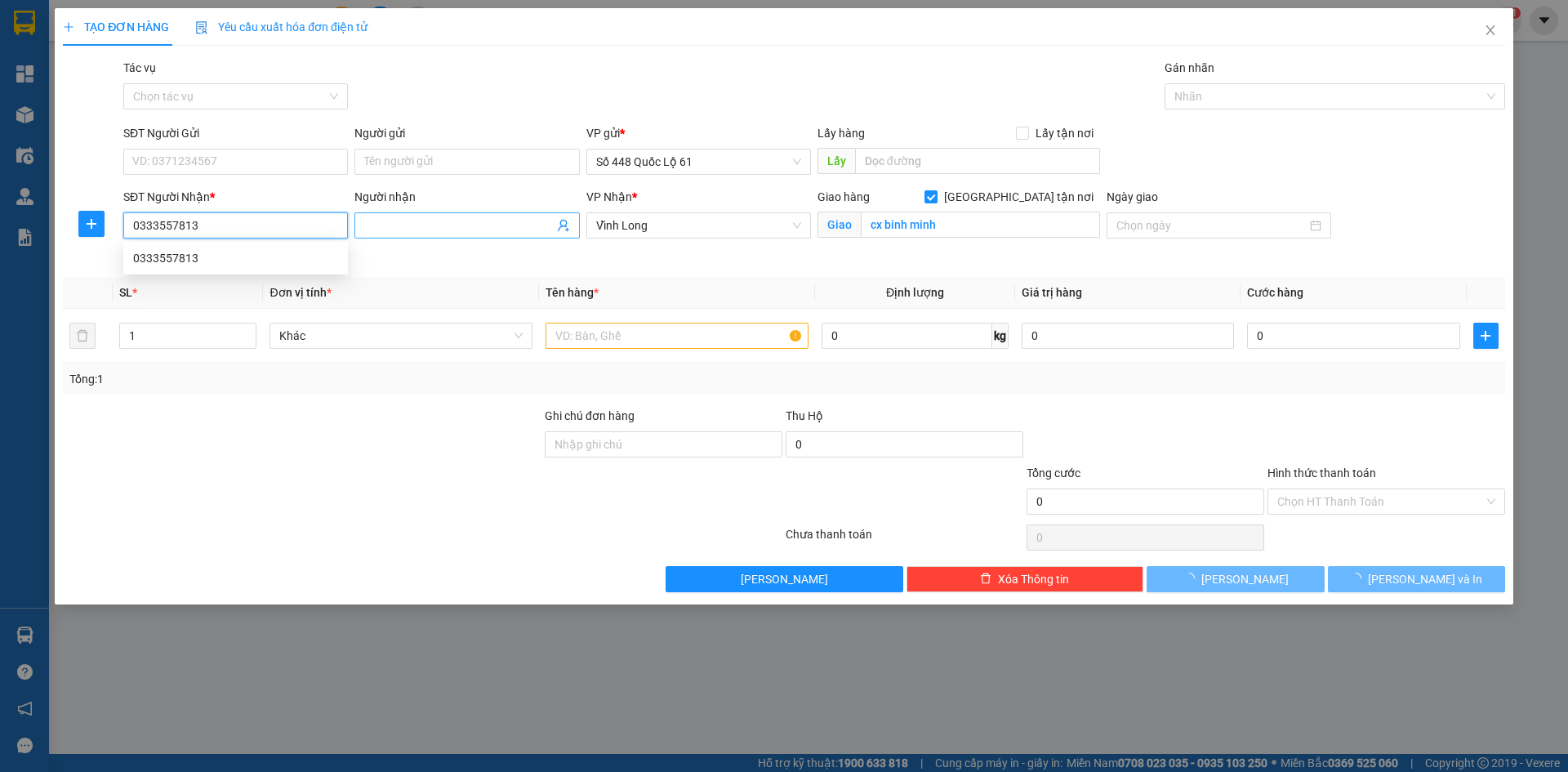
type input "70.000"
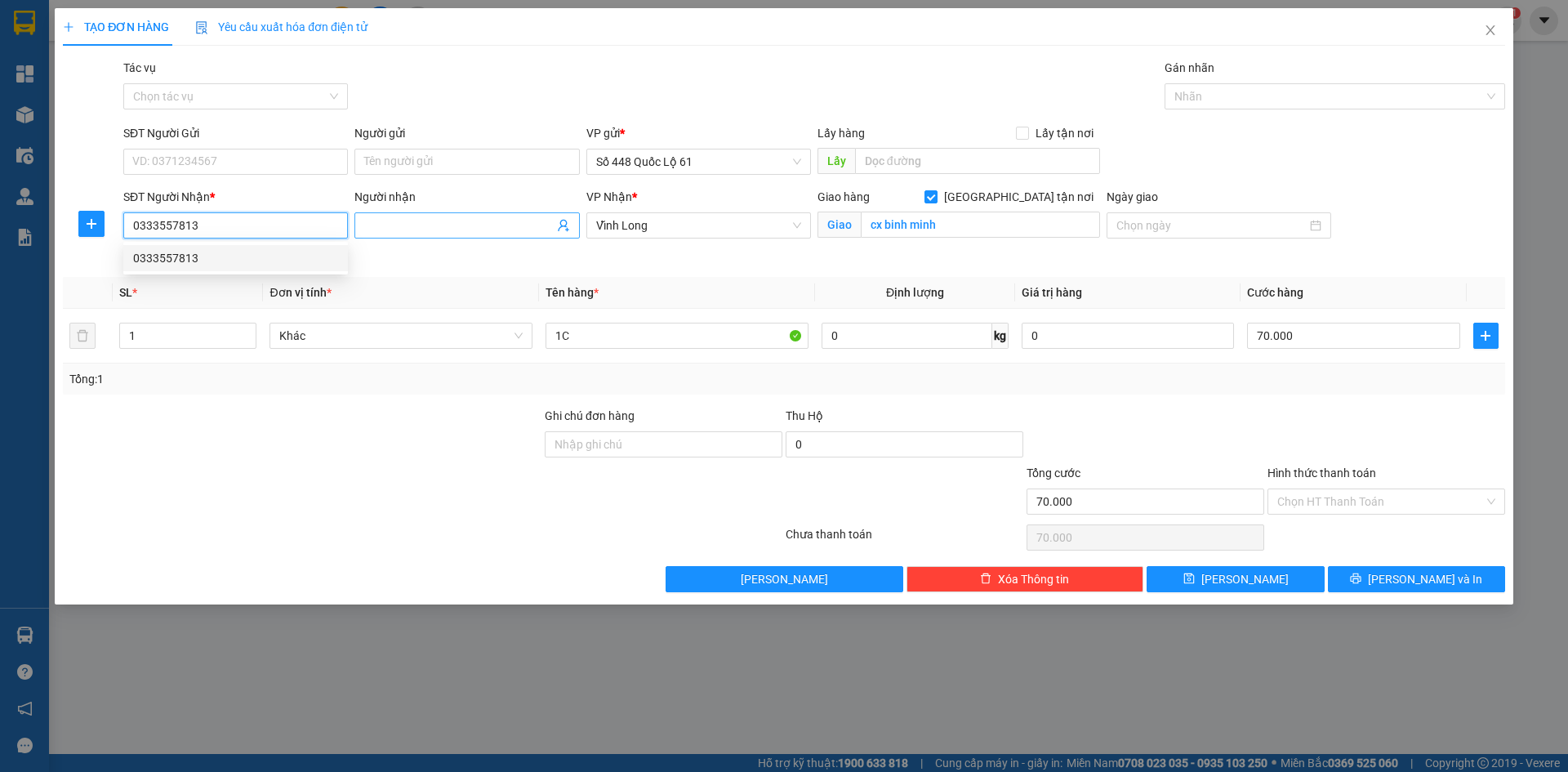
type input "0333557813"
click at [403, 220] on input "Người nhận" at bounding box center [458, 226] width 188 height 18
type input "CX BÌNH MINH"
click at [1283, 400] on div "Transit Pickup Surcharge Ids Transit Deliver Surcharge Ids Transit Deliver Surc…" at bounding box center [784, 325] width 1442 height 534
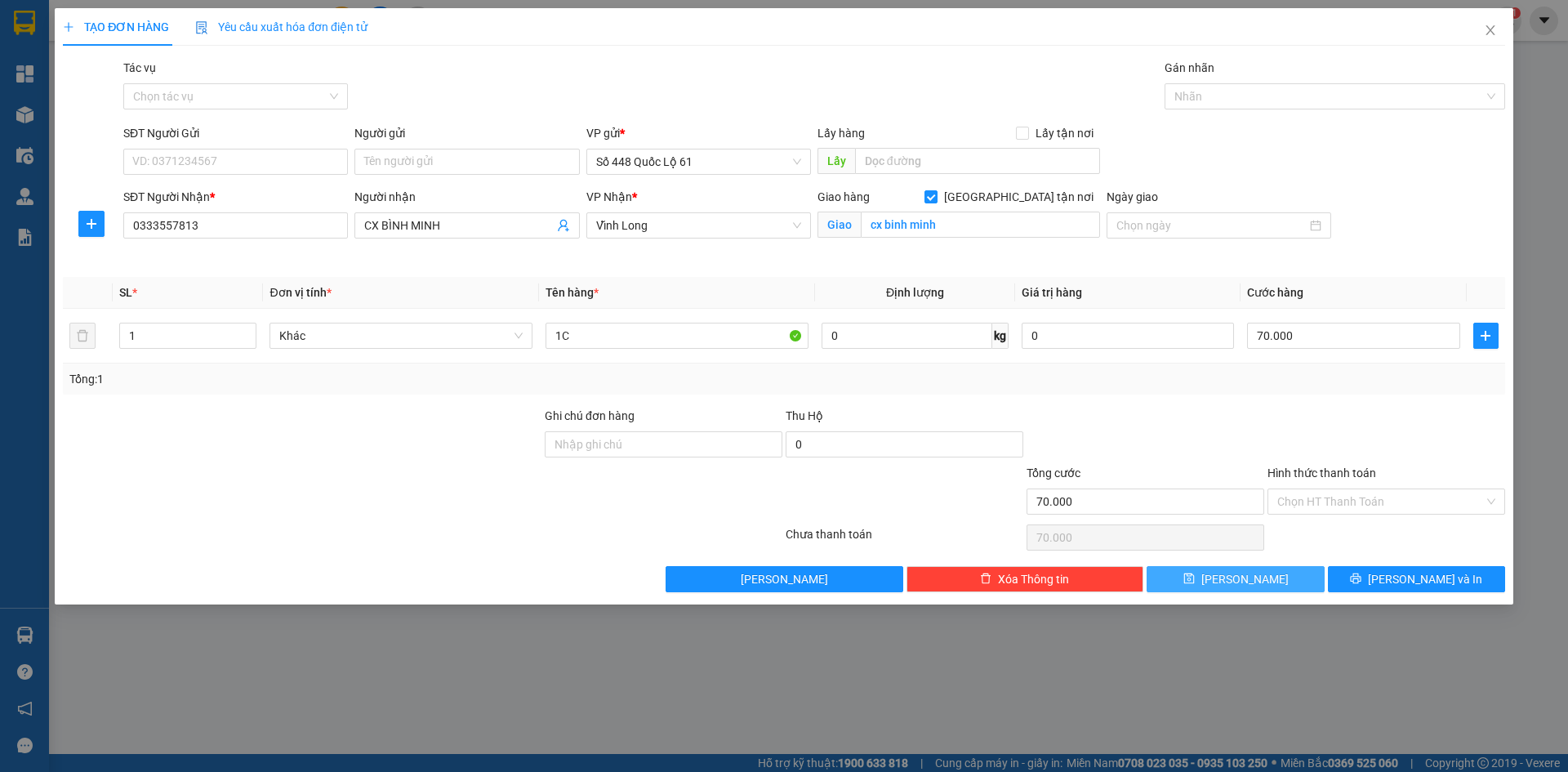
click at [1195, 585] on span "save" at bounding box center [1189, 579] width 11 height 13
checkbox input "false"
type input "0"
